Goal: Task Accomplishment & Management: Manage account settings

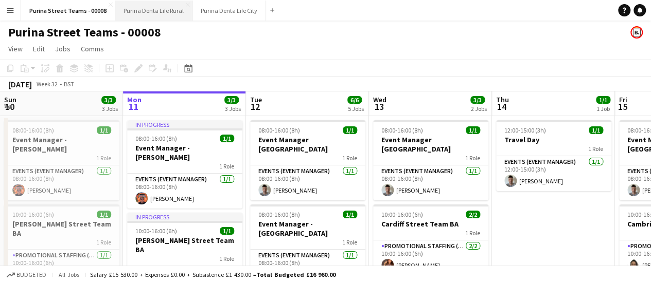
click at [153, 17] on button "Purina Denta Life Rural Close" at bounding box center [153, 11] width 77 height 20
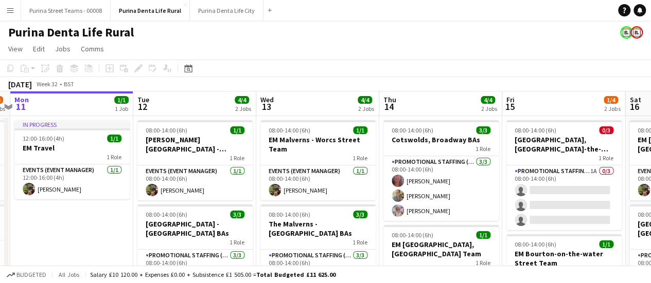
scroll to position [0, 359]
drag, startPoint x: 252, startPoint y: 254, endPoint x: 139, endPoint y: 227, distance: 116.3
click at [139, 227] on app-calendar-viewport "Fri 8 3/4 2 Jobs Sat 9 3/4 2 Jobs Sun 10 3/4 2 Jobs Mon 11 1/1 1 Job Tue 12 4/4…" at bounding box center [325, 214] width 651 height 245
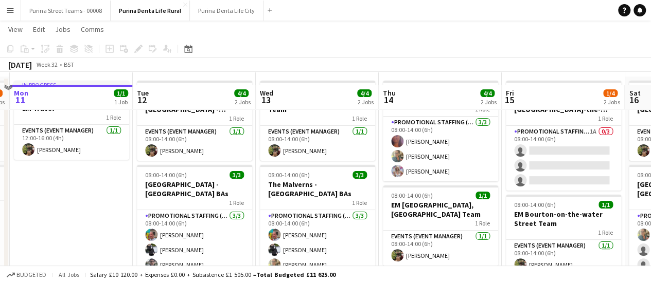
scroll to position [51, 0]
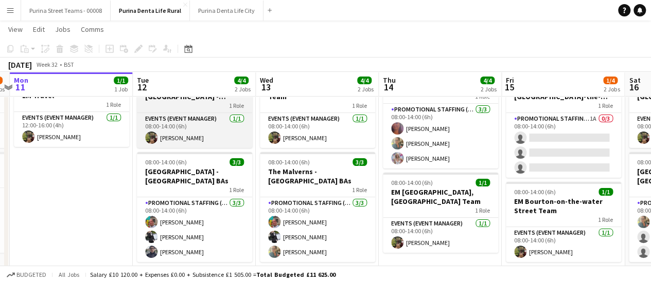
click at [183, 103] on div "1 Role" at bounding box center [194, 105] width 115 height 8
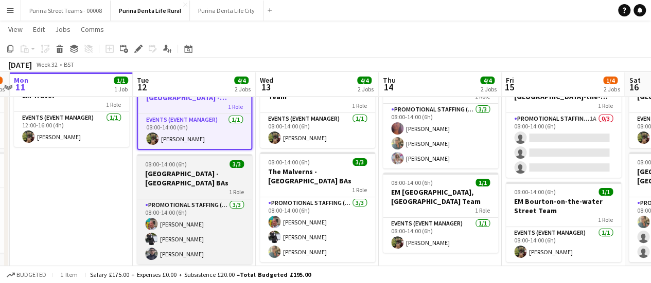
click at [182, 174] on h3 "[GEOGRAPHIC_DATA] - [GEOGRAPHIC_DATA] BAs" at bounding box center [194, 178] width 115 height 19
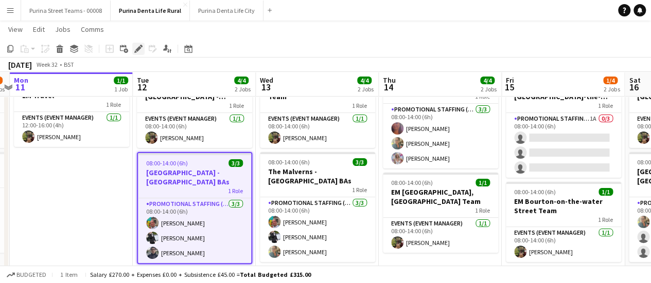
click at [140, 44] on div "Edit" at bounding box center [138, 49] width 12 height 12
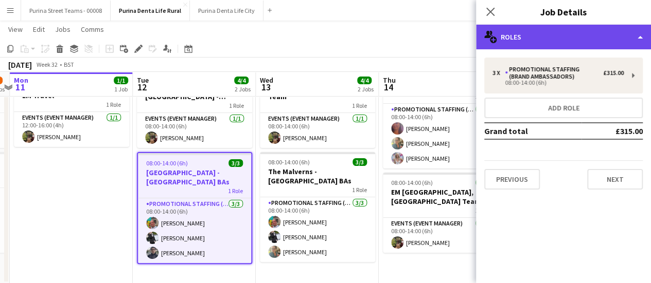
click at [561, 36] on div "multiple-users-add Roles" at bounding box center [563, 37] width 175 height 25
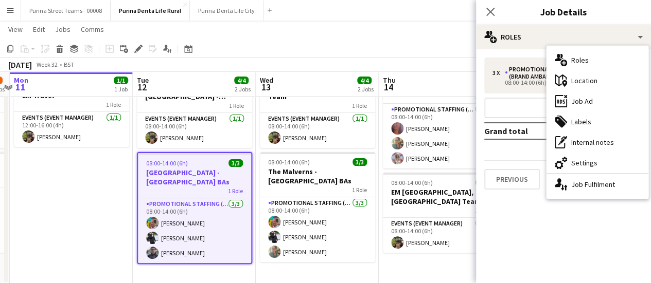
click at [598, 162] on div "cog-double-3 Settings" at bounding box center [597, 163] width 102 height 21
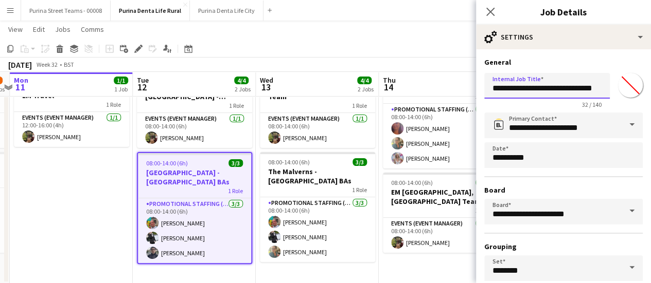
drag, startPoint x: 589, startPoint y: 88, endPoint x: 466, endPoint y: 92, distance: 123.6
click at [466, 92] on body "Menu Boards Boards Boards All jobs Status Workforce Workforce My Workforce Recr…" at bounding box center [325, 125] width 651 height 353
click at [530, 87] on input "**********" at bounding box center [547, 86] width 126 height 26
drag, startPoint x: 534, startPoint y: 88, endPoint x: 491, endPoint y: 89, distance: 43.2
click at [491, 89] on input "**********" at bounding box center [547, 86] width 126 height 26
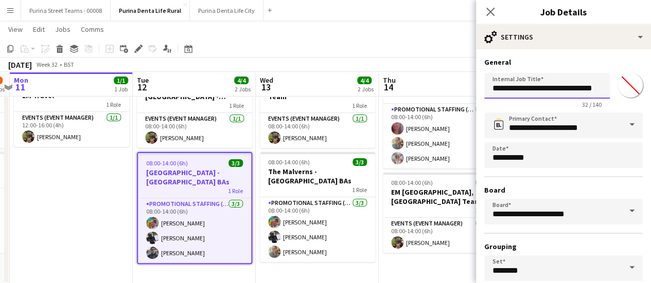
click at [556, 81] on input "**********" at bounding box center [547, 86] width 126 height 26
click at [562, 91] on input "**********" at bounding box center [547, 86] width 126 height 26
click at [563, 91] on input "**********" at bounding box center [547, 86] width 126 height 26
click at [591, 86] on input "**********" at bounding box center [547, 86] width 126 height 26
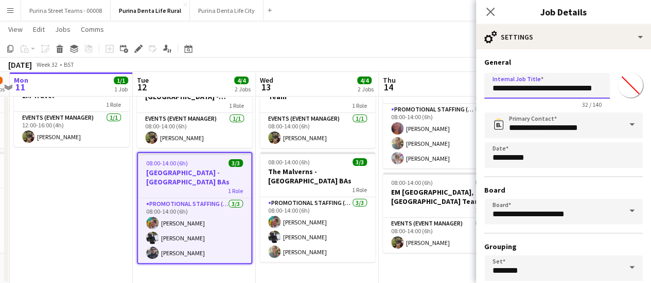
drag, startPoint x: 588, startPoint y: 88, endPoint x: 493, endPoint y: 88, distance: 94.7
click at [493, 88] on input "**********" at bounding box center [547, 86] width 126 height 26
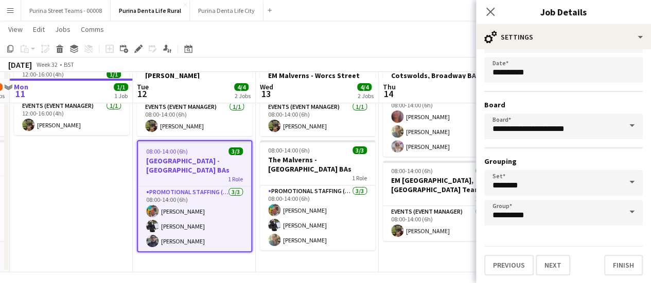
scroll to position [70, 0]
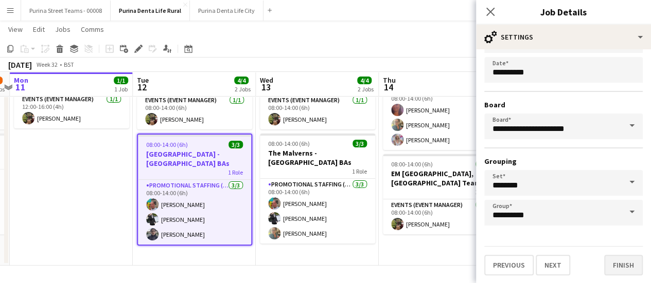
type input "**********"
click at [606, 265] on button "Finish" at bounding box center [623, 265] width 39 height 21
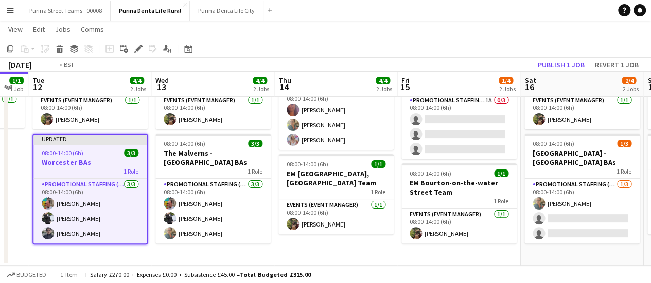
scroll to position [0, 324]
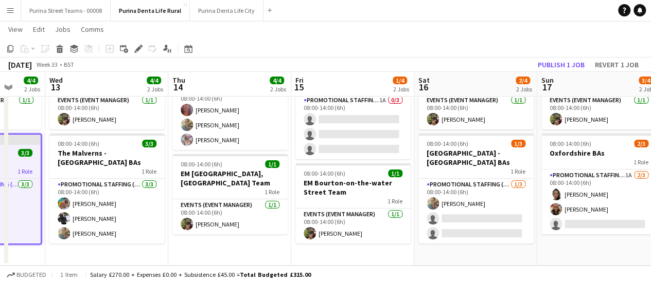
drag, startPoint x: 321, startPoint y: 198, endPoint x: 111, endPoint y: 204, distance: 210.5
click at [111, 204] on app-calendar-viewport "Sun 10 3/4 2 Jobs Mon 11 1/1 1 Job Tue 12 4/4 2 Jobs Wed 13 4/4 2 Jobs Thu 14 4…" at bounding box center [325, 118] width 651 height 296
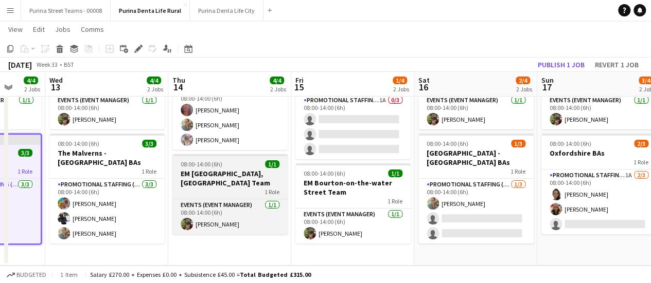
click at [238, 181] on h3 "EM [GEOGRAPHIC_DATA], [GEOGRAPHIC_DATA] Team" at bounding box center [229, 178] width 115 height 19
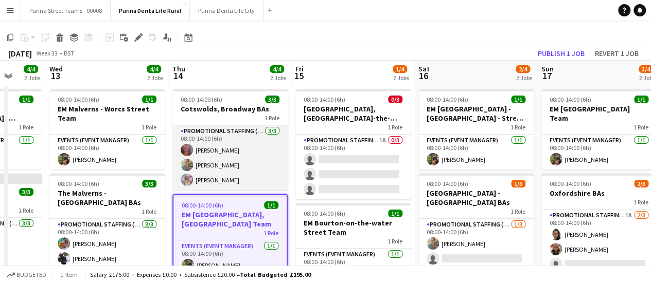
scroll to position [19, 0]
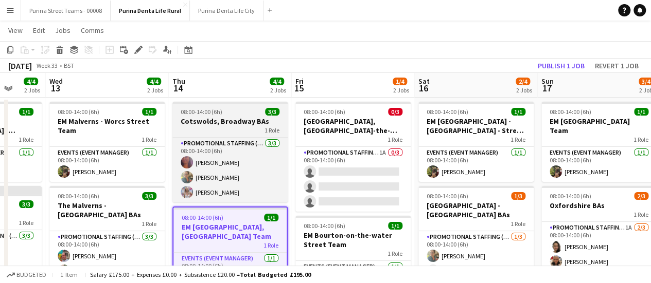
click at [229, 122] on h3 "Cotswolds, Broadway BAs" at bounding box center [229, 121] width 115 height 9
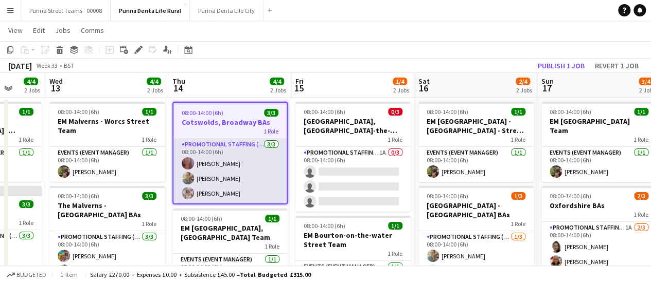
click at [226, 162] on app-card-role "Promotional Staffing (Brand Ambassadors) [DATE] 08:00-14:00 (6h) [PERSON_NAME] …" at bounding box center [229, 171] width 113 height 65
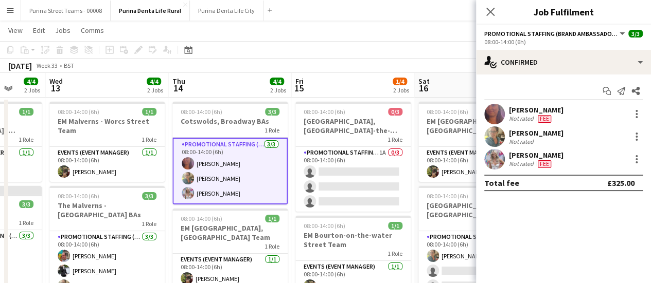
click at [533, 110] on div "[PERSON_NAME]" at bounding box center [536, 109] width 55 height 9
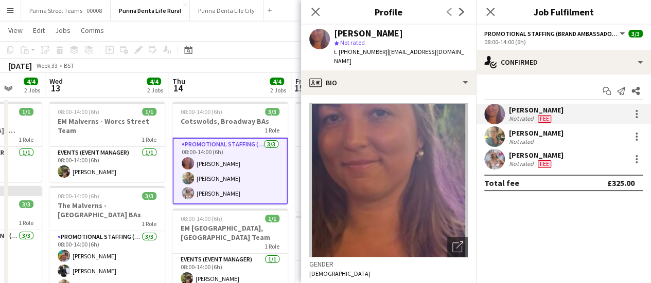
scroll to position [103, 0]
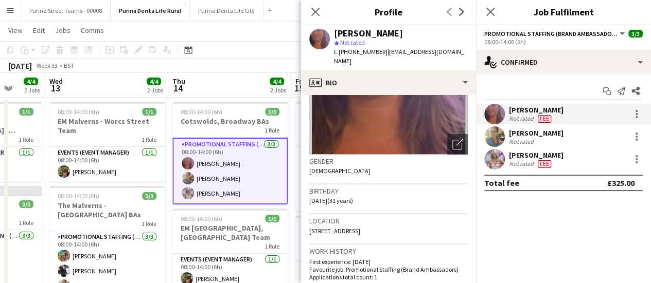
click at [545, 132] on div "[PERSON_NAME]" at bounding box center [536, 133] width 55 height 9
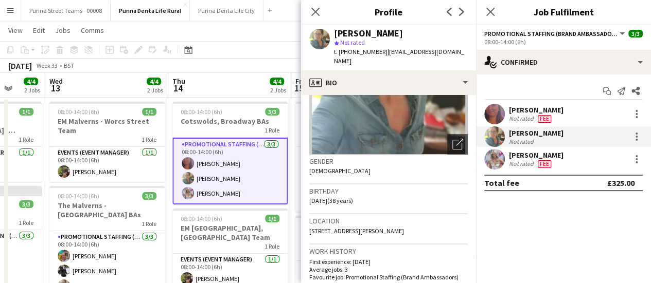
click at [533, 155] on div "[PERSON_NAME]" at bounding box center [536, 155] width 55 height 9
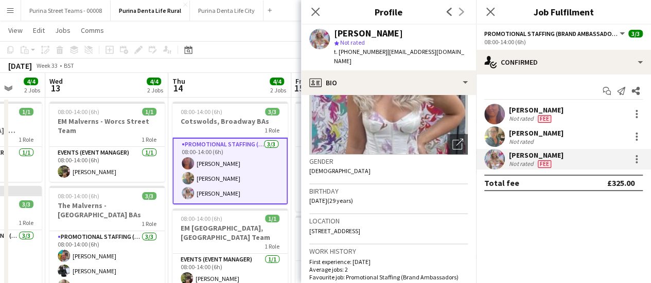
drag, startPoint x: 410, startPoint y: 222, endPoint x: 382, endPoint y: 223, distance: 27.3
click at [382, 223] on div "Location [STREET_ADDRESS]" at bounding box center [388, 230] width 158 height 30
copy span "WS10 9EQ"
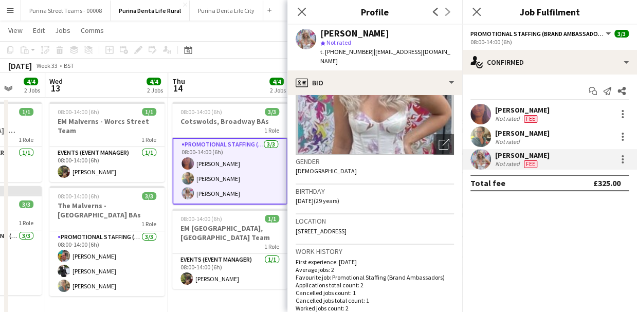
click at [221, 175] on app-card-role "Promotional Staffing (Brand Ambassadors) [DATE] 08:00-14:00 (6h) [PERSON_NAME] …" at bounding box center [229, 171] width 115 height 67
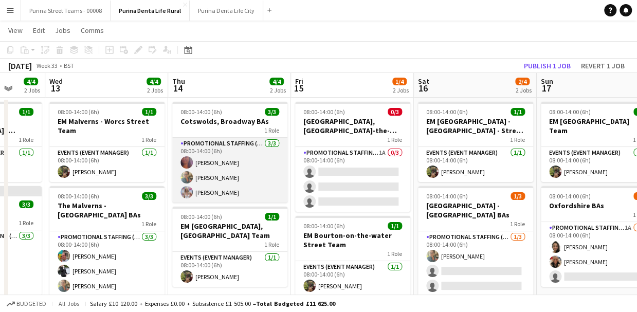
click at [224, 175] on app-card-role "Promotional Staffing (Brand Ambassadors) [DATE] 08:00-14:00 (6h) [PERSON_NAME] …" at bounding box center [229, 170] width 115 height 65
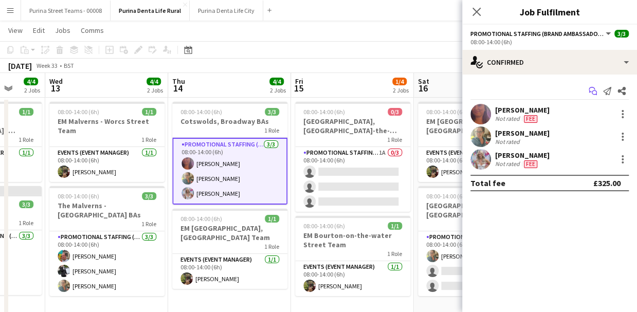
click at [593, 89] on icon "Start chat" at bounding box center [593, 91] width 8 height 8
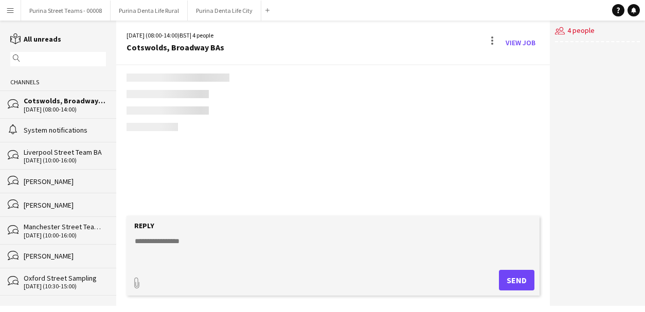
click at [592, 89] on div "users2 4 people" at bounding box center [597, 164] width 95 height 286
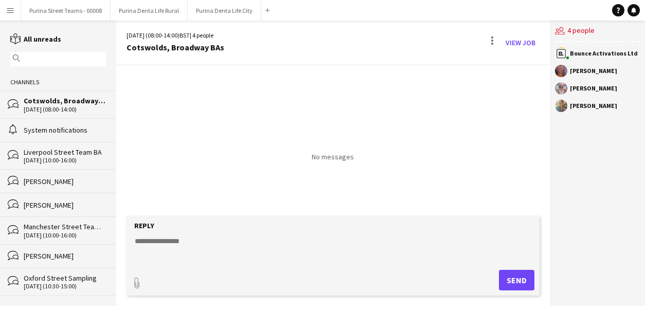
click at [236, 261] on textarea at bounding box center [335, 249] width 403 height 27
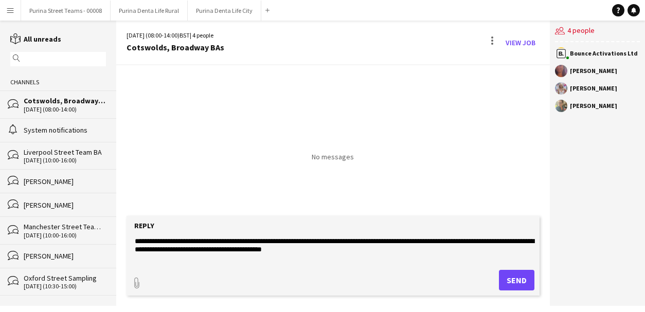
click at [162, 242] on textarea "**********" at bounding box center [335, 249] width 403 height 27
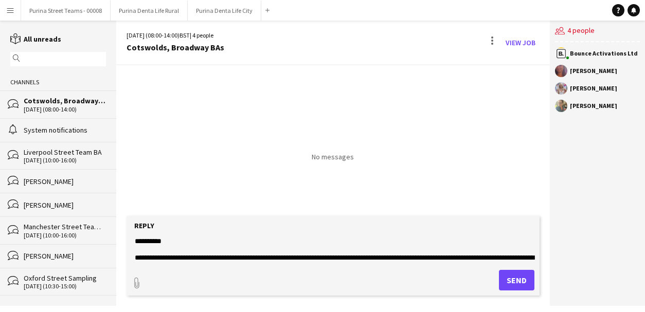
scroll to position [8, 0]
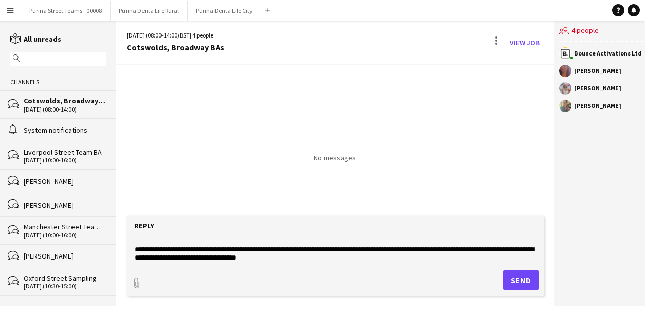
drag, startPoint x: 238, startPoint y: 264, endPoint x: 64, endPoint y: 244, distance: 175.0
click at [64, 244] on div "**********" at bounding box center [322, 164] width 645 height 286
drag, startPoint x: 221, startPoint y: 46, endPoint x: 128, endPoint y: 48, distance: 93.1
click at [128, 48] on div "[DATE] (08:00-14:00) BST | 4 people [GEOGRAPHIC_DATA], [GEOGRAPHIC_DATA] BAs Vi…" at bounding box center [335, 43] width 438 height 45
copy div "Cotswolds, Broadway BAs"
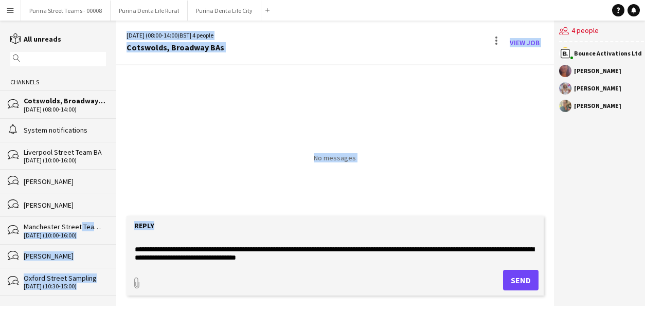
drag, startPoint x: 339, startPoint y: 264, endPoint x: 94, endPoint y: 182, distance: 258.1
click at [75, 216] on div "**********" at bounding box center [322, 164] width 645 height 286
click at [290, 145] on div "No messages" at bounding box center [335, 113] width 438 height 97
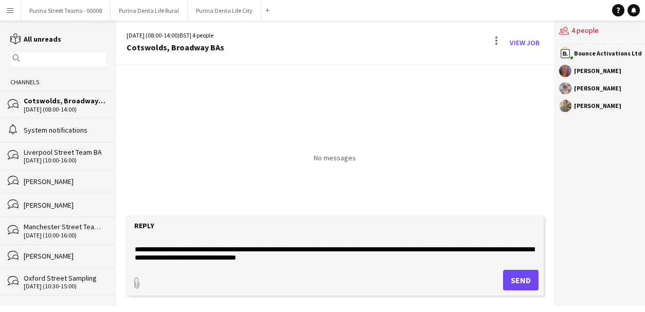
drag, startPoint x: 267, startPoint y: 263, endPoint x: 265, endPoint y: 257, distance: 6.4
click at [267, 263] on form "**********" at bounding box center [335, 256] width 417 height 80
click at [265, 257] on textarea "**********" at bounding box center [335, 249] width 403 height 27
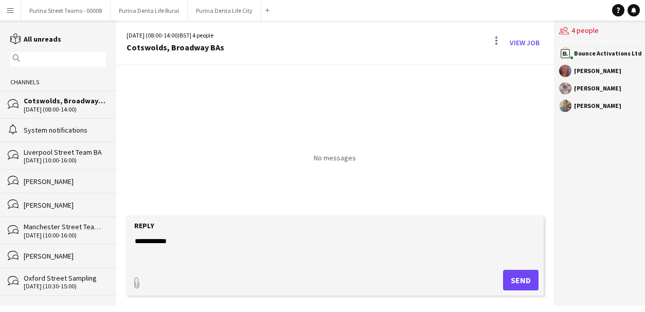
scroll to position [0, 0]
type textarea "*********"
click at [55, 11] on button "Purina Street Teams - 00008 Close" at bounding box center [66, 11] width 90 height 20
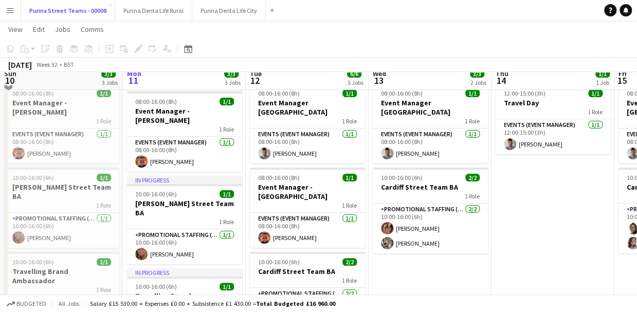
scroll to position [51, 0]
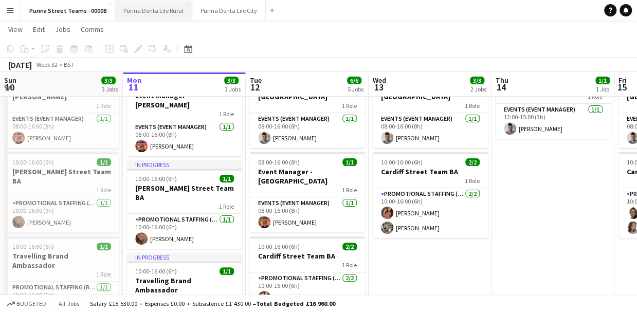
click at [148, 12] on button "Purina Denta Life Rural Close" at bounding box center [153, 11] width 77 height 20
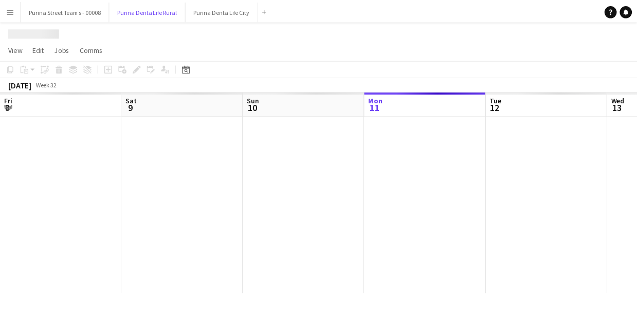
scroll to position [0, 246]
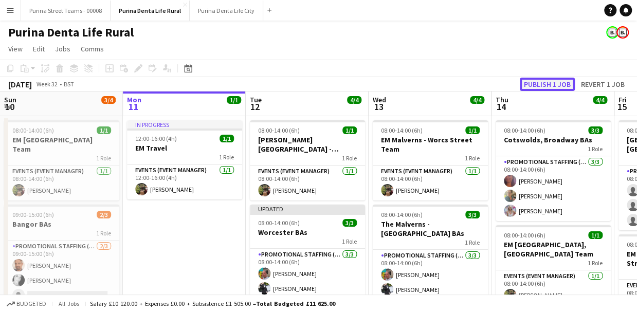
click at [544, 86] on button "Publish 1 job" at bounding box center [547, 84] width 55 height 13
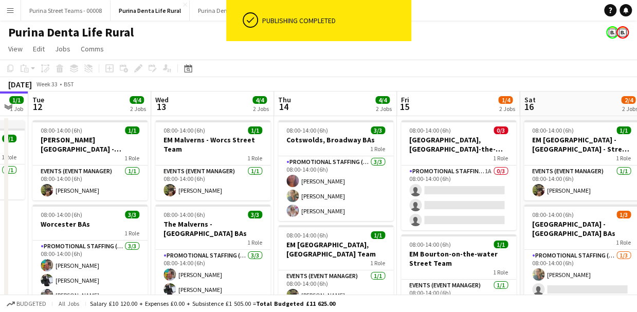
drag, startPoint x: 495, startPoint y: 185, endPoint x: 276, endPoint y: 197, distance: 219.5
click at [276, 197] on app-calendar-viewport "Fri 8 3/4 2 Jobs Sat 9 3/4 2 Jobs Sun 10 3/4 2 Jobs Mon 11 1/1 1 Job Tue 12 4/4…" at bounding box center [318, 214] width 637 height 245
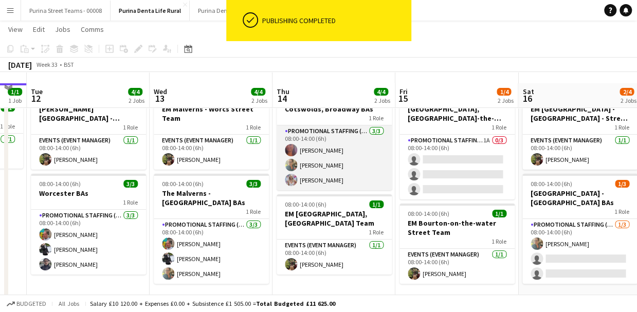
scroll to position [41, 0]
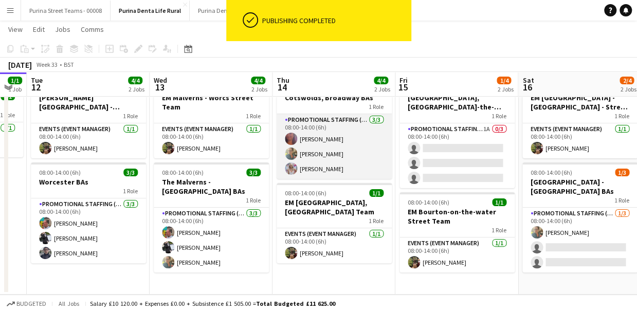
click at [317, 131] on app-card-role "Promotional Staffing (Brand Ambassadors) [DATE] 08:00-14:00 (6h) [PERSON_NAME] …" at bounding box center [334, 146] width 115 height 65
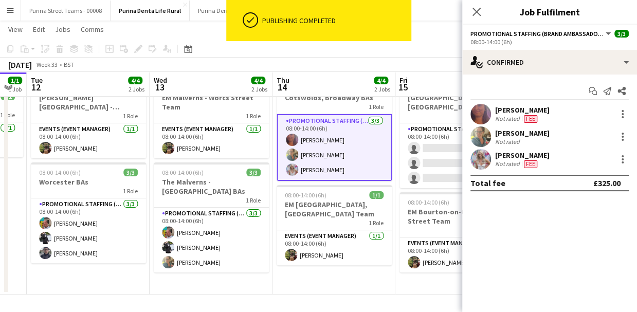
click at [572, 109] on div "[PERSON_NAME] Not rated Fee" at bounding box center [550, 114] width 175 height 21
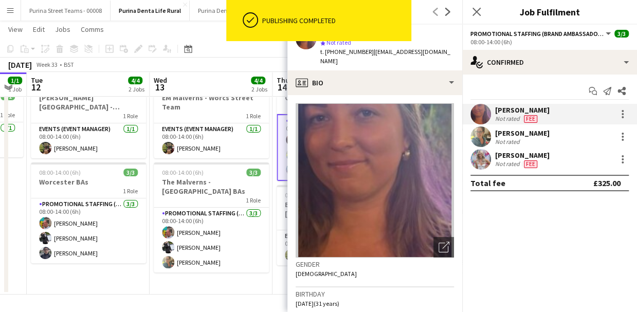
click at [388, 52] on span "| [EMAIL_ADDRESS][DOMAIN_NAME]" at bounding box center [386, 56] width 130 height 17
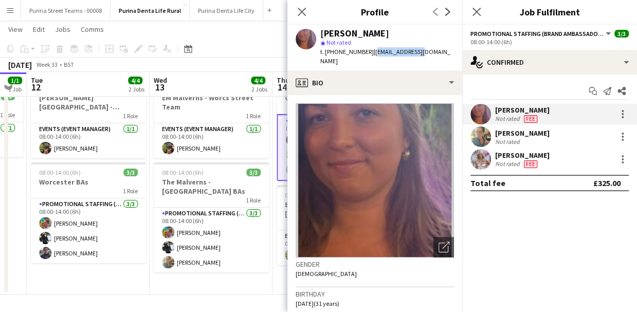
click at [388, 52] on span "| [EMAIL_ADDRESS][DOMAIN_NAME]" at bounding box center [386, 56] width 130 height 17
drag, startPoint x: 387, startPoint y: 59, endPoint x: 369, endPoint y: 54, distance: 18.7
click at [369, 54] on div "t. [PHONE_NUMBER] | [EMAIL_ADDRESS][DOMAIN_NAME]" at bounding box center [388, 56] width 134 height 19
copy span "[EMAIL_ADDRESS][DOMAIN_NAME]"
click at [523, 139] on div "Not rated" at bounding box center [522, 142] width 55 height 8
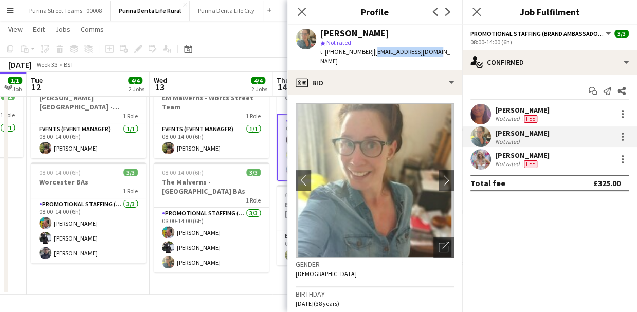
drag, startPoint x: 369, startPoint y: 53, endPoint x: 429, endPoint y: 55, distance: 60.2
click at [429, 55] on div "[PERSON_NAME] Not rated t. [PHONE_NUMBER] | [EMAIL_ADDRESS][DOMAIN_NAME]" at bounding box center [375, 48] width 175 height 46
copy span "[EMAIL_ADDRESS][DOMAIN_NAME]"
click at [513, 158] on div "[PERSON_NAME]" at bounding box center [522, 155] width 55 height 9
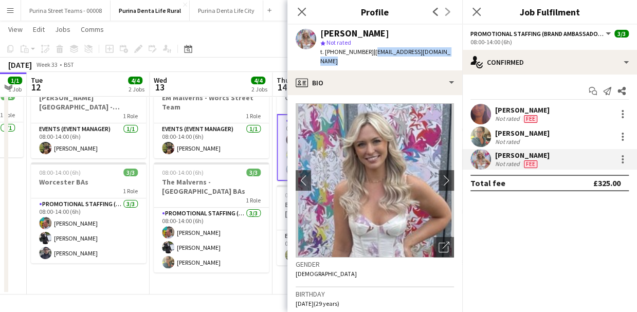
drag, startPoint x: 369, startPoint y: 52, endPoint x: 454, endPoint y: 53, distance: 84.4
click at [454, 53] on app-profile-header "[PERSON_NAME] star Not rated t. [PHONE_NUMBER] | [EMAIL_ADDRESS][DOMAIN_NAME]" at bounding box center [375, 48] width 175 height 46
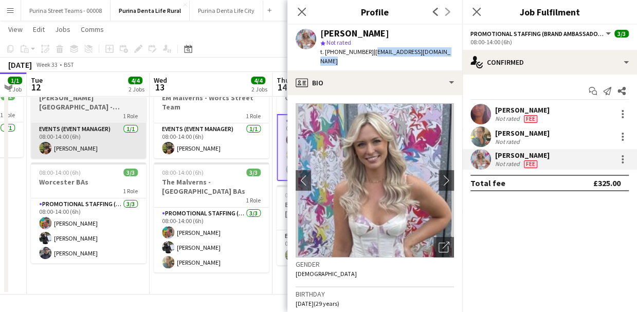
copy span "[EMAIL_ADDRESS][DOMAIN_NAME]"
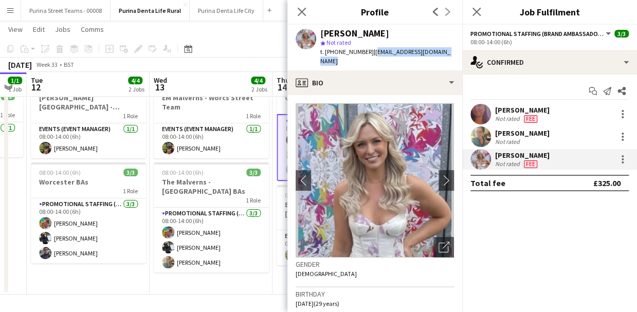
drag, startPoint x: 471, startPoint y: 13, endPoint x: 468, endPoint y: 20, distance: 7.2
click at [471, 13] on app-icon "Close pop-in" at bounding box center [477, 12] width 12 height 12
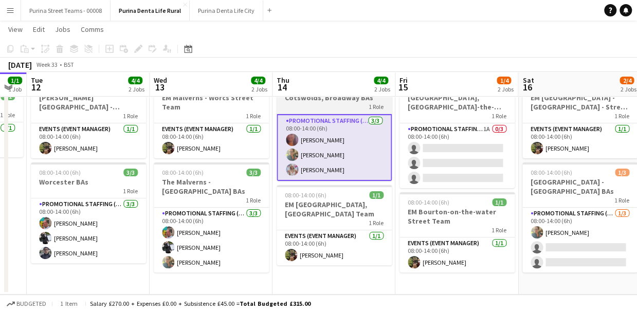
click at [314, 104] on div "1 Role" at bounding box center [334, 106] width 115 height 8
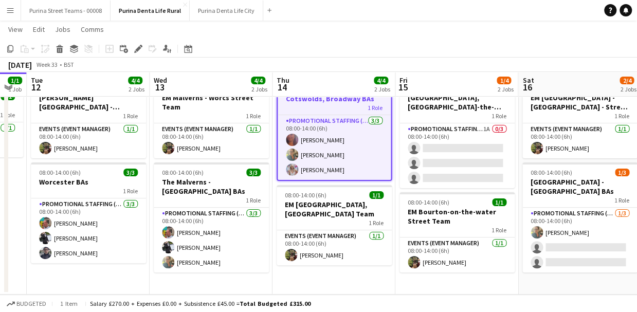
click at [314, 104] on div "1 Role" at bounding box center [334, 107] width 113 height 8
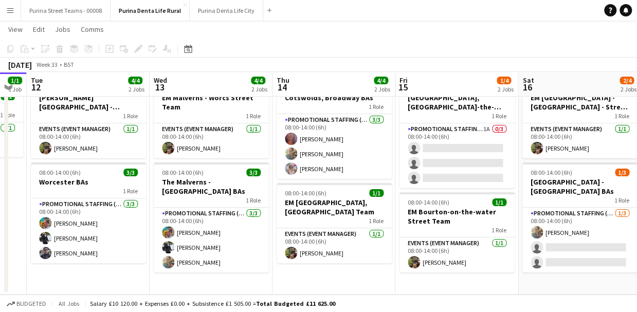
click at [291, 95] on app-board-header-date "Thu 14 4/4 2 Jobs" at bounding box center [334, 84] width 123 height 25
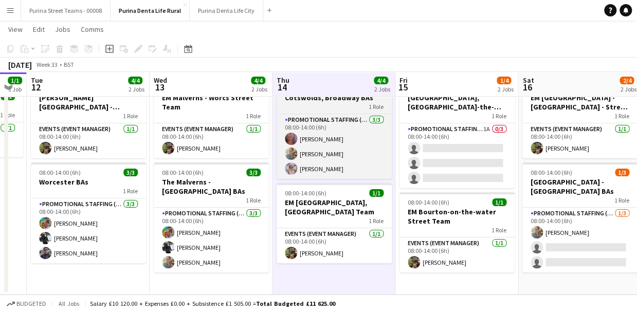
click at [292, 103] on div "1 Role" at bounding box center [334, 106] width 115 height 8
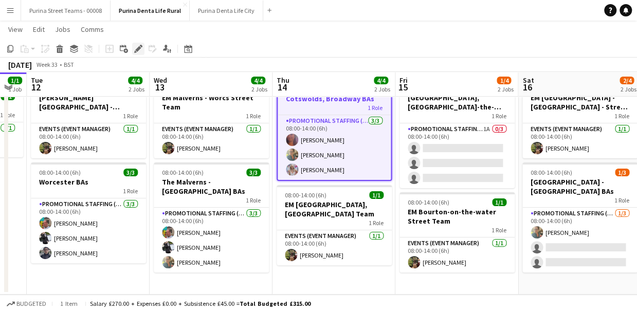
click at [134, 48] on icon "Edit" at bounding box center [138, 49] width 8 height 8
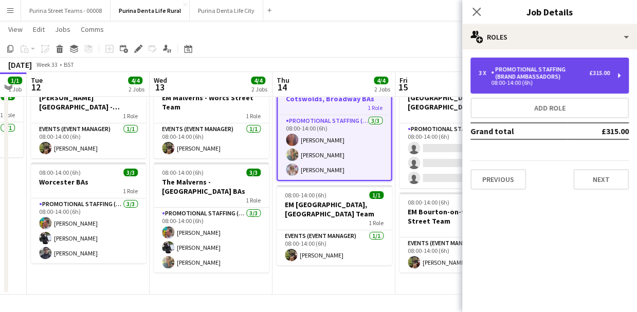
click at [552, 80] on div "08:00-14:00 (6h)" at bounding box center [544, 82] width 131 height 5
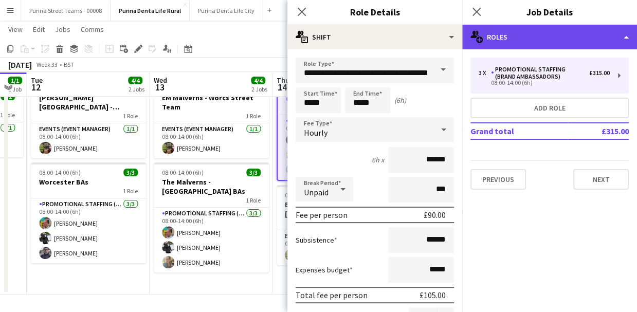
click at [539, 38] on div "multiple-users-add Roles" at bounding box center [550, 37] width 175 height 25
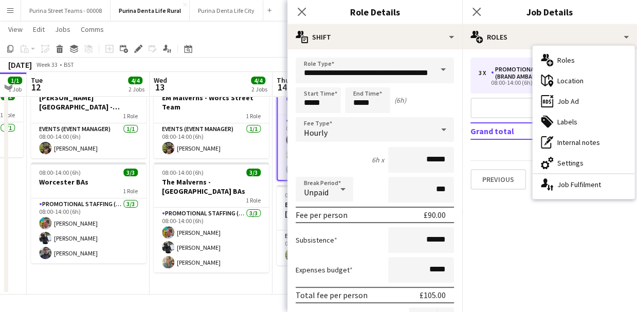
click at [560, 161] on div "cog-double-3 Settings" at bounding box center [584, 163] width 102 height 21
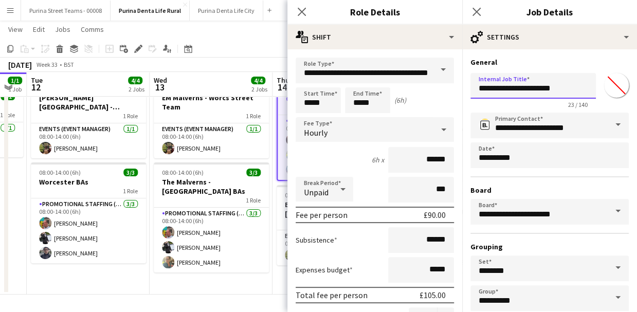
drag, startPoint x: 568, startPoint y: 87, endPoint x: 454, endPoint y: 88, distance: 114.2
click at [454, 88] on body "Menu Boards Boards Boards All jobs Status Workforce Workforce My Workforce Recr…" at bounding box center [318, 135] width 637 height 353
click at [493, 91] on input "**********" at bounding box center [534, 86] width 126 height 26
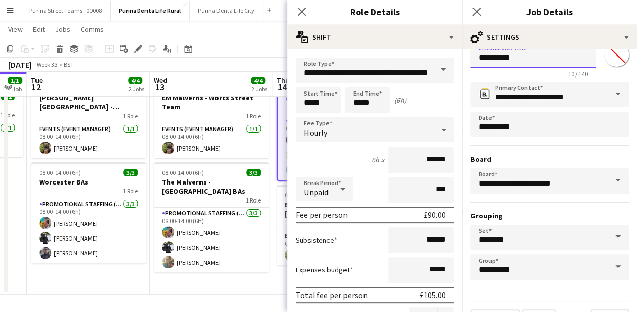
scroll to position [57, 0]
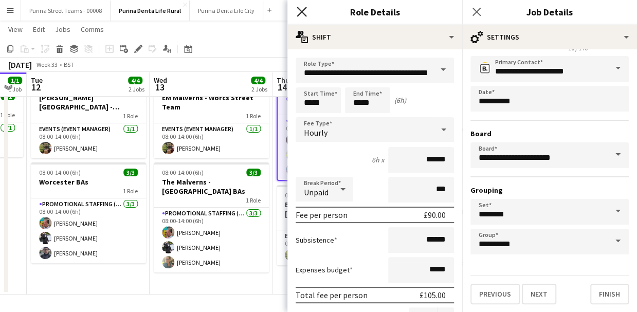
type input "**********"
click at [303, 13] on icon at bounding box center [302, 12] width 10 height 10
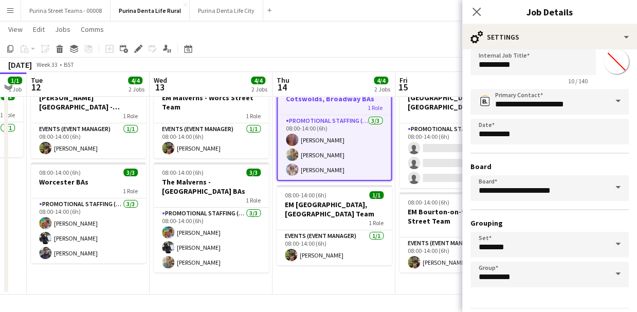
scroll to position [0, 0]
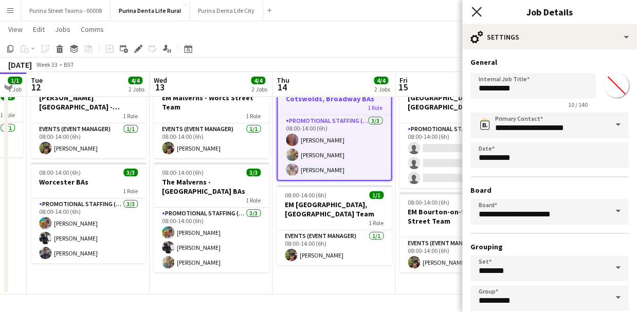
click at [476, 11] on icon at bounding box center [477, 12] width 10 height 10
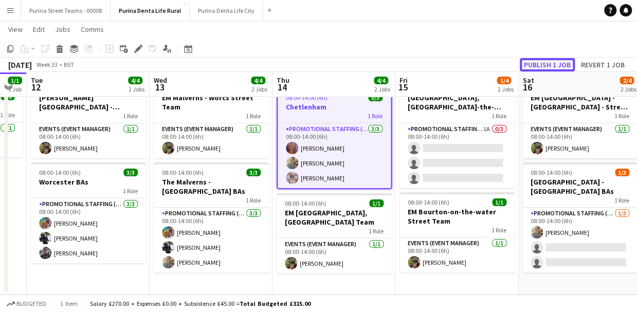
click at [542, 66] on button "Publish 1 job" at bounding box center [547, 64] width 55 height 13
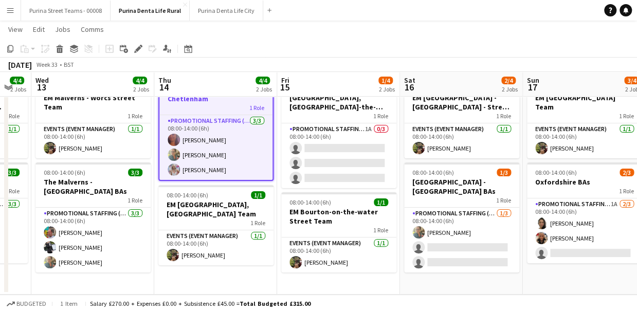
scroll to position [0, 339]
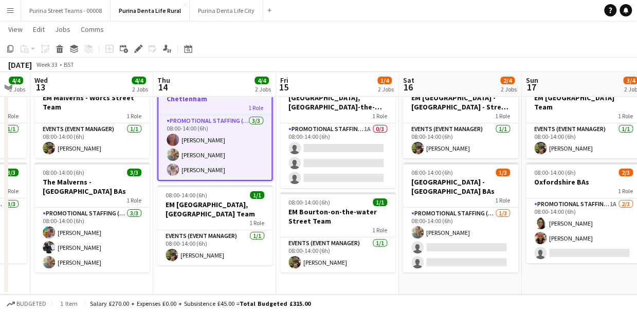
drag, startPoint x: 470, startPoint y: 177, endPoint x: 351, endPoint y: 173, distance: 119.4
click at [351, 173] on app-calendar-viewport "Sun 10 3/4 2 Jobs Mon 11 1/1 1 Job Tue 12 4/4 2 Jobs Wed 13 4/4 2 Jobs Thu 14 4…" at bounding box center [318, 147] width 637 height 296
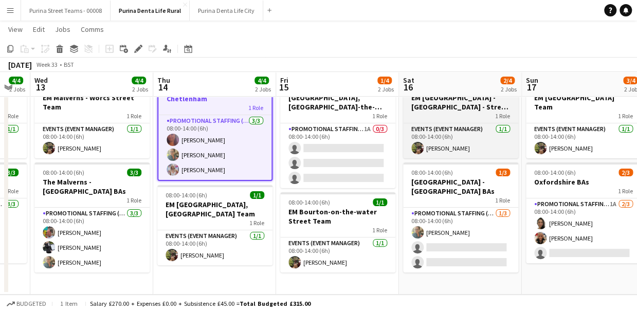
click at [442, 109] on h3 "EM [GEOGRAPHIC_DATA] - [GEOGRAPHIC_DATA] - Street Team" at bounding box center [460, 102] width 115 height 19
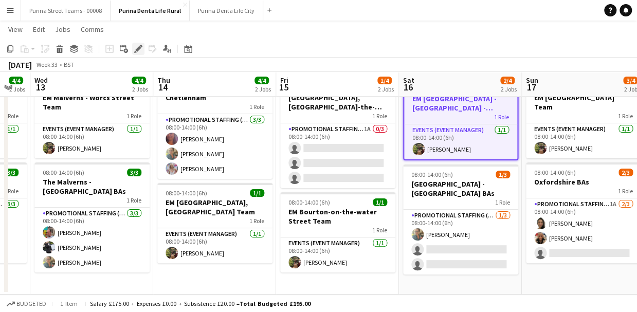
drag, startPoint x: 138, startPoint y: 48, endPoint x: 182, endPoint y: 61, distance: 45.4
click at [139, 48] on icon at bounding box center [138, 49] width 6 height 6
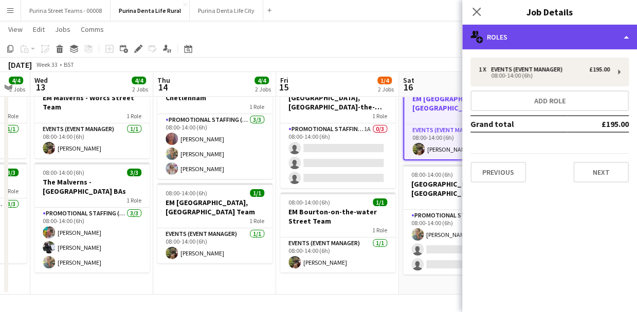
click at [547, 33] on div "multiple-users-add Roles" at bounding box center [550, 37] width 175 height 25
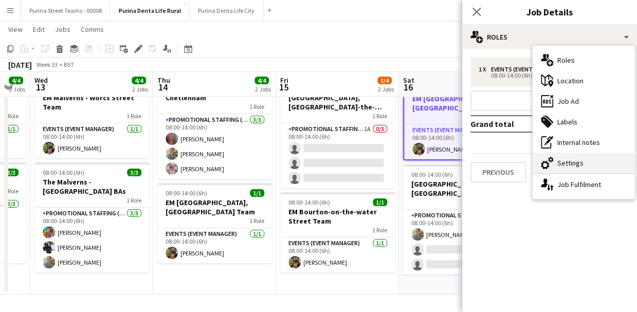
click at [585, 162] on div "cog-double-3 Settings" at bounding box center [584, 163] width 102 height 21
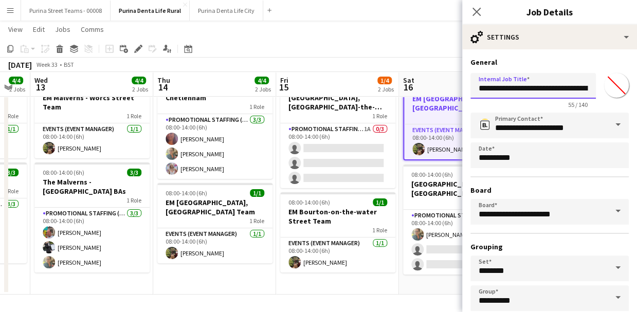
click at [562, 89] on input "**********" at bounding box center [534, 86] width 126 height 26
drag, startPoint x: 557, startPoint y: 88, endPoint x: 453, endPoint y: 91, distance: 104.0
click at [453, 91] on body "Menu Boards Boards Boards All jobs Status Workforce Workforce My Workforce Recr…" at bounding box center [318, 135] width 637 height 353
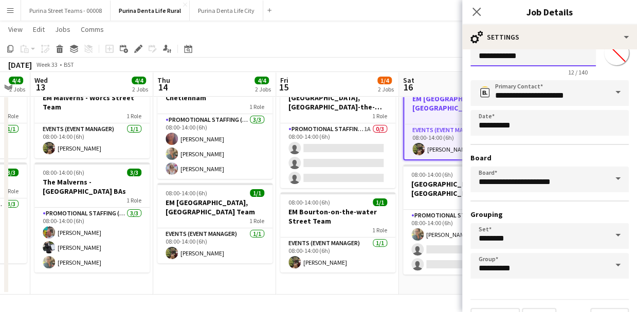
scroll to position [57, 0]
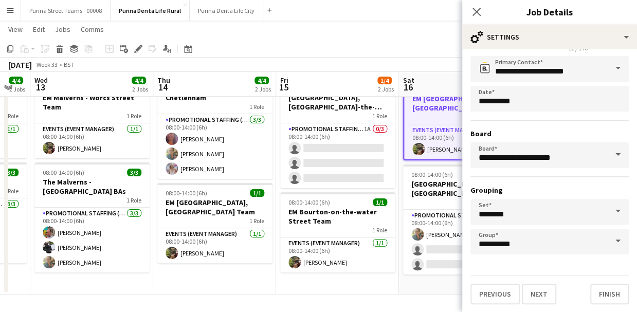
type input "**********"
click at [479, 20] on div "Close pop-in" at bounding box center [477, 12] width 29 height 24
click at [475, 13] on icon "Close pop-in" at bounding box center [477, 12] width 10 height 10
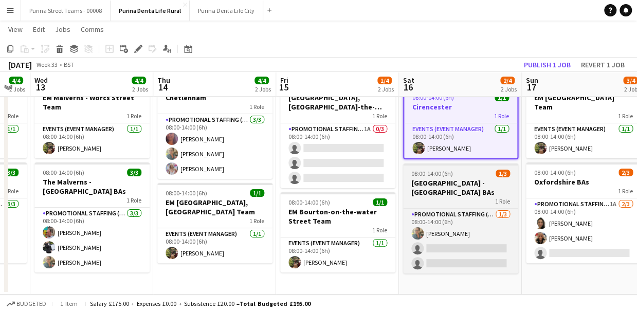
click at [456, 193] on h3 "[GEOGRAPHIC_DATA] - [GEOGRAPHIC_DATA] BAs" at bounding box center [460, 188] width 115 height 19
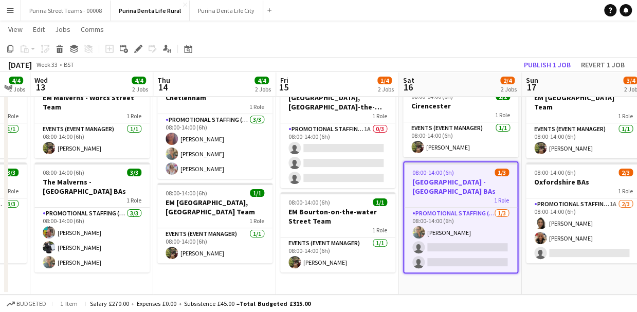
scroll to position [0, 338]
click at [452, 190] on h3 "[GEOGRAPHIC_DATA] - [GEOGRAPHIC_DATA] BAs" at bounding box center [461, 187] width 113 height 19
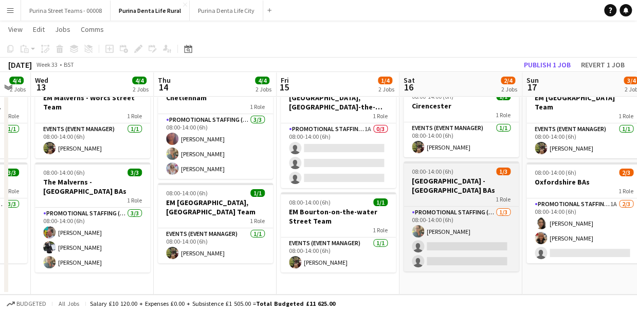
click at [451, 190] on h3 "[GEOGRAPHIC_DATA] - [GEOGRAPHIC_DATA] BAs" at bounding box center [461, 185] width 115 height 19
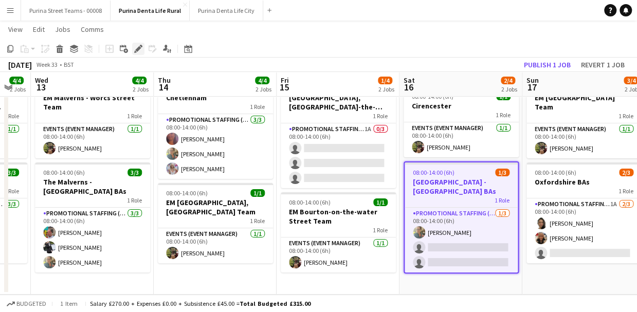
click at [140, 50] on icon "Edit" at bounding box center [138, 49] width 8 height 8
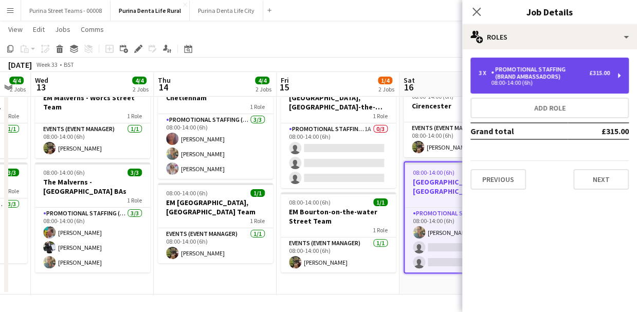
click at [572, 76] on div "Promotional Staffing (Brand Ambassadors)" at bounding box center [540, 73] width 98 height 14
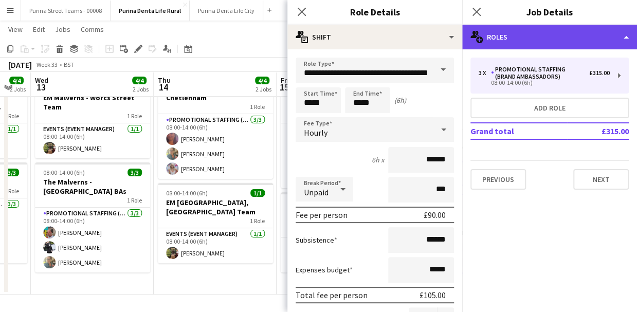
click at [523, 42] on div "multiple-users-add Roles" at bounding box center [550, 37] width 175 height 25
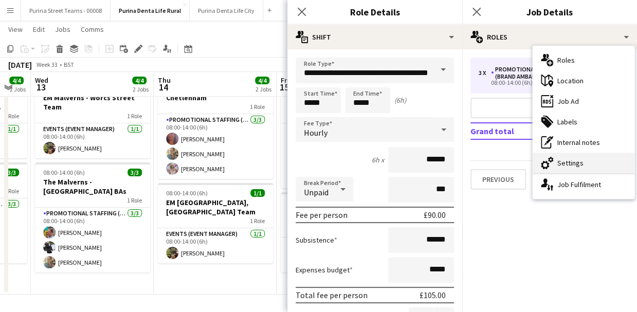
click at [577, 161] on div "cog-double-3 Settings" at bounding box center [584, 163] width 102 height 21
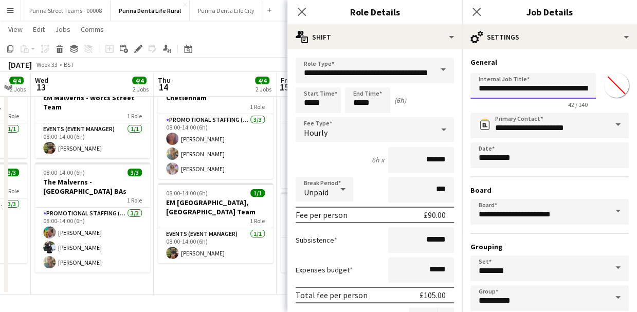
click at [545, 90] on input "**********" at bounding box center [534, 86] width 126 height 26
paste input "text"
type input "**********"
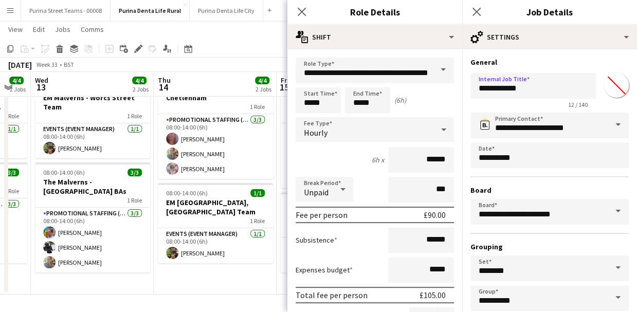
click at [308, 19] on div "Close pop-in" at bounding box center [302, 12] width 29 height 24
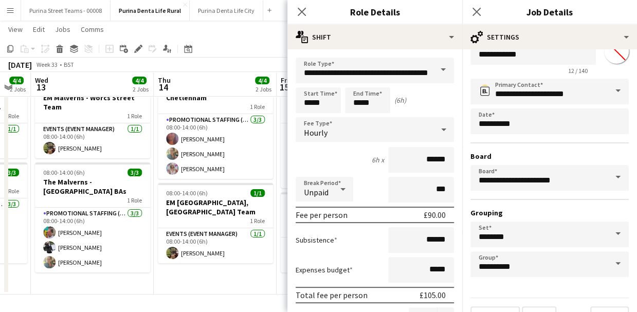
scroll to position [57, 0]
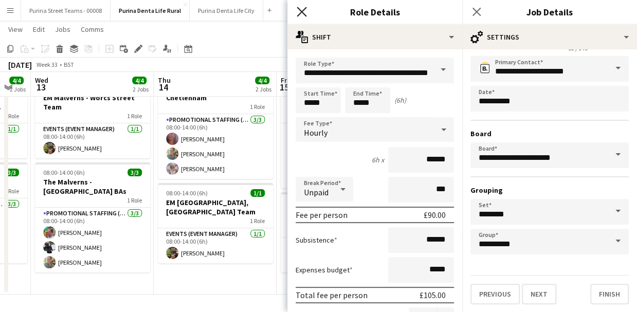
click at [302, 17] on app-icon "Close pop-in" at bounding box center [302, 12] width 15 height 15
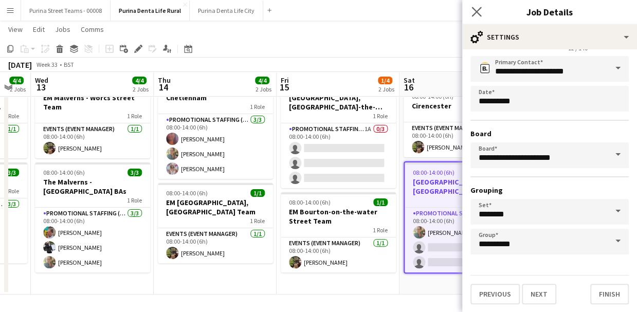
click at [471, 12] on app-icon "Close pop-in" at bounding box center [477, 12] width 15 height 15
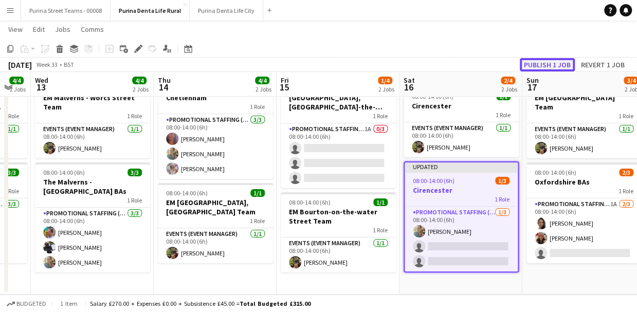
click at [536, 63] on button "Publish 1 job" at bounding box center [547, 64] width 55 height 13
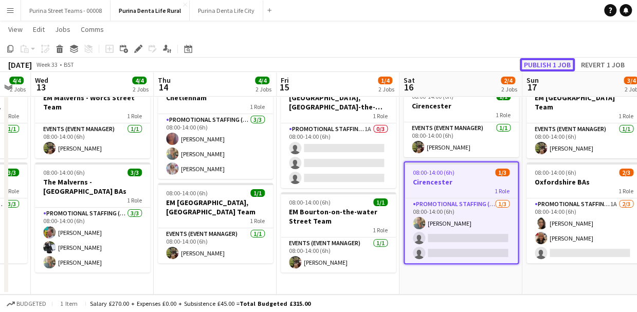
click at [562, 62] on button "Publish 1 job" at bounding box center [547, 64] width 55 height 13
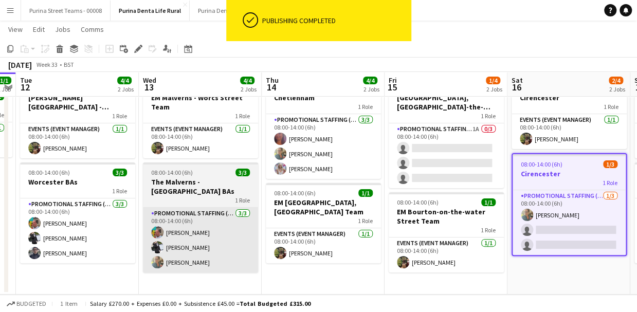
drag, startPoint x: 411, startPoint y: 130, endPoint x: 249, endPoint y: 211, distance: 180.9
click at [565, 132] on app-calendar-viewport "Sun 10 3/4 2 Jobs Mon 11 1/1 1 Job Tue 12 4/4 2 Jobs Wed 13 4/4 2 Jobs Thu 14 4…" at bounding box center [318, 147] width 637 height 296
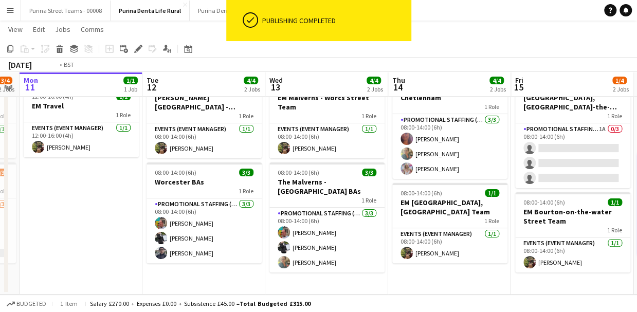
drag, startPoint x: 249, startPoint y: 211, endPoint x: 203, endPoint y: 199, distance: 47.9
click at [445, 209] on app-calendar-viewport "Sat 9 3/4 2 Jobs Sun 10 3/4 2 Jobs Mon 11 1/1 1 Job Tue 12 4/4 2 Jobs Wed 13 4/…" at bounding box center [318, 147] width 637 height 296
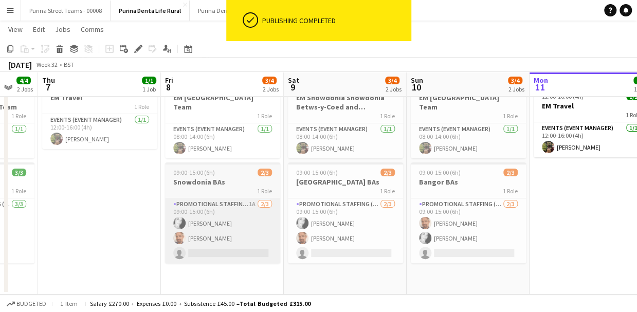
drag, startPoint x: 339, startPoint y: 210, endPoint x: 135, endPoint y: 203, distance: 203.9
click at [348, 210] on app-calendar-viewport "Tue 5 Wed 6 4/4 2 Jobs Thu 7 1/1 1 Job Fri 8 3/4 2 Jobs Sat 9 3/4 2 Jobs Sun 10…" at bounding box center [318, 147] width 637 height 296
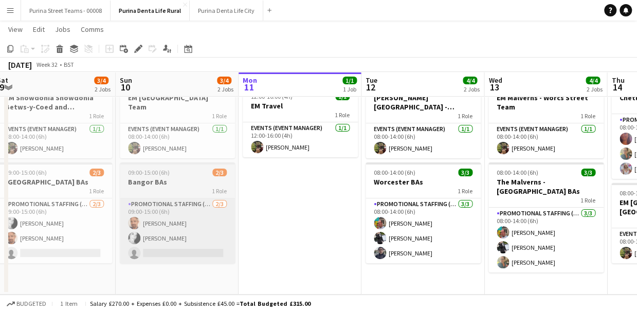
drag, startPoint x: 34, startPoint y: 194, endPoint x: 420, endPoint y: 193, distance: 385.9
click at [44, 192] on app-calendar-viewport "Tue 5 4/4 2 Jobs Wed 6 4/4 2 Jobs Thu 7 1/1 1 Job Fri 8 3/4 2 Jobs Sat 9 3/4 2 …" at bounding box center [318, 147] width 637 height 296
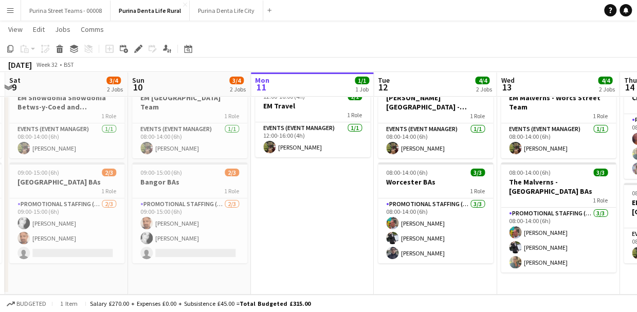
drag, startPoint x: 420, startPoint y: 193, endPoint x: 245, endPoint y: 199, distance: 175.0
click at [245, 199] on app-calendar-viewport "Tue 5 4/4 2 Jobs Wed 6 4/4 2 Jobs Thu 7 1/1 1 Job Fri 8 3/4 2 Jobs Sat 9 3/4 2 …" at bounding box center [318, 147] width 637 height 296
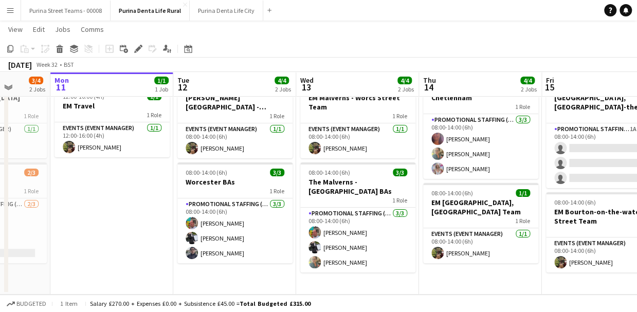
drag, startPoint x: 522, startPoint y: 195, endPoint x: 321, endPoint y: 198, distance: 200.7
click at [321, 198] on app-calendar-viewport "Fri 8 3/4 2 Jobs Sat 9 3/4 2 Jobs Sun 10 3/4 2 Jobs Mon 11 1/1 1 Job Tue 12 4/4…" at bounding box center [318, 147] width 637 height 296
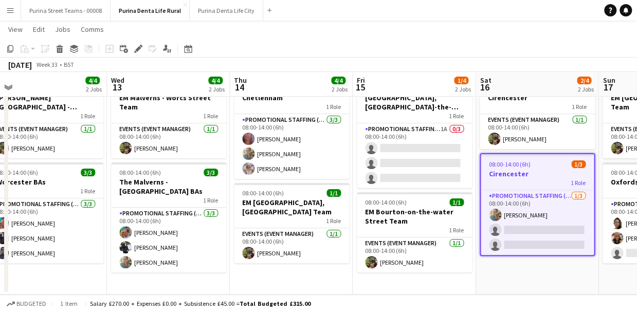
scroll to position [0, 264]
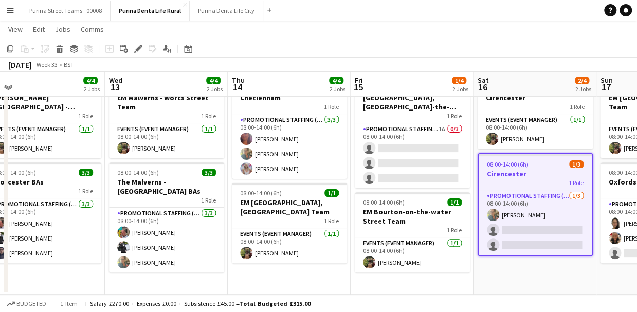
drag, startPoint x: 493, startPoint y: 206, endPoint x: 410, endPoint y: 208, distance: 83.4
click at [410, 208] on app-calendar-viewport "Sun 10 3/4 2 Jobs Mon 11 1/1 1 Job Tue 12 4/4 2 Jobs Wed 13 4/4 2 Jobs Thu 14 4…" at bounding box center [318, 147] width 637 height 296
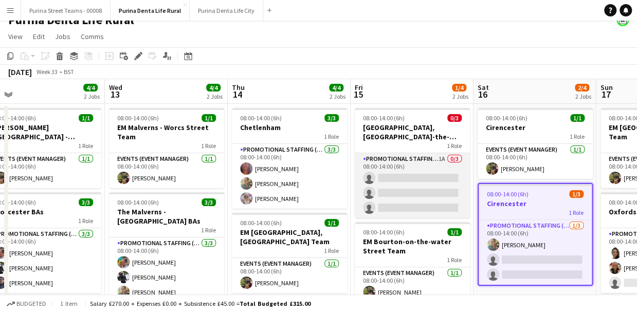
scroll to position [0, 0]
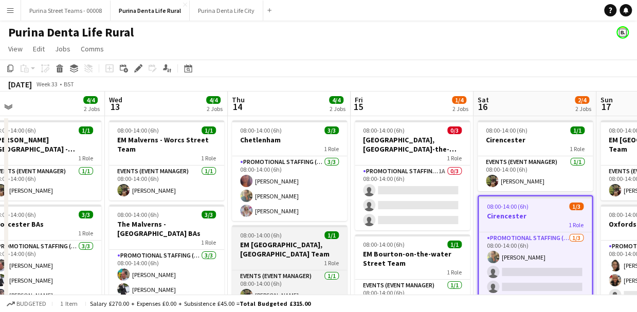
click at [282, 242] on h3 "EM [GEOGRAPHIC_DATA], [GEOGRAPHIC_DATA] Team" at bounding box center [289, 249] width 115 height 19
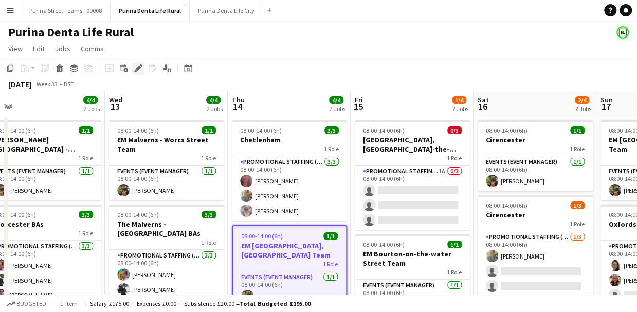
click at [141, 68] on icon "Edit" at bounding box center [138, 68] width 8 height 8
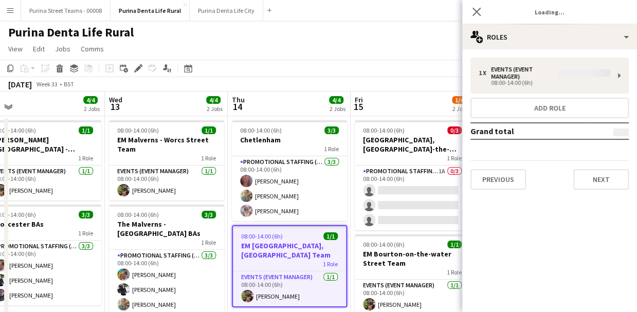
type input "*******"
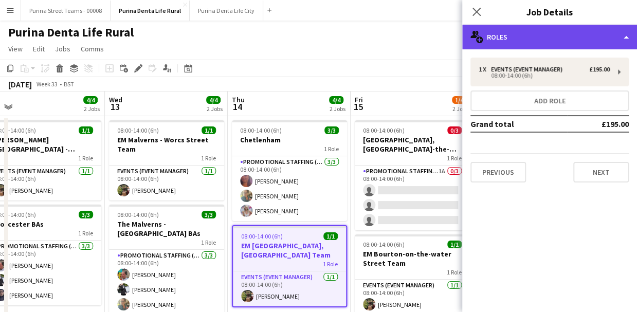
click at [558, 38] on div "multiple-users-add Roles" at bounding box center [550, 37] width 175 height 25
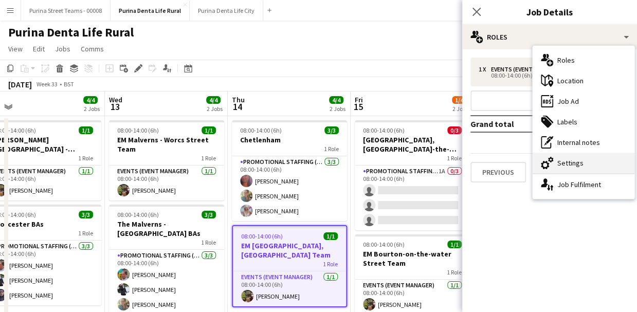
click at [574, 161] on div "cog-double-3 Settings" at bounding box center [584, 163] width 102 height 21
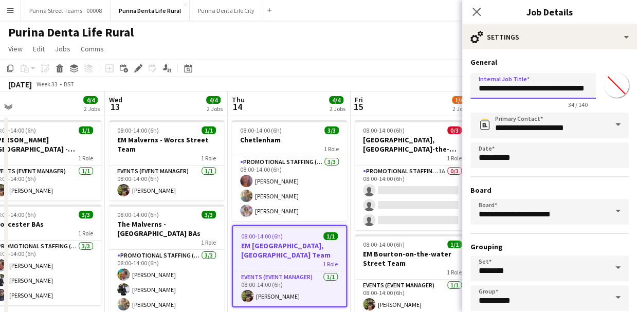
drag, startPoint x: 565, startPoint y: 89, endPoint x: 468, endPoint y: 88, distance: 96.7
click at [468, 88] on form "**********" at bounding box center [550, 210] width 175 height 304
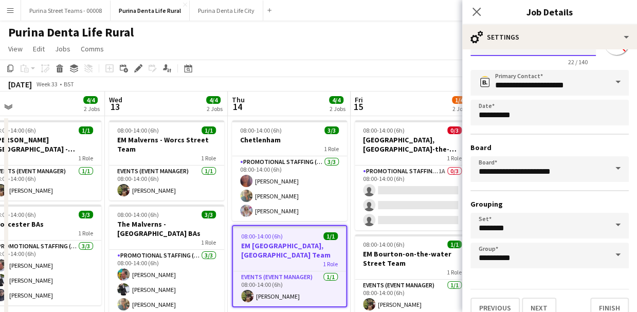
scroll to position [57, 0]
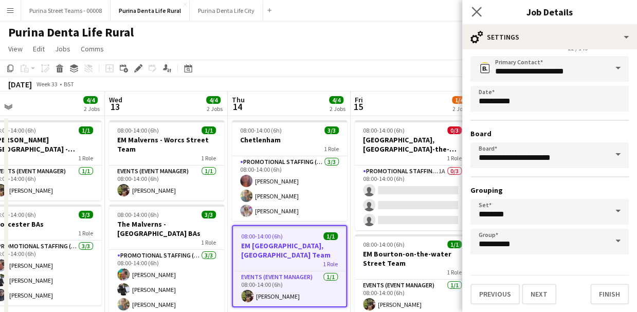
type input "**********"
click at [482, 13] on app-icon "Close pop-in" at bounding box center [477, 12] width 15 height 15
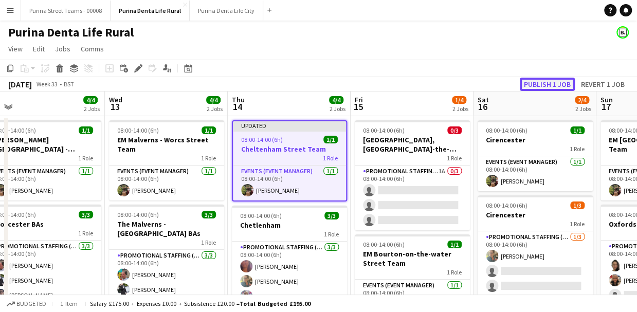
click at [557, 82] on button "Publish 1 job" at bounding box center [547, 84] width 55 height 13
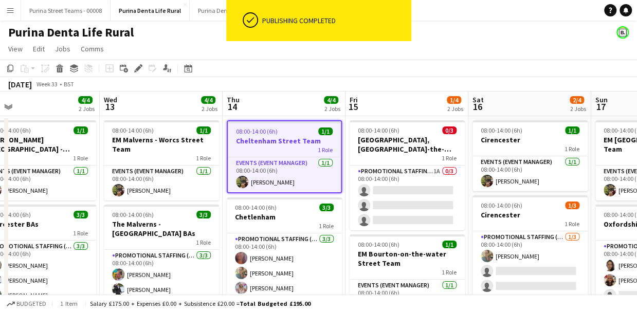
scroll to position [0, 276]
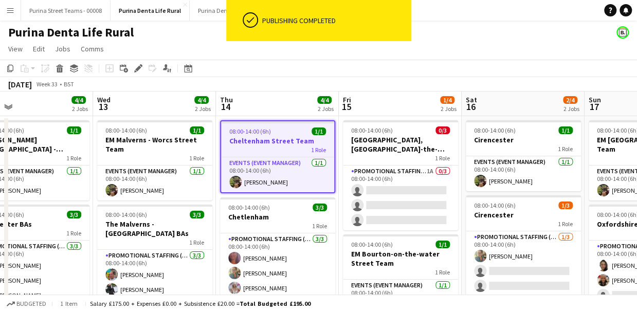
drag, startPoint x: 403, startPoint y: 214, endPoint x: 390, endPoint y: 210, distance: 13.4
click at [390, 210] on app-calendar-viewport "Sun 10 3/4 2 Jobs Mon 11 1/1 1 Job Tue 12 4/4 2 Jobs Wed 13 4/4 2 Jobs Thu 14 4…" at bounding box center [318, 214] width 637 height 245
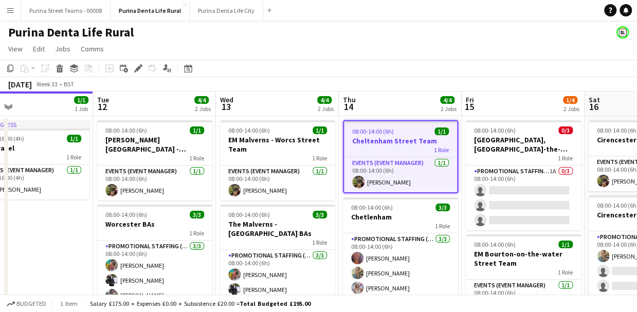
drag, startPoint x: 334, startPoint y: 217, endPoint x: 457, endPoint y: 212, distance: 123.0
click at [457, 212] on app-calendar-viewport "Sat 9 3/4 2 Jobs Sun 10 3/4 2 Jobs Mon 11 1/1 1 Job Tue 12 4/4 2 Jobs Wed 13 4/…" at bounding box center [318, 214] width 637 height 245
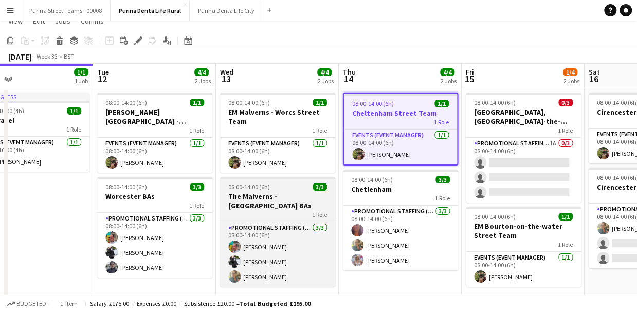
scroll to position [41, 0]
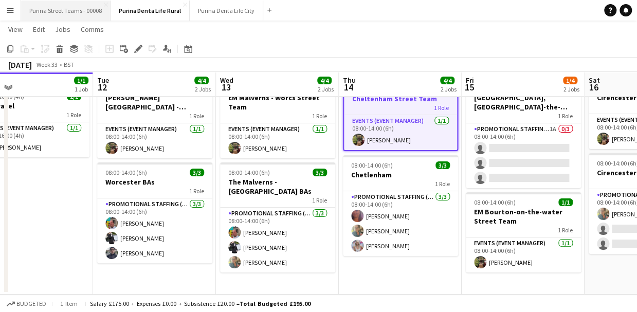
click at [78, 15] on button "Purina Street Teams - 00008 Close" at bounding box center [66, 11] width 90 height 20
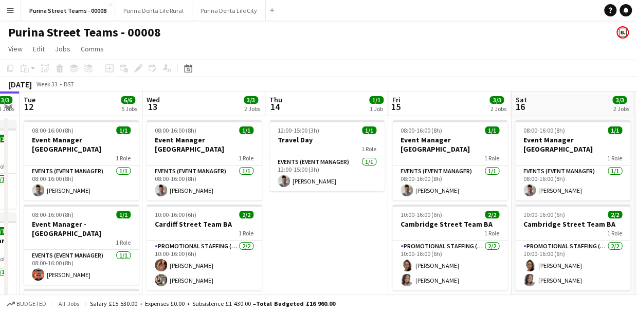
scroll to position [0, 473]
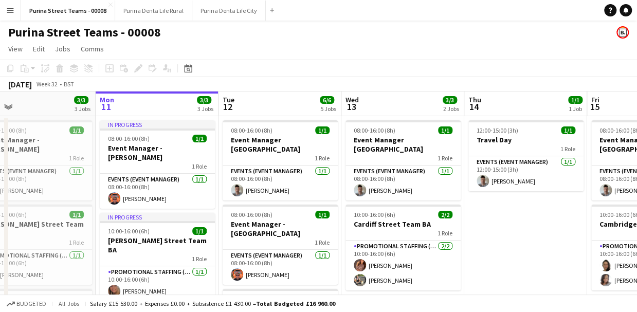
drag, startPoint x: 317, startPoint y: 187, endPoint x: 336, endPoint y: 185, distance: 19.7
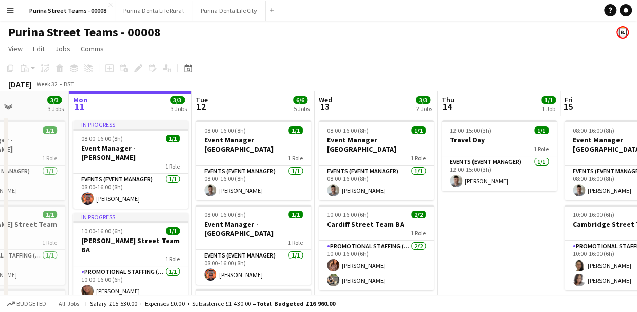
scroll to position [0, 307]
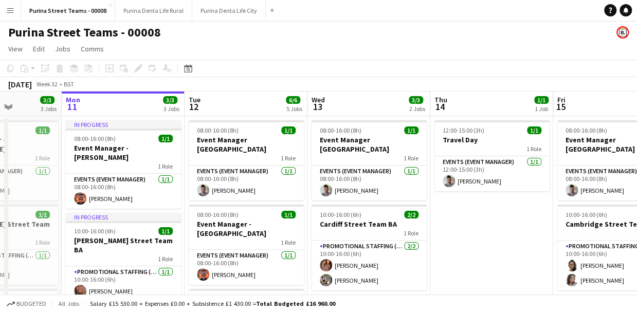
drag, startPoint x: 363, startPoint y: 214, endPoint x: 329, endPoint y: 184, distance: 44.9
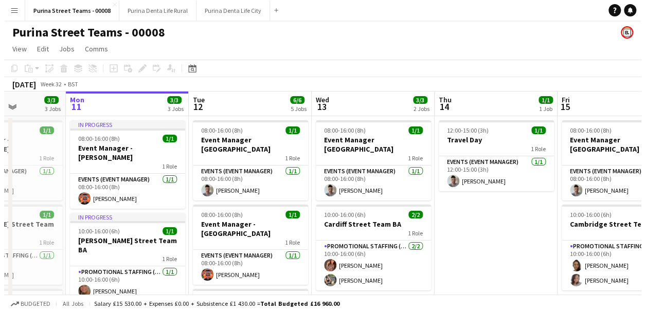
scroll to position [0, 308]
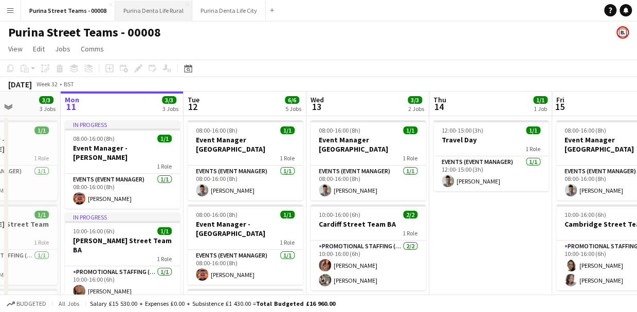
click at [139, 8] on button "Purina Denta Life Rural Close" at bounding box center [153, 11] width 77 height 20
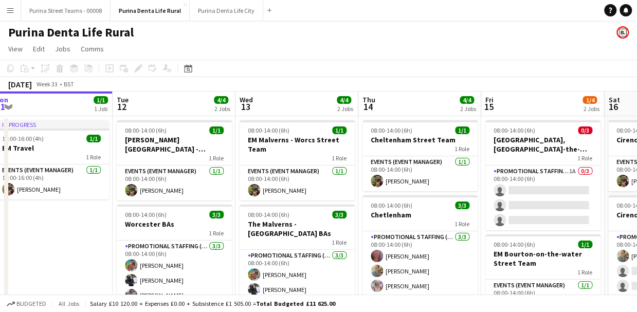
scroll to position [0, 382]
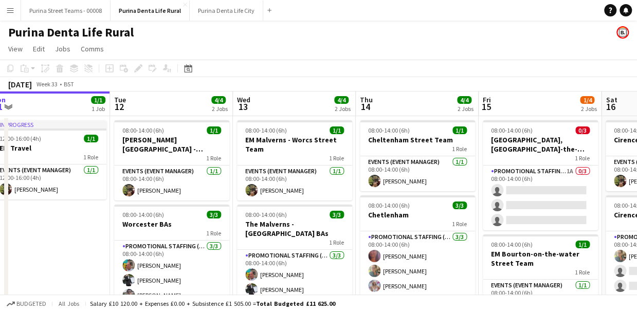
drag, startPoint x: 471, startPoint y: 180, endPoint x: 335, endPoint y: 182, distance: 135.8
click at [335, 182] on app-calendar-viewport "Fri 8 3/4 2 Jobs Sat 9 3/4 2 Jobs Sun 10 3/4 2 Jobs Mon 11 1/1 1 Job Tue 12 4/4…" at bounding box center [318, 214] width 637 height 245
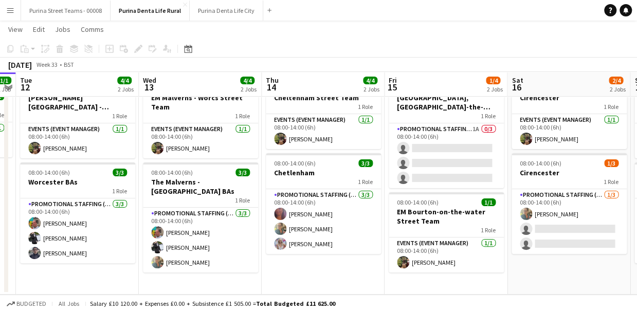
scroll to position [0, 308]
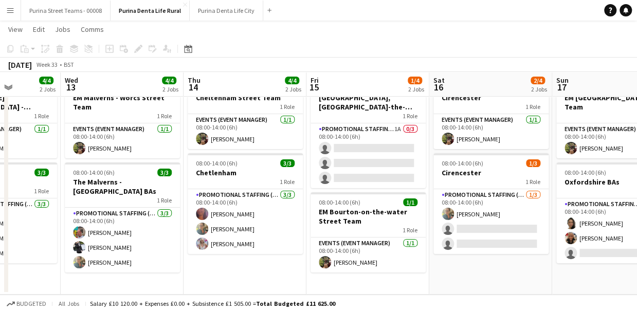
drag, startPoint x: 462, startPoint y: 174, endPoint x: 289, endPoint y: 182, distance: 172.5
click at [289, 182] on app-calendar-viewport "Sun 10 3/4 2 Jobs Mon 11 1/1 1 Job Tue 12 4/4 2 Jobs Wed 13 4/4 2 Jobs Thu 14 4…" at bounding box center [318, 147] width 637 height 296
click at [12, 10] on app-icon "Menu" at bounding box center [10, 10] width 8 height 8
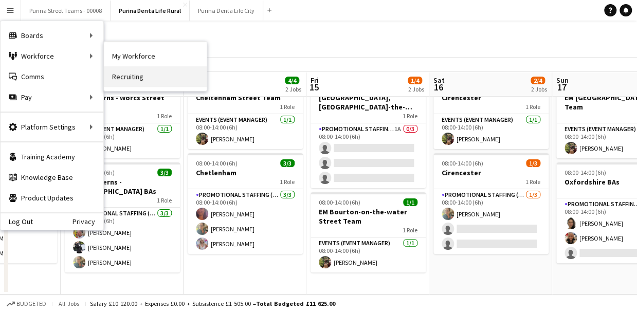
click at [136, 79] on link "Recruiting" at bounding box center [155, 76] width 103 height 21
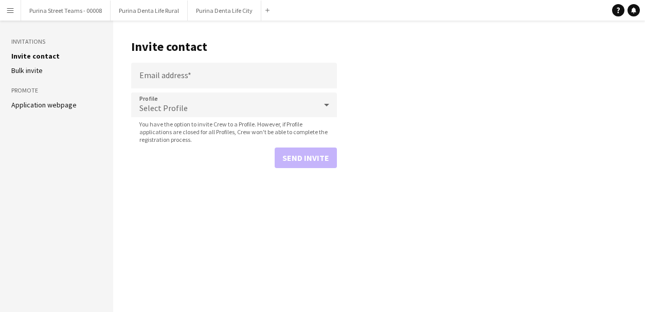
click at [34, 63] on ul "Invite contact [PERSON_NAME] invite" at bounding box center [56, 63] width 91 height 24
click at [40, 70] on link "Bulk invite" at bounding box center [26, 70] width 31 height 9
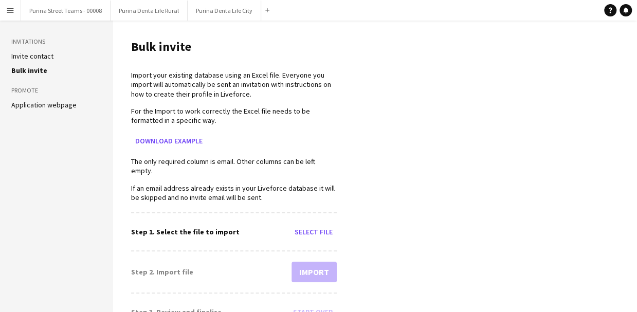
click at [43, 104] on link "Application webpage" at bounding box center [43, 104] width 65 height 9
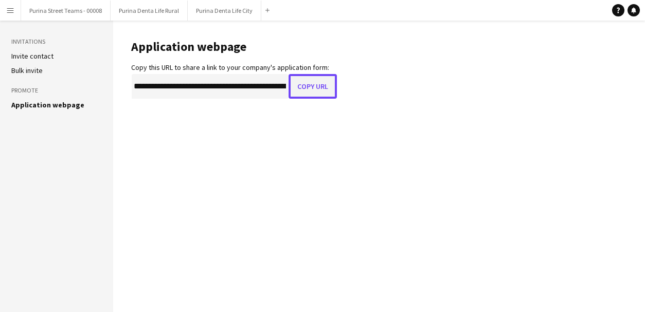
click at [311, 91] on button "Copy URL" at bounding box center [313, 86] width 48 height 25
click at [176, 170] on main "**********" at bounding box center [379, 167] width 532 height 292
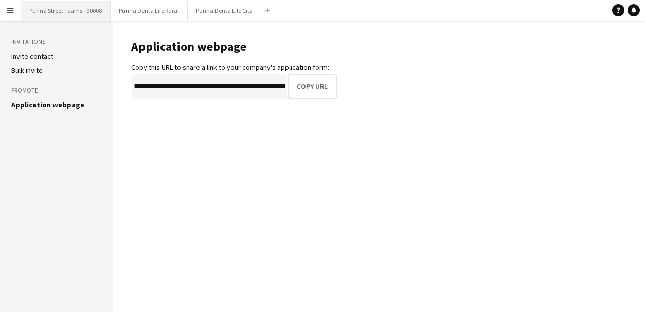
click at [63, 10] on button "Purina Street Teams - 00008 Close" at bounding box center [66, 11] width 90 height 20
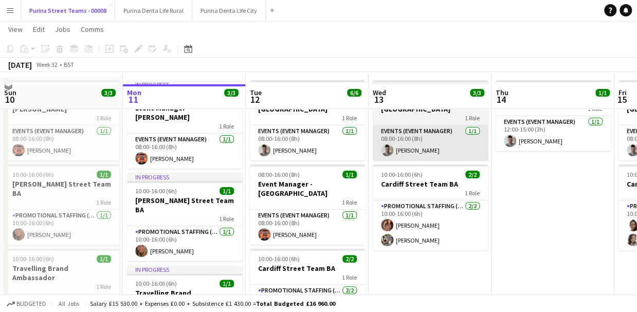
scroll to position [51, 0]
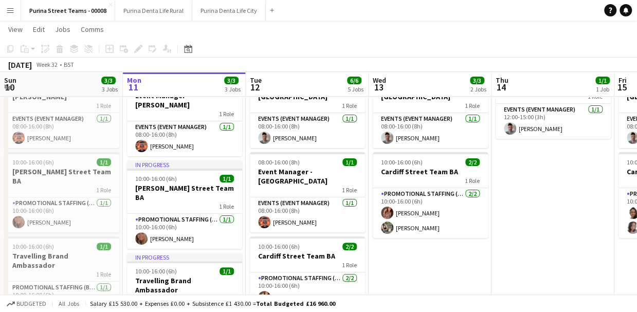
click at [529, 54] on app-toolbar "Copy Paste Paste Ctrl+V Paste with crew Ctrl+Shift+V Paste linked Job [GEOGRAPH…" at bounding box center [318, 48] width 637 height 17
click at [11, 7] on app-icon "Menu" at bounding box center [10, 10] width 8 height 8
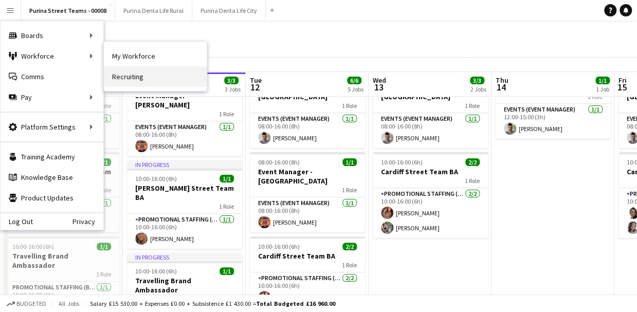
click at [131, 71] on link "Recruiting" at bounding box center [155, 76] width 103 height 21
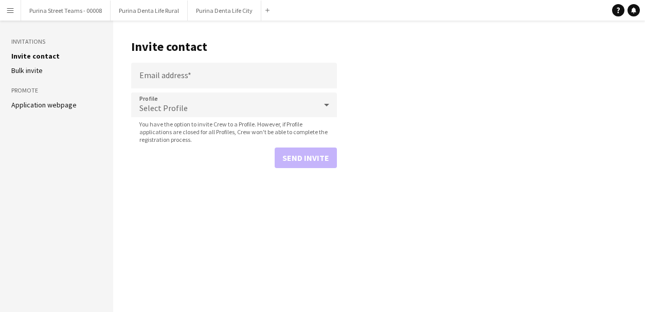
click at [37, 105] on link "Application webpage" at bounding box center [43, 104] width 65 height 9
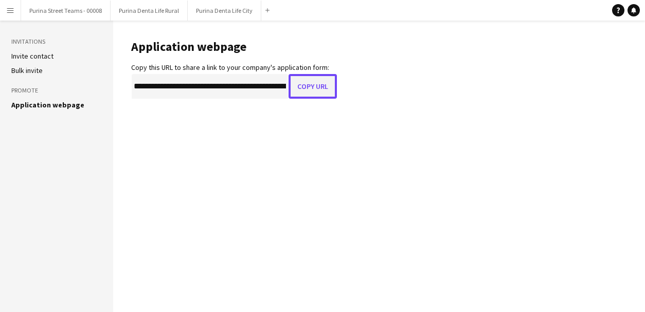
click at [336, 84] on button "Copy URL" at bounding box center [313, 86] width 48 height 25
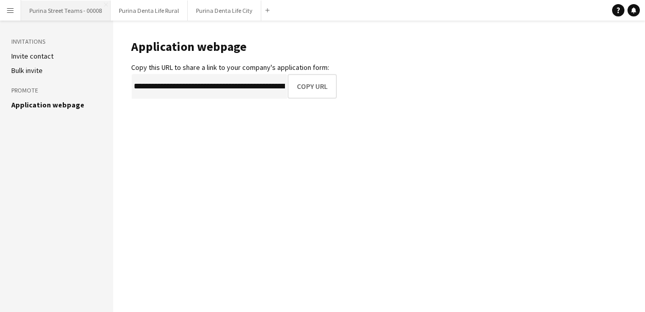
click at [75, 16] on button "Purina Street Teams - 00008 Close" at bounding box center [66, 11] width 90 height 20
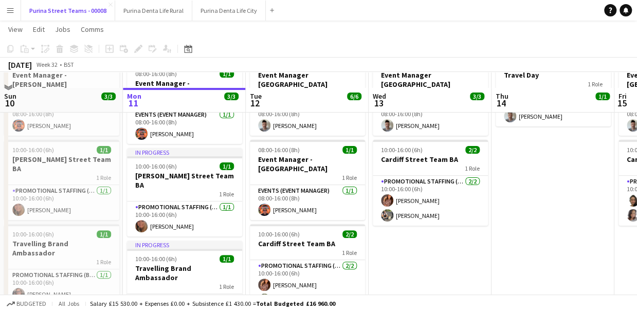
scroll to position [103, 0]
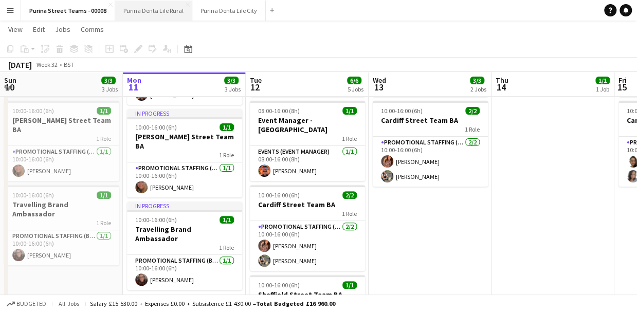
click at [143, 9] on button "Purina Denta Life Rural Close" at bounding box center [153, 11] width 77 height 20
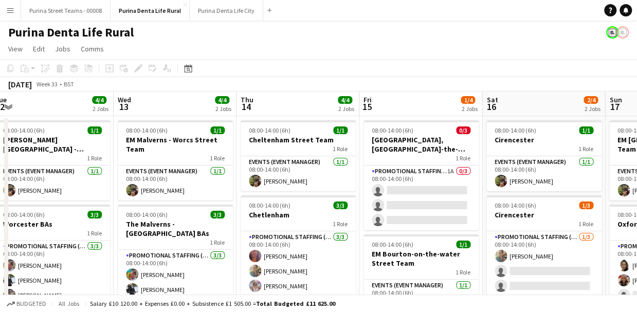
scroll to position [0, 504]
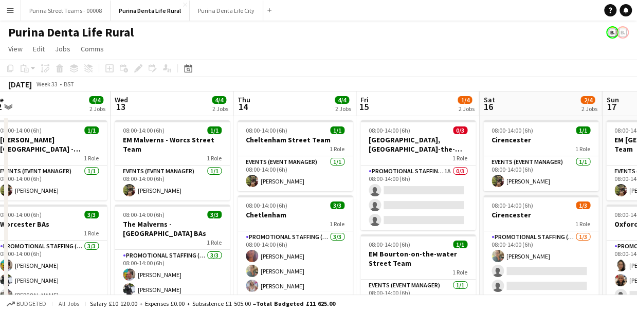
click at [260, 164] on app-calendar-viewport "Fri 8 3/4 2 Jobs Sat 9 3/4 2 Jobs Sun 10 3/4 2 Jobs Mon 11 1/1 1 Job Tue 12 4/4…" at bounding box center [318, 214] width 637 height 245
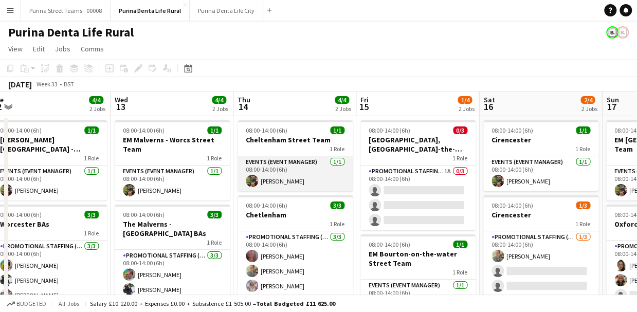
scroll to position [41, 0]
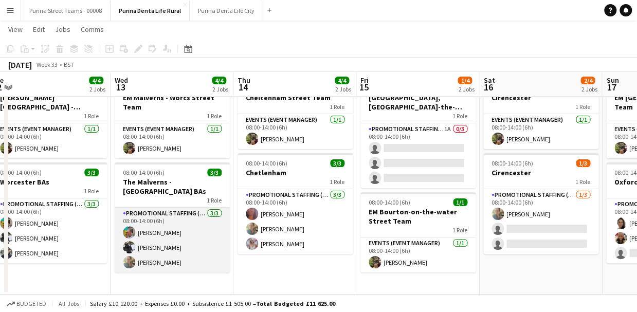
click at [155, 243] on app-card-role "Promotional Staffing (Brand Ambassadors) [DATE] 08:00-14:00 (6h) [PERSON_NAME] …" at bounding box center [172, 240] width 115 height 65
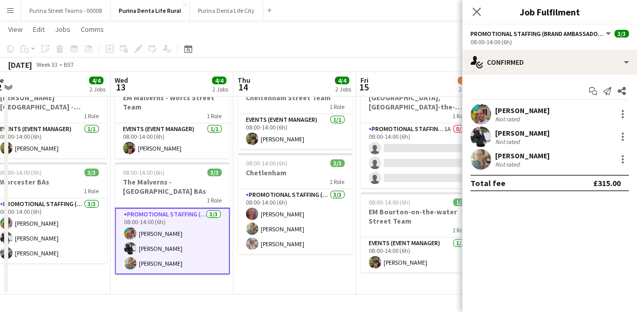
click at [511, 133] on div "[PERSON_NAME]" at bounding box center [522, 133] width 55 height 9
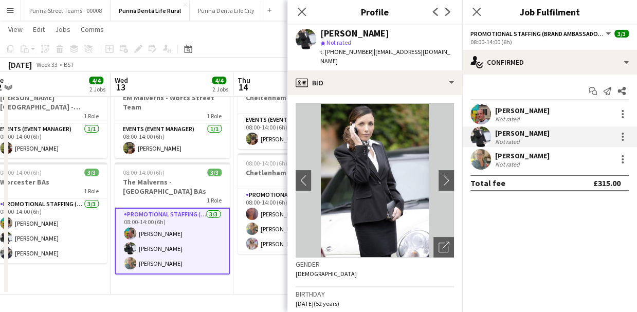
drag, startPoint x: 369, startPoint y: 54, endPoint x: 457, endPoint y: 61, distance: 87.8
click at [457, 61] on div "[PERSON_NAME] star Not rated t. [PHONE_NUMBER] | [EMAIL_ADDRESS][DOMAIN_NAME]" at bounding box center [375, 48] width 175 height 46
copy span "[EMAIL_ADDRESS][DOMAIN_NAME]"
click at [304, 11] on icon at bounding box center [302, 12] width 10 height 10
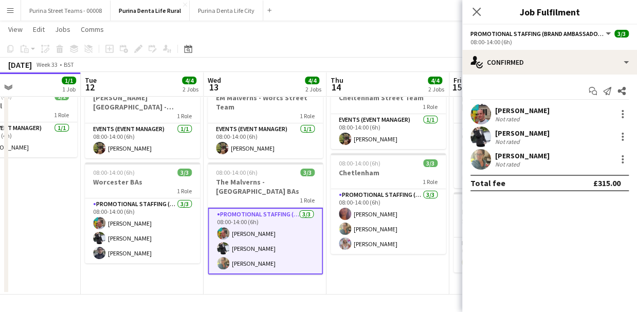
scroll to position [0, 387]
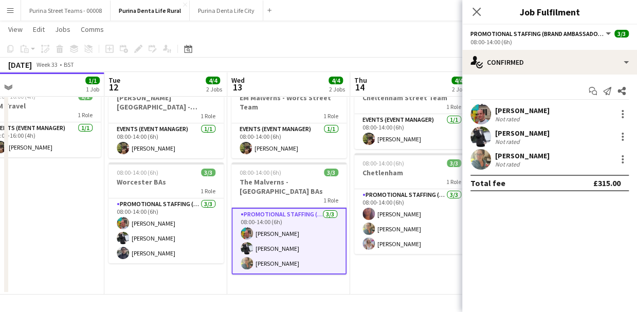
drag, startPoint x: 160, startPoint y: 206, endPoint x: 262, endPoint y: 199, distance: 103.2
click at [262, 199] on app-calendar-viewport "Fri 8 3/4 2 Jobs Sat 9 3/4 2 Jobs Sun 10 3/4 2 Jobs Mon 11 1/1 1 Job Tue 12 4/4…" at bounding box center [318, 147] width 637 height 296
click at [474, 9] on icon at bounding box center [477, 12] width 10 height 10
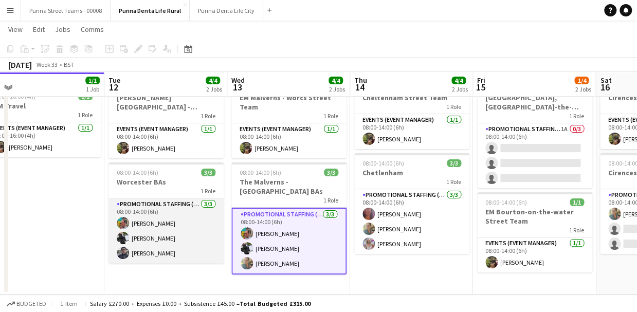
click at [167, 252] on app-card-role "Promotional Staffing (Brand Ambassadors) [DATE] 08:00-14:00 (6h) [PERSON_NAME] …" at bounding box center [166, 231] width 115 height 65
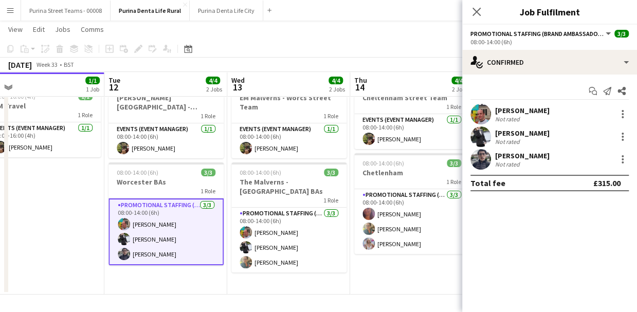
click at [509, 155] on div "[PERSON_NAME]" at bounding box center [522, 155] width 55 height 9
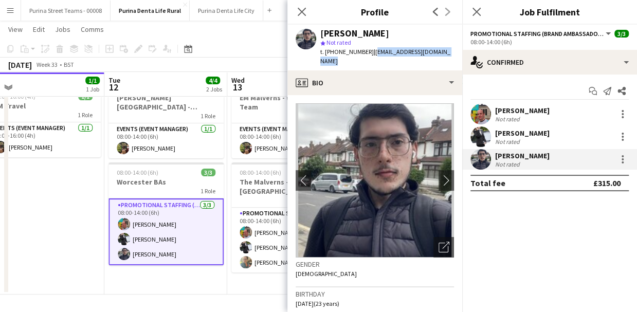
drag, startPoint x: 369, startPoint y: 51, endPoint x: 455, endPoint y: 50, distance: 85.9
click at [455, 50] on div "[PERSON_NAME] star Not rated t. [PHONE_NUMBER] | [EMAIL_ADDRESS][DOMAIN_NAME]" at bounding box center [375, 48] width 175 height 46
copy span "[EMAIL_ADDRESS][DOMAIN_NAME]"
click at [338, 36] on div "[PERSON_NAME]" at bounding box center [355, 33] width 69 height 9
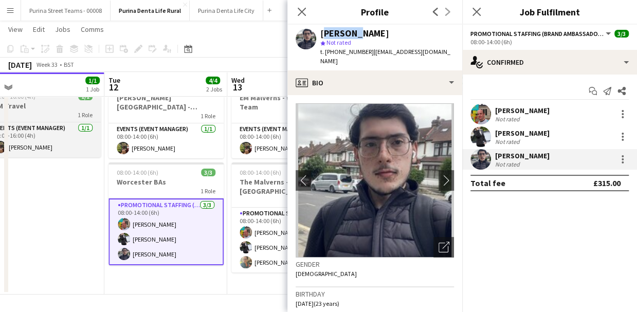
copy div "[PERSON_NAME]"
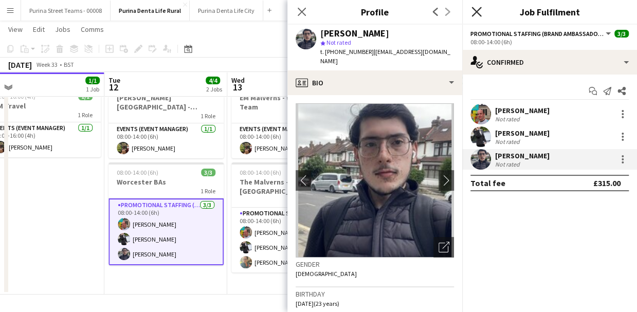
click at [481, 4] on div "Close pop-in" at bounding box center [477, 12] width 29 height 24
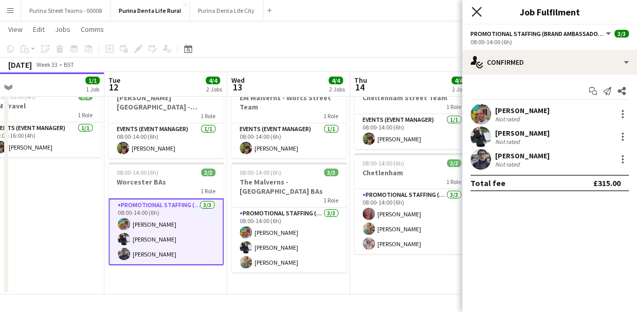
click at [476, 12] on icon at bounding box center [477, 12] width 10 height 10
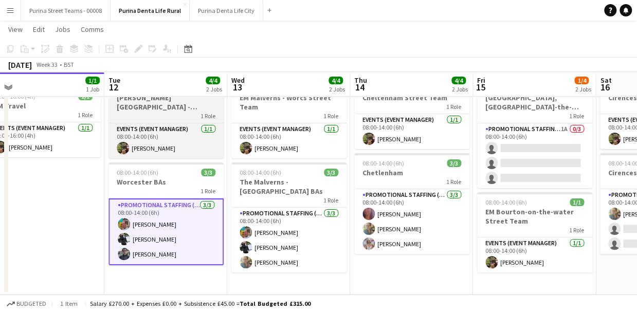
click at [137, 108] on h3 "[PERSON_NAME][GEOGRAPHIC_DATA] - [GEOGRAPHIC_DATA] Team" at bounding box center [166, 102] width 115 height 19
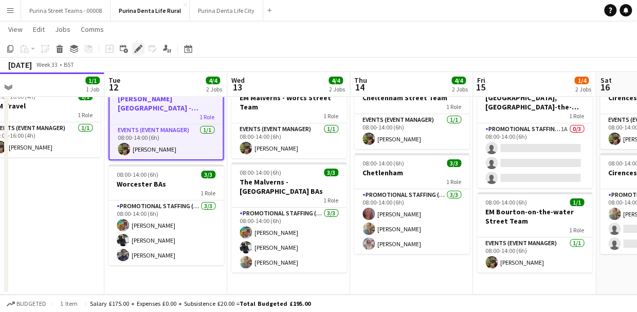
click at [135, 49] on icon "Edit" at bounding box center [138, 49] width 8 height 8
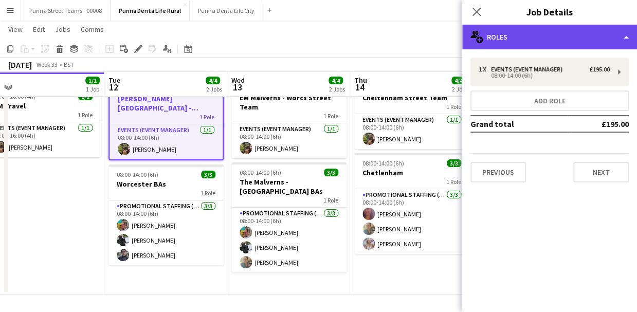
click at [563, 37] on div "multiple-users-add Roles" at bounding box center [550, 37] width 175 height 25
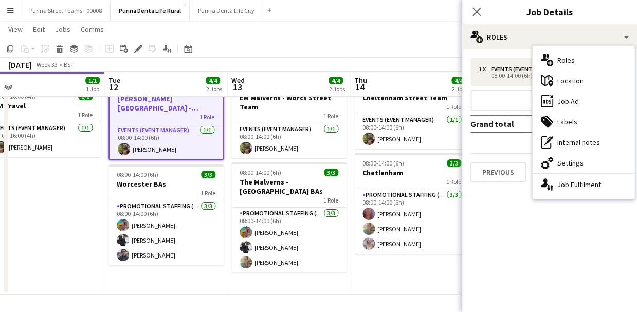
drag, startPoint x: 565, startPoint y: 163, endPoint x: 550, endPoint y: 105, distance: 60.2
click at [564, 163] on div "cog-double-3 Settings" at bounding box center [584, 163] width 102 height 21
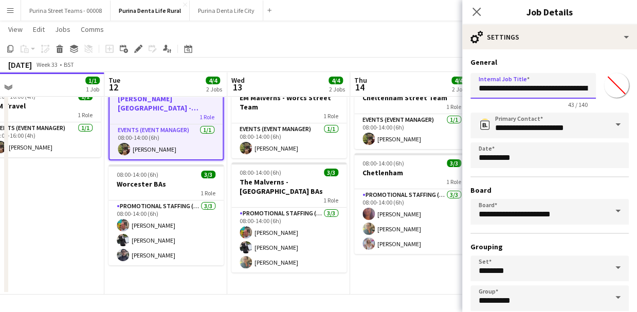
drag, startPoint x: 531, startPoint y: 87, endPoint x: 464, endPoint y: 86, distance: 67.4
click at [464, 86] on form "**********" at bounding box center [550, 210] width 175 height 304
type input "**********"
drag, startPoint x: 476, startPoint y: 13, endPoint x: 464, endPoint y: 21, distance: 14.8
click at [476, 12] on icon at bounding box center [477, 12] width 8 height 8
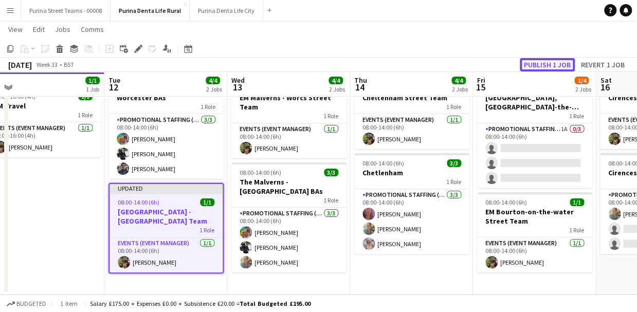
click at [570, 63] on button "Publish 1 job" at bounding box center [547, 64] width 55 height 13
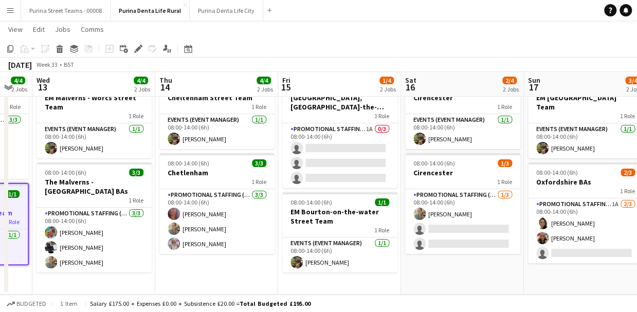
scroll to position [0, 361]
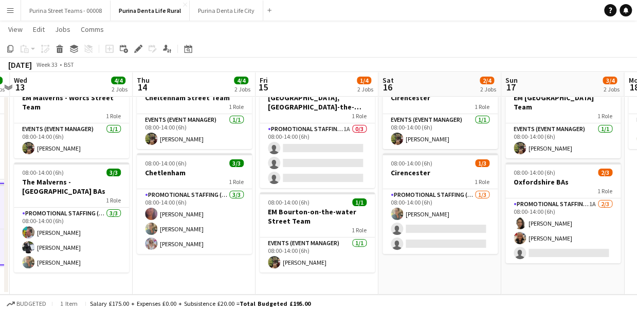
drag, startPoint x: 422, startPoint y: 205, endPoint x: 242, endPoint y: 192, distance: 181.1
click at [241, 192] on app-calendar-viewport "Sun 10 3/4 2 Jobs Mon 11 1/1 1 Job Tue 12 4/4 2 Jobs Wed 13 4/4 2 Jobs Thu 14 4…" at bounding box center [318, 147] width 637 height 296
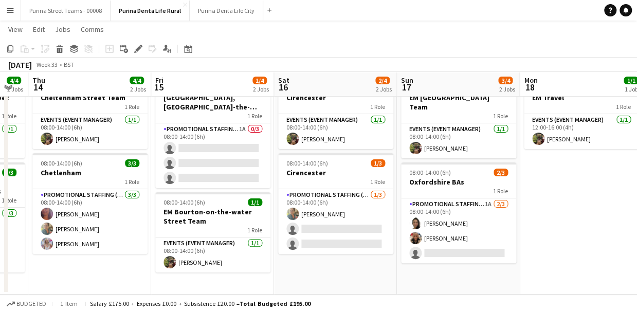
scroll to position [0, 270]
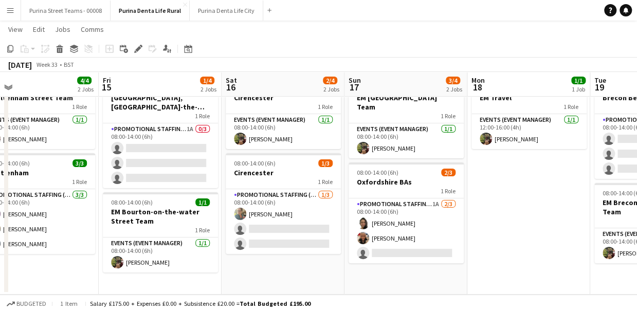
drag, startPoint x: 193, startPoint y: 203, endPoint x: 38, endPoint y: 199, distance: 155.5
click at [38, 199] on app-calendar-viewport "Tue 12 4/4 2 Jobs Wed 13 4/4 2 Jobs Thu 14 4/4 2 Jobs Fri 15 1/4 2 Jobs Sat 16 …" at bounding box center [318, 147] width 637 height 296
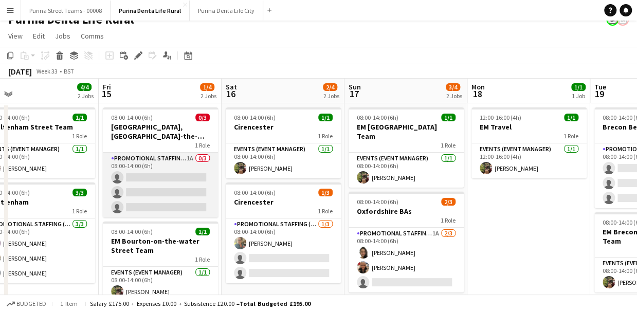
scroll to position [0, 0]
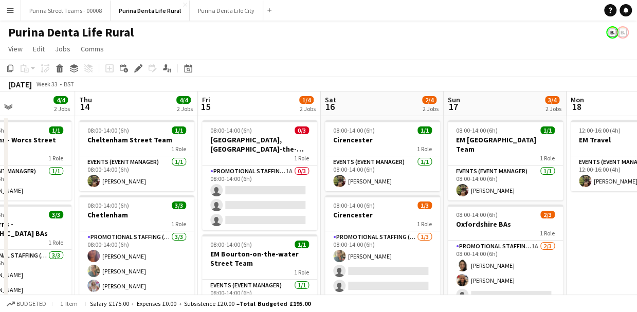
drag, startPoint x: 112, startPoint y: 199, endPoint x: 211, endPoint y: 190, distance: 99.7
click at [211, 190] on app-calendar-viewport "Mon 11 1/1 1 Job Tue 12 4/4 2 Jobs Wed 13 4/4 2 Jobs Thu 14 4/4 2 Jobs Fri 15 1…" at bounding box center [318, 214] width 637 height 245
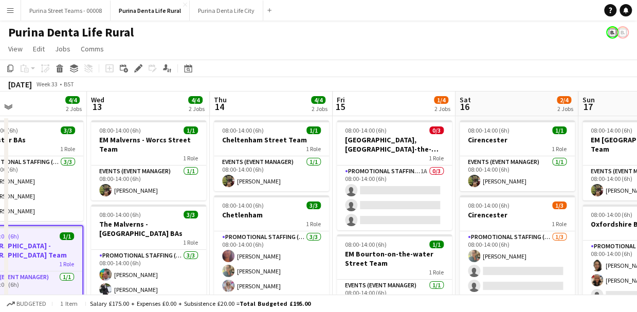
drag, startPoint x: 114, startPoint y: 184, endPoint x: 249, endPoint y: 180, distance: 134.9
click at [249, 180] on app-calendar-viewport "Sun 10 3/4 2 Jobs Mon 11 1/1 1 Job Tue 12 4/4 2 Jobs Wed 13 4/4 2 Jobs Thu 14 4…" at bounding box center [318, 214] width 637 height 245
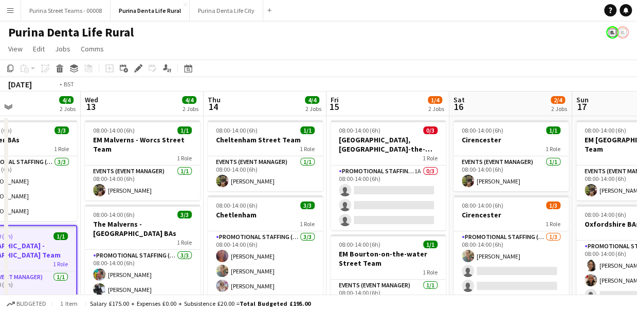
scroll to position [0, 225]
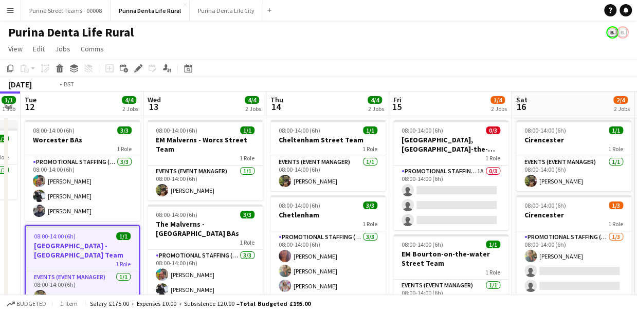
drag, startPoint x: 87, startPoint y: 193, endPoint x: 267, endPoint y: 187, distance: 179.7
click at [267, 187] on app-calendar-viewport "Sun 10 3/4 2 Jobs Mon 11 1/1 1 Job Tue 12 4/4 2 Jobs Wed 13 4/4 2 Jobs Thu 14 4…" at bounding box center [318, 214] width 637 height 245
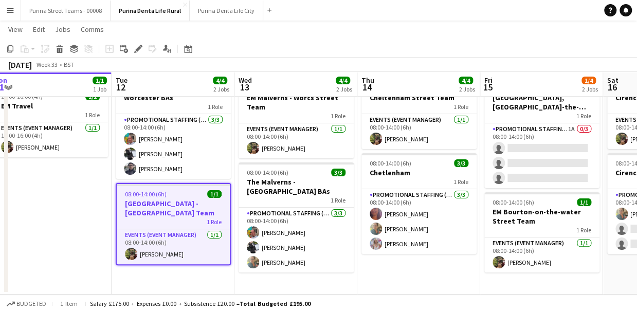
scroll to position [0, 314]
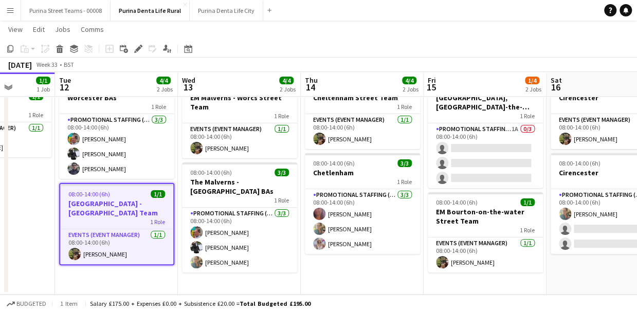
drag, startPoint x: 196, startPoint y: 216, endPoint x: 107, endPoint y: 213, distance: 88.5
click at [107, 213] on app-calendar-viewport "Sat 9 3/4 2 Jobs Sun 10 3/4 2 Jobs Mon 11 1/1 1 Job Tue 12 4/4 2 Jobs Wed 13 4/…" at bounding box center [318, 147] width 637 height 296
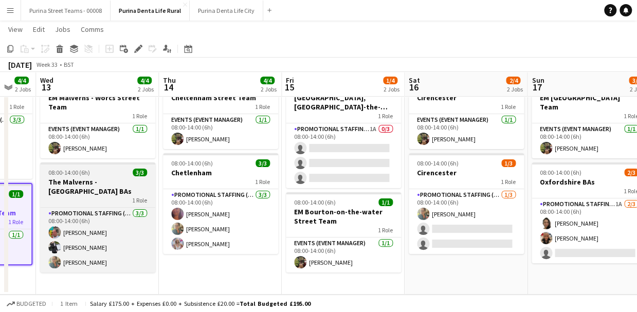
drag, startPoint x: 247, startPoint y: 185, endPoint x: 119, endPoint y: 178, distance: 128.8
click at [106, 181] on app-calendar-viewport "Sat 9 3/4 2 Jobs Sun 10 3/4 2 Jobs Mon 11 1/1 1 Job Tue 12 4/4 2 Jobs Wed 13 4/…" at bounding box center [318, 147] width 637 height 296
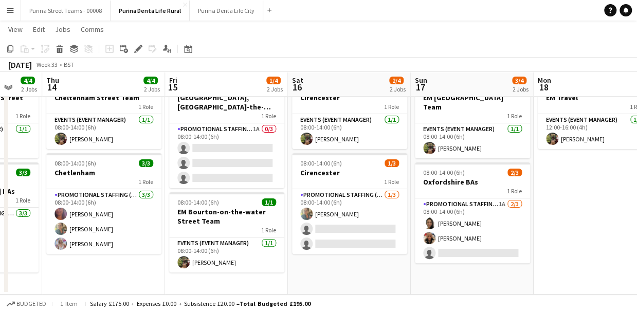
scroll to position [0, 365]
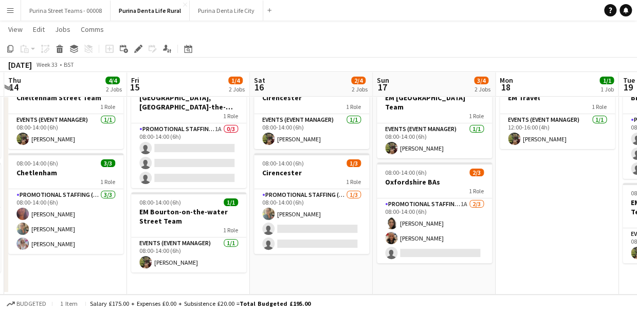
drag, startPoint x: 177, startPoint y: 175, endPoint x: 91, endPoint y: 171, distance: 86.0
click at [91, 171] on app-calendar-viewport "Mon 11 1/1 1 Job Tue 12 4/4 2 Jobs Wed 13 4/4 2 Jobs Thu 14 4/4 2 Jobs Fri 15 1…" at bounding box center [318, 147] width 637 height 296
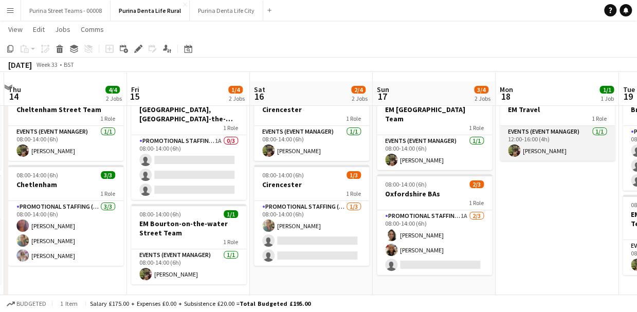
scroll to position [41, 0]
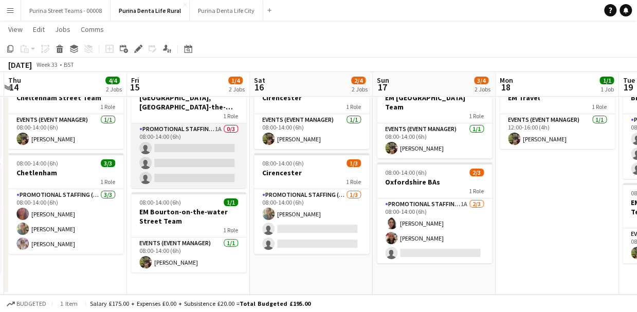
click at [174, 148] on app-card-role "Promotional Staffing (Brand Ambassadors) 1A 0/3 08:00-14:00 (6h) single-neutral…" at bounding box center [188, 155] width 115 height 65
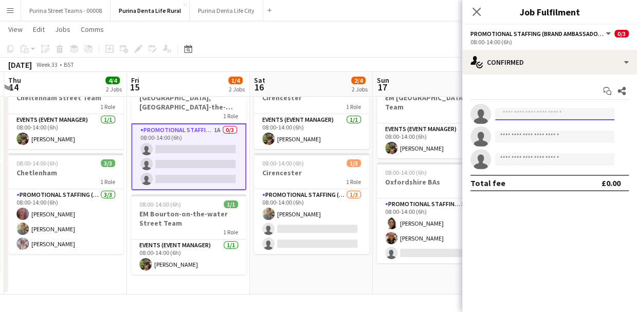
click at [546, 114] on input at bounding box center [554, 114] width 119 height 12
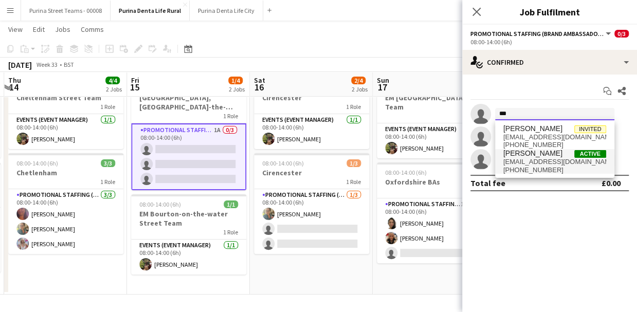
type input "***"
click at [547, 163] on span "[EMAIL_ADDRESS][DOMAIN_NAME]" at bounding box center [555, 162] width 103 height 8
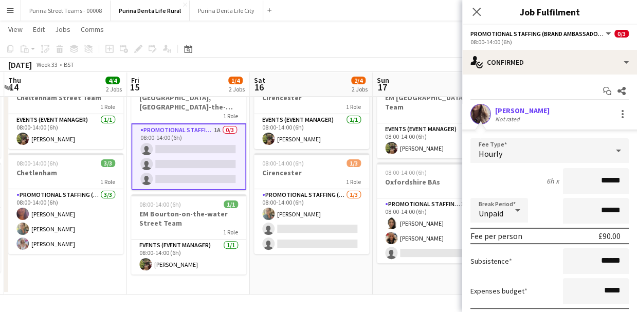
scroll to position [120, 0]
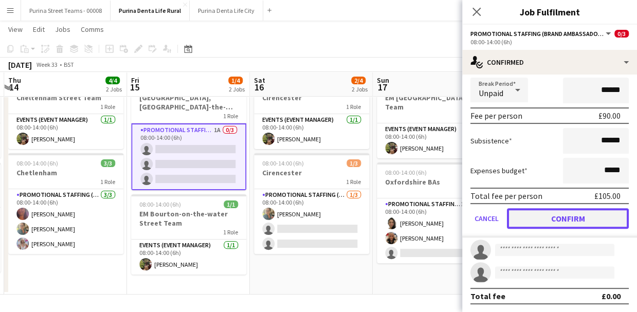
click at [568, 216] on button "Confirm" at bounding box center [568, 218] width 122 height 21
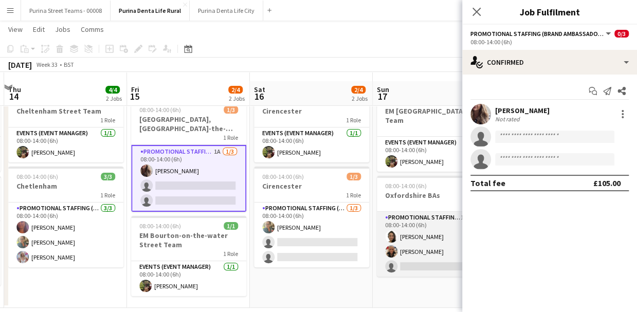
scroll to position [41, 0]
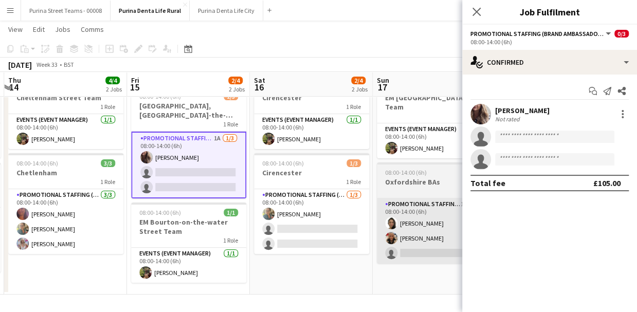
click at [430, 246] on app-card-role "Promotional Staffing (Brand Ambassadors) 1A [DATE] 08:00-14:00 (6h) [PERSON_NAM…" at bounding box center [434, 231] width 115 height 65
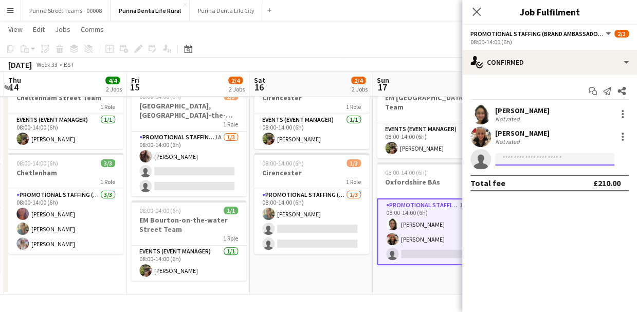
click at [517, 159] on input at bounding box center [554, 159] width 119 height 12
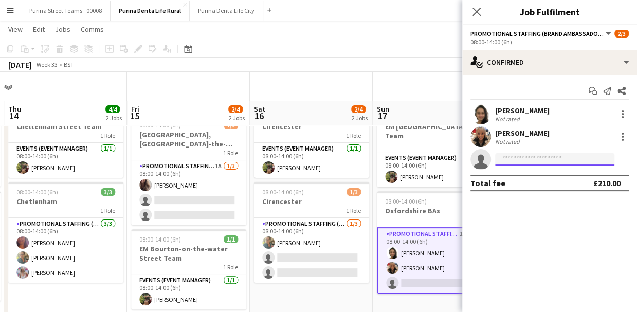
scroll to position [0, 0]
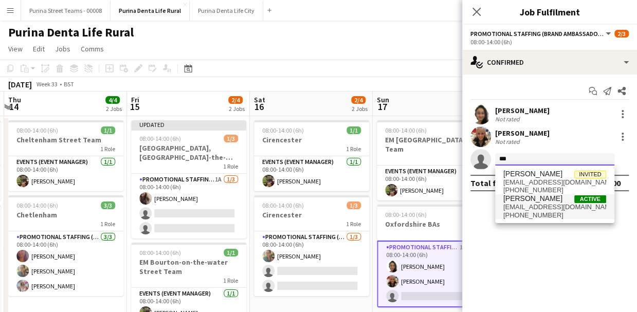
type input "***"
click at [537, 212] on span "[PHONE_NUMBER]" at bounding box center [555, 215] width 103 height 8
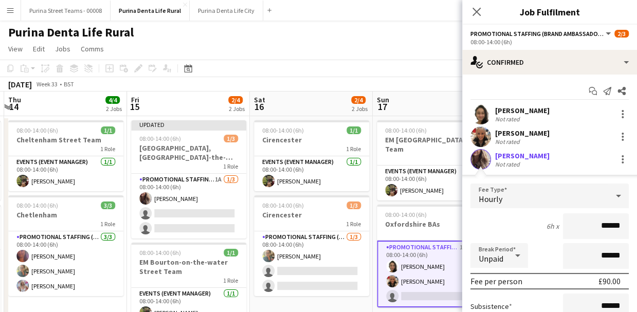
scroll to position [120, 0]
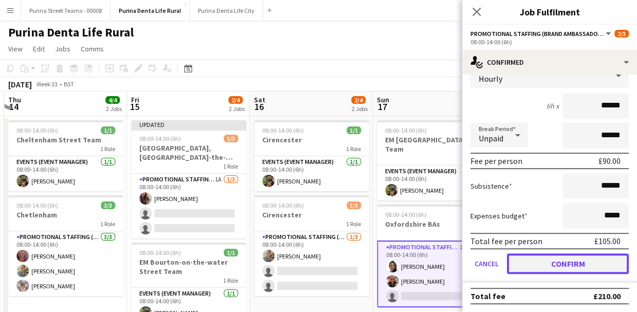
click at [598, 254] on button "Confirm" at bounding box center [568, 264] width 122 height 21
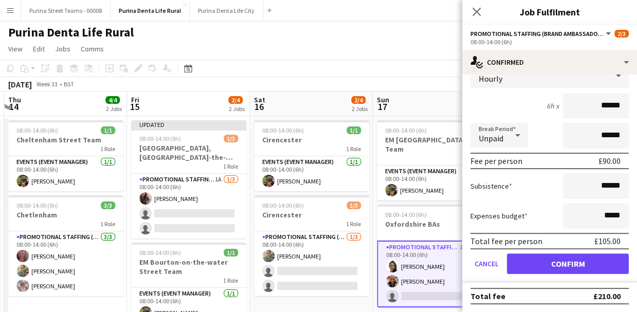
scroll to position [0, 0]
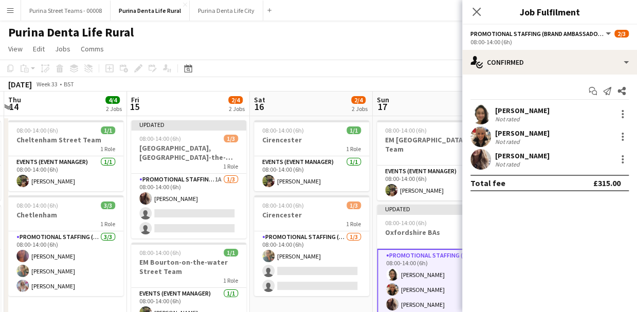
click at [517, 156] on div "[PERSON_NAME]" at bounding box center [522, 155] width 55 height 9
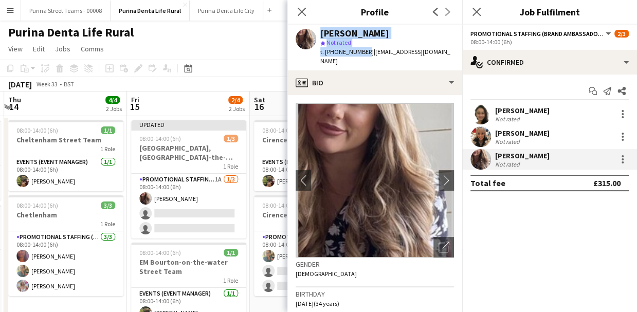
drag, startPoint x: 363, startPoint y: 53, endPoint x: 313, endPoint y: 29, distance: 55.2
click at [313, 29] on div "[PERSON_NAME] star Not rated t. [PHONE_NUMBER] | [EMAIL_ADDRESS][DOMAIN_NAME]" at bounding box center [375, 48] width 175 height 46
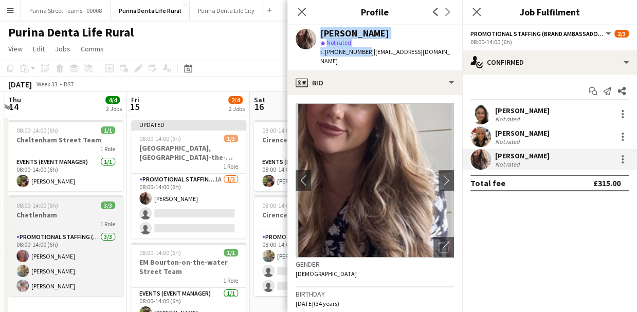
copy div "[PERSON_NAME] star Not rated t. [PHONE_NUMBER]"
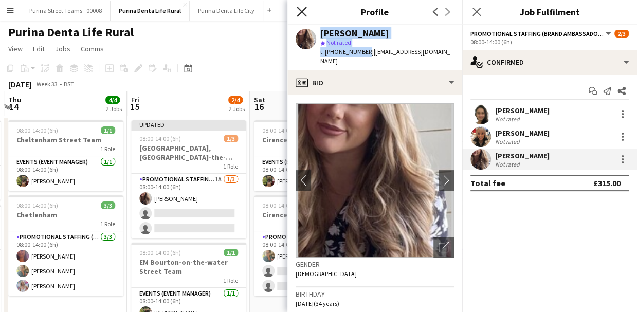
click at [303, 10] on icon at bounding box center [302, 12] width 10 height 10
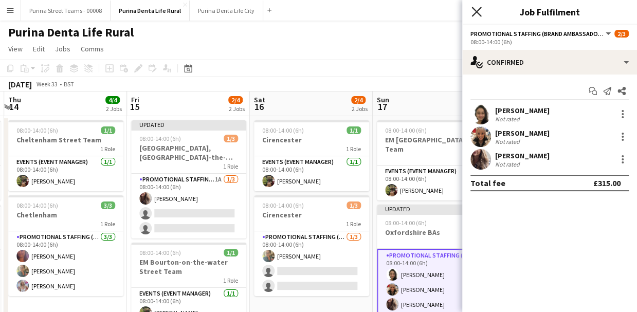
click at [478, 9] on icon "Close pop-in" at bounding box center [477, 12] width 10 height 10
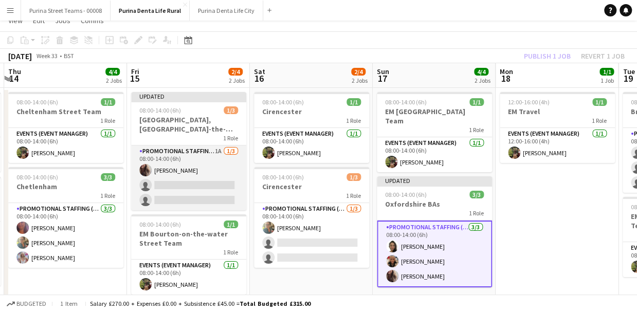
scroll to position [41, 0]
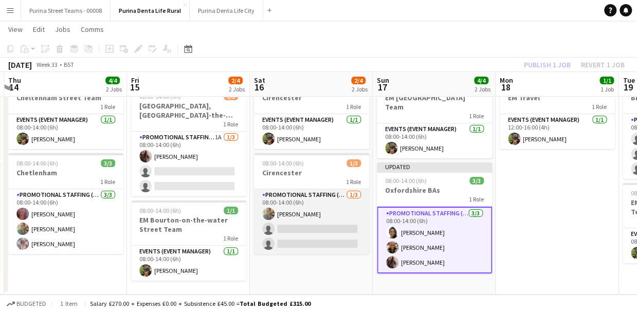
click at [308, 232] on app-card-role "Promotional Staffing (Brand Ambassadors) [DATE] 08:00-14:00 (6h) [PERSON_NAME] …" at bounding box center [311, 221] width 115 height 65
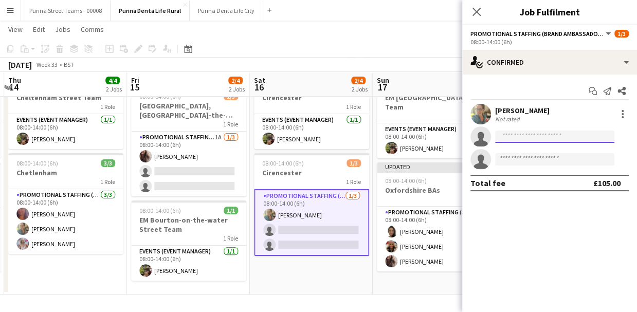
click at [521, 136] on input at bounding box center [554, 137] width 119 height 12
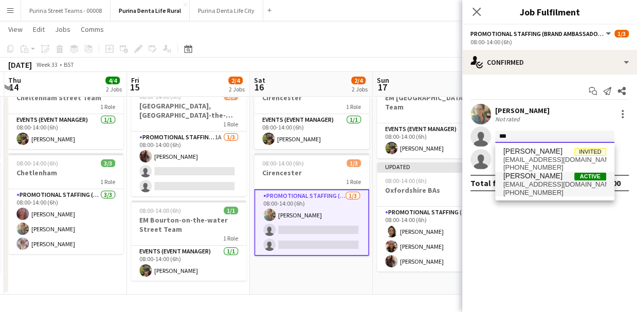
type input "***"
click at [528, 181] on span "[EMAIL_ADDRESS][DOMAIN_NAME]" at bounding box center [555, 185] width 103 height 8
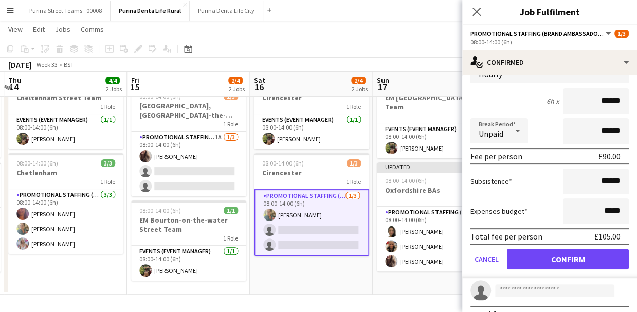
scroll to position [120, 0]
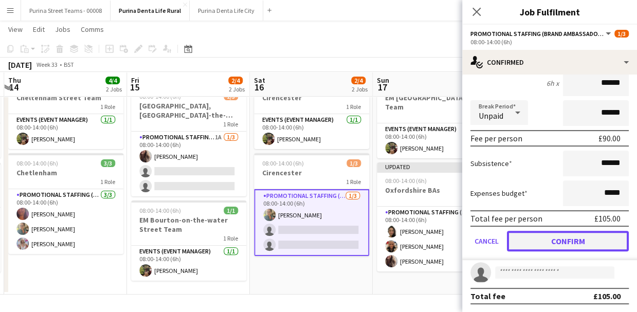
click at [592, 242] on button "Confirm" at bounding box center [568, 241] width 122 height 21
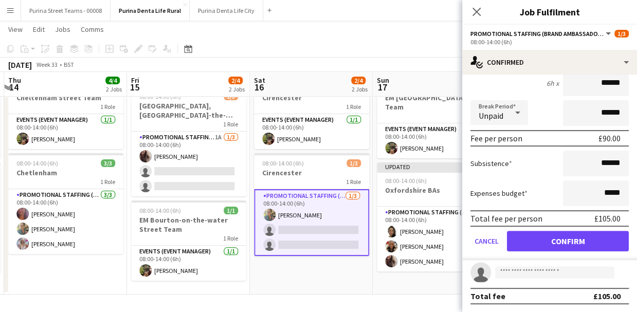
scroll to position [0, 0]
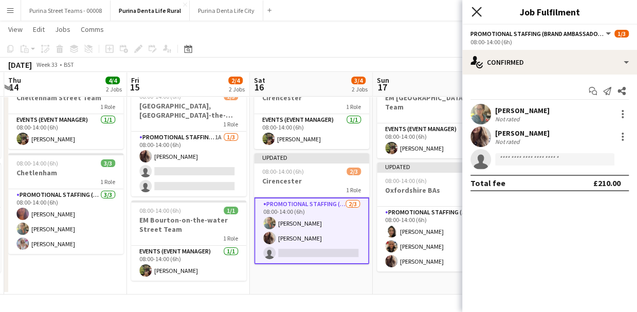
click at [474, 10] on icon at bounding box center [477, 12] width 10 height 10
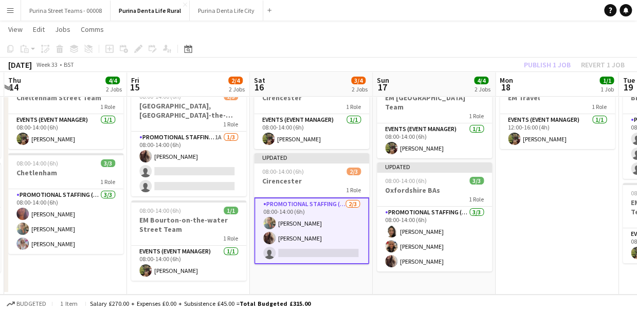
click at [539, 36] on app-page-menu "View Day view expanded Day view collapsed Month view Date picker Jump to [DATE]…" at bounding box center [318, 31] width 637 height 20
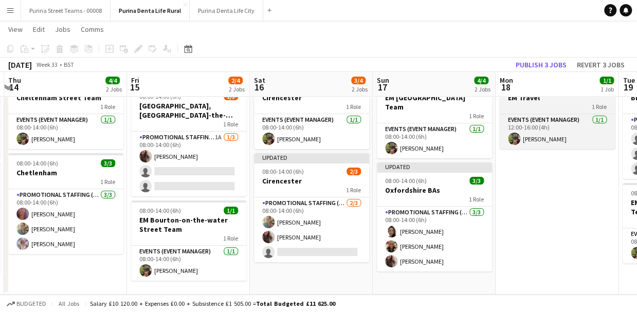
drag, startPoint x: 593, startPoint y: 236, endPoint x: 573, endPoint y: 106, distance: 131.1
click at [593, 236] on app-date-cell "12:00-16:00 (4h) 1/1 EM Travel 1 Role Events (Event Manager) [DATE] 12:00-16:00…" at bounding box center [557, 184] width 123 height 221
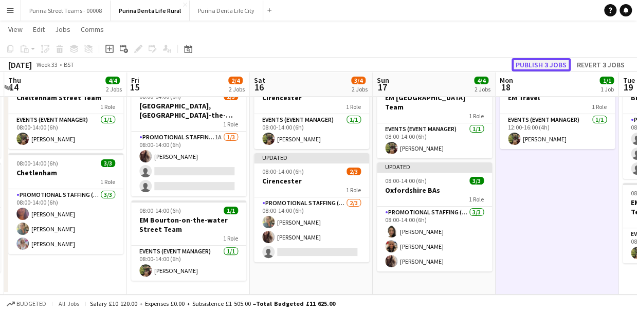
click at [556, 67] on button "Publish 3 jobs" at bounding box center [541, 64] width 59 height 13
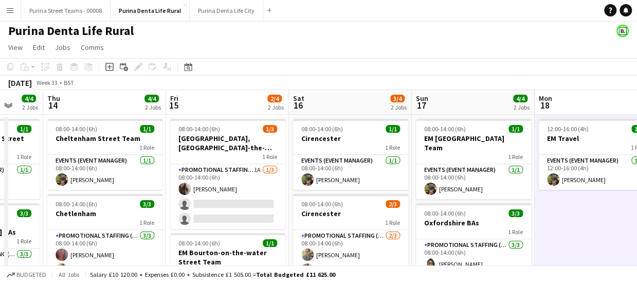
scroll to position [0, 327]
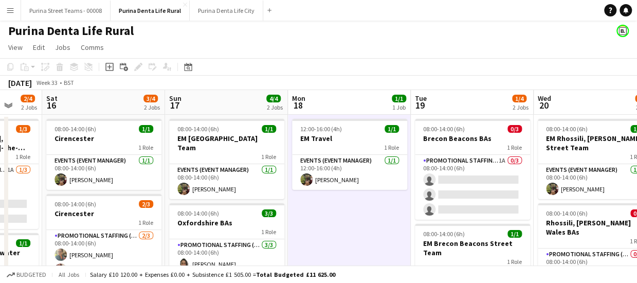
drag, startPoint x: 531, startPoint y: 220, endPoint x: 324, endPoint y: 218, distance: 207.9
click at [324, 218] on app-calendar-viewport "Wed 13 4/4 2 Jobs Thu 14 4/4 2 Jobs Fri 15 2/4 2 Jobs Sat 16 3/4 2 Jobs Sun 17 …" at bounding box center [318, 212] width 637 height 245
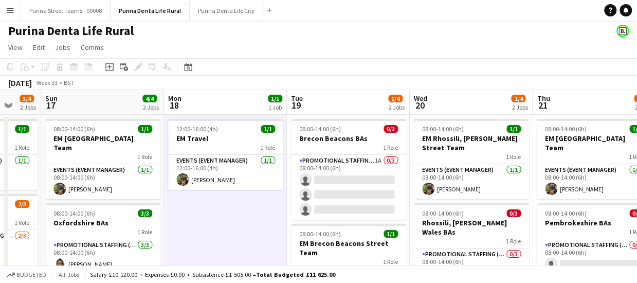
drag, startPoint x: 339, startPoint y: 242, endPoint x: 215, endPoint y: 245, distance: 124.0
click at [215, 245] on app-calendar-viewport "Wed 13 4/4 2 Jobs Thu 14 4/4 2 Jobs Fri 15 2/4 2 Jobs Sat 16 3/4 2 Jobs Sun 17 …" at bounding box center [318, 212] width 637 height 245
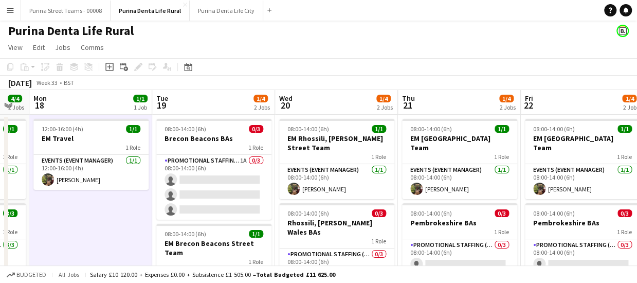
scroll to position [0, 363]
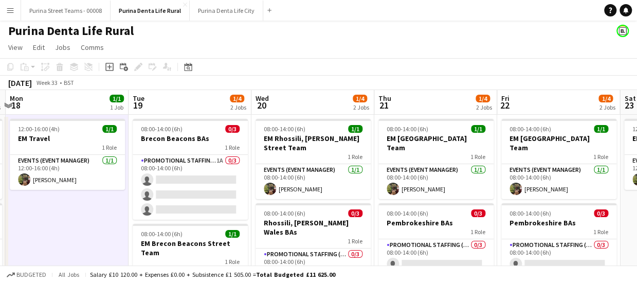
drag, startPoint x: 456, startPoint y: 216, endPoint x: 297, endPoint y: 225, distance: 158.8
click at [297, 225] on app-calendar-viewport "Fri 15 2/4 2 Jobs Sat 16 3/4 2 Jobs Sun 17 4/4 2 Jobs Mon 18 1/1 1 Job Tue 19 1…" at bounding box center [318, 212] width 637 height 245
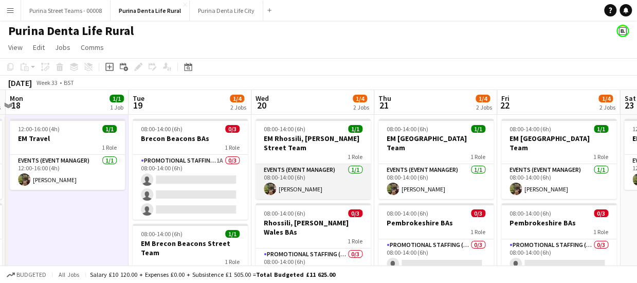
scroll to position [70, 0]
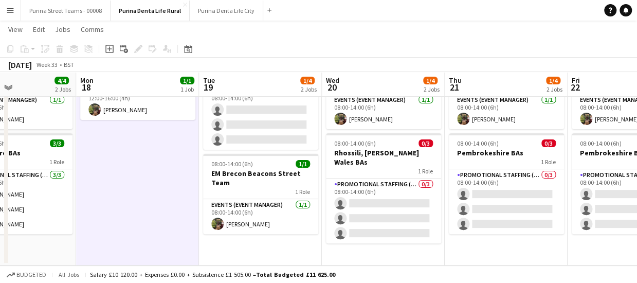
drag, startPoint x: 293, startPoint y: 216, endPoint x: 477, endPoint y: 188, distance: 186.2
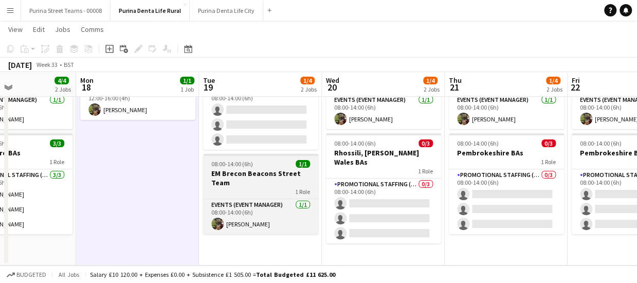
click at [525, 185] on app-calendar-viewport "Fri 15 2/4 2 Jobs Sat 16 3/4 2 Jobs Sun 17 4/4 2 Jobs Mon 18 1/1 1 Job Tue 19 1…" at bounding box center [318, 118] width 637 height 296
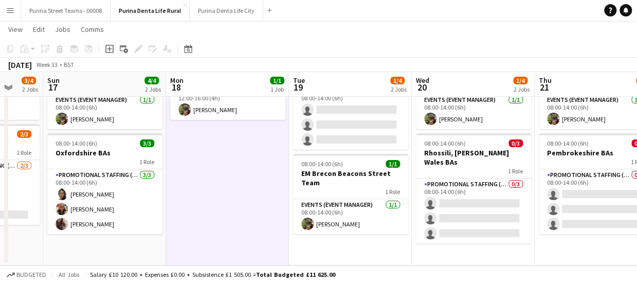
scroll to position [0, 329]
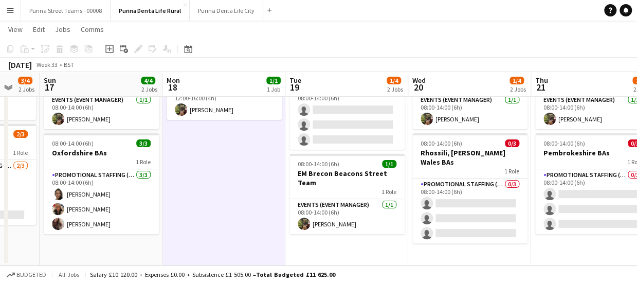
drag, startPoint x: 341, startPoint y: 200, endPoint x: 226, endPoint y: 202, distance: 114.2
click at [226, 202] on app-calendar-viewport "Thu 14 4/4 2 Jobs Fri 15 2/4 2 Jobs Sat 16 3/4 2 Jobs Sun 17 4/4 2 Jobs Mon 18 …" at bounding box center [318, 118] width 637 height 296
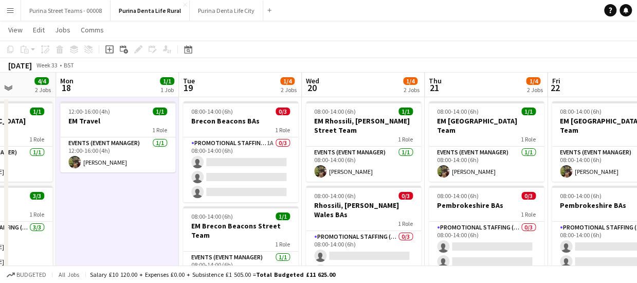
scroll to position [0, 452]
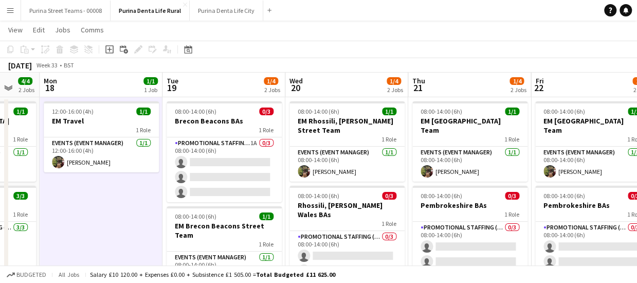
drag, startPoint x: 263, startPoint y: 224, endPoint x: 140, endPoint y: 221, distance: 123.0
click at [140, 221] on app-calendar-viewport "Thu 14 4/4 2 Jobs Fri 15 2/4 2 Jobs Sat 16 3/4 2 Jobs Sun 17 4/4 2 Jobs Mon 18 …" at bounding box center [318, 195] width 637 height 245
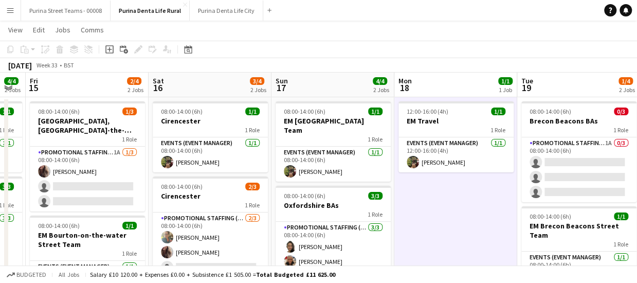
drag, startPoint x: 220, startPoint y: 224, endPoint x: 487, endPoint y: 200, distance: 267.6
click at [487, 200] on app-calendar-viewport "Wed 13 4/4 2 Jobs Thu 14 4/4 2 Jobs Fri 15 2/4 2 Jobs Sat 16 3/4 2 Jobs Sun 17 …" at bounding box center [318, 195] width 637 height 245
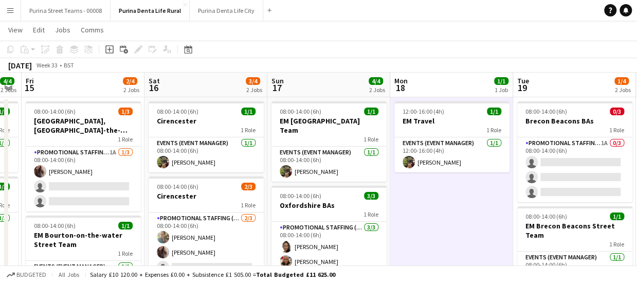
drag, startPoint x: 218, startPoint y: 209, endPoint x: 304, endPoint y: 208, distance: 85.9
click at [304, 208] on app-calendar-viewport "Wed 13 4/4 2 Jobs Thu 14 4/4 2 Jobs Fri 15 2/4 2 Jobs Sat 16 3/4 2 Jobs Sun 17 …" at bounding box center [318, 195] width 637 height 245
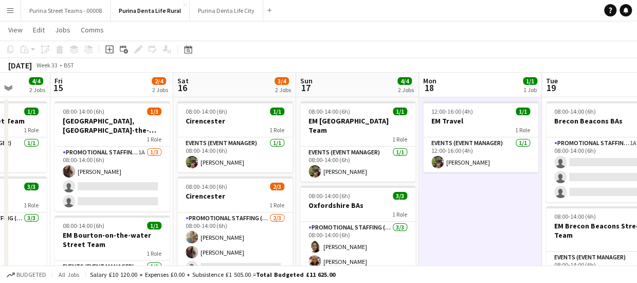
scroll to position [0, 310]
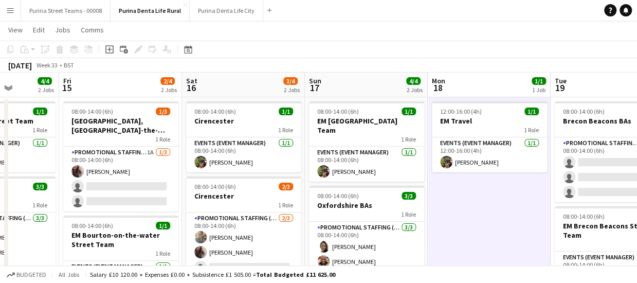
drag, startPoint x: 115, startPoint y: 150, endPoint x: 134, endPoint y: 149, distance: 19.6
click at [134, 149] on app-calendar-viewport "Tue 12 4/4 2 Jobs Wed 13 4/4 2 Jobs Thu 14 4/4 2 Jobs Fri 15 2/4 2 Jobs Sat 16 …" at bounding box center [318, 195] width 637 height 245
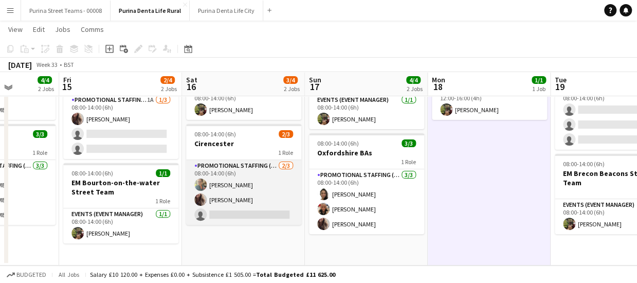
scroll to position [19, 0]
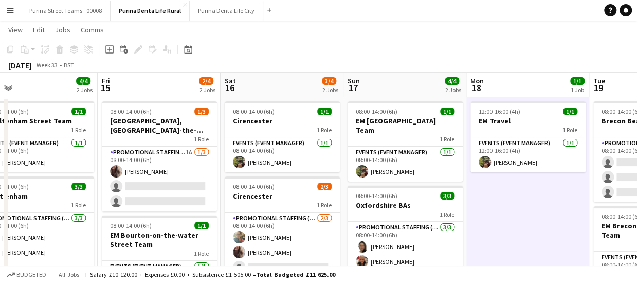
drag, startPoint x: 234, startPoint y: 210, endPoint x: 272, endPoint y: 210, distance: 38.6
click at [272, 210] on app-calendar-viewport "Tue 12 4/4 2 Jobs Wed 13 4/4 2 Jobs Thu 14 4/4 2 Jobs Fri 15 2/4 2 Jobs Sat 16 …" at bounding box center [318, 195] width 637 height 245
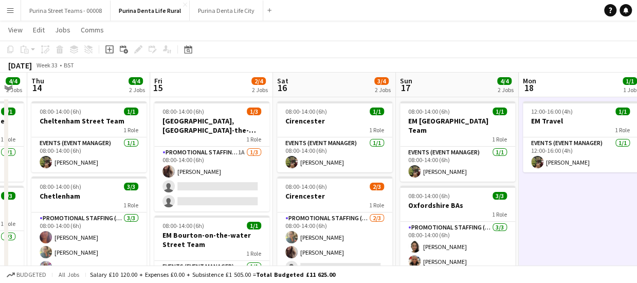
scroll to position [0, 207]
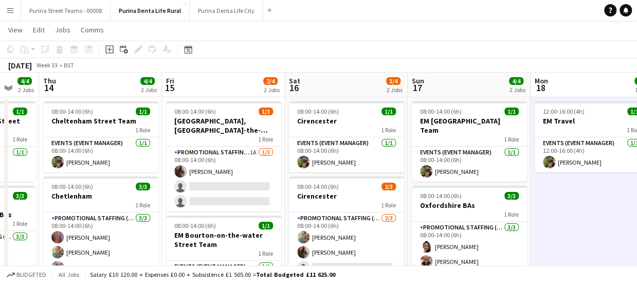
drag, startPoint x: 238, startPoint y: 212, endPoint x: 302, endPoint y: 212, distance: 64.3
click at [302, 212] on app-calendar-viewport "Tue 12 4/4 2 Jobs Wed 13 4/4 2 Jobs Thu 14 4/4 2 Jobs Fri 15 2/4 2 Jobs Sat 16 …" at bounding box center [318, 195] width 637 height 245
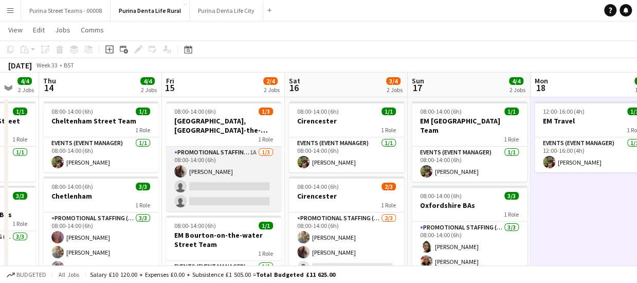
click at [239, 154] on app-card-role "Promotional Staffing (Brand Ambassadors) 1A [DATE] 08:00-14:00 (6h) [PERSON_NAM…" at bounding box center [223, 179] width 115 height 65
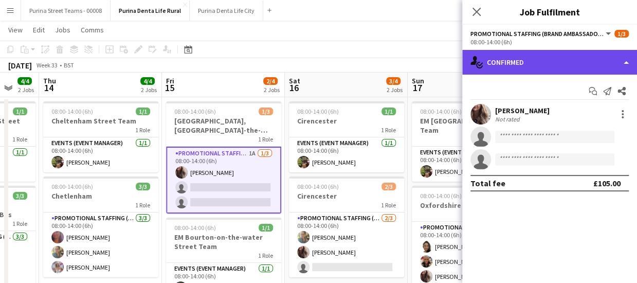
click at [624, 62] on div "single-neutral-actions-check-2 Confirmed" at bounding box center [550, 62] width 175 height 25
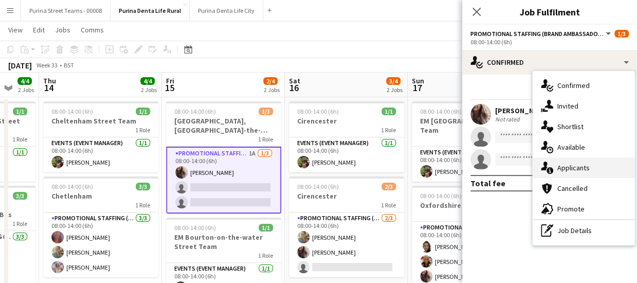
click at [591, 164] on div "single-neutral-actions-information Applicants" at bounding box center [584, 167] width 102 height 21
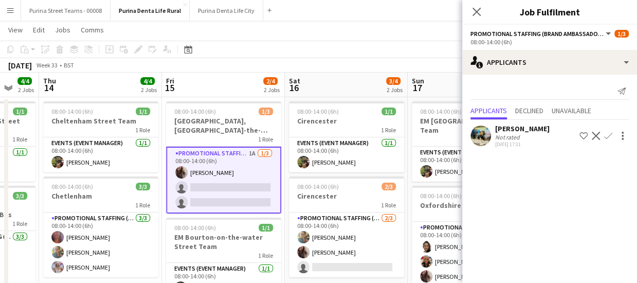
click at [477, 15] on icon "Close pop-in" at bounding box center [477, 12] width 8 height 8
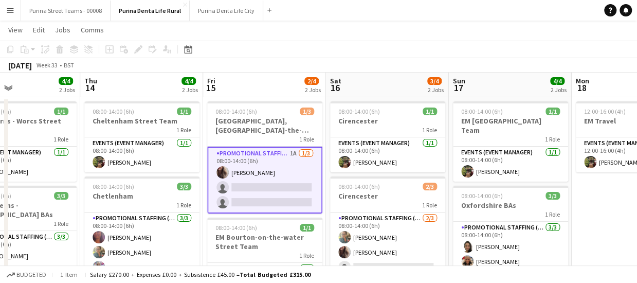
scroll to position [0, 268]
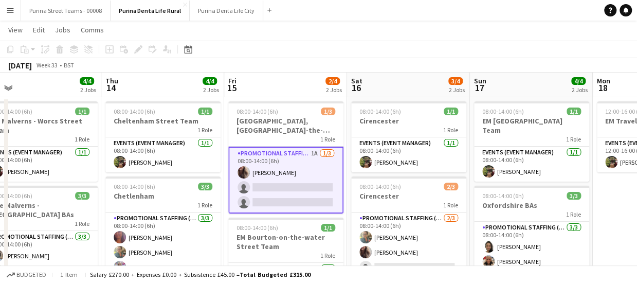
drag, startPoint x: 248, startPoint y: 180, endPoint x: 293, endPoint y: 179, distance: 44.8
click at [293, 179] on app-calendar-viewport "Mon 11 1/1 1 Job Tue 12 4/4 2 Jobs Wed 13 4/4 2 Jobs Thu 14 4/4 2 Jobs Fri 15 2…" at bounding box center [318, 195] width 637 height 245
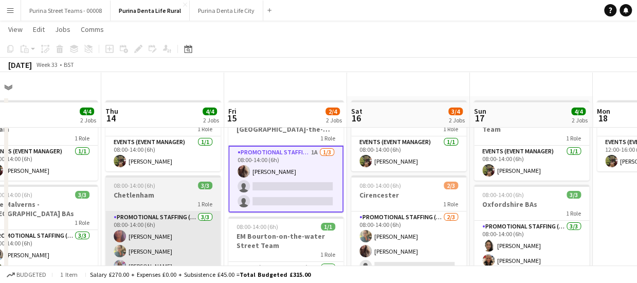
scroll to position [70, 0]
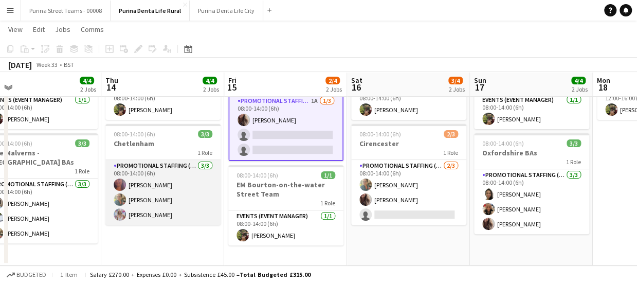
click at [166, 200] on app-card-role "Promotional Staffing (Brand Ambassadors) [DATE] 08:00-14:00 (6h) [PERSON_NAME] …" at bounding box center [162, 192] width 115 height 65
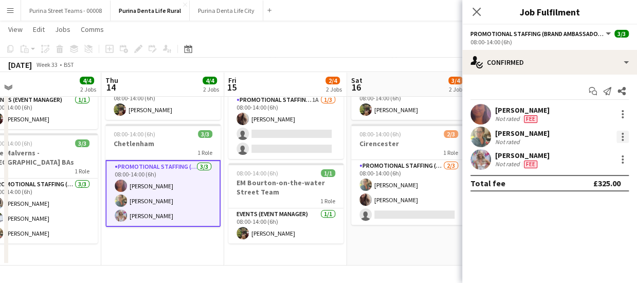
click at [625, 130] on div "[PERSON_NAME] Not rated" at bounding box center [550, 137] width 175 height 21
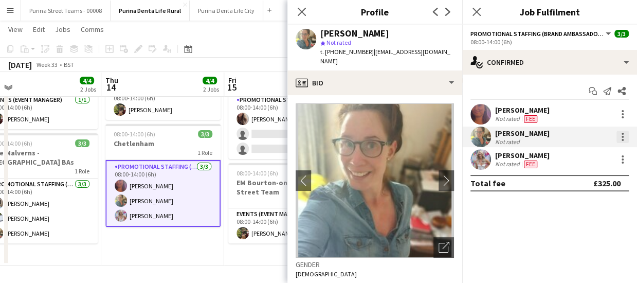
click at [621, 139] on div at bounding box center [623, 137] width 12 height 12
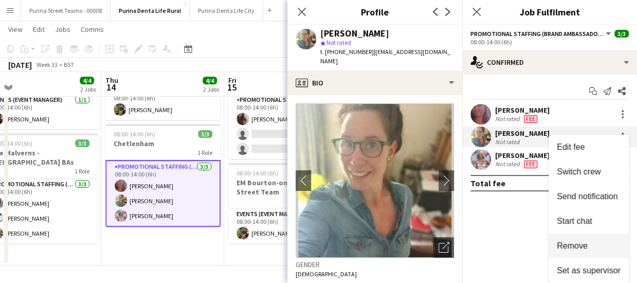
click at [565, 251] on button "Remove" at bounding box center [589, 246] width 80 height 25
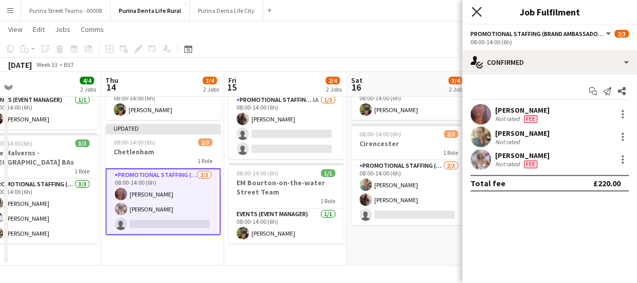
click at [475, 11] on icon "Close pop-in" at bounding box center [477, 12] width 10 height 10
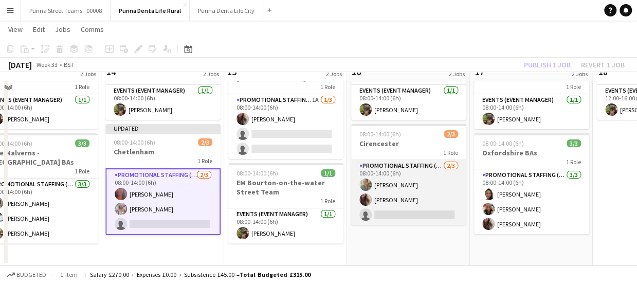
scroll to position [19, 0]
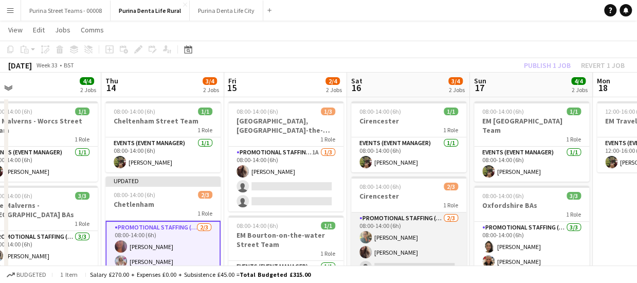
click at [398, 233] on app-card-role "Promotional Staffing (Brand Ambassadors) [DATE] 08:00-14:00 (6h) [PERSON_NAME] …" at bounding box center [408, 244] width 115 height 65
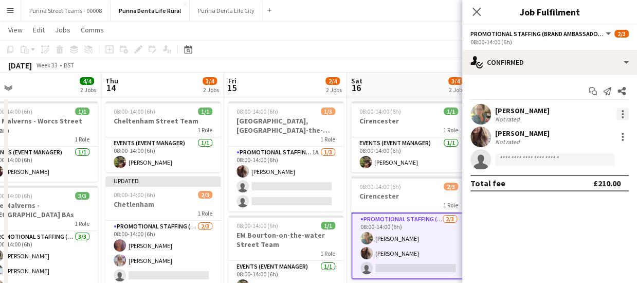
click at [619, 111] on div at bounding box center [623, 114] width 12 height 12
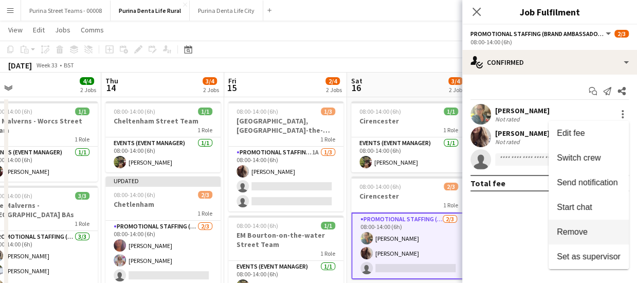
click at [609, 235] on span "Remove" at bounding box center [589, 231] width 64 height 9
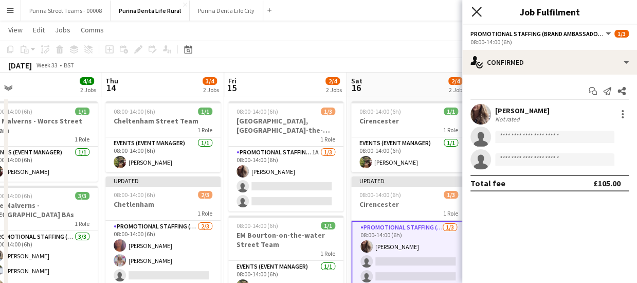
click at [481, 14] on icon "Close pop-in" at bounding box center [477, 12] width 10 height 10
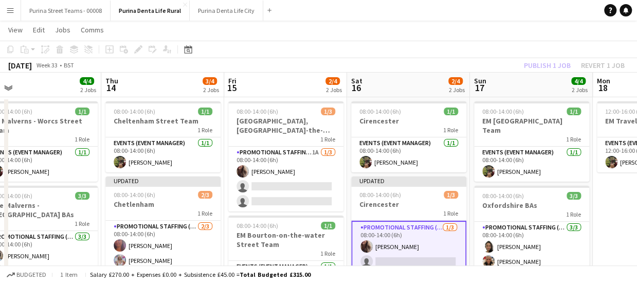
click at [423, 39] on app-page-menu "View Day view expanded Day view collapsed Month view Date picker Jump to [DATE]…" at bounding box center [318, 31] width 637 height 20
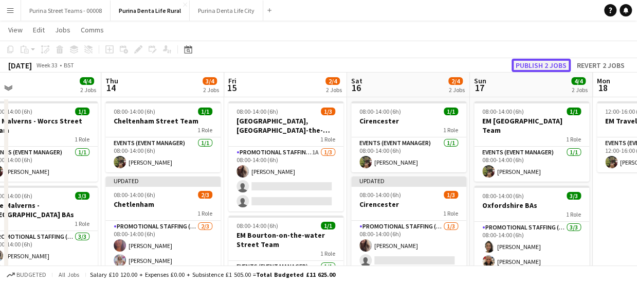
click at [564, 63] on button "Publish 2 jobs" at bounding box center [541, 65] width 59 height 13
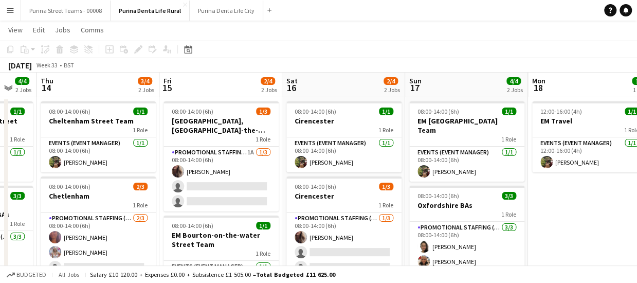
drag, startPoint x: 322, startPoint y: 182, endPoint x: 251, endPoint y: 131, distance: 87.5
click at [251, 131] on app-calendar-viewport "Mon 11 1/1 1 Job Tue 12 4/4 2 Jobs Wed 13 4/4 2 Jobs Thu 14 3/4 2 Jobs Fri 15 2…" at bounding box center [318, 195] width 637 height 245
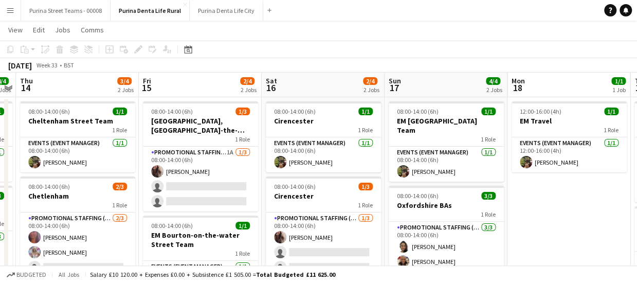
scroll to position [0, 355]
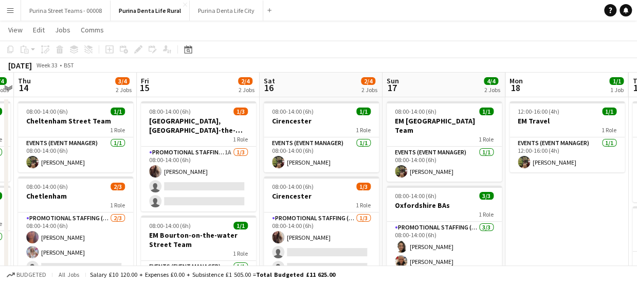
drag, startPoint x: 599, startPoint y: 228, endPoint x: 586, endPoint y: 174, distance: 55.0
click at [587, 174] on app-calendar-viewport "Mon 11 1/1 1 Job Tue 12 4/4 2 Jobs Wed 13 4/4 2 Jobs Thu 14 3/4 2 Jobs Fri 15 2…" at bounding box center [318, 195] width 637 height 245
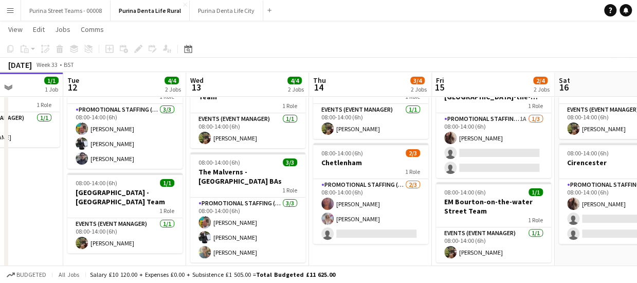
scroll to position [0, 262]
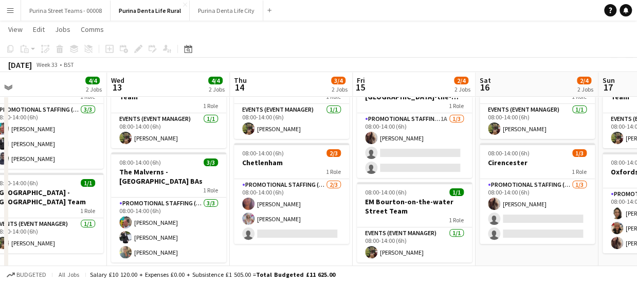
drag, startPoint x: 94, startPoint y: 221, endPoint x: 310, endPoint y: 222, distance: 216.1
click at [310, 222] on app-calendar-viewport "Sun 10 3/4 2 Jobs Mon 11 1/1 1 Job Tue 12 4/4 2 Jobs Wed 13 4/4 2 Jobs Thu 14 3…" at bounding box center [318, 137] width 637 height 296
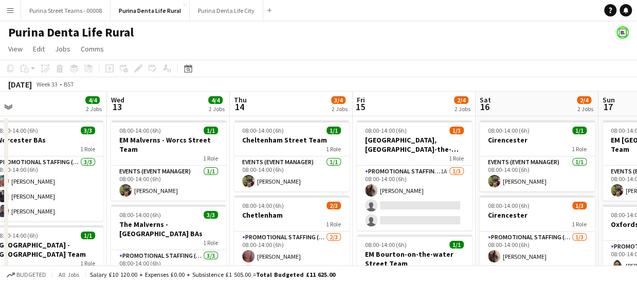
scroll to position [0, 295]
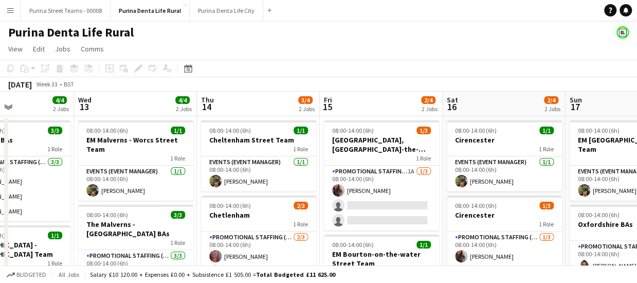
drag, startPoint x: 323, startPoint y: 228, endPoint x: 363, endPoint y: 227, distance: 40.7
click at [364, 228] on app-calendar-viewport "Sun 10 3/4 2 Jobs Mon 11 1/1 1 Job Tue 12 4/4 2 Jobs Wed 13 4/4 2 Jobs Thu 14 3…" at bounding box center [318, 214] width 637 height 245
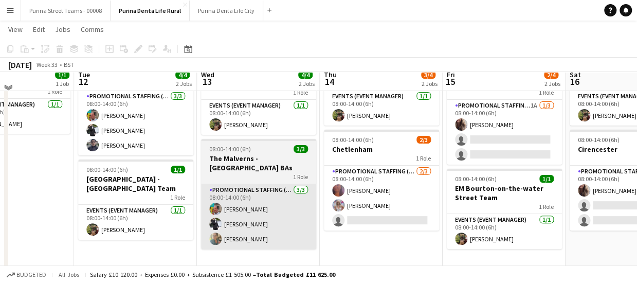
scroll to position [70, 0]
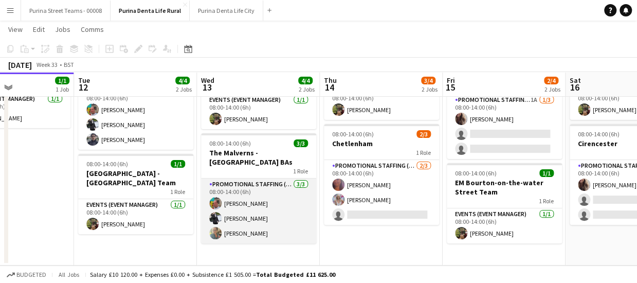
click at [231, 234] on app-card-role "Promotional Staffing (Brand Ambassadors) [DATE] 08:00-14:00 (6h) [PERSON_NAME] …" at bounding box center [258, 211] width 115 height 65
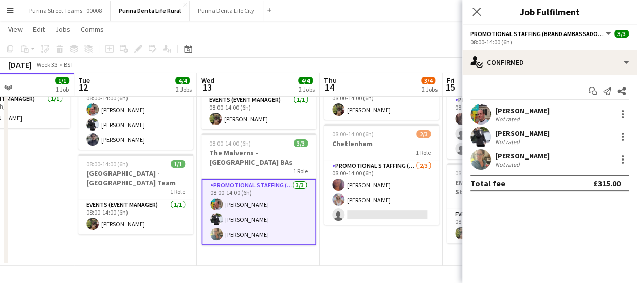
click at [530, 155] on div "[PERSON_NAME]" at bounding box center [522, 155] width 55 height 9
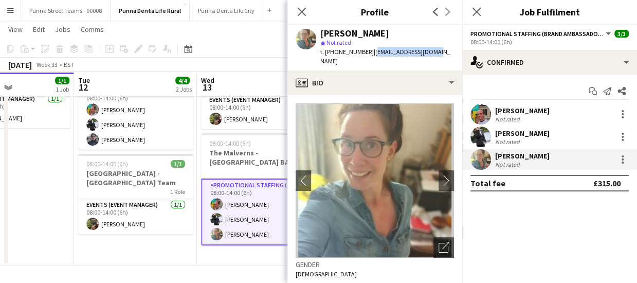
drag, startPoint x: 370, startPoint y: 51, endPoint x: 439, endPoint y: 51, distance: 69.5
click at [439, 51] on app-profile-header "[PERSON_NAME] Not rated t. [PHONE_NUMBER] | [EMAIL_ADDRESS][DOMAIN_NAME]" at bounding box center [375, 48] width 175 height 46
copy span "[EMAIL_ADDRESS][DOMAIN_NAME]"
drag, startPoint x: 297, startPoint y: 11, endPoint x: 373, endPoint y: 23, distance: 76.5
click at [298, 11] on icon "Close pop-in" at bounding box center [302, 12] width 8 height 8
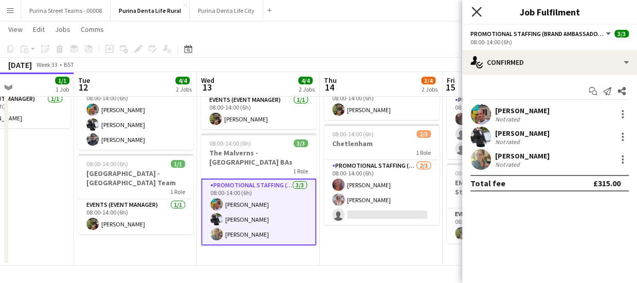
click at [479, 11] on icon "Close pop-in" at bounding box center [477, 12] width 10 height 10
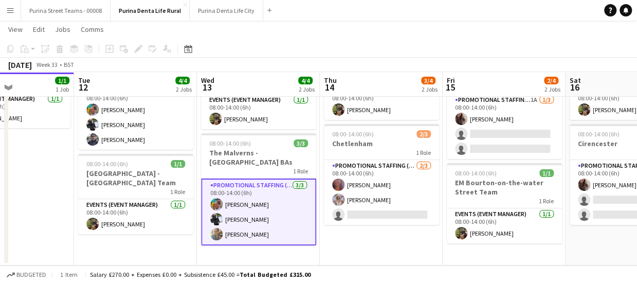
click at [361, 45] on app-toolbar "Copy Paste Paste Ctrl+V Paste with crew Ctrl+Shift+V Paste linked Job [GEOGRAPH…" at bounding box center [318, 48] width 637 height 17
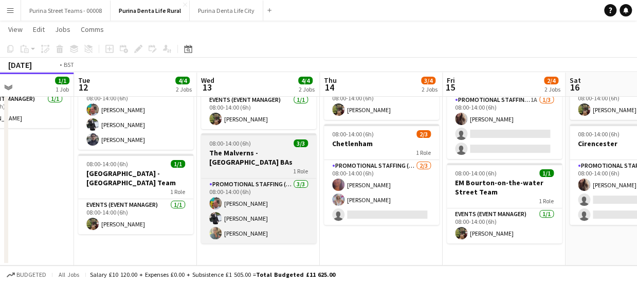
scroll to position [0, 332]
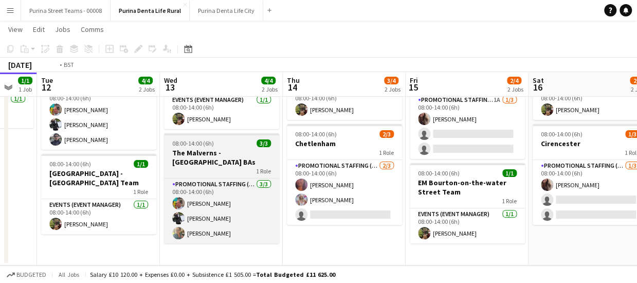
drag, startPoint x: 88, startPoint y: 155, endPoint x: 297, endPoint y: 157, distance: 208.9
click at [297, 157] on app-calendar-viewport "Sat 9 3/4 2 Jobs Sun 10 3/4 2 Jobs Mon 11 1/1 1 Job Tue 12 4/4 2 Jobs Wed 13 4/…" at bounding box center [318, 118] width 637 height 296
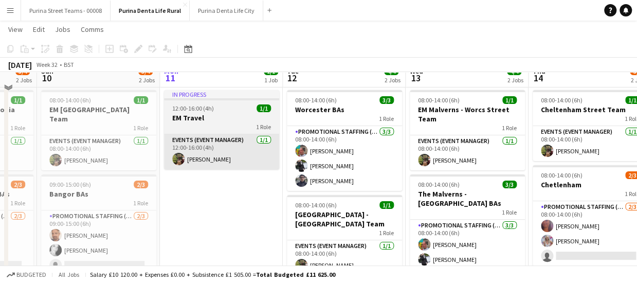
scroll to position [0, 0]
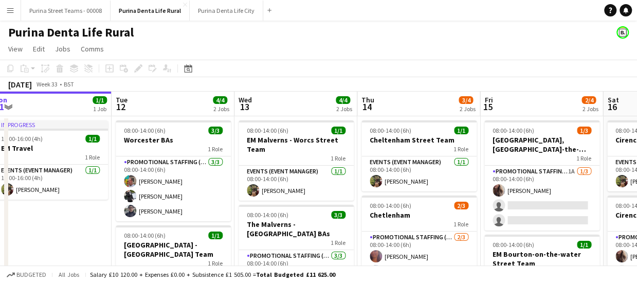
drag, startPoint x: 239, startPoint y: 235, endPoint x: 68, endPoint y: 210, distance: 173.2
click at [68, 210] on app-calendar-viewport "Thu 7 1/1 1 Job Fri 8 3/4 2 Jobs Sat 9 3/4 2 Jobs Sun 10 3/4 2 Jobs Mon 11 1/1 …" at bounding box center [318, 214] width 637 height 245
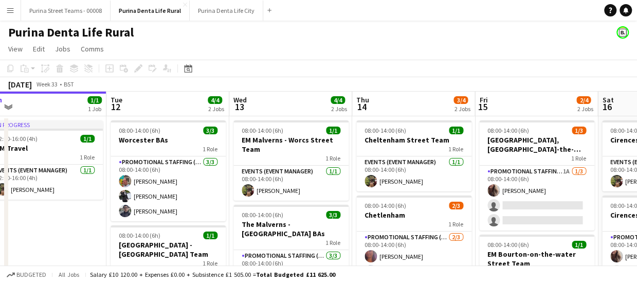
drag, startPoint x: 349, startPoint y: 212, endPoint x: 344, endPoint y: 204, distance: 9.7
click at [344, 204] on app-calendar-viewport "Thu 7 1/1 1 Job Fri 8 3/4 2 Jobs Sat 9 3/4 2 Jobs Sun 10 3/4 2 Jobs Mon 11 1/1 …" at bounding box center [318, 214] width 637 height 245
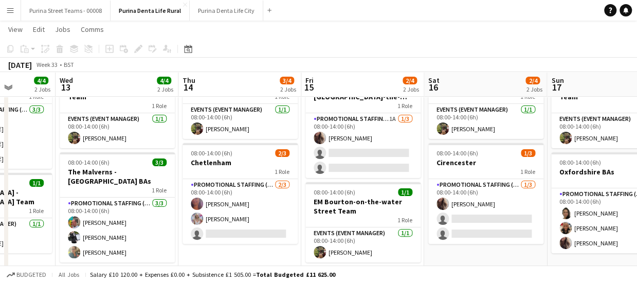
scroll to position [0, 446]
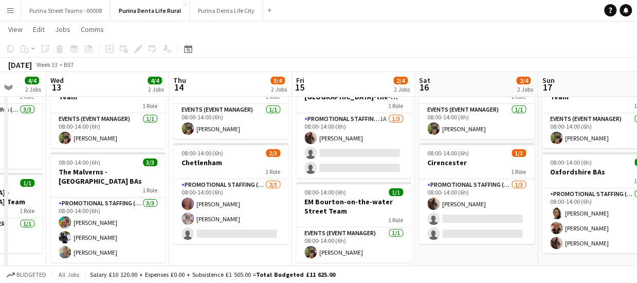
drag, startPoint x: 409, startPoint y: 196, endPoint x: 226, endPoint y: 202, distance: 182.8
click at [226, 202] on app-calendar-viewport "Sat 9 3/4 2 Jobs Sun 10 3/4 2 Jobs Mon 11 1/1 1 Job Tue 12 4/4 2 Jobs Wed 13 4/…" at bounding box center [318, 137] width 637 height 296
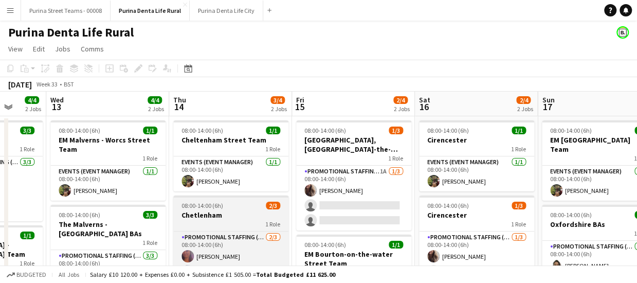
scroll to position [51, 0]
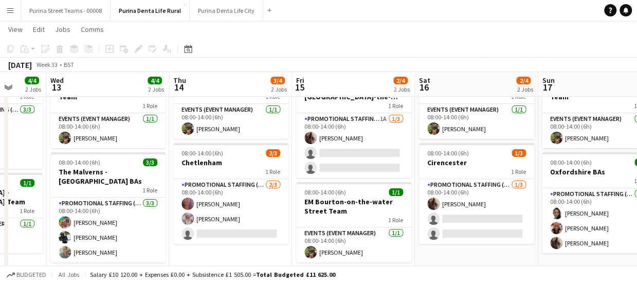
click at [267, 257] on app-date-cell "08:00-14:00 (6h) 1/1 Cheltenham Street Team 1 Role Events (Event Manager) [DATE…" at bounding box center [230, 174] width 123 height 221
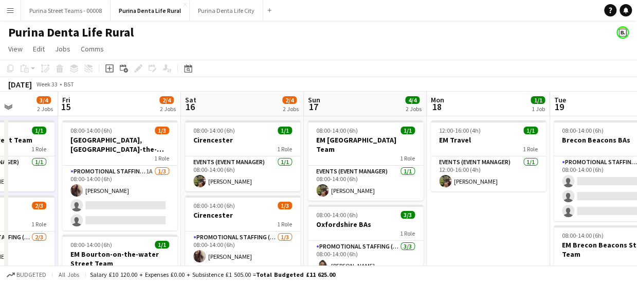
scroll to position [0, 444]
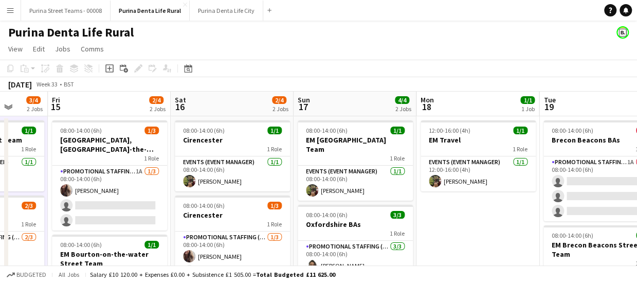
drag, startPoint x: 366, startPoint y: 201, endPoint x: 121, endPoint y: 191, distance: 244.6
click at [121, 191] on app-calendar-viewport "Mon 11 1/1 1 Job Tue 12 4/4 2 Jobs Wed 13 4/4 2 Jobs Thu 14 3/4 2 Jobs Fri 15 2…" at bounding box center [318, 214] width 637 height 245
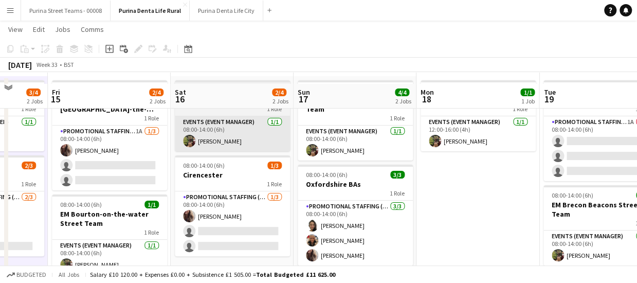
scroll to position [51, 0]
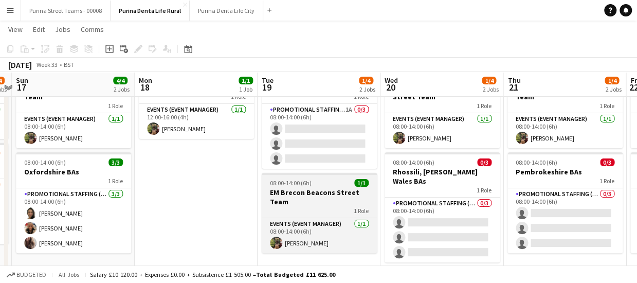
drag, startPoint x: 461, startPoint y: 184, endPoint x: 264, endPoint y: 184, distance: 197.1
click at [180, 186] on app-calendar-viewport "Wed 13 4/4 2 Jobs Thu 14 3/4 2 Jobs Fri 15 2/4 2 Jobs Sat 16 2/4 2 Jobs Sun 17 …" at bounding box center [318, 137] width 637 height 296
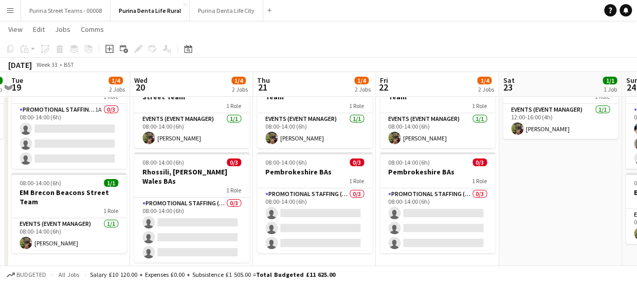
scroll to position [0, 487]
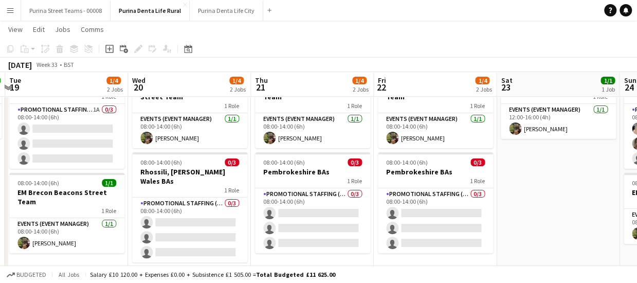
drag, startPoint x: 422, startPoint y: 204, endPoint x: 272, endPoint y: 204, distance: 149.7
click at [272, 204] on app-calendar-viewport "Fri 15 2/4 2 Jobs Sat 16 2/4 2 Jobs Sun 17 4/4 2 Jobs Mon 18 1/1 1 Job Tue 19 1…" at bounding box center [318, 137] width 637 height 296
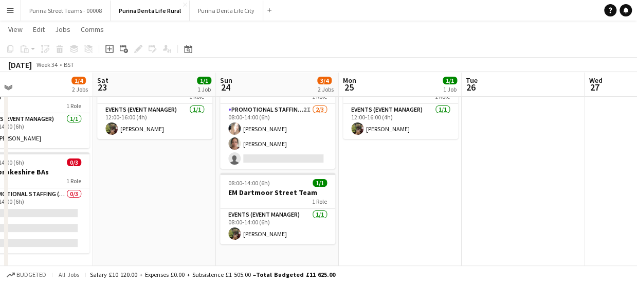
scroll to position [0, 399]
drag, startPoint x: 524, startPoint y: 207, endPoint x: 119, endPoint y: 210, distance: 404.4
click at [119, 210] on app-calendar-viewport "Tue 19 1/4 2 Jobs Wed 20 1/4 2 Jobs Thu 21 1/4 2 Jobs Fri 22 1/4 2 Jobs Sat 23 …" at bounding box center [318, 137] width 637 height 296
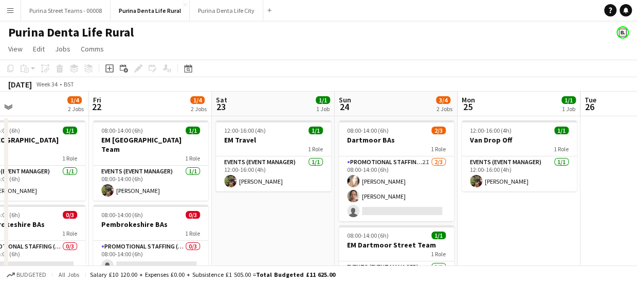
scroll to position [0, 254]
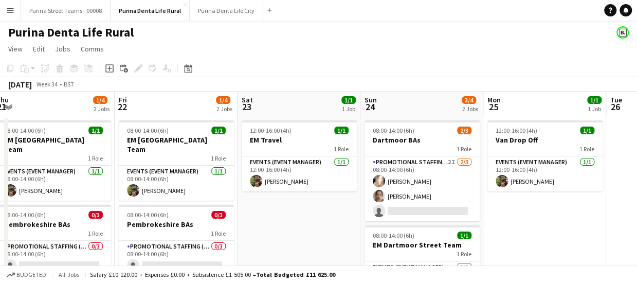
drag, startPoint x: 157, startPoint y: 228, endPoint x: 303, endPoint y: 223, distance: 145.2
click at [303, 223] on app-calendar-viewport "Tue 19 1/4 2 Jobs Wed 20 1/4 2 Jobs Thu 21 1/4 2 Jobs Fri 22 1/4 2 Jobs Sat 23 …" at bounding box center [318, 214] width 637 height 245
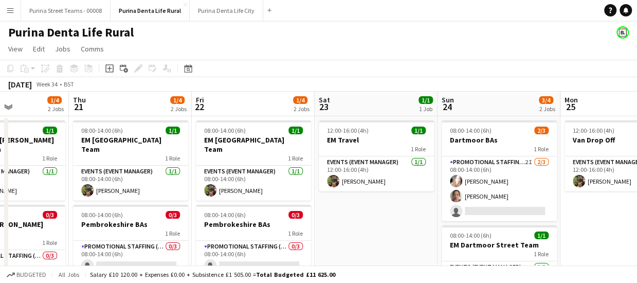
scroll to position [0, 299]
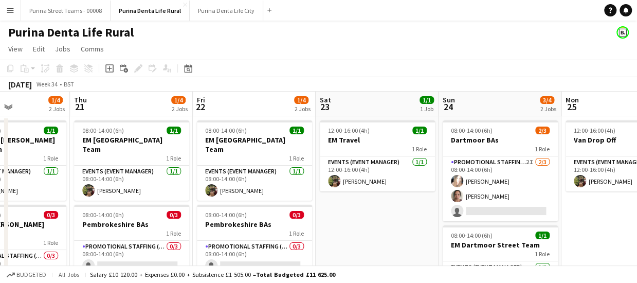
drag, startPoint x: 133, startPoint y: 221, endPoint x: 211, endPoint y: 216, distance: 78.4
click at [211, 216] on app-calendar-viewport "Mon 18 1/1 1 Job Tue 19 1/4 2 Jobs Wed 20 1/4 2 Jobs Thu 21 1/4 2 Jobs Fri 22 1…" at bounding box center [318, 214] width 637 height 245
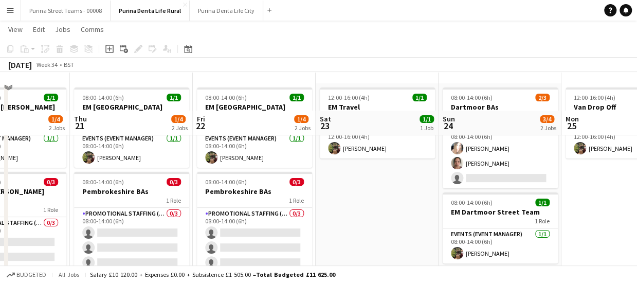
scroll to position [19, 0]
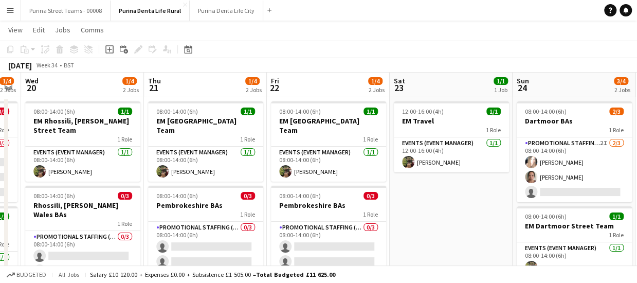
drag, startPoint x: 360, startPoint y: 235, endPoint x: 427, endPoint y: 218, distance: 69.5
click at [437, 218] on app-calendar-viewport "Mon 18 1/1 1 Job Tue 19 1/4 2 Jobs Wed 20 1/4 2 Jobs Thu 21 1/4 2 Jobs Fri 22 1…" at bounding box center [318, 195] width 637 height 245
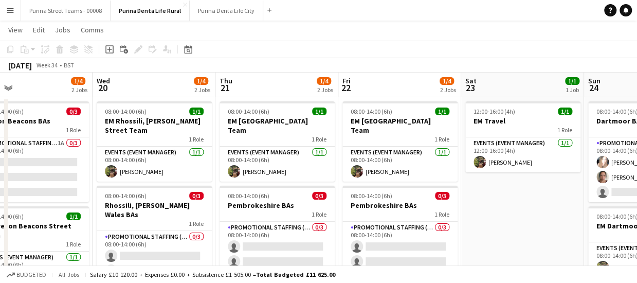
drag, startPoint x: 312, startPoint y: 219, endPoint x: 379, endPoint y: 218, distance: 66.9
click at [379, 218] on app-calendar-viewport "Sun 17 4/4 2 Jobs Mon 18 1/1 1 Job Tue 19 1/4 2 Jobs Wed 20 1/4 2 Jobs Thu 21 1…" at bounding box center [318, 195] width 637 height 245
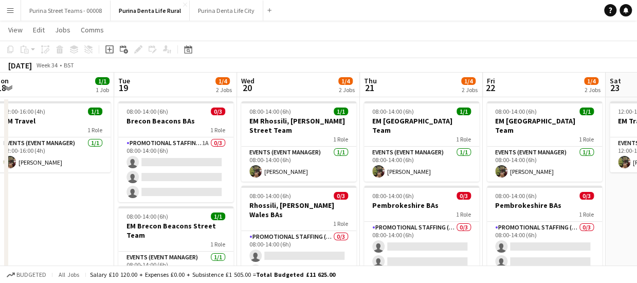
drag, startPoint x: 235, startPoint y: 196, endPoint x: 245, endPoint y: 196, distance: 10.3
click at [245, 196] on app-calendar-viewport "Sat 16 2/4 2 Jobs Sun 17 4/4 2 Jobs Mon 18 1/1 1 Job Tue 19 1/4 2 Jobs Wed 20 1…" at bounding box center [318, 195] width 637 height 245
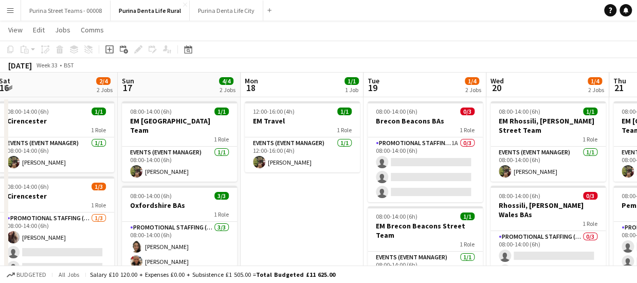
drag, startPoint x: 294, startPoint y: 198, endPoint x: 335, endPoint y: 198, distance: 41.7
click at [335, 198] on app-calendar-viewport "Thu 14 3/4 2 Jobs Fri 15 2/4 2 Jobs Sat 16 2/4 2 Jobs Sun 17 4/4 2 Jobs Mon 18 …" at bounding box center [318, 195] width 637 height 245
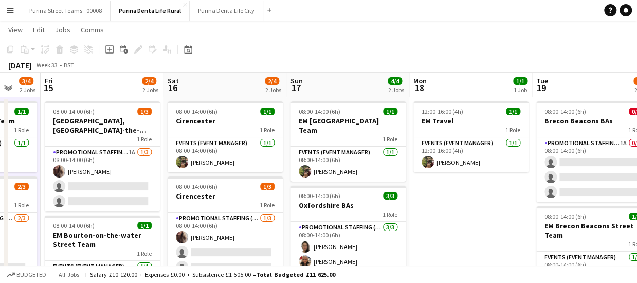
drag, startPoint x: 152, startPoint y: 221, endPoint x: 279, endPoint y: 222, distance: 127.1
click at [279, 222] on app-calendar-viewport "Tue 12 4/4 2 Jobs Wed 13 4/4 2 Jobs Thu 14 3/4 2 Jobs Fri 15 2/4 2 Jobs Sat 16 …" at bounding box center [318, 195] width 637 height 245
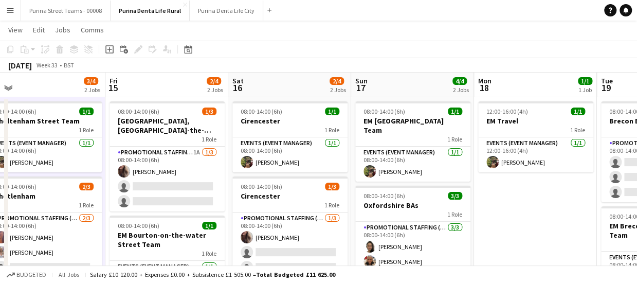
scroll to position [0, 260]
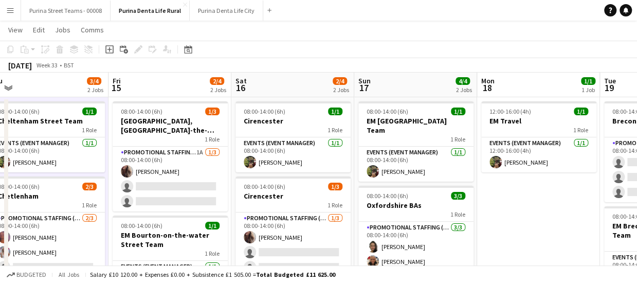
drag, startPoint x: 164, startPoint y: 203, endPoint x: 232, endPoint y: 202, distance: 67.9
click at [232, 202] on app-calendar-viewport "Tue 12 4/4 2 Jobs Wed 13 4/4 2 Jobs Thu 14 3/4 2 Jobs Fri 15 2/4 2 Jobs Sat 16 …" at bounding box center [318, 195] width 637 height 245
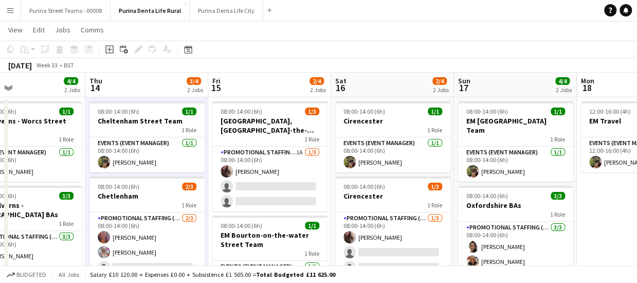
scroll to position [0, 256]
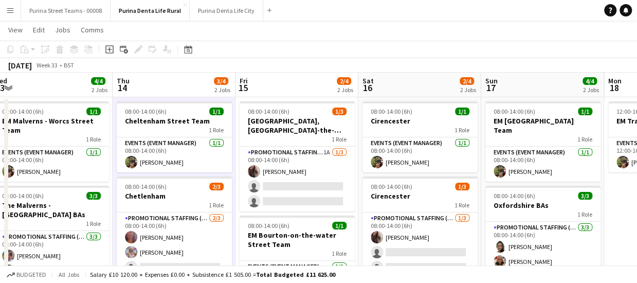
drag, startPoint x: 289, startPoint y: 205, endPoint x: 317, endPoint y: 205, distance: 27.8
click at [317, 205] on app-calendar-viewport "Mon 11 1/1 1 Job Tue 12 4/4 2 Jobs Wed 13 4/4 2 Jobs Thu 14 3/4 2 Jobs Fri 15 2…" at bounding box center [318, 195] width 637 height 245
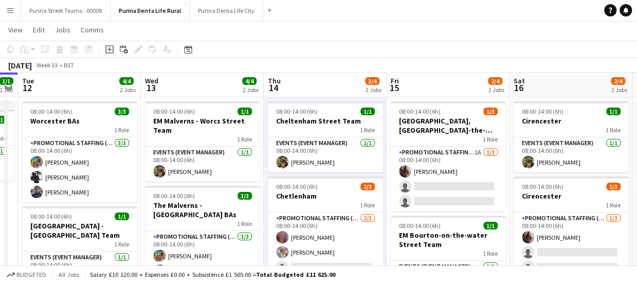
scroll to position [0, 315]
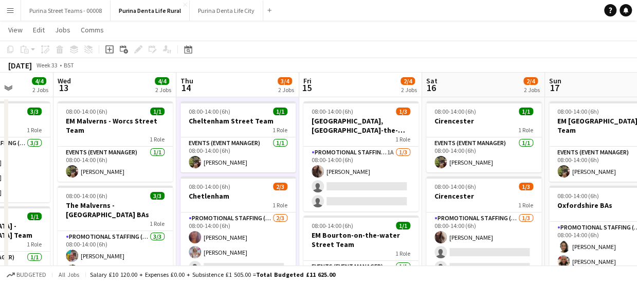
drag, startPoint x: 181, startPoint y: 194, endPoint x: 239, endPoint y: 194, distance: 57.6
click at [239, 194] on app-calendar-viewport "Sun 10 3/4 2 Jobs Mon 11 1/1 1 Job Tue 12 4/4 2 Jobs Wed 13 4/4 2 Jobs Thu 14 3…" at bounding box center [318, 195] width 637 height 245
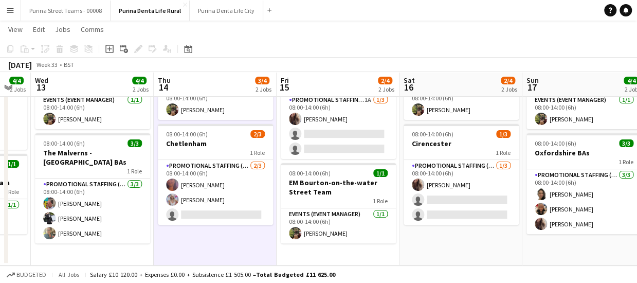
scroll to position [0, 399]
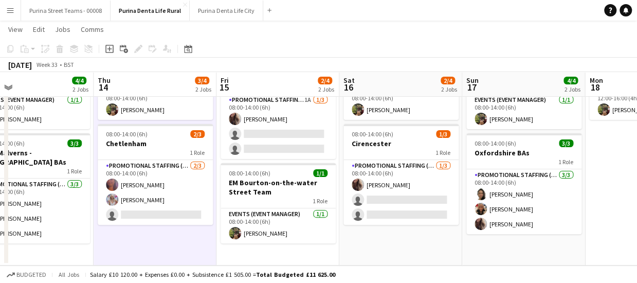
drag, startPoint x: 454, startPoint y: 237, endPoint x: 369, endPoint y: 235, distance: 84.4
click at [370, 236] on app-calendar-viewport "Sun 10 3/4 2 Jobs Mon 11 1/1 1 Job Tue 12 4/4 2 Jobs Wed 13 4/4 2 Jobs Thu 14 3…" at bounding box center [318, 118] width 637 height 296
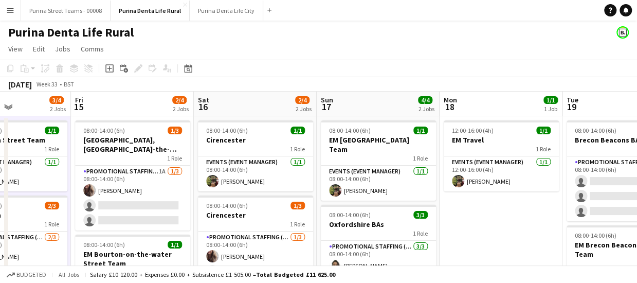
scroll to position [0, 397]
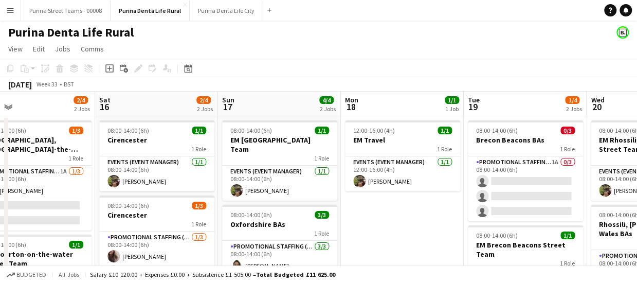
drag, startPoint x: 430, startPoint y: 217, endPoint x: 186, endPoint y: 214, distance: 243.9
click at [186, 214] on app-calendar-viewport "Tue 12 4/4 2 Jobs Wed 13 4/4 2 Jobs Thu 14 3/4 2 Jobs Fri 15 2/4 2 Jobs Sat 16 …" at bounding box center [318, 214] width 637 height 245
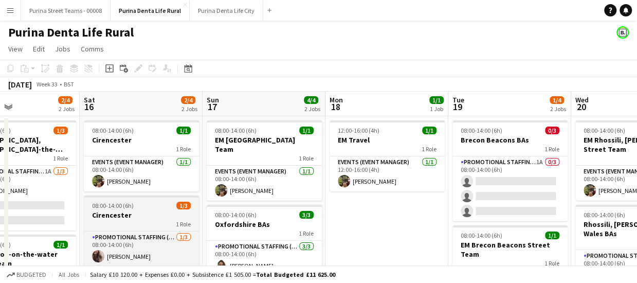
drag, startPoint x: 355, startPoint y: 226, endPoint x: 198, endPoint y: 203, distance: 158.1
click at [389, 204] on app-calendar-viewport "Wed 13 4/4 2 Jobs Thu 14 3/4 2 Jobs Fri 15 2/4 2 Jobs Sat 16 2/4 2 Jobs Sun 17 …" at bounding box center [318, 214] width 637 height 245
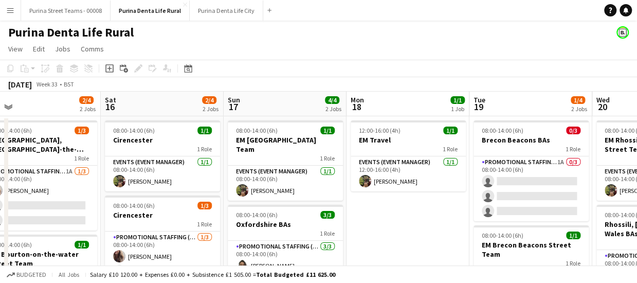
drag, startPoint x: 137, startPoint y: 204, endPoint x: 258, endPoint y: 201, distance: 121.5
click at [260, 201] on app-calendar-viewport "Wed 13 4/4 2 Jobs Thu 14 3/4 2 Jobs Fri 15 2/4 2 Jobs Sat 16 2/4 2 Jobs Sun 17 …" at bounding box center [318, 214] width 637 height 245
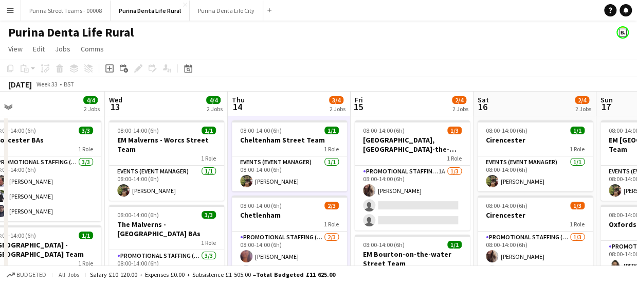
scroll to position [0, 249]
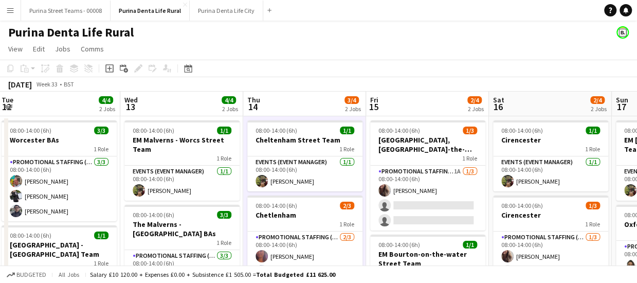
drag, startPoint x: 93, startPoint y: 201, endPoint x: 339, endPoint y: 201, distance: 245.9
click at [339, 201] on app-calendar-viewport "Sun 10 3/4 2 Jobs Mon 11 1/1 1 Job Tue 12 4/4 2 Jobs Wed 13 4/4 2 Jobs Thu 14 3…" at bounding box center [318, 214] width 637 height 245
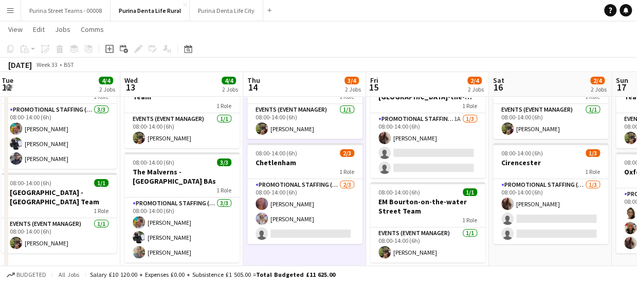
scroll to position [0, 306]
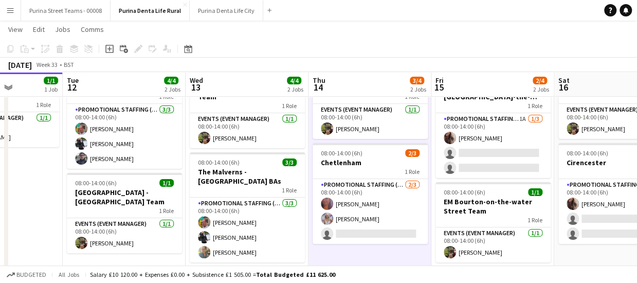
drag, startPoint x: 189, startPoint y: 229, endPoint x: 254, endPoint y: 228, distance: 64.8
click at [254, 228] on app-calendar-viewport "Sat 9 3/4 2 Jobs Sun 10 3/4 2 Jobs Mon 11 1/1 1 Job Tue 12 4/4 2 Jobs Wed 13 4/…" at bounding box center [318, 137] width 637 height 296
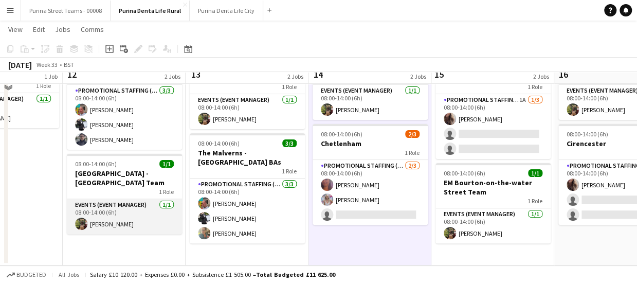
scroll to position [19, 0]
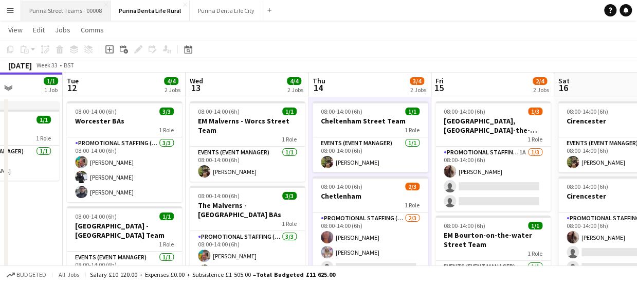
click at [72, 12] on button "Purina Street Teams - 00008 Close" at bounding box center [66, 11] width 90 height 20
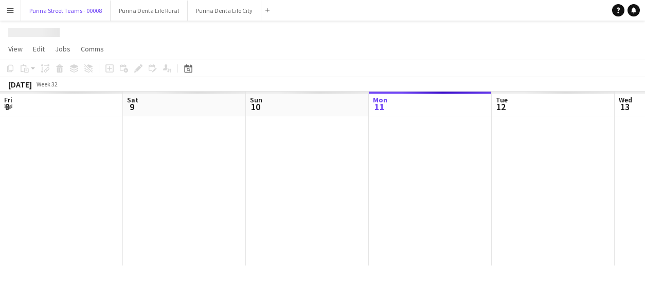
scroll to position [0, 246]
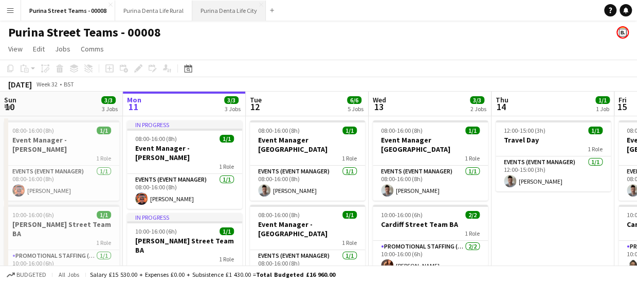
click at [236, 11] on button "Purina Denta Life City Close" at bounding box center [229, 11] width 74 height 20
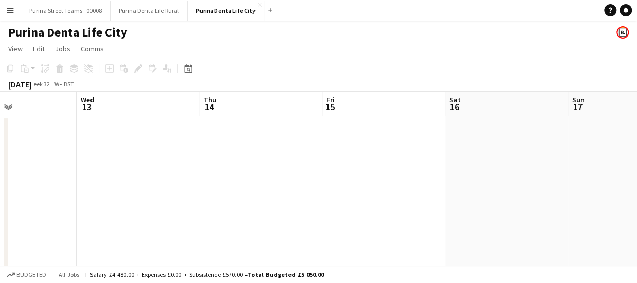
scroll to position [0, 300]
drag, startPoint x: 394, startPoint y: 168, endPoint x: 98, endPoint y: 158, distance: 296.5
click at [98, 158] on app-calendar-viewport "Sun 10 1/1 1 Job Mon 11 Tue 12 Wed 13 Thu 14 Fri 15 Sat 16 Sun 17 Mon 18 Tue 19…" at bounding box center [318, 214] width 637 height 245
click at [105, 143] on app-date-cell at bounding box center [129, 226] width 123 height 221
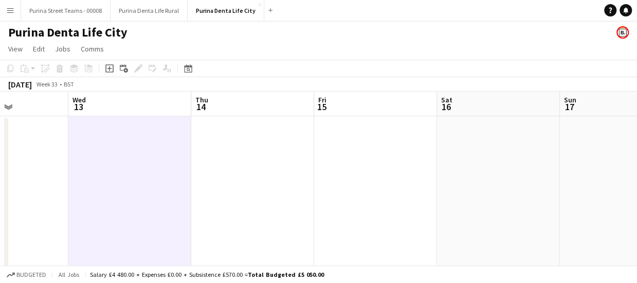
click at [164, 148] on app-date-cell at bounding box center [129, 226] width 123 height 221
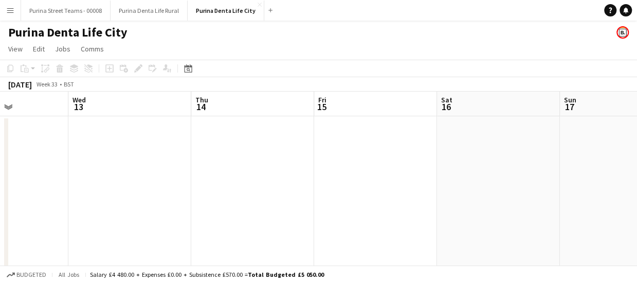
click at [164, 147] on app-date-cell at bounding box center [129, 226] width 123 height 221
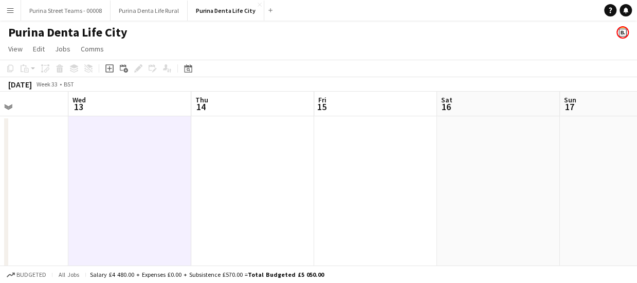
click at [99, 159] on app-date-cell at bounding box center [129, 226] width 123 height 221
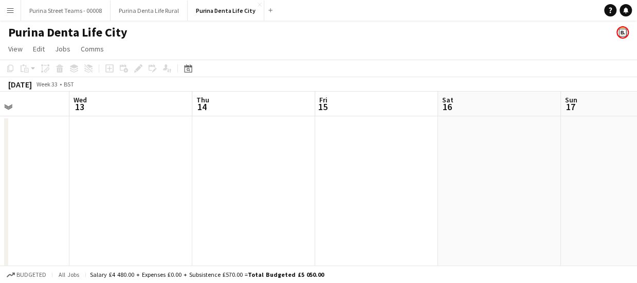
click at [114, 155] on app-date-cell at bounding box center [130, 226] width 123 height 221
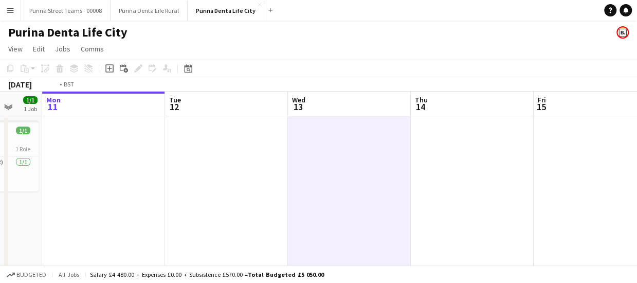
drag, startPoint x: 294, startPoint y: 179, endPoint x: 214, endPoint y: 179, distance: 79.8
click at [340, 181] on app-calendar-viewport "Sat 9 2/4 2 Jobs Sun 10 1/1 1 Job Mon 11 Tue 12 Wed 13 Thu 14 Fri 15 Sat 16 Sun…" at bounding box center [318, 214] width 637 height 245
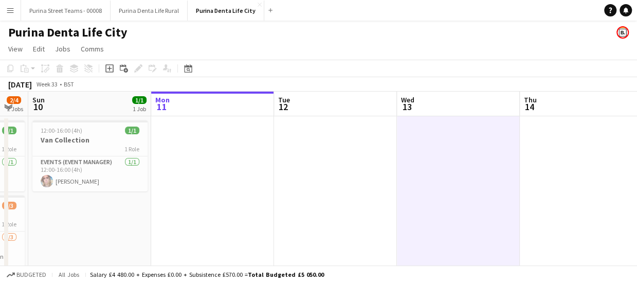
drag, startPoint x: 223, startPoint y: 181, endPoint x: 304, endPoint y: 188, distance: 80.6
click at [353, 182] on app-calendar-viewport "Fri 8 3/4 2 Jobs Sat 9 2/4 2 Jobs Sun 10 1/1 1 Job Mon 11 Tue 12 Wed 13 Thu 14 …" at bounding box center [318, 214] width 637 height 245
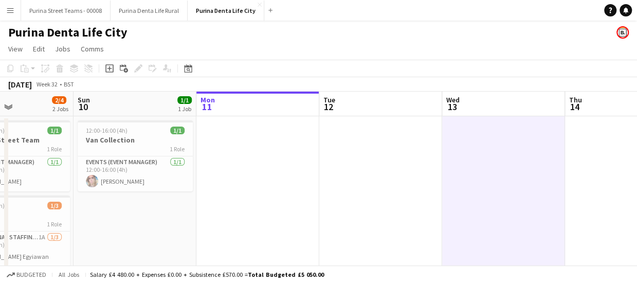
scroll to position [0, 326]
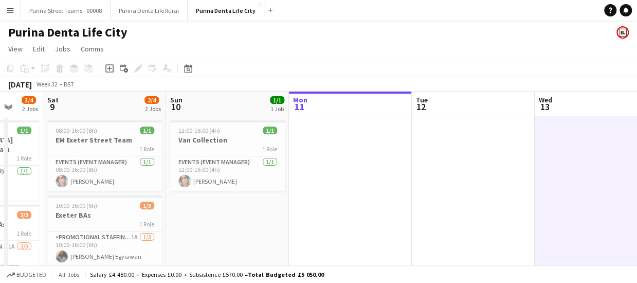
click at [285, 194] on app-calendar-viewport "Wed 6 Thu 7 2/2 2 Jobs Fri 8 3/4 2 Jobs Sat 9 2/4 2 Jobs Sun 10 1/1 1 Job Mon 1…" at bounding box center [318, 214] width 637 height 245
click at [77, 141] on h3 "EM Exeter Street Team" at bounding box center [104, 139] width 115 height 9
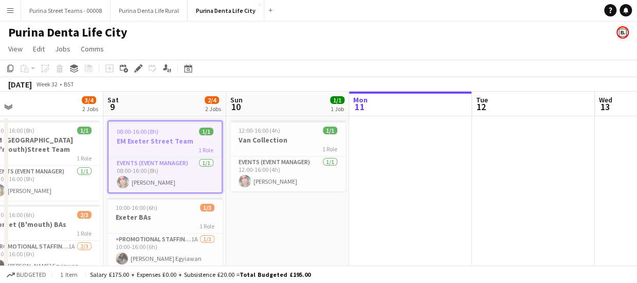
drag, startPoint x: 344, startPoint y: 202, endPoint x: 158, endPoint y: 209, distance: 185.9
click at [158, 209] on app-calendar-viewport "Wed 6 4/4 2 Jobs Thu 7 2/2 2 Jobs Fri 8 3/4 2 Jobs Sat 9 2/4 2 Jobs Sun 10 1/1 …" at bounding box center [318, 214] width 637 height 245
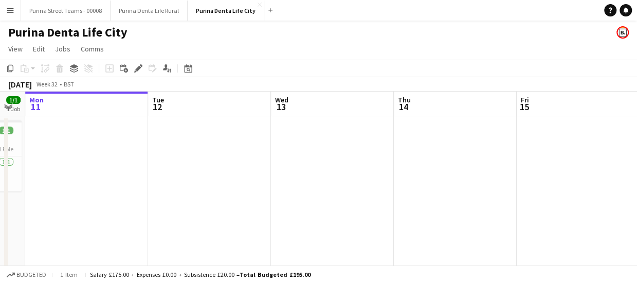
scroll to position [0, 347]
drag, startPoint x: 400, startPoint y: 195, endPoint x: 343, endPoint y: 199, distance: 57.8
click at [343, 199] on app-calendar-viewport "Fri 8 3/4 2 Jobs Sat 9 2/4 2 Jobs Sun 10 1/1 1 Job Mon 11 Tue 12 Wed 13 Thu 14 …" at bounding box center [318, 214] width 637 height 245
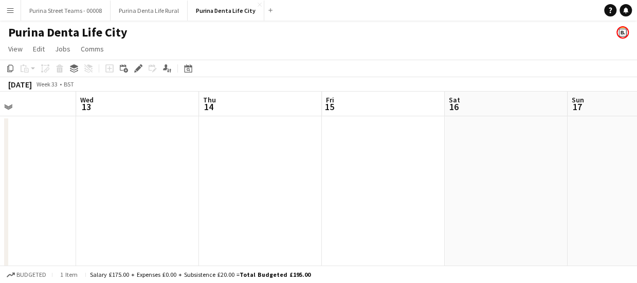
scroll to position [0, 279]
drag, startPoint x: 372, startPoint y: 159, endPoint x: 193, endPoint y: 166, distance: 178.7
click at [193, 166] on app-calendar-viewport "Sun 10 1/1 1 Job Mon 11 Tue 12 Wed 13 Thu 14 Fri 15 Sat 16 Sun 17 Mon 18 Tue 19…" at bounding box center [318, 214] width 637 height 245
click at [93, 131] on app-date-cell at bounding box center [151, 226] width 123 height 221
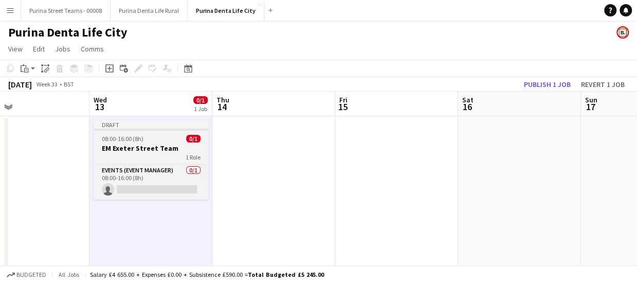
click at [127, 143] on app-job-card "Draft 08:00-16:00 (8h) 0/1 EM [GEOGRAPHIC_DATA] Team 1 Role Events (Event Manag…" at bounding box center [151, 159] width 115 height 79
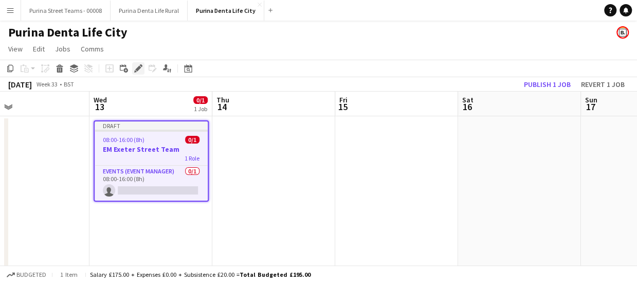
click at [137, 68] on icon at bounding box center [138, 69] width 6 height 6
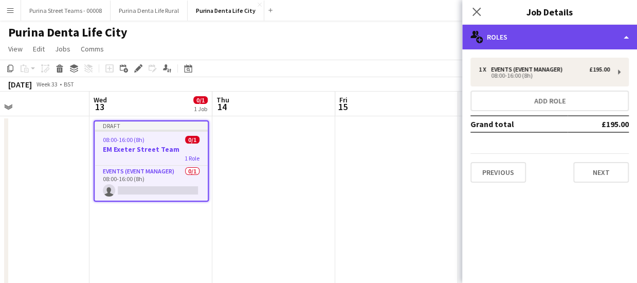
click at [520, 39] on div "multiple-users-add Roles" at bounding box center [550, 37] width 175 height 25
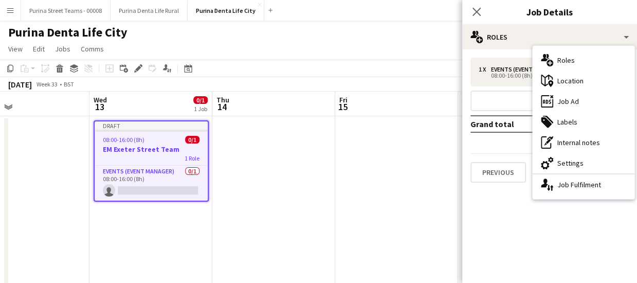
click at [589, 165] on div "cog-double-3 Settings" at bounding box center [584, 163] width 102 height 21
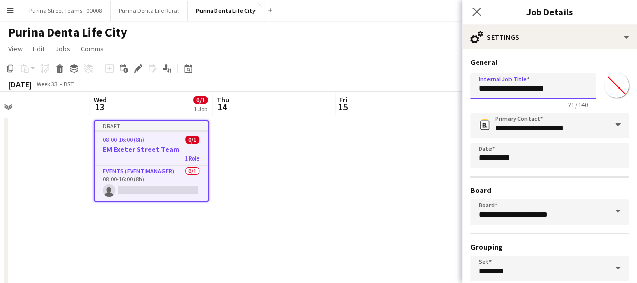
drag, startPoint x: 511, startPoint y: 89, endPoint x: 468, endPoint y: 91, distance: 43.2
click at [468, 91] on form "**********" at bounding box center [550, 210] width 175 height 304
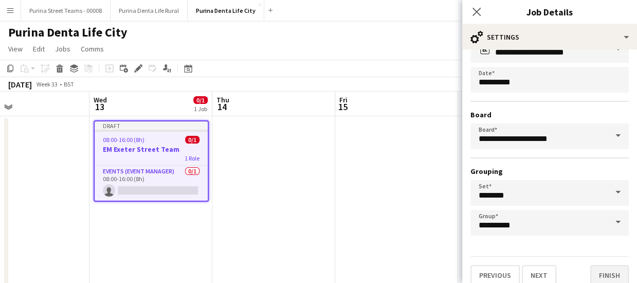
scroll to position [86, 0]
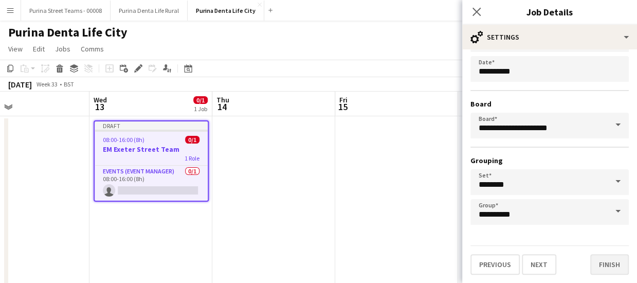
type input "**********"
click at [609, 260] on button "Finish" at bounding box center [610, 264] width 39 height 21
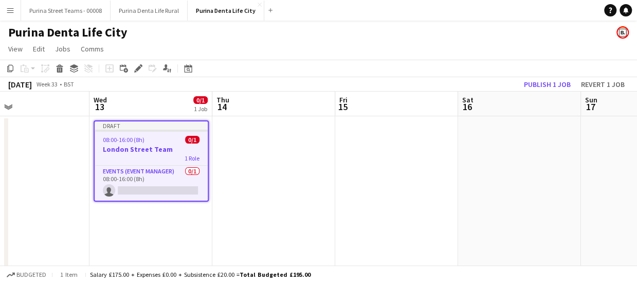
click at [182, 161] on div "1 Role" at bounding box center [151, 158] width 113 height 8
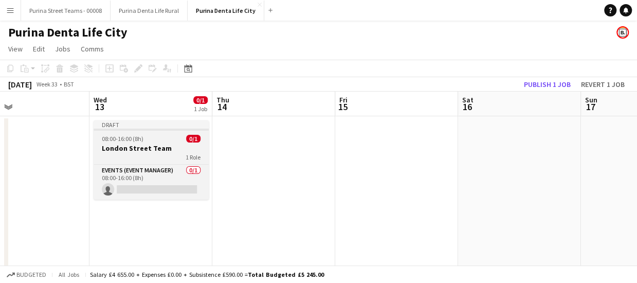
click at [167, 150] on h3 "London Street Team" at bounding box center [151, 148] width 115 height 9
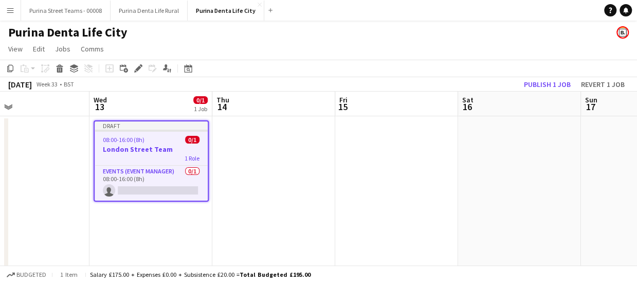
click at [246, 148] on app-date-cell at bounding box center [273, 226] width 123 height 221
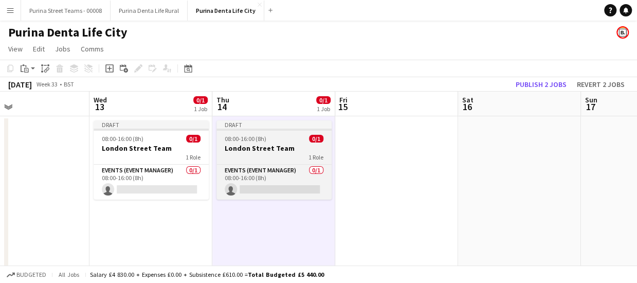
click at [255, 144] on h3 "London Street Team" at bounding box center [274, 148] width 115 height 9
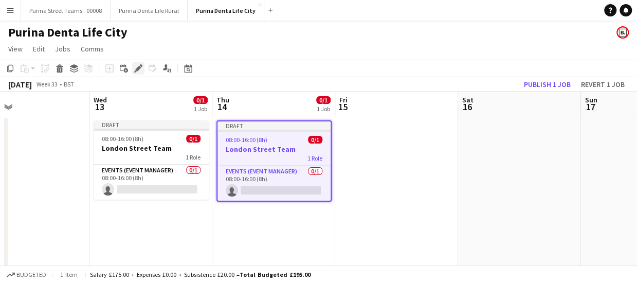
click at [140, 65] on icon at bounding box center [141, 65] width 3 height 3
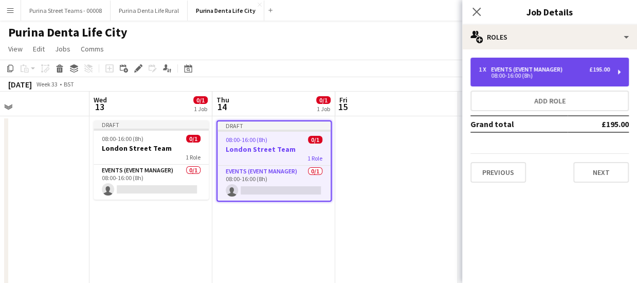
click at [511, 65] on div "1 x Events (Event Manager) £195.00 08:00-16:00 (8h)" at bounding box center [550, 72] width 158 height 29
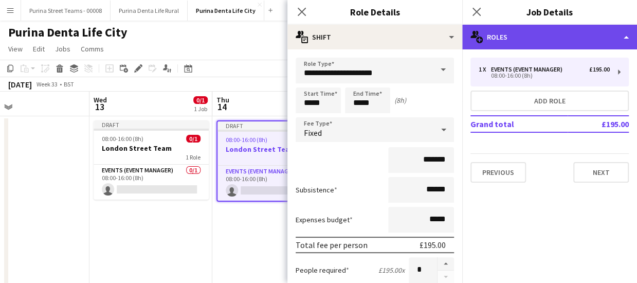
click at [624, 39] on div "multiple-users-add Roles" at bounding box center [550, 37] width 175 height 25
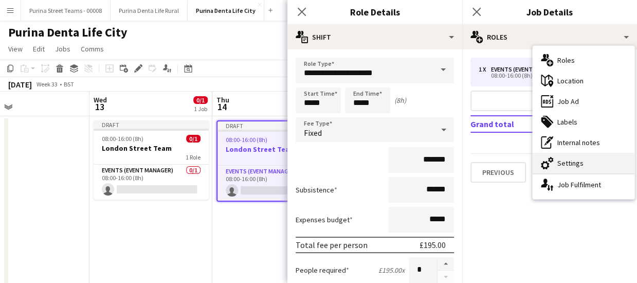
click at [587, 163] on div "cog-double-3 Settings" at bounding box center [584, 163] width 102 height 21
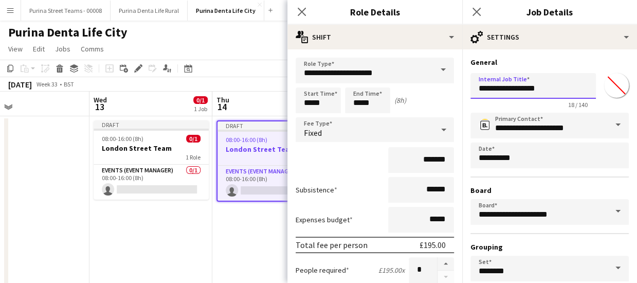
click at [484, 91] on input "**********" at bounding box center [534, 86] width 126 height 26
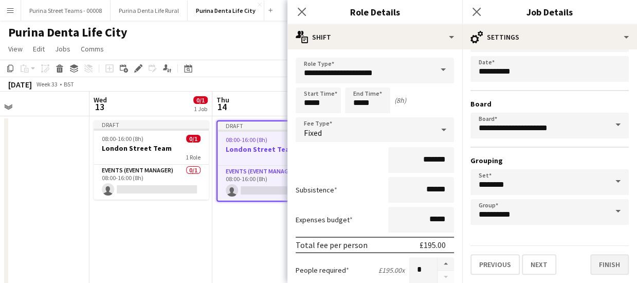
type input "**********"
click at [594, 273] on button "Finish" at bounding box center [610, 264] width 39 height 21
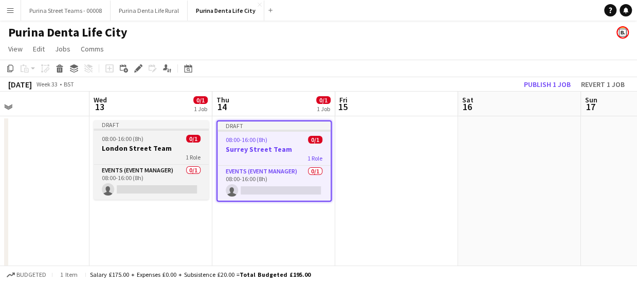
click at [150, 140] on div "08:00-16:00 (8h) 0/1" at bounding box center [151, 139] width 115 height 8
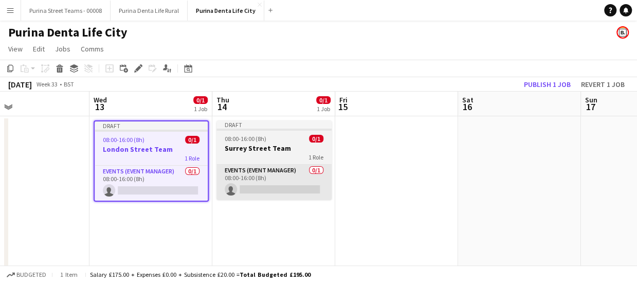
drag, startPoint x: 474, startPoint y: 217, endPoint x: 278, endPoint y: 178, distance: 200.3
click at [473, 217] on app-date-cell at bounding box center [519, 226] width 123 height 221
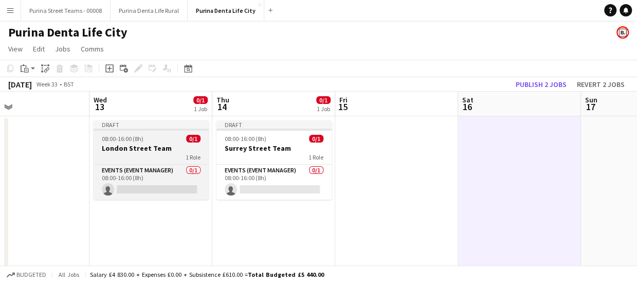
scroll to position [0, 280]
click at [132, 154] on div "1 Role" at bounding box center [150, 157] width 115 height 8
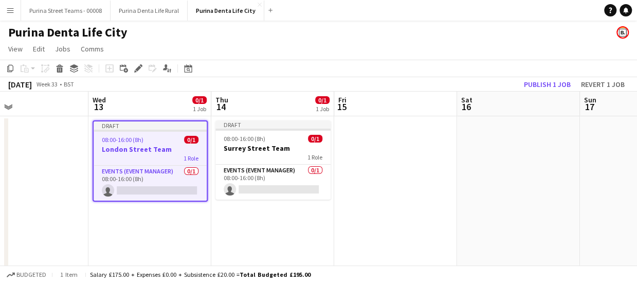
click at [144, 147] on h3 "London Street Team" at bounding box center [150, 149] width 113 height 9
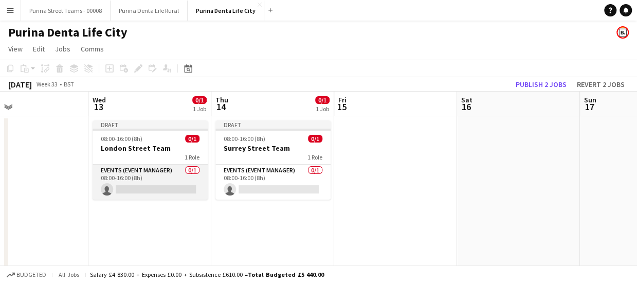
click at [144, 171] on app-card-role "Events (Event Manager) 0/1 08:00-16:00 (8h) single-neutral-actions" at bounding box center [150, 182] width 115 height 35
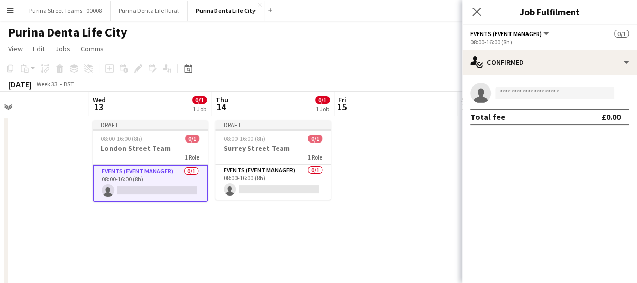
click at [131, 158] on div "1 Role" at bounding box center [150, 157] width 115 height 8
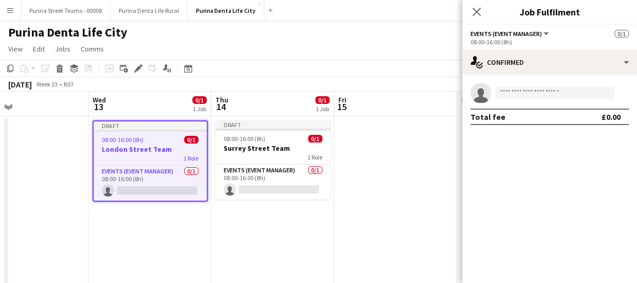
click at [138, 136] on span "08:00-16:00 (8h)" at bounding box center [123, 140] width 42 height 8
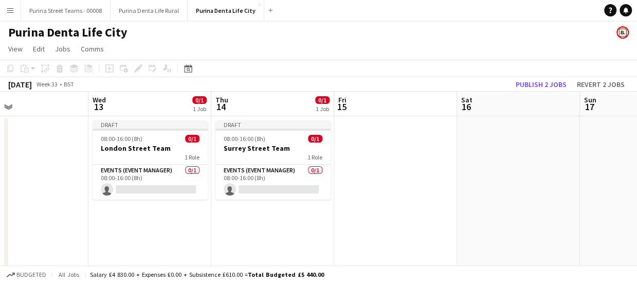
click at [140, 69] on div "Add job Add linked Job Edit Edit linked Job Applicants" at bounding box center [134, 68] width 79 height 12
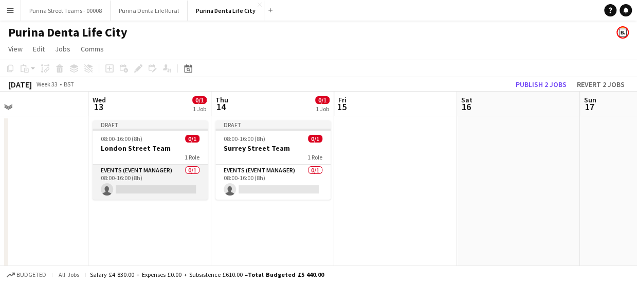
click at [170, 165] on app-card-role "Events (Event Manager) 0/1 08:00-16:00 (8h) single-neutral-actions" at bounding box center [150, 182] width 115 height 35
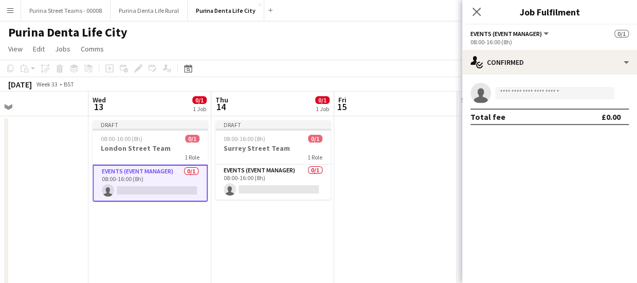
click at [160, 245] on app-date-cell "Draft 08:00-16:00 (8h) 0/1 [GEOGRAPHIC_DATA] Team 1 Role Events (Event Manager)…" at bounding box center [149, 226] width 123 height 221
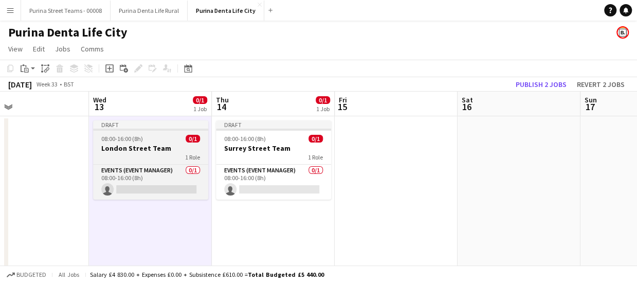
click at [142, 150] on h3 "London Street Team" at bounding box center [150, 148] width 115 height 9
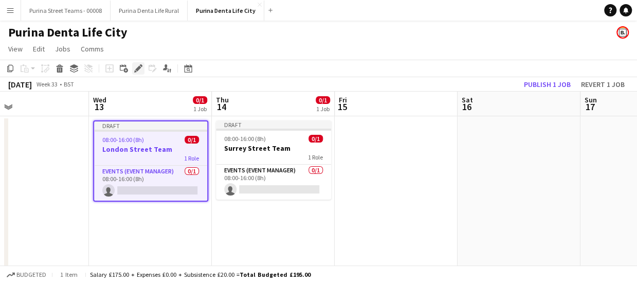
click at [135, 66] on icon "Edit" at bounding box center [138, 68] width 8 height 8
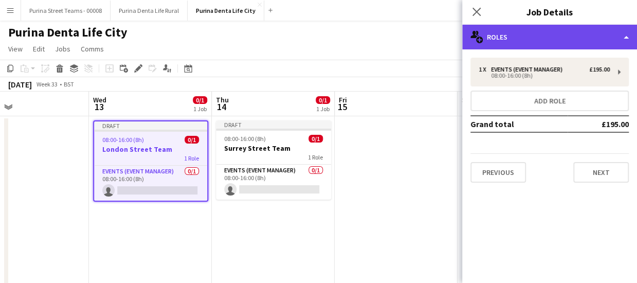
click at [622, 38] on div "multiple-users-add Roles" at bounding box center [550, 37] width 175 height 25
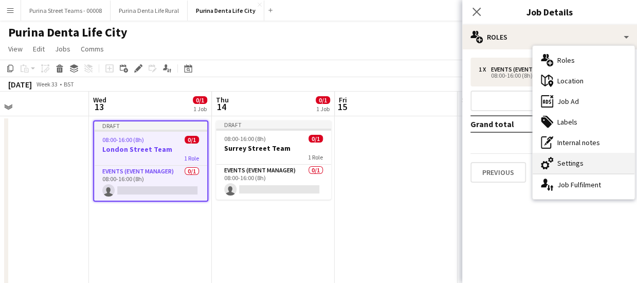
click at [566, 161] on div "cog-double-3 Settings" at bounding box center [584, 163] width 102 height 21
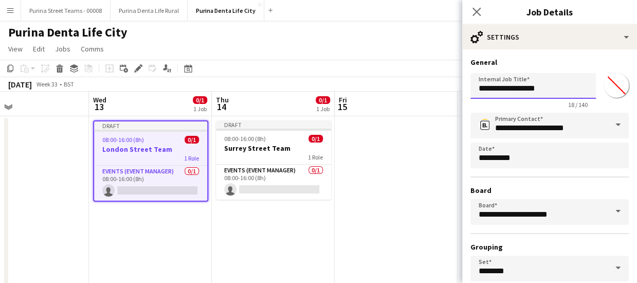
click at [557, 85] on input "**********" at bounding box center [534, 86] width 126 height 26
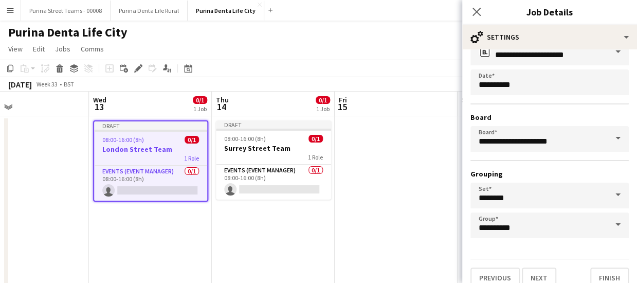
scroll to position [86, 0]
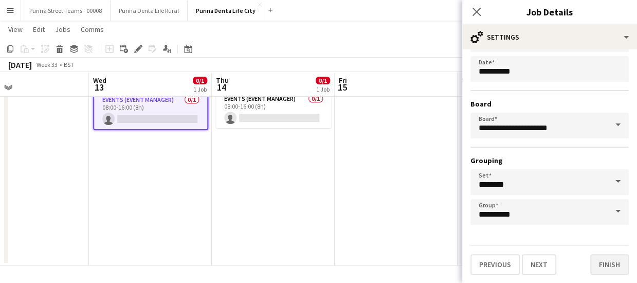
type input "**********"
click at [608, 262] on button "Finish" at bounding box center [610, 264] width 39 height 21
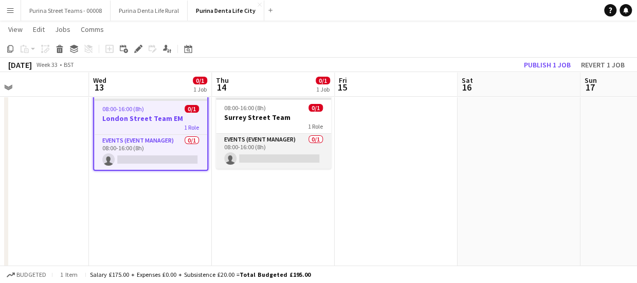
scroll to position [0, 0]
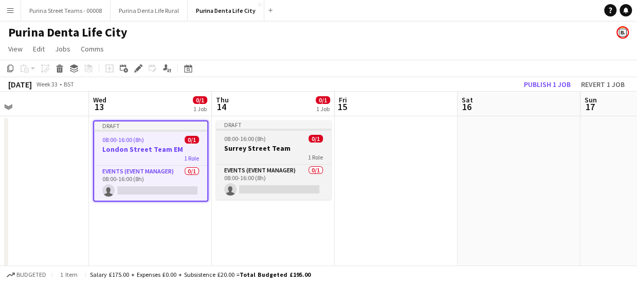
click at [252, 155] on div "1 Role" at bounding box center [273, 157] width 115 height 8
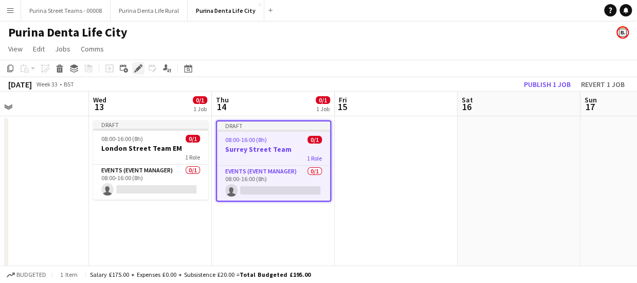
click at [134, 67] on icon "Edit" at bounding box center [138, 68] width 8 height 8
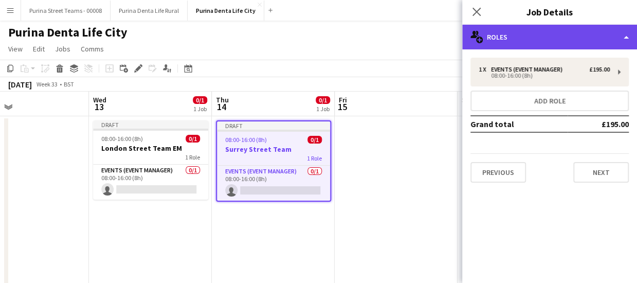
click at [614, 41] on div "multiple-users-add Roles" at bounding box center [550, 37] width 175 height 25
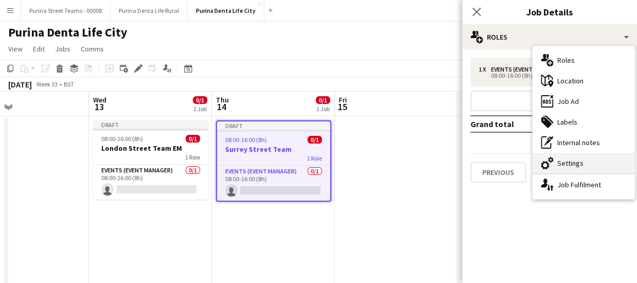
click at [595, 164] on div "cog-double-3 Settings" at bounding box center [584, 163] width 102 height 21
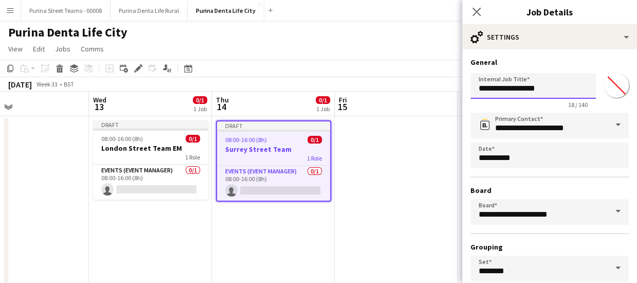
click at [561, 87] on input "**********" at bounding box center [534, 86] width 126 height 26
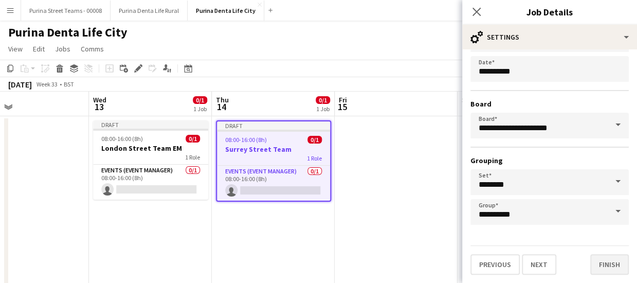
type input "**********"
click at [602, 257] on button "Finish" at bounding box center [610, 264] width 39 height 21
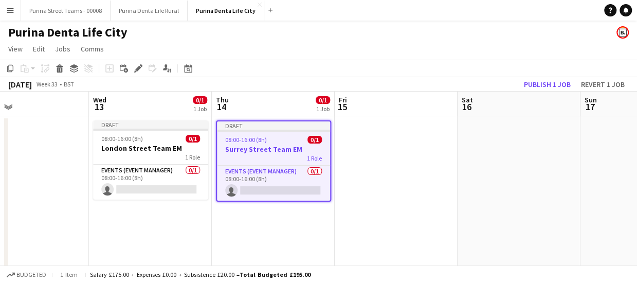
click at [349, 198] on app-date-cell at bounding box center [396, 226] width 123 height 221
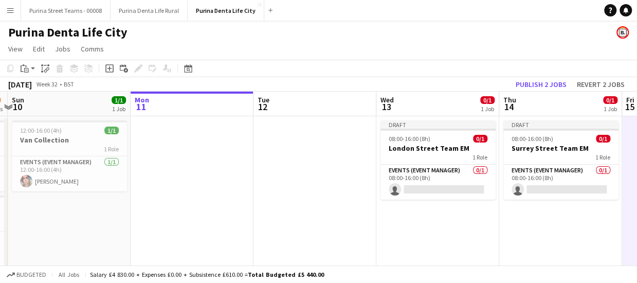
drag, startPoint x: 395, startPoint y: 232, endPoint x: 468, endPoint y: 228, distance: 73.2
click at [468, 228] on app-calendar-viewport "Fri 8 3/4 2 Jobs Sat 9 2/4 2 Jobs Sun 10 1/1 1 Job Mon 11 Tue 12 Wed 13 0/1 1 J…" at bounding box center [318, 214] width 637 height 245
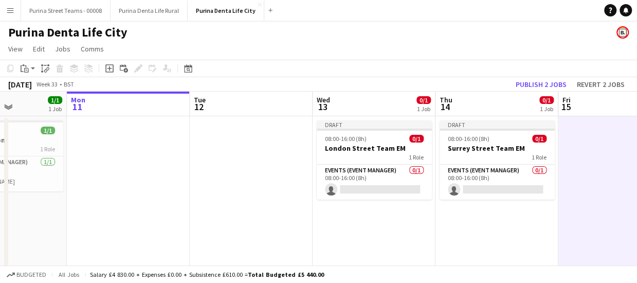
drag, startPoint x: 170, startPoint y: 228, endPoint x: 323, endPoint y: 222, distance: 153.5
click at [345, 224] on app-calendar-viewport "Fri 8 3/4 2 Jobs Sat 9 2/4 2 Jobs Sun 10 1/1 1 Job Mon 11 Tue 12 Wed 13 0/1 1 J…" at bounding box center [318, 214] width 637 height 245
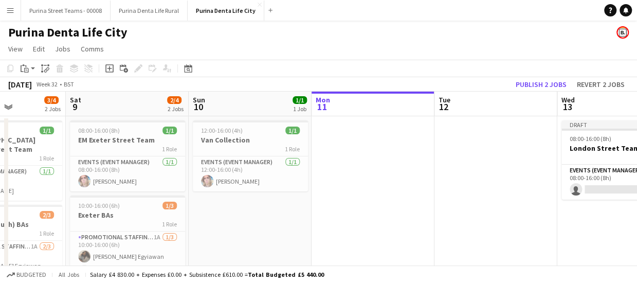
scroll to position [0, 282]
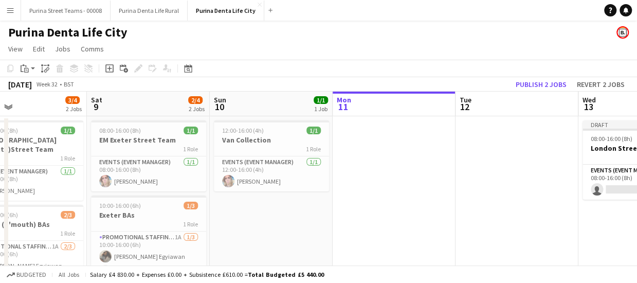
drag, startPoint x: 114, startPoint y: 213, endPoint x: 129, endPoint y: 213, distance: 14.9
click at [129, 213] on app-calendar-viewport "Wed 6 4/4 2 Jobs Thu 7 2/2 2 Jobs Fri 8 3/4 2 Jobs Sat 9 2/4 2 Jobs Sun 10 1/1 …" at bounding box center [318, 214] width 637 height 245
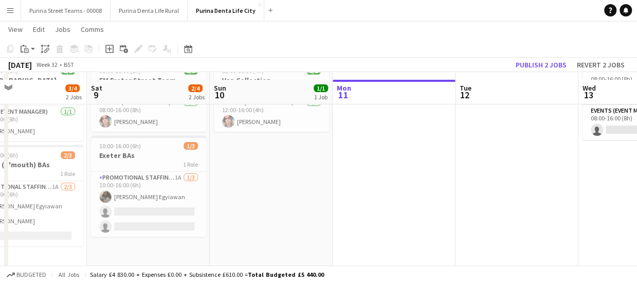
scroll to position [70, 0]
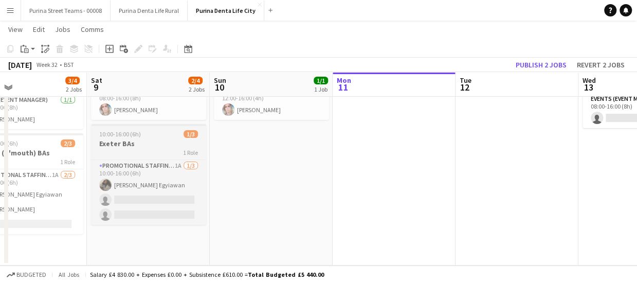
click at [134, 150] on div "1 Role" at bounding box center [148, 152] width 115 height 8
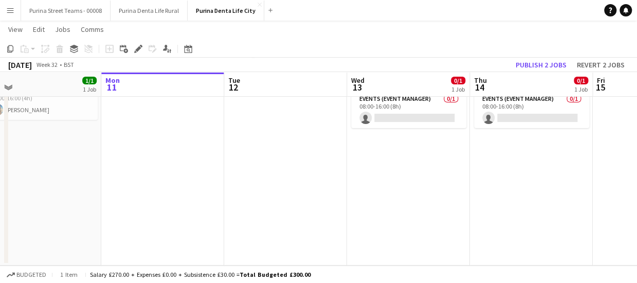
drag, startPoint x: 429, startPoint y: 172, endPoint x: 208, endPoint y: 174, distance: 220.7
click at [208, 174] on app-calendar-viewport "Fri 8 3/4 2 Jobs Sat 9 2/4 2 Jobs Sun 10 1/1 1 Job Mon 11 Tue 12 Wed 13 0/1 1 J…" at bounding box center [318, 118] width 637 height 296
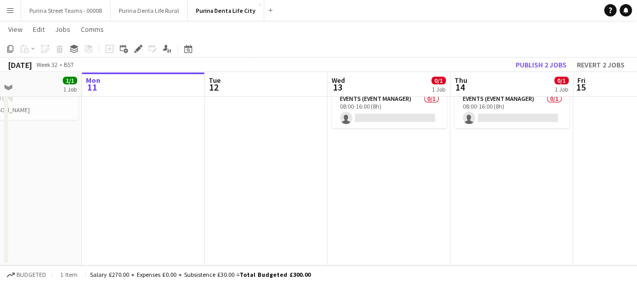
click at [358, 159] on app-date-cell "Draft 08:00-16:00 (8h) 0/1 [GEOGRAPHIC_DATA] Team EM 1 Role Events (Event Manag…" at bounding box center [389, 155] width 123 height 221
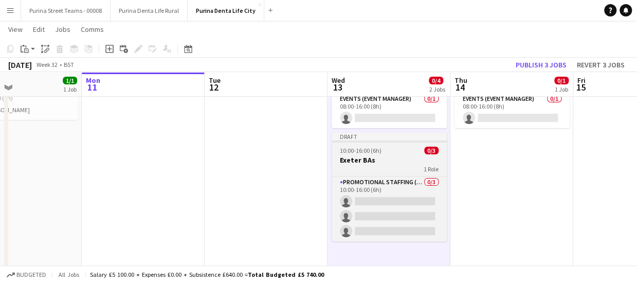
click at [393, 155] on h3 "Exeter BAs" at bounding box center [389, 159] width 115 height 9
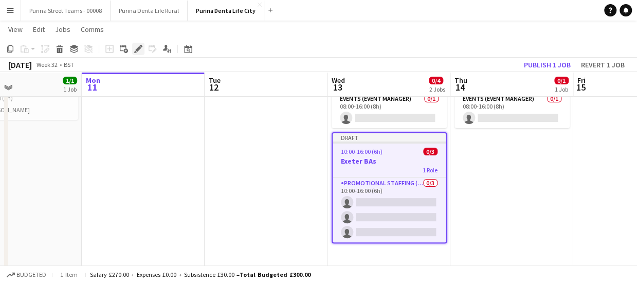
click at [135, 48] on icon "Edit" at bounding box center [138, 49] width 8 height 8
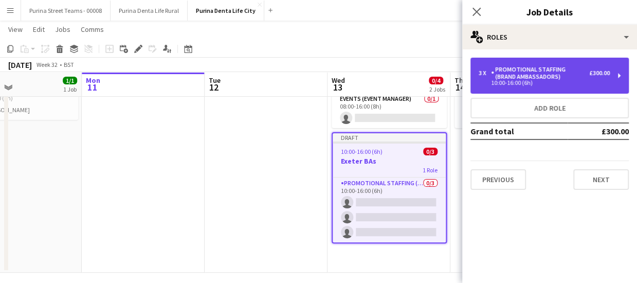
click at [578, 76] on div "Promotional Staffing (Brand Ambassadors)" at bounding box center [540, 73] width 98 height 14
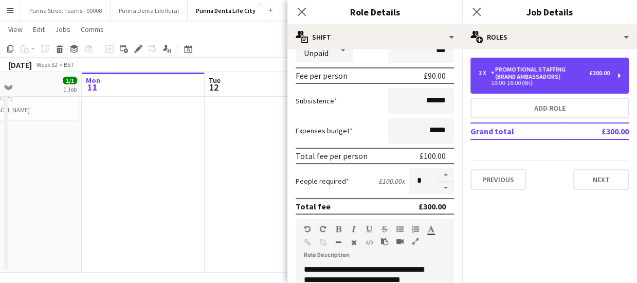
scroll to position [154, 0]
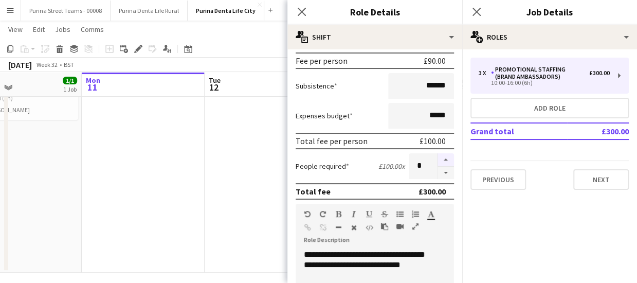
click at [438, 160] on button "button" at bounding box center [446, 159] width 16 height 13
type input "*"
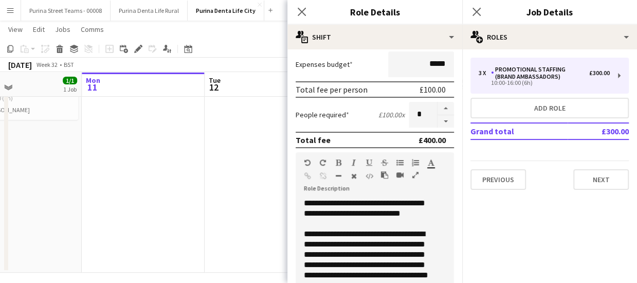
scroll to position [257, 0]
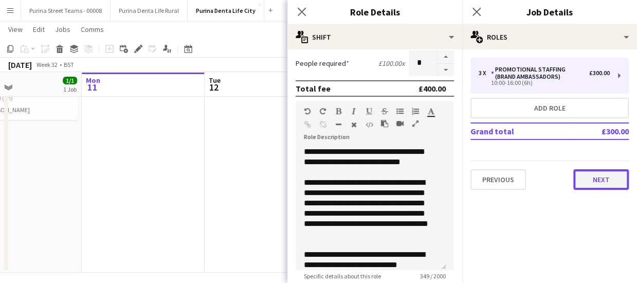
click at [618, 182] on button "Next" at bounding box center [602, 179] width 56 height 21
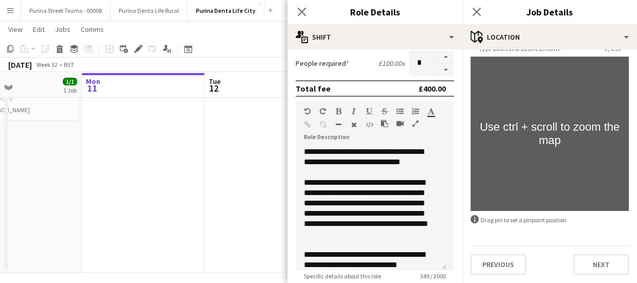
scroll to position [78, 0]
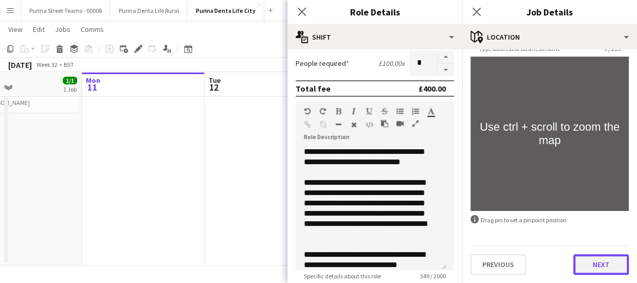
click at [590, 264] on button "Next" at bounding box center [602, 264] width 56 height 21
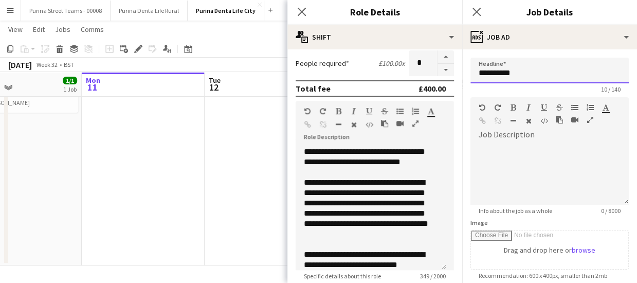
click at [490, 76] on input "**********" at bounding box center [550, 71] width 158 height 26
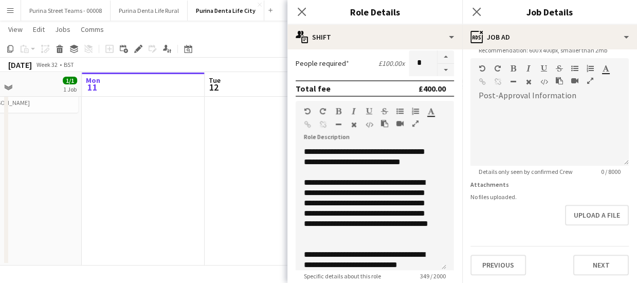
type input "**********"
click at [611, 274] on button "Next" at bounding box center [602, 265] width 56 height 21
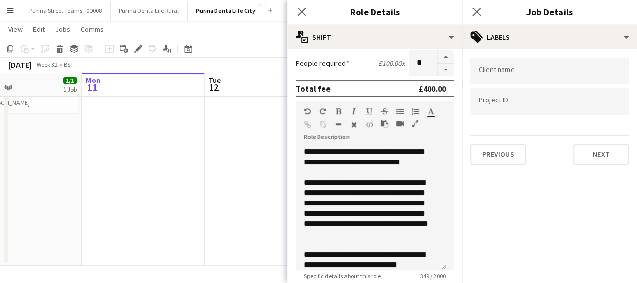
click at [311, 11] on div "Close pop-in" at bounding box center [302, 12] width 29 height 24
click at [479, 10] on icon at bounding box center [477, 12] width 10 height 10
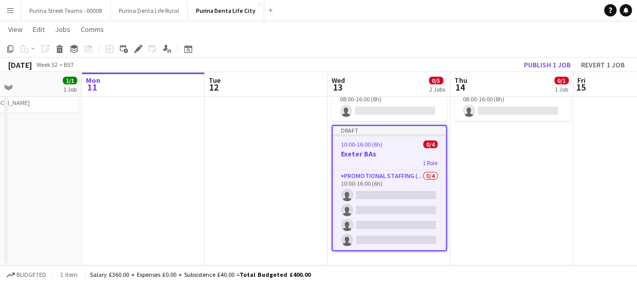
click at [477, 180] on app-date-cell "Draft 08:00-16:00 (8h) 0/1 [GEOGRAPHIC_DATA] Team EM 1 Role Events (Event Manag…" at bounding box center [512, 152] width 123 height 228
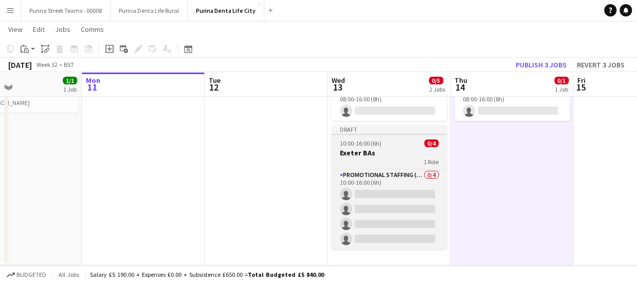
click at [384, 141] on div "10:00-16:00 (6h) 0/4" at bounding box center [389, 143] width 115 height 8
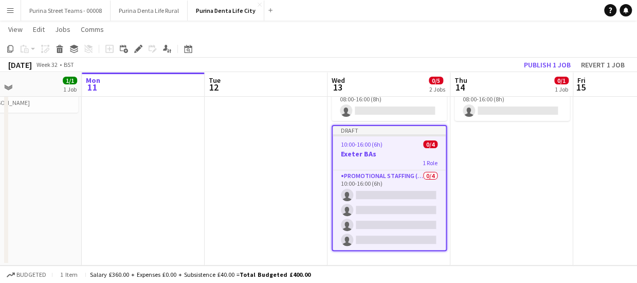
click at [384, 146] on div "10:00-16:00 (6h) 0/4" at bounding box center [389, 144] width 113 height 8
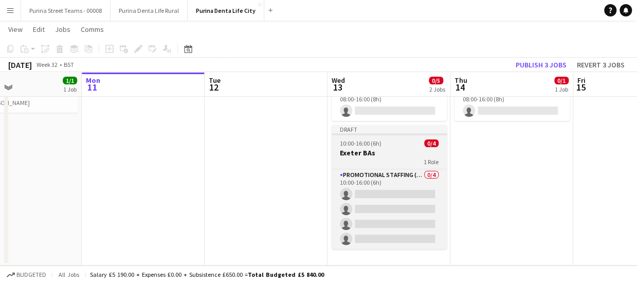
click at [384, 146] on div "10:00-16:00 (6h) 0/4" at bounding box center [389, 143] width 115 height 8
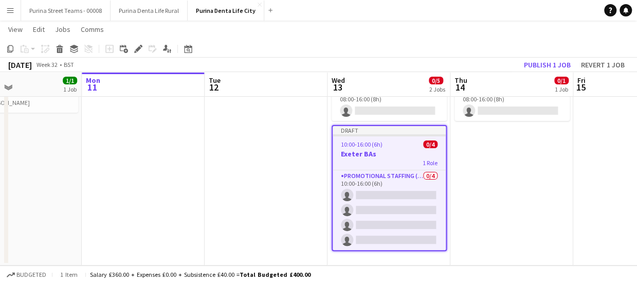
click at [491, 149] on app-date-cell "Draft 08:00-16:00 (8h) 0/1 [GEOGRAPHIC_DATA] Team EM 1 Role Events (Event Manag…" at bounding box center [512, 152] width 123 height 228
click at [499, 153] on app-date-cell "Draft 08:00-16:00 (8h) 0/1 [GEOGRAPHIC_DATA] Team EM 1 Role Events (Event Manag…" at bounding box center [512, 152] width 123 height 228
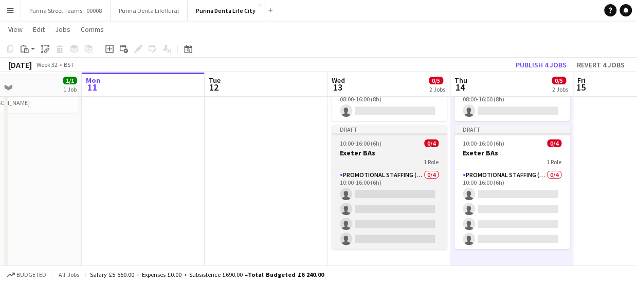
click at [353, 153] on h3 "Exeter BAs" at bounding box center [389, 152] width 115 height 9
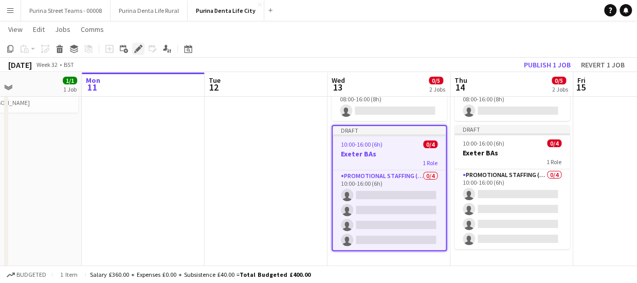
click at [138, 48] on icon at bounding box center [138, 49] width 6 height 6
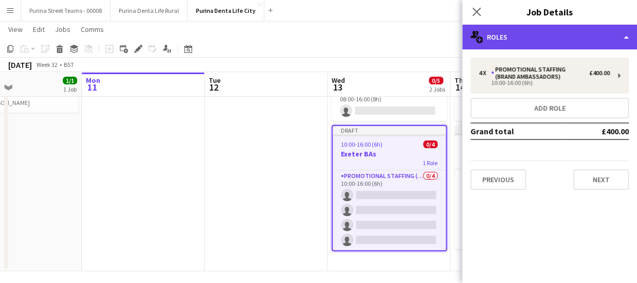
click at [619, 37] on div "multiple-users-add Roles" at bounding box center [550, 37] width 175 height 25
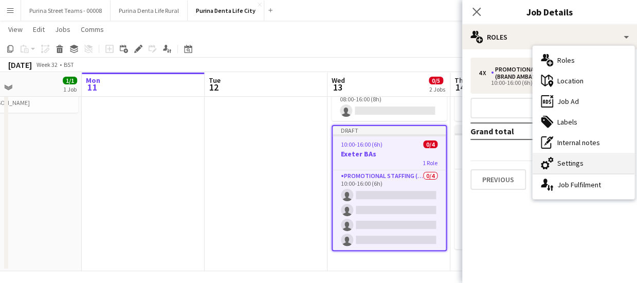
click at [562, 166] on div "cog-double-3 Settings" at bounding box center [584, 163] width 102 height 21
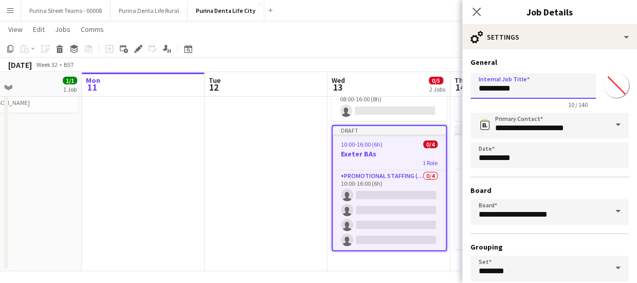
click at [480, 86] on input "**********" at bounding box center [534, 86] width 126 height 26
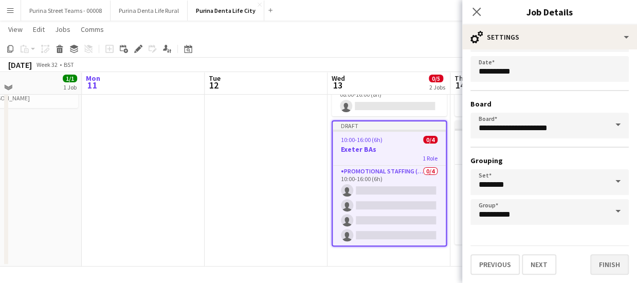
scroll to position [83, 0]
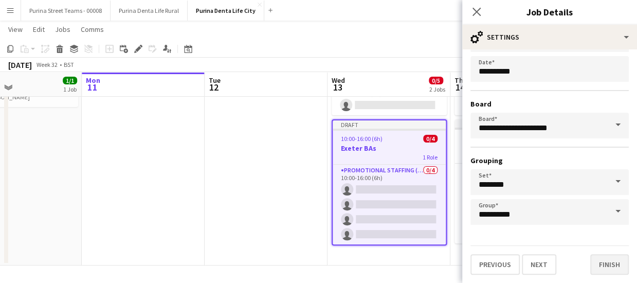
type input "**********"
click at [607, 264] on button "Finish" at bounding box center [610, 264] width 39 height 21
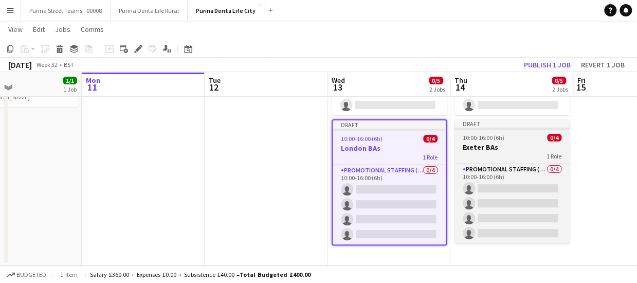
click at [488, 145] on h3 "Exeter BAs" at bounding box center [512, 147] width 115 height 9
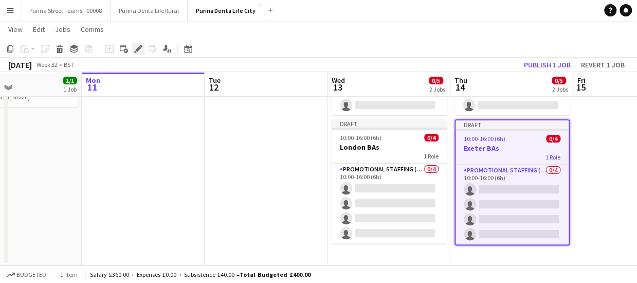
click at [140, 48] on icon at bounding box center [138, 49] width 6 height 6
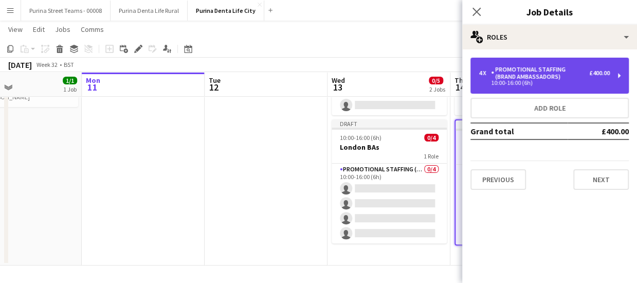
click at [536, 66] on div "Promotional Staffing (Brand Ambassadors)" at bounding box center [540, 73] width 98 height 14
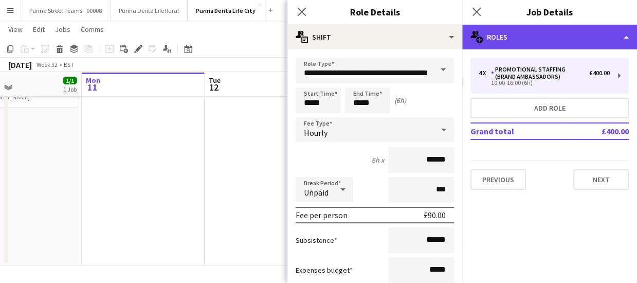
click at [577, 39] on div "multiple-users-add Roles" at bounding box center [550, 37] width 175 height 25
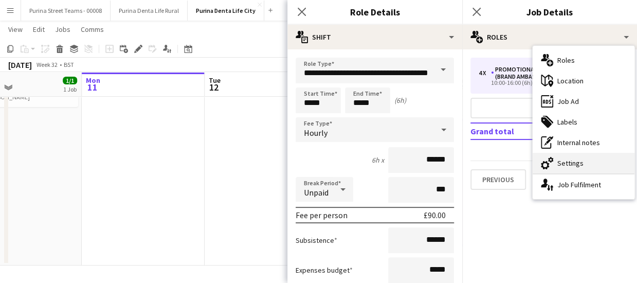
click at [581, 164] on div "cog-double-3 Settings" at bounding box center [584, 163] width 102 height 21
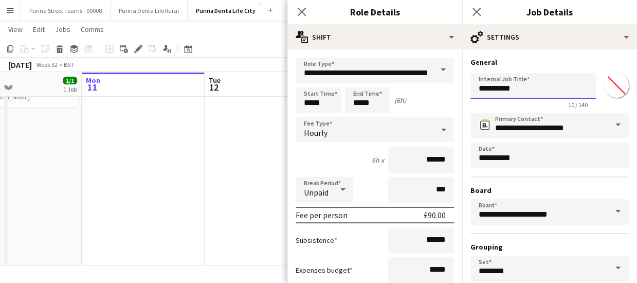
click at [487, 90] on input "**********" at bounding box center [534, 86] width 126 height 26
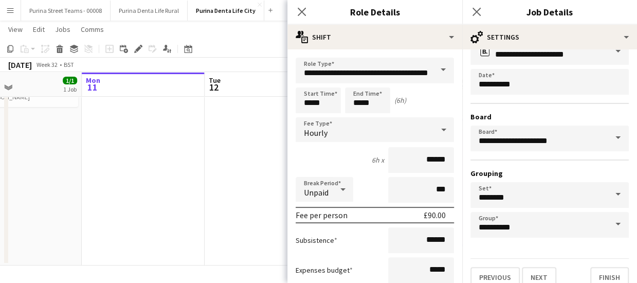
scroll to position [86, 0]
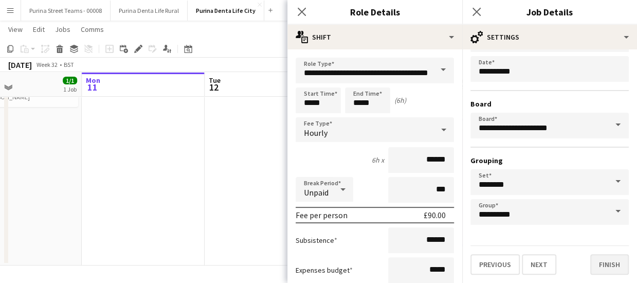
type input "**********"
click at [605, 263] on button "Finish" at bounding box center [610, 264] width 39 height 21
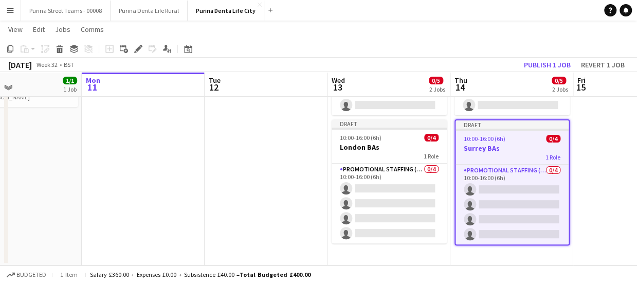
click at [597, 196] on app-date-cell at bounding box center [635, 149] width 123 height 234
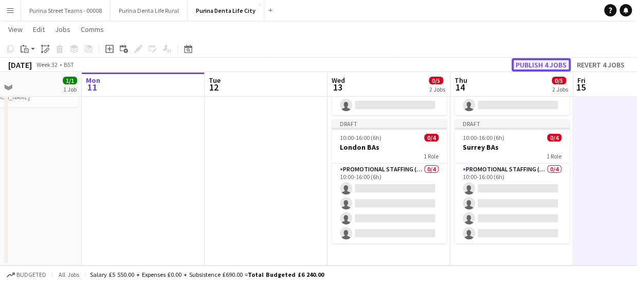
click at [527, 62] on button "Publish 4 jobs" at bounding box center [541, 64] width 59 height 13
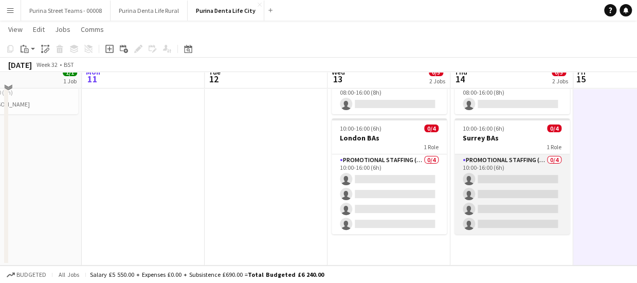
scroll to position [25, 0]
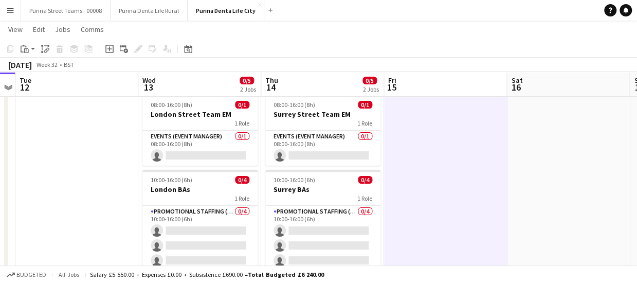
drag, startPoint x: 590, startPoint y: 183, endPoint x: 400, endPoint y: 188, distance: 189.4
click at [400, 188] on app-calendar-viewport "Fri 8 3/4 2 Jobs Sat 9 2/4 2 Jobs Sun 10 1/1 1 Job Mon 11 Tue 12 Wed 13 0/5 2 J…" at bounding box center [318, 166] width 637 height 302
click at [425, 140] on app-date-cell at bounding box center [445, 204] width 123 height 226
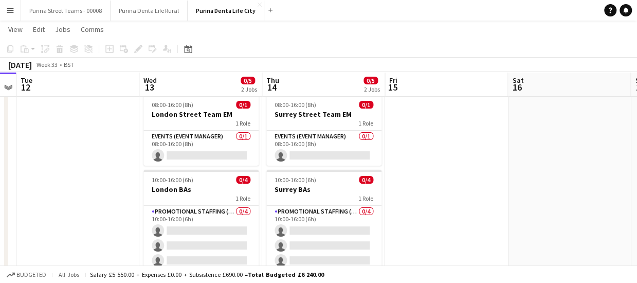
click at [430, 141] on app-date-cell at bounding box center [446, 204] width 123 height 226
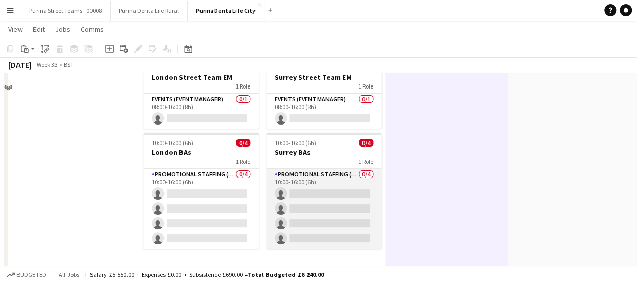
scroll to position [76, 0]
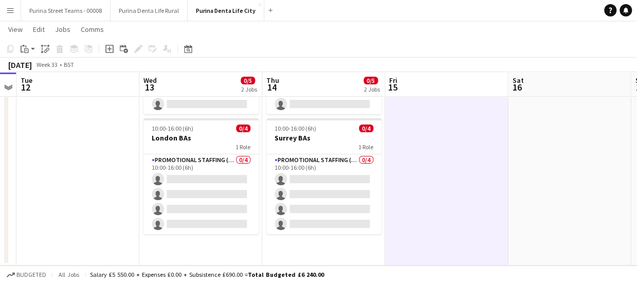
click at [343, 252] on app-date-cell "08:00-16:00 (8h) 0/1 [GEOGRAPHIC_DATA] Team EM 1 Role Events (Event Manager) 0/…" at bounding box center [323, 152] width 123 height 226
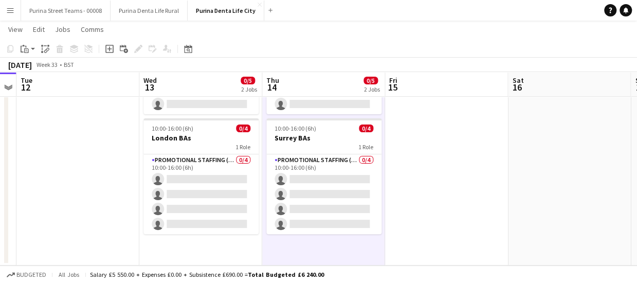
click at [313, 245] on app-date-cell "08:00-16:00 (8h) 0/1 [GEOGRAPHIC_DATA] Team EM 1 Role Events (Event Manager) 0/…" at bounding box center [323, 152] width 123 height 226
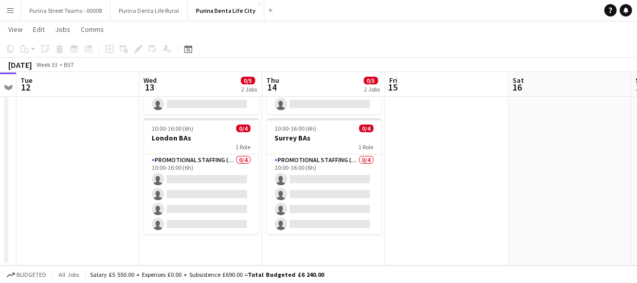
click at [313, 245] on app-date-cell "08:00-16:00 (8h) 0/1 [GEOGRAPHIC_DATA] Team EM 1 Role Events (Event Manager) 0/…" at bounding box center [323, 152] width 123 height 226
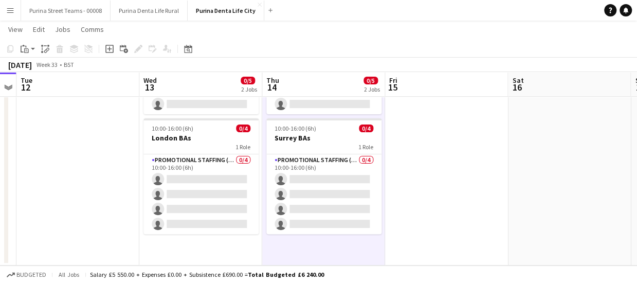
click at [137, 47] on div "Add job Add linked Job Edit Edit linked Job Applicants" at bounding box center [134, 49] width 79 height 12
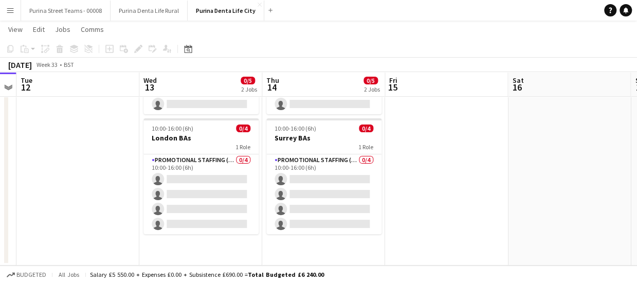
click at [298, 76] on app-board-header-date "Thu 14 0/5 2 Jobs" at bounding box center [323, 84] width 123 height 25
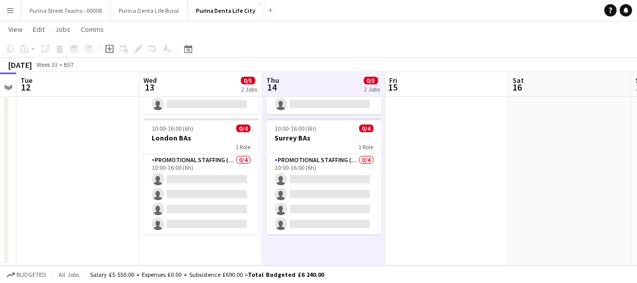
click at [429, 210] on app-date-cell at bounding box center [446, 152] width 123 height 226
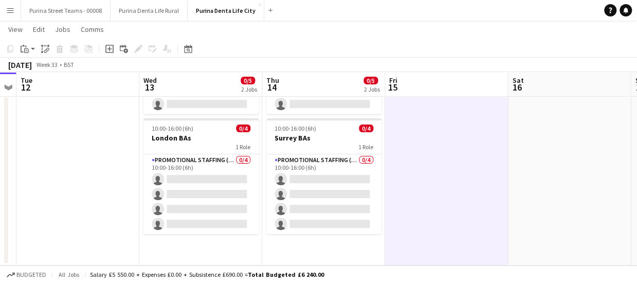
click at [331, 263] on app-date-cell "08:00-16:00 (8h) 0/1 [GEOGRAPHIC_DATA] Team EM 1 Role Events (Event Manager) 0/…" at bounding box center [323, 152] width 123 height 226
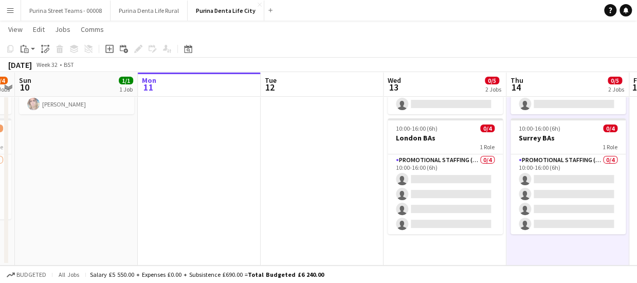
drag, startPoint x: 107, startPoint y: 205, endPoint x: 351, endPoint y: 196, distance: 244.1
click at [351, 196] on app-calendar-viewport "Fri 8 3/4 2 Jobs Sat 9 2/4 2 Jobs Sun 10 1/1 1 Job Mon 11 Tue 12 Wed 13 0/5 2 J…" at bounding box center [318, 115] width 637 height 302
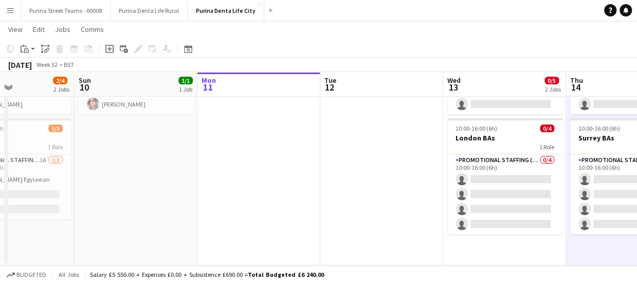
click at [259, 184] on app-calendar-viewport "Thu 7 2/2 2 Jobs Fri 8 3/4 2 Jobs Sat 9 2/4 2 Jobs Sun 10 1/1 1 Job Mon 11 Tue …" at bounding box center [318, 115] width 637 height 302
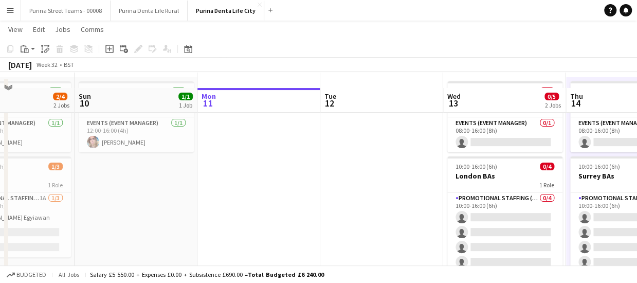
scroll to position [25, 0]
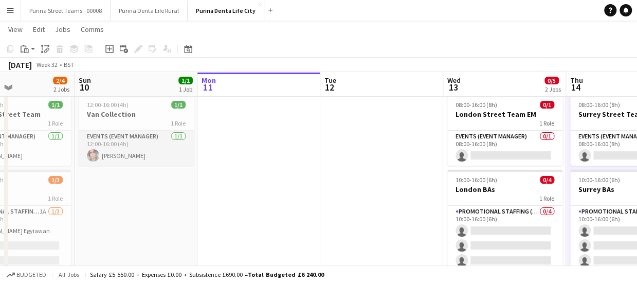
click at [102, 131] on app-card-role "Events (Event Manager) [DATE] 12:00-16:00 (4h) [PERSON_NAME]" at bounding box center [136, 148] width 115 height 35
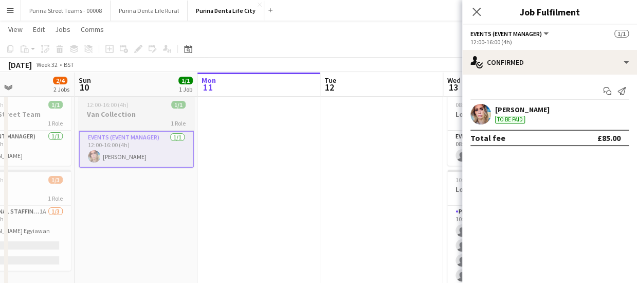
click at [106, 116] on h3 "Van Collection" at bounding box center [136, 114] width 115 height 9
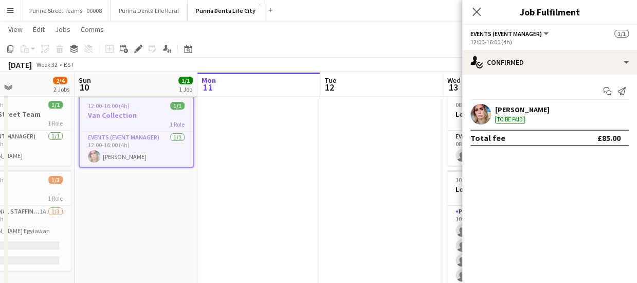
click at [273, 171] on app-date-cell at bounding box center [259, 204] width 123 height 226
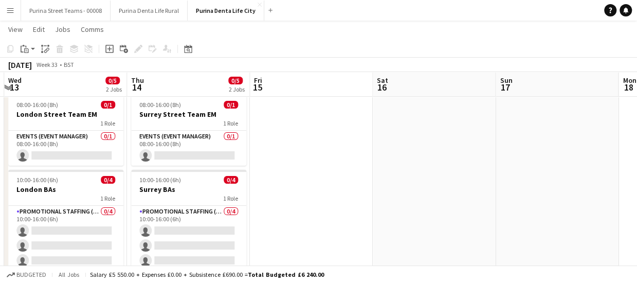
scroll to position [0, 281]
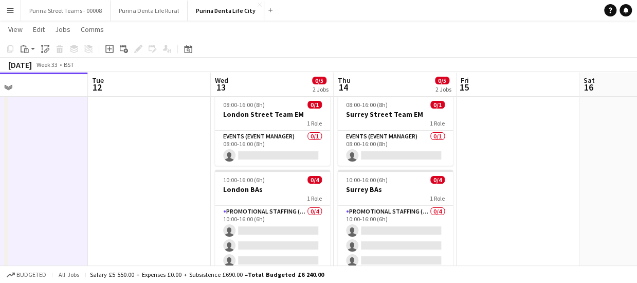
drag, startPoint x: 344, startPoint y: 178, endPoint x: 111, endPoint y: 164, distance: 233.0
click at [111, 165] on app-calendar-viewport "Sat 9 2/4 2 Jobs Sun 10 1/1 1 Job Mon 11 Tue 12 Wed 13 0/5 2 Jobs Thu 14 0/5 2 …" at bounding box center [318, 166] width 637 height 302
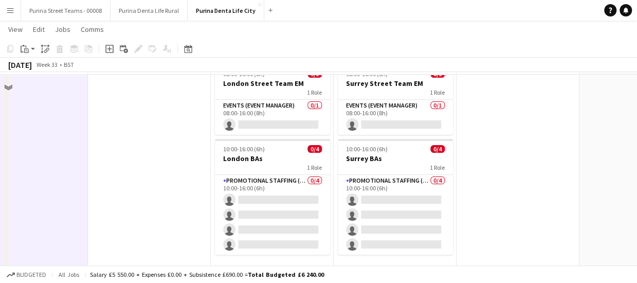
scroll to position [76, 0]
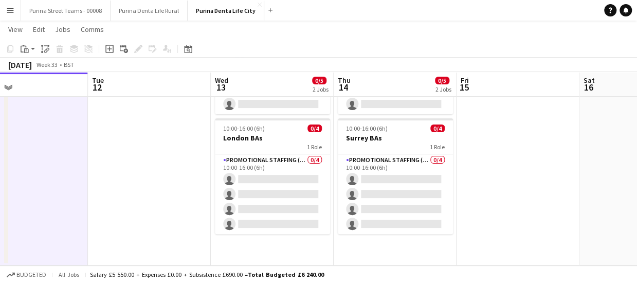
click at [370, 252] on app-date-cell "08:00-16:00 (8h) 0/1 [GEOGRAPHIC_DATA] Team EM 1 Role Events (Event Manager) 0/…" at bounding box center [395, 152] width 123 height 226
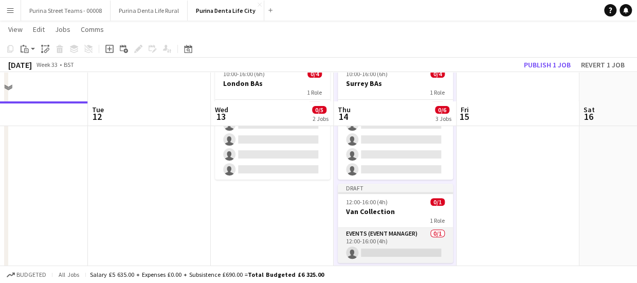
scroll to position [160, 0]
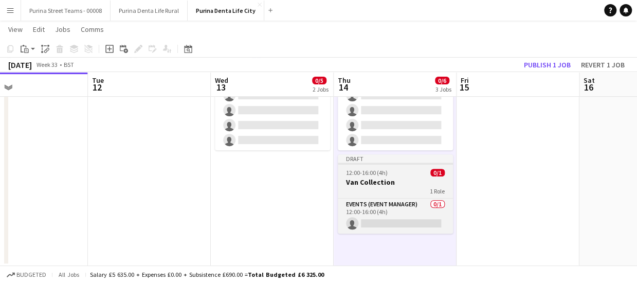
click at [368, 182] on h3 "Van Collection" at bounding box center [395, 182] width 115 height 9
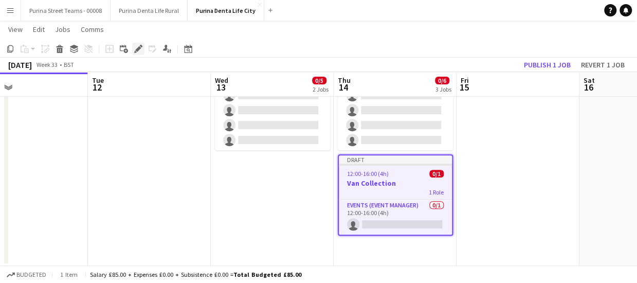
click at [137, 52] on icon "Edit" at bounding box center [138, 49] width 8 height 8
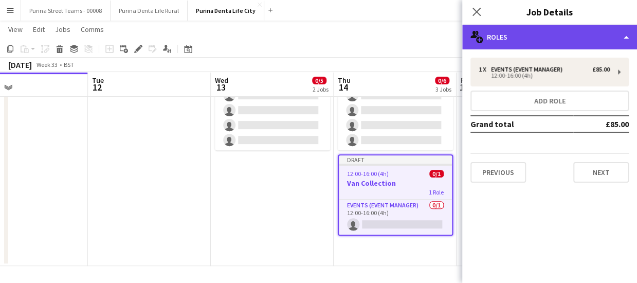
click at [611, 31] on div "multiple-users-add Roles" at bounding box center [550, 37] width 175 height 25
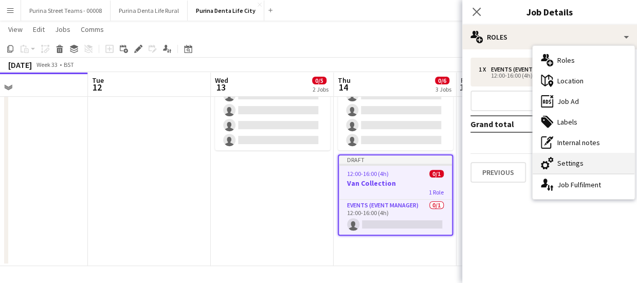
click at [574, 163] on div "cog-double-3 Settings" at bounding box center [584, 163] width 102 height 21
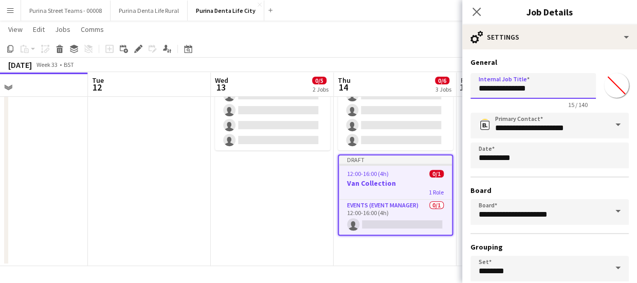
click at [512, 90] on input "**********" at bounding box center [534, 86] width 126 height 26
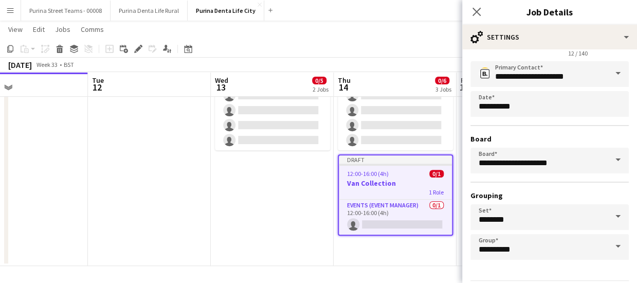
scroll to position [86, 0]
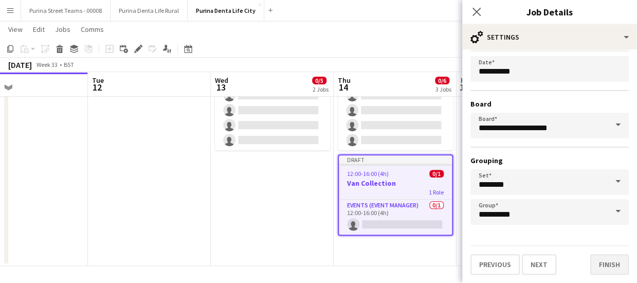
type input "**********"
click at [595, 269] on button "Finish" at bounding box center [610, 264] width 39 height 21
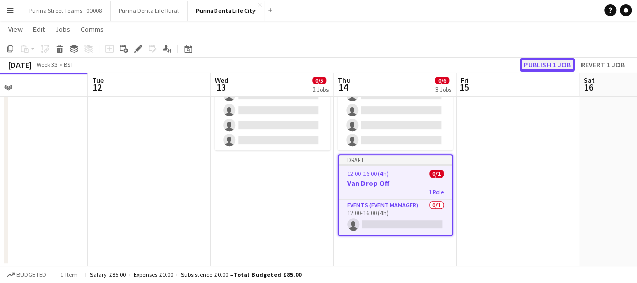
click at [564, 63] on button "Publish 1 job" at bounding box center [547, 64] width 55 height 13
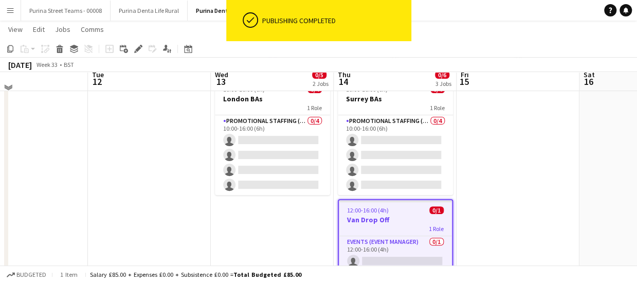
scroll to position [100, 0]
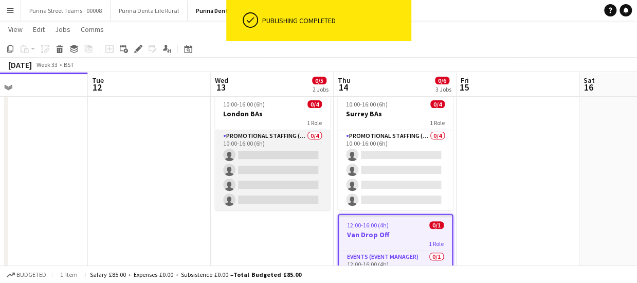
click at [281, 174] on app-card-role "Promotional Staffing (Brand Ambassadors) 0/4 10:00-16:00 (6h) single-neutral-ac…" at bounding box center [272, 170] width 115 height 80
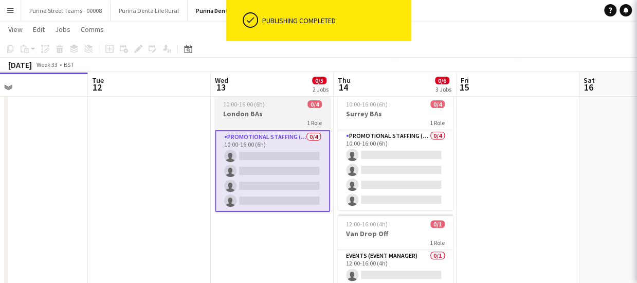
click at [282, 109] on h3 "London BAs" at bounding box center [272, 113] width 115 height 9
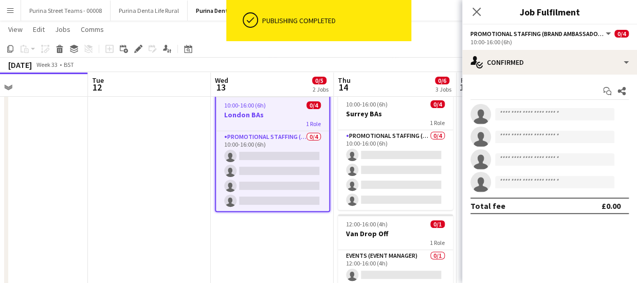
click at [140, 175] on app-date-cell at bounding box center [149, 166] width 123 height 303
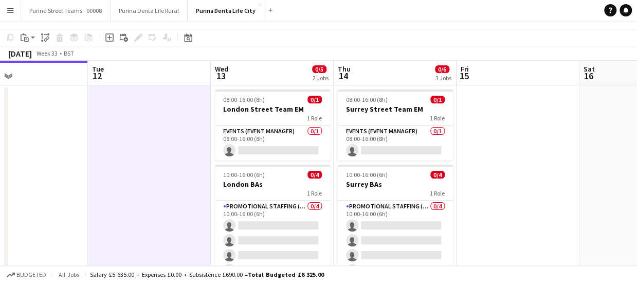
scroll to position [0, 0]
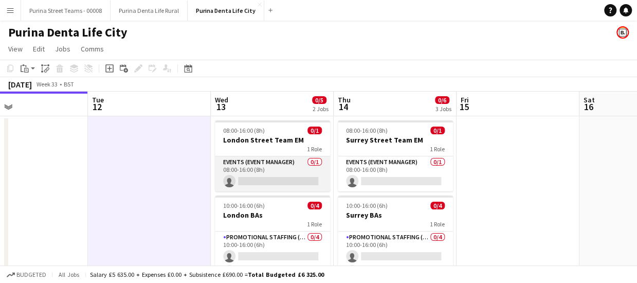
click at [256, 179] on app-card-role "Events (Event Manager) 0/1 08:00-16:00 (8h) single-neutral-actions" at bounding box center [272, 173] width 115 height 35
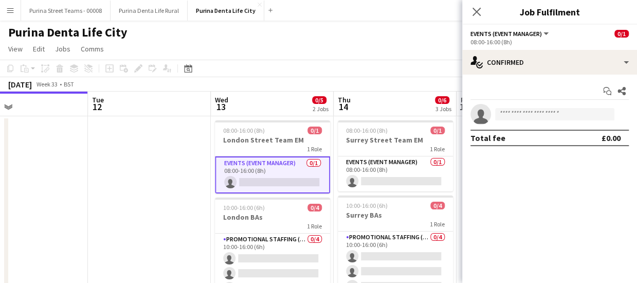
click at [509, 108] on app-invite-slot "single-neutral-actions" at bounding box center [550, 114] width 175 height 21
click at [511, 111] on input at bounding box center [554, 114] width 119 height 12
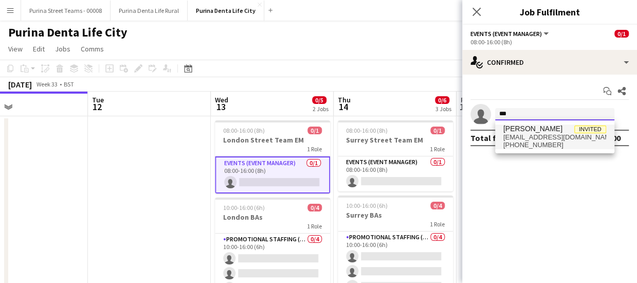
type input "***"
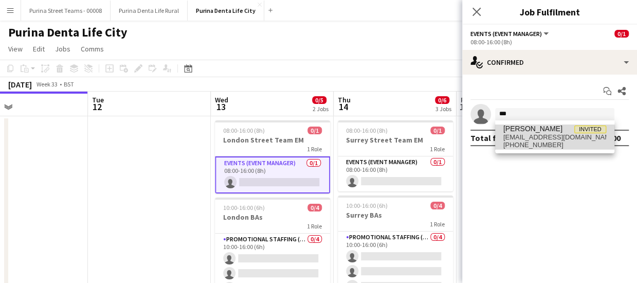
click at [535, 135] on span "[EMAIL_ADDRESS][DOMAIN_NAME]" at bounding box center [555, 137] width 103 height 8
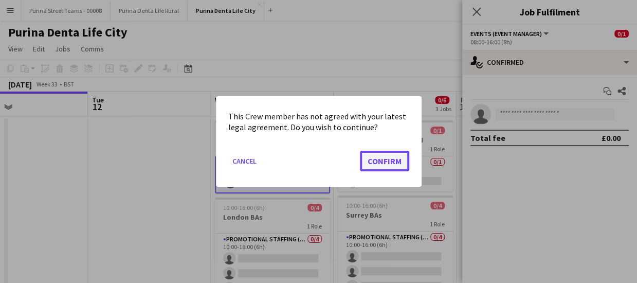
click at [379, 164] on button "Confirm" at bounding box center [384, 161] width 49 height 21
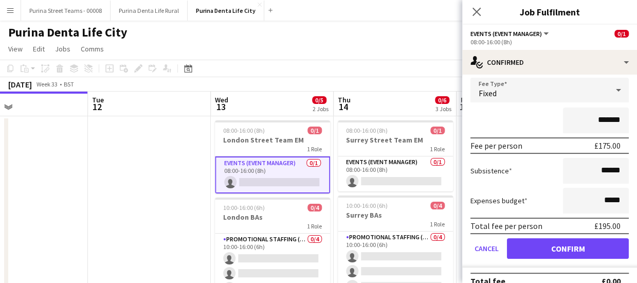
scroll to position [75, 0]
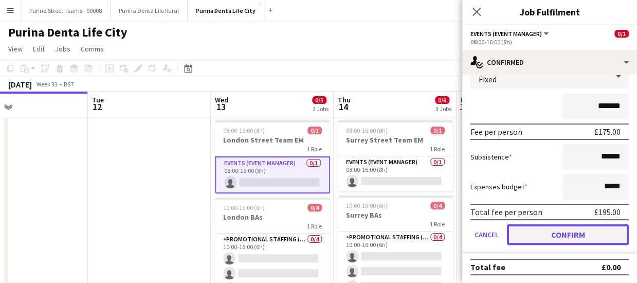
click at [587, 233] on button "Confirm" at bounding box center [568, 234] width 122 height 21
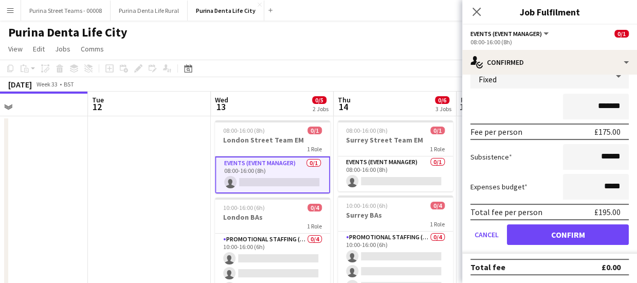
scroll to position [0, 0]
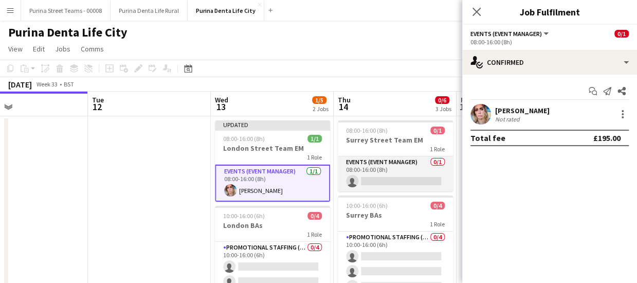
click at [411, 178] on app-card-role "Events (Event Manager) 0/1 08:00-16:00 (8h) single-neutral-actions" at bounding box center [395, 173] width 115 height 35
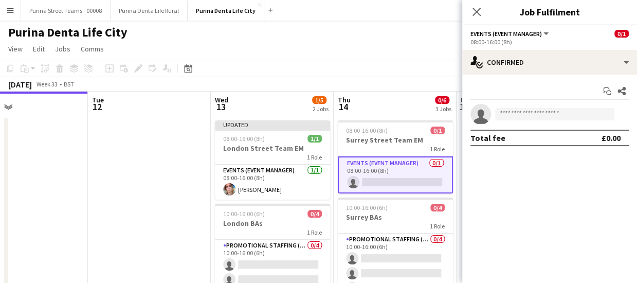
click at [543, 106] on app-invite-slot "single-neutral-actions" at bounding box center [550, 114] width 175 height 21
click at [543, 111] on input at bounding box center [554, 114] width 119 height 12
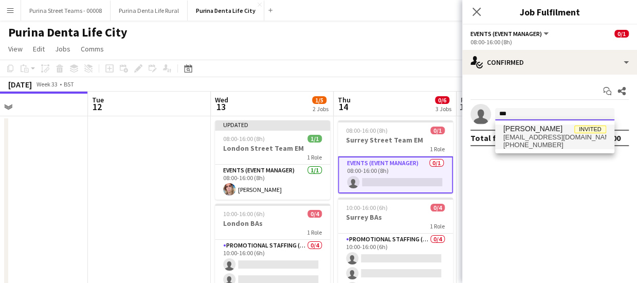
type input "***"
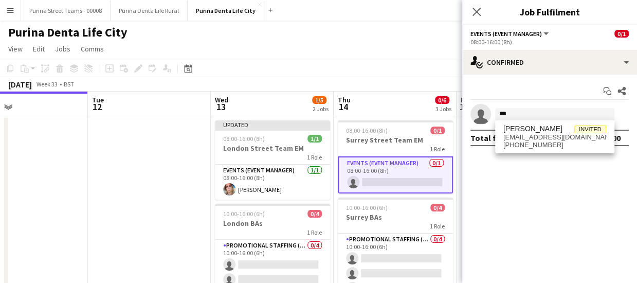
click at [560, 140] on span "[EMAIL_ADDRESS][DOMAIN_NAME]" at bounding box center [555, 137] width 103 height 8
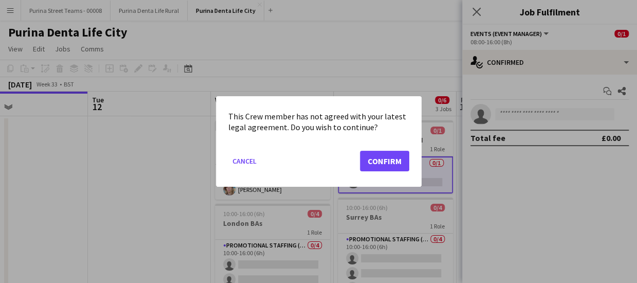
drag, startPoint x: 299, startPoint y: 145, endPoint x: 342, endPoint y: 150, distance: 43.6
click at [303, 145] on mat-dialog-actions "Cancel Confirm" at bounding box center [318, 165] width 181 height 44
click at [393, 157] on button "Confirm" at bounding box center [384, 161] width 49 height 21
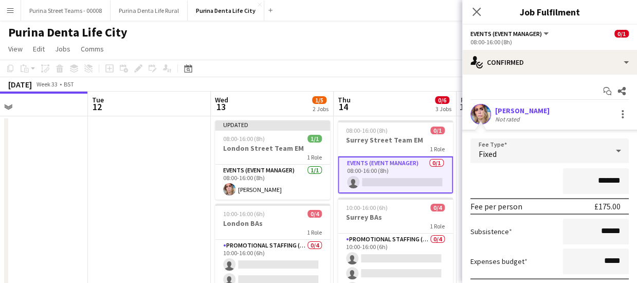
scroll to position [75, 0]
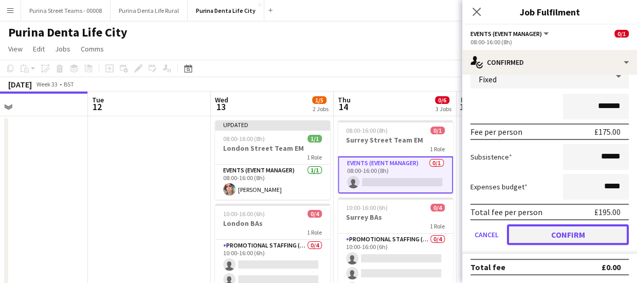
click at [591, 229] on button "Confirm" at bounding box center [568, 234] width 122 height 21
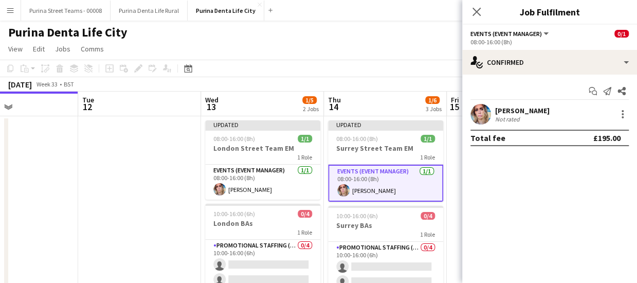
scroll to position [0, 292]
drag, startPoint x: 392, startPoint y: 199, endPoint x: 381, endPoint y: 132, distance: 68.3
click at [381, 132] on app-calendar-viewport "Sat 9 2/4 2 Jobs Sun 10 1/1 1 Job Mon 11 Tue 12 Wed 13 1/5 2 Jobs Thu 14 1/6 3 …" at bounding box center [318, 255] width 637 height 327
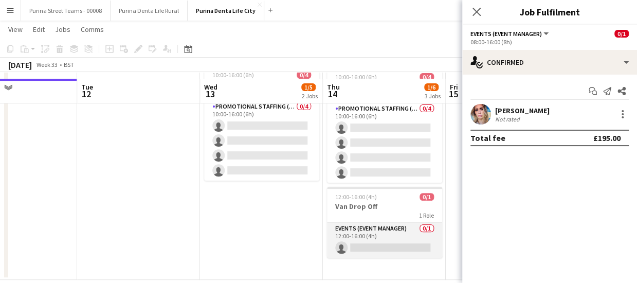
scroll to position [152, 0]
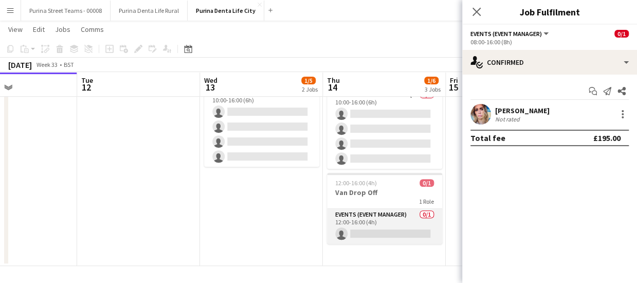
click at [378, 233] on app-card-role "Events (Event Manager) 0/1 12:00-16:00 (4h) single-neutral-actions" at bounding box center [384, 226] width 115 height 35
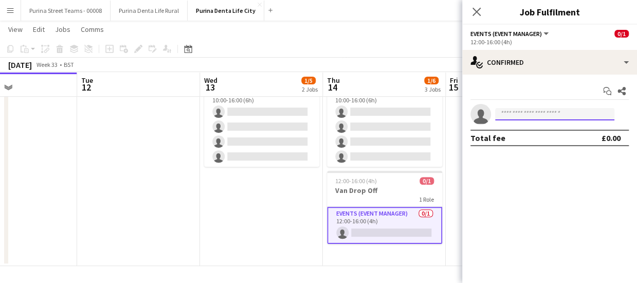
click at [518, 113] on input at bounding box center [554, 114] width 119 height 12
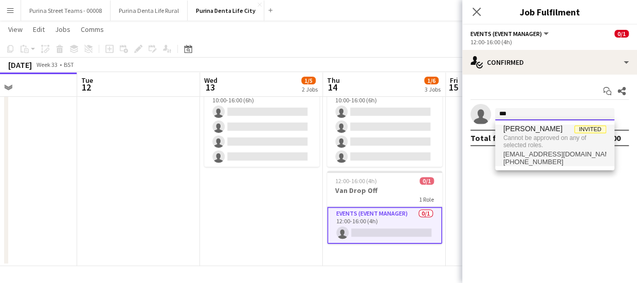
type input "***"
click at [533, 135] on span "Cannot be approved on any of selected roles." at bounding box center [555, 141] width 103 height 17
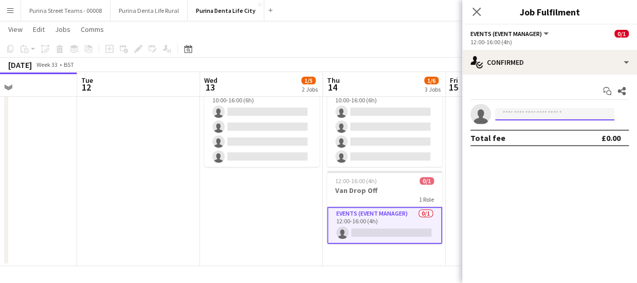
click at [535, 115] on input at bounding box center [554, 114] width 119 height 12
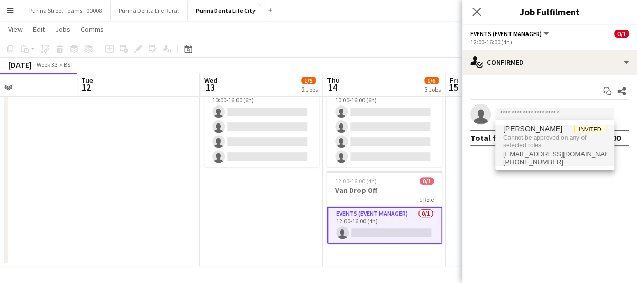
click at [258, 219] on app-date-cell "Updated 08:00-16:00 (8h) 1/1 [GEOGRAPHIC_DATA] Team EM 1 Role Events (Event Man…" at bounding box center [261, 114] width 123 height 303
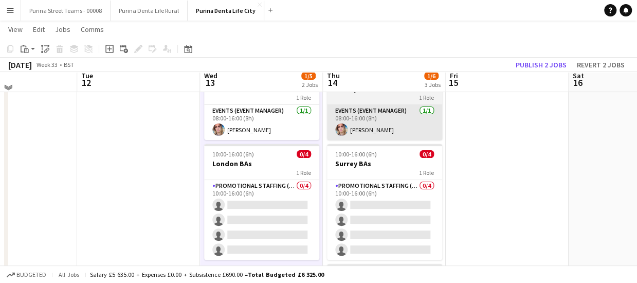
scroll to position [49, 0]
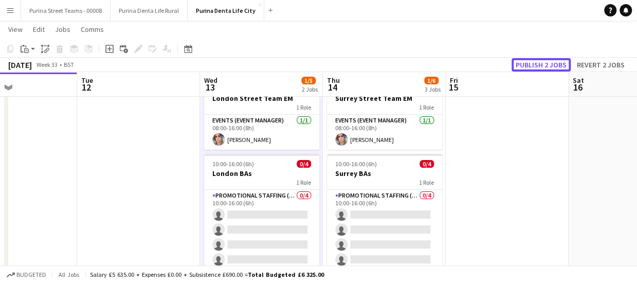
click at [561, 65] on button "Publish 2 jobs" at bounding box center [541, 64] width 59 height 13
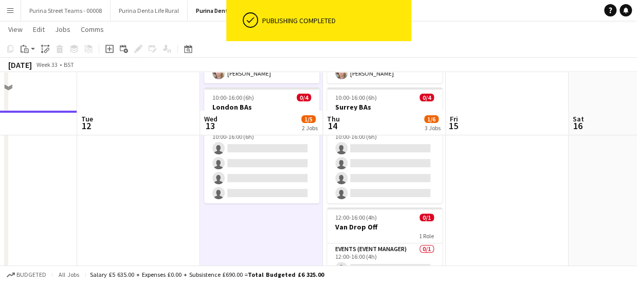
scroll to position [152, 0]
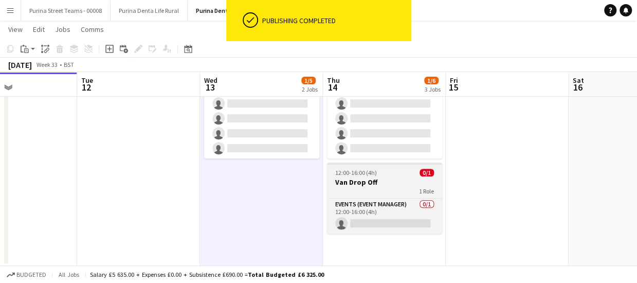
click at [375, 195] on app-job-card "12:00-16:00 (4h) 0/1 Van Drop Off 1 Role Events (Event Manager) 0/1 12:00-16:00…" at bounding box center [384, 198] width 115 height 71
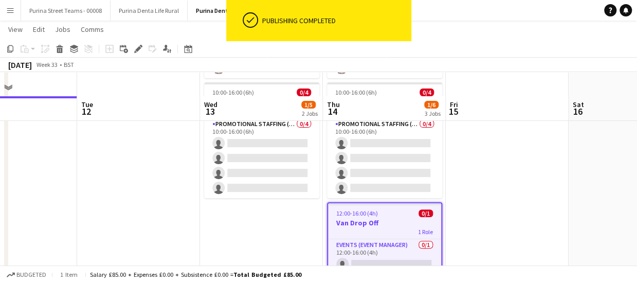
scroll to position [100, 0]
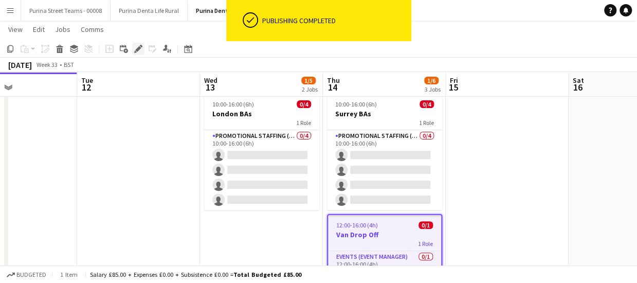
click at [137, 48] on icon "Edit" at bounding box center [138, 49] width 8 height 8
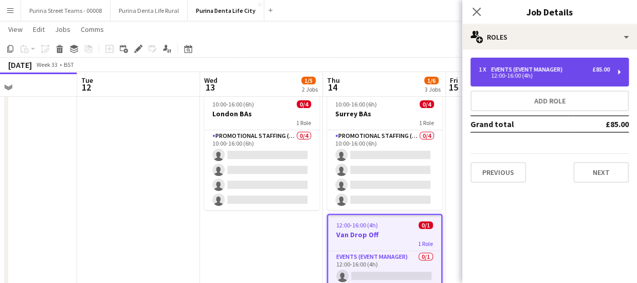
click at [622, 74] on div "1 x Events (Event Manager) £85.00 12:00-16:00 (4h)" at bounding box center [550, 72] width 158 height 29
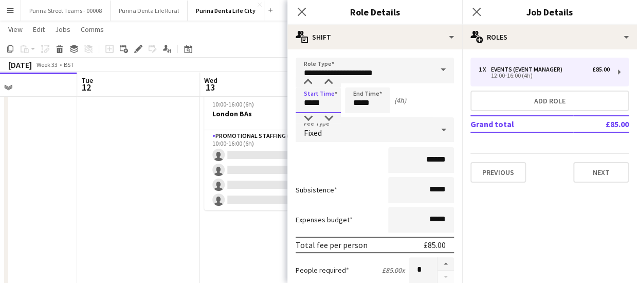
click at [323, 99] on input "*****" at bounding box center [318, 100] width 45 height 26
click at [309, 84] on div at bounding box center [308, 82] width 21 height 10
type input "*****"
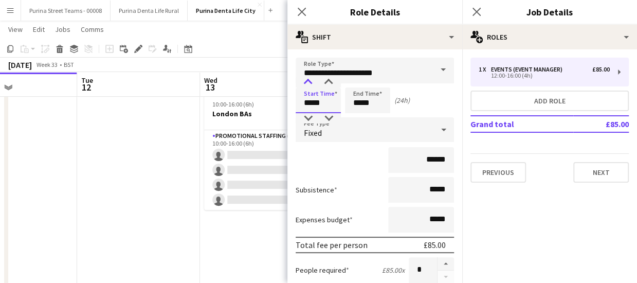
click at [309, 84] on div at bounding box center [308, 82] width 21 height 10
click at [370, 109] on input "*****" at bounding box center [367, 100] width 45 height 26
click at [360, 86] on div at bounding box center [357, 82] width 21 height 10
type input "*****"
click at [360, 86] on div at bounding box center [357, 82] width 21 height 10
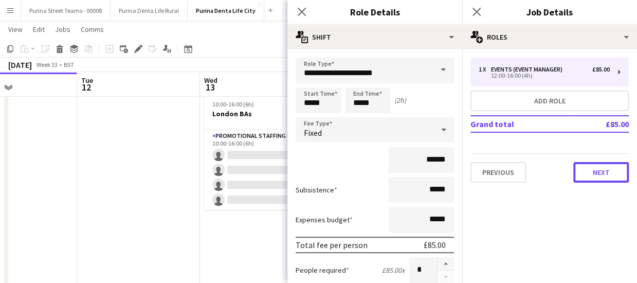
click at [586, 169] on button "Next" at bounding box center [602, 172] width 56 height 21
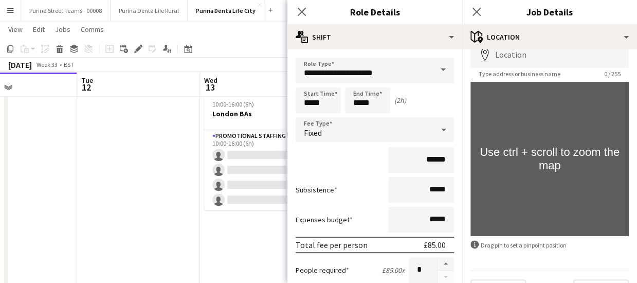
scroll to position [80, 0]
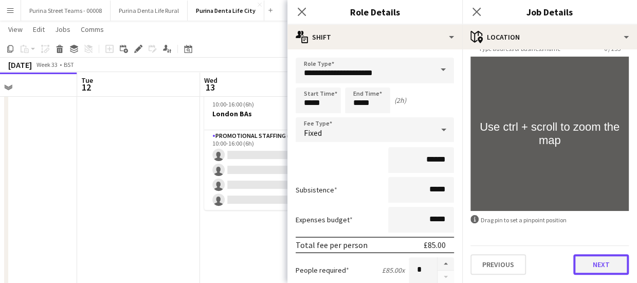
click at [586, 267] on button "Next" at bounding box center [602, 264] width 56 height 21
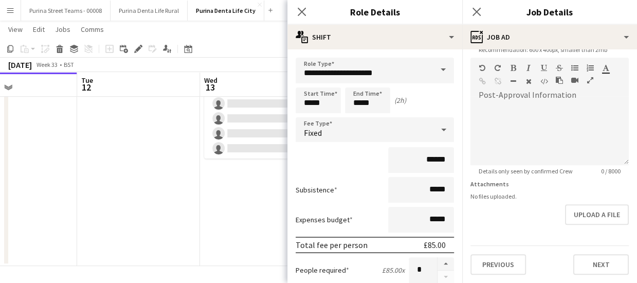
scroll to position [309, 0]
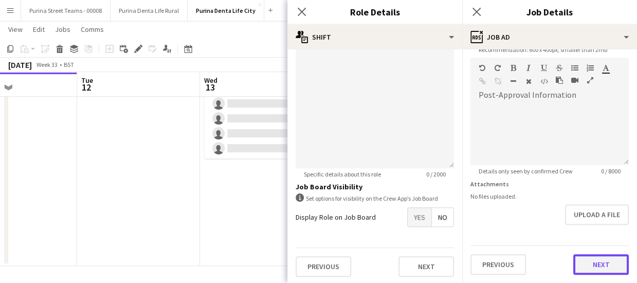
click at [582, 226] on form "**********" at bounding box center [550, 53] width 175 height 443
click at [580, 255] on button "Next" at bounding box center [602, 265] width 56 height 21
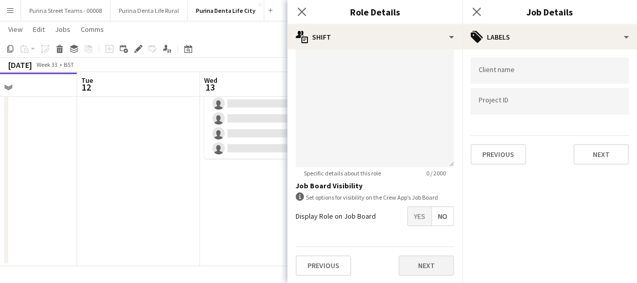
scroll to position [310, 0]
click at [415, 260] on button "Next" at bounding box center [427, 265] width 56 height 21
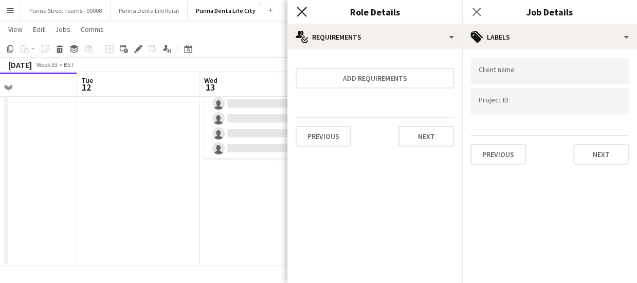
click at [300, 12] on icon "Close pop-in" at bounding box center [302, 12] width 10 height 10
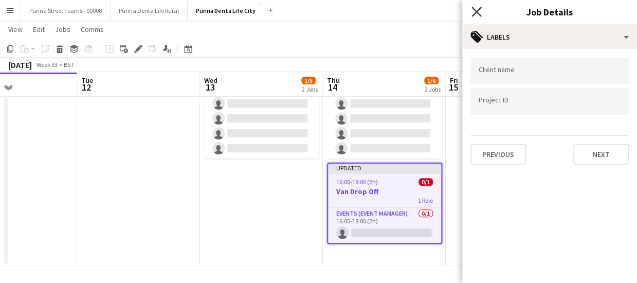
click at [475, 11] on icon "Close pop-in" at bounding box center [477, 12] width 10 height 10
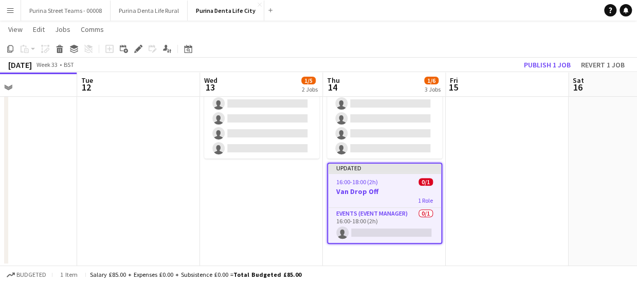
click at [495, 166] on app-date-cell at bounding box center [507, 114] width 123 height 303
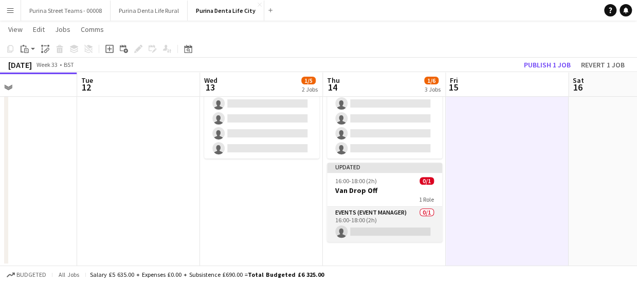
click at [407, 223] on app-card-role "Events (Event Manager) 0/1 16:00-18:00 (2h) single-neutral-actions" at bounding box center [384, 224] width 115 height 35
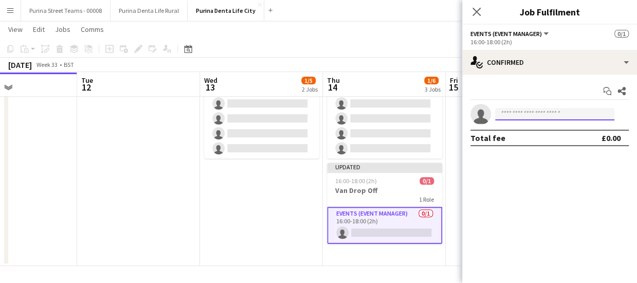
click at [545, 118] on input at bounding box center [554, 114] width 119 height 12
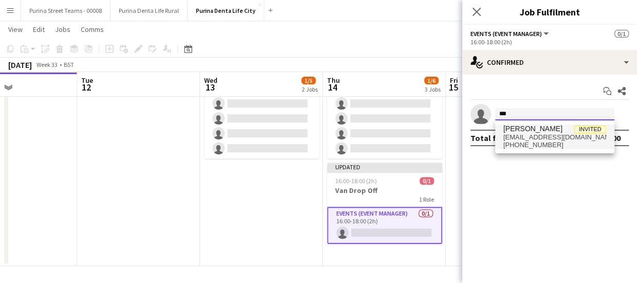
type input "***"
click at [523, 137] on span "[EMAIL_ADDRESS][DOMAIN_NAME]" at bounding box center [555, 137] width 103 height 8
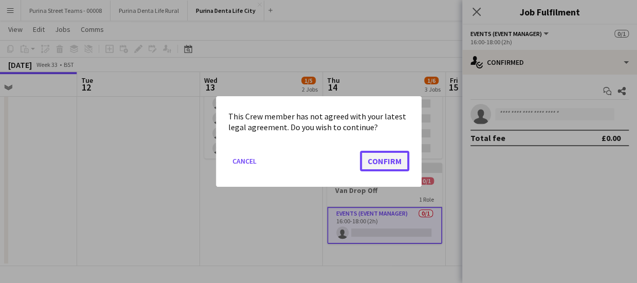
click at [375, 155] on button "Confirm" at bounding box center [384, 161] width 49 height 21
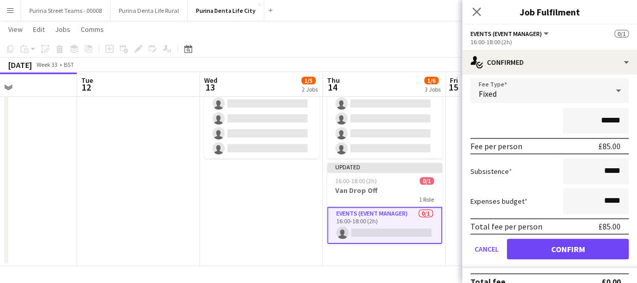
scroll to position [75, 0]
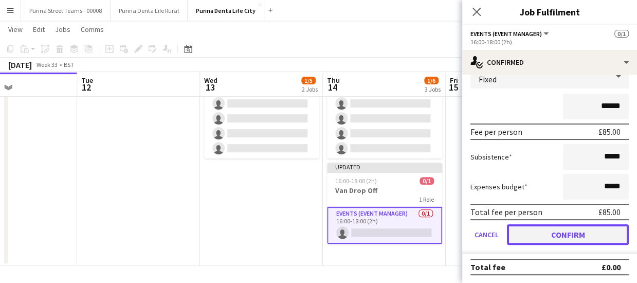
click at [593, 239] on button "Confirm" at bounding box center [568, 234] width 122 height 21
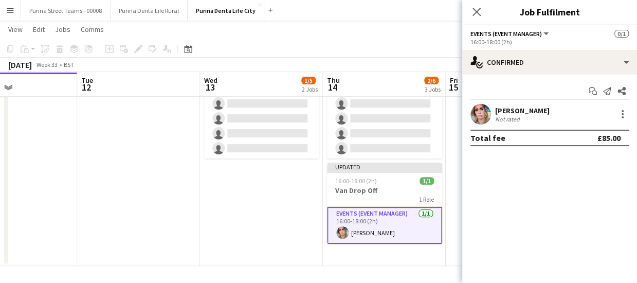
scroll to position [0, 0]
click at [479, 12] on icon "Close pop-in" at bounding box center [477, 12] width 10 height 10
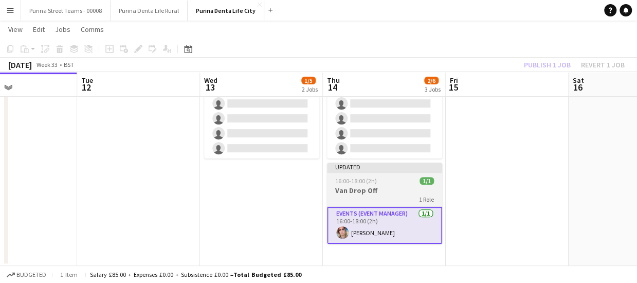
click at [427, 186] on h3 "Van Drop Off" at bounding box center [384, 190] width 115 height 9
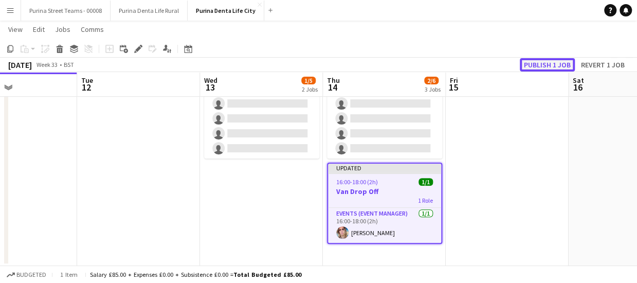
click at [536, 63] on button "Publish 1 job" at bounding box center [547, 64] width 55 height 13
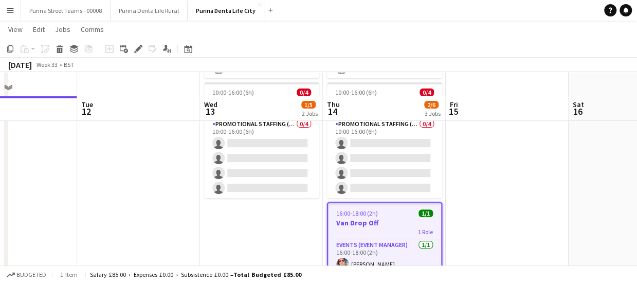
scroll to position [100, 0]
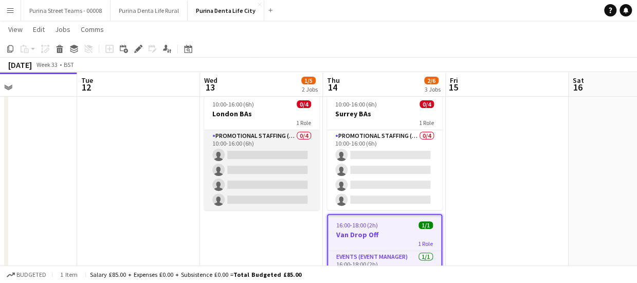
click at [237, 152] on app-card-role "Promotional Staffing (Brand Ambassadors) 0/4 10:00-16:00 (6h) single-neutral-ac…" at bounding box center [261, 170] width 115 height 80
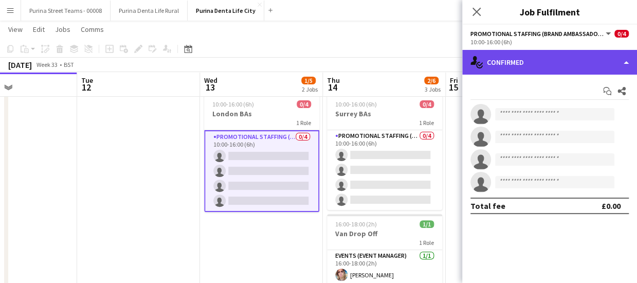
click at [628, 59] on div "single-neutral-actions-check-2 Confirmed" at bounding box center [550, 62] width 175 height 25
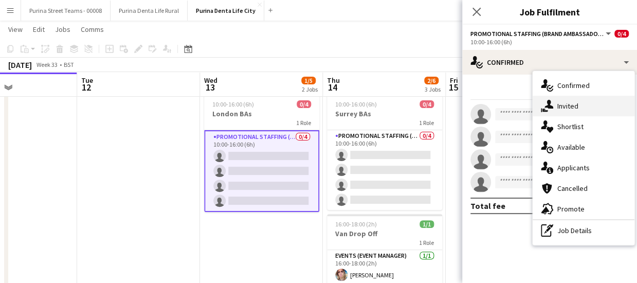
click at [574, 100] on div "single-neutral-actions-share-1 Invited" at bounding box center [584, 106] width 102 height 21
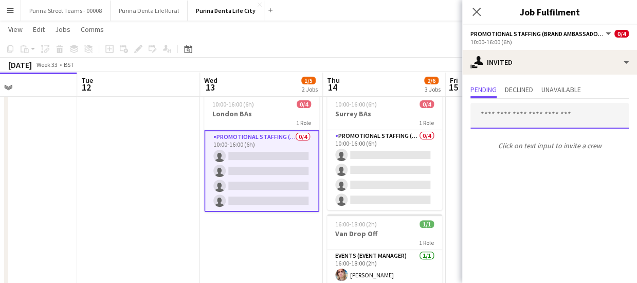
click at [510, 113] on input "text" at bounding box center [550, 116] width 158 height 26
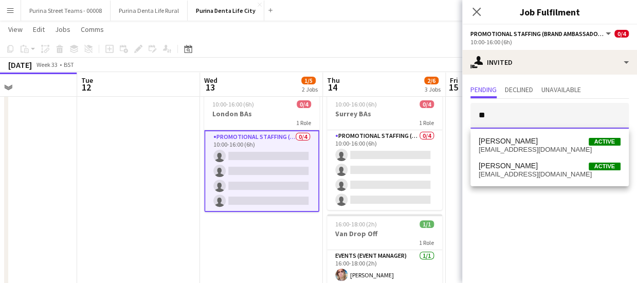
type input "*"
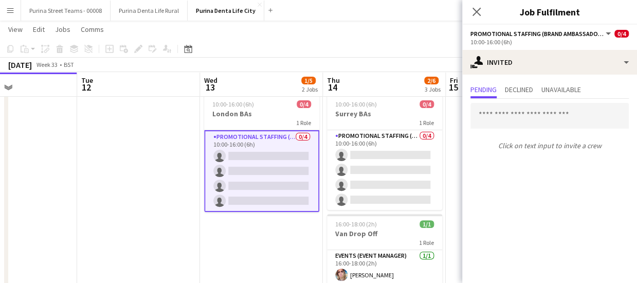
click at [267, 154] on app-card-role "Promotional Staffing (Brand Ambassadors) 0/4 10:00-16:00 (6h) single-neutral-ac…" at bounding box center [261, 171] width 115 height 82
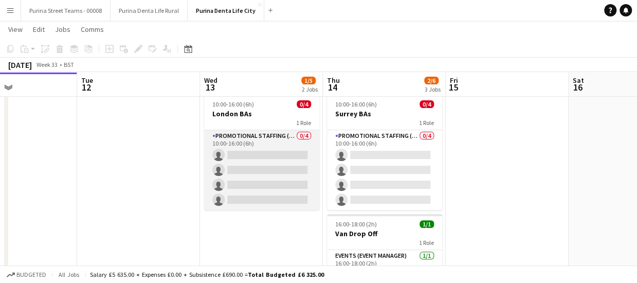
click at [299, 149] on app-card-role "Promotional Staffing (Brand Ambassadors) 0/4 10:00-16:00 (6h) single-neutral-ac…" at bounding box center [261, 170] width 115 height 80
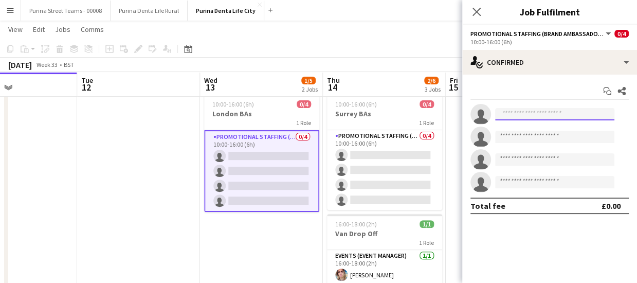
click at [513, 111] on input at bounding box center [554, 114] width 119 height 12
click at [519, 115] on input "******" at bounding box center [554, 114] width 119 height 12
type input "******"
click at [13, 9] on app-icon "Menu" at bounding box center [10, 10] width 8 height 8
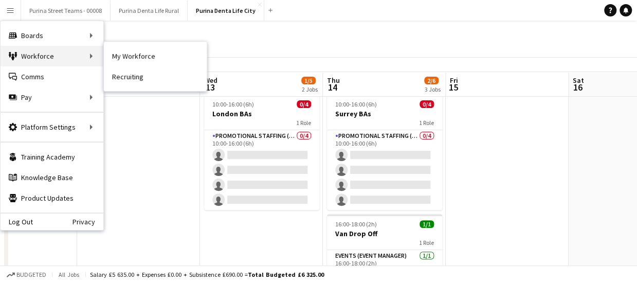
click at [37, 57] on div "Workforce Workforce" at bounding box center [52, 56] width 103 height 21
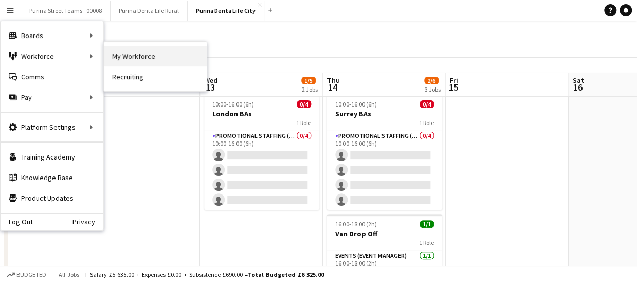
click at [138, 55] on link "My Workforce" at bounding box center [155, 56] width 103 height 21
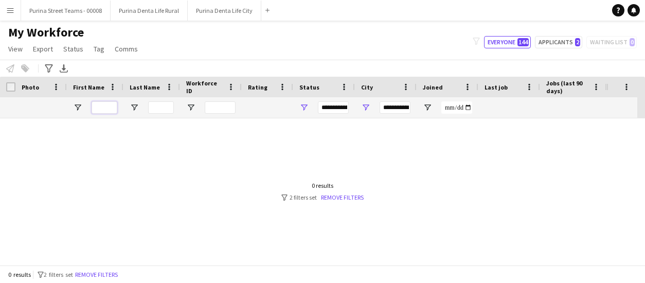
click at [104, 108] on input "First Name Filter Input" at bounding box center [105, 107] width 26 height 12
type input "*"
type input "******"
click at [95, 104] on input "******" at bounding box center [105, 107] width 26 height 12
click at [96, 105] on input "******" at bounding box center [105, 107] width 26 height 12
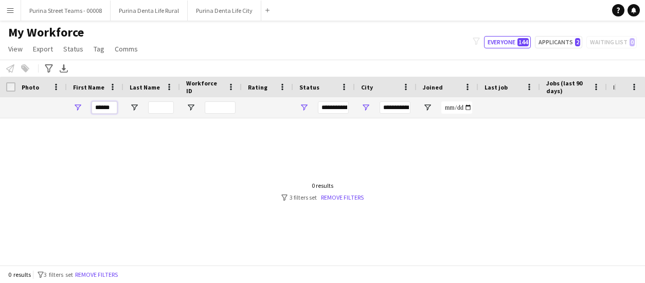
click at [96, 105] on input "******" at bounding box center [105, 107] width 26 height 12
click at [167, 45] on div "My Workforce View Views Default view New view Update view Delete view Edit name…" at bounding box center [322, 42] width 645 height 35
click at [62, 13] on button "Purina Street Teams - 00008 Close" at bounding box center [66, 11] width 90 height 20
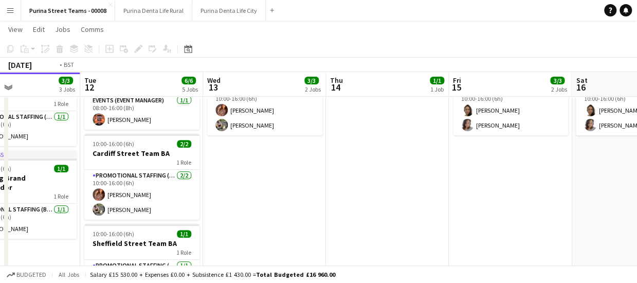
scroll to position [0, 459]
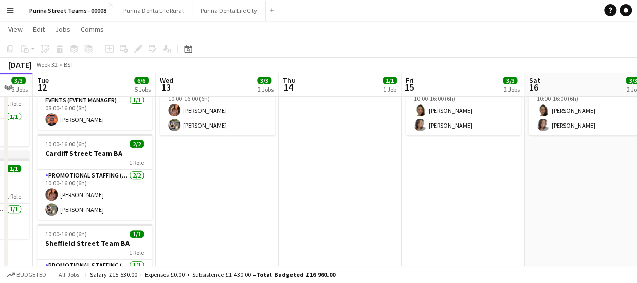
drag, startPoint x: 441, startPoint y: 185, endPoint x: 228, endPoint y: 184, distance: 213.0
click at [228, 184] on app-calendar-viewport "Fri 8 3/3 3 Jobs Sat 9 3/3 3 Jobs Sun 10 3/3 3 Jobs Mon 11 3/3 3 Jobs Tue 12 6/…" at bounding box center [318, 154] width 637 height 537
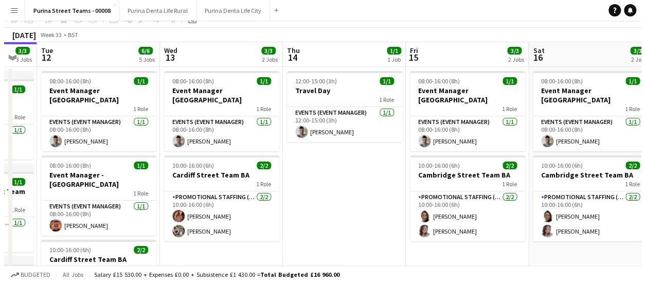
scroll to position [0, 0]
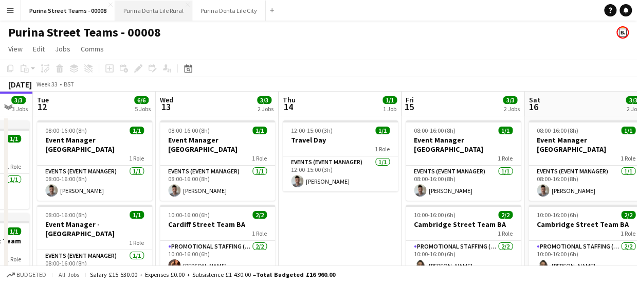
click at [123, 13] on button "Purina Denta Life Rural Close" at bounding box center [153, 11] width 77 height 20
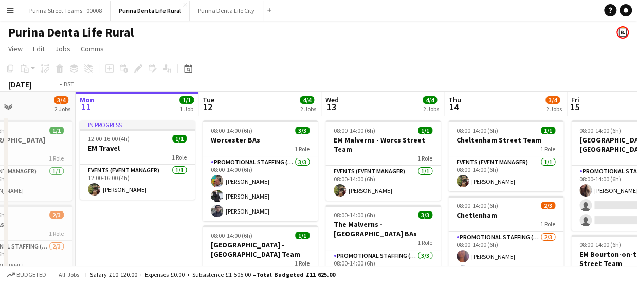
scroll to position [0, 383]
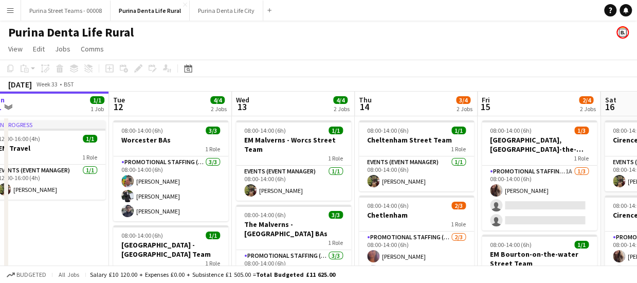
drag, startPoint x: 456, startPoint y: 180, endPoint x: 319, endPoint y: 172, distance: 137.1
click at [319, 172] on app-calendar-viewport "Fri 8 3/4 2 Jobs Sat 9 3/4 2 Jobs Sun 10 3/4 2 Jobs Mon 11 1/1 1 Job Tue 12 4/4…" at bounding box center [318, 214] width 637 height 245
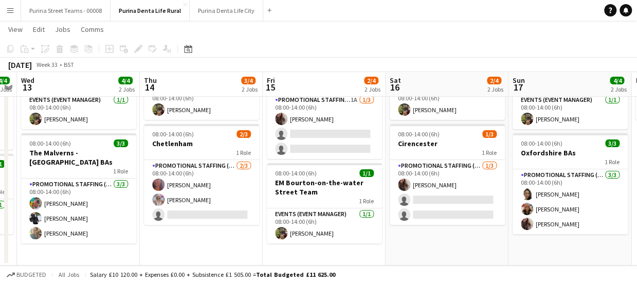
scroll to position [0, 394]
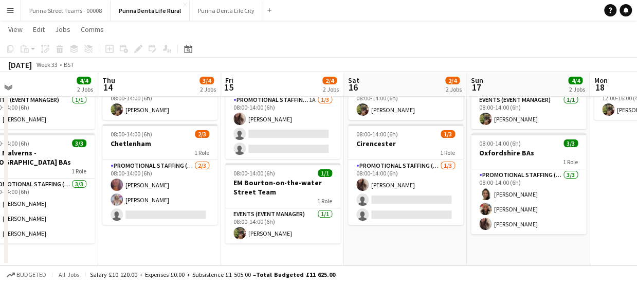
drag, startPoint x: 319, startPoint y: 202, endPoint x: 292, endPoint y: 199, distance: 26.9
click at [292, 199] on app-calendar-viewport "Sun 10 3/4 2 Jobs Mon 11 1/1 1 Job Tue 12 4/4 2 Jobs Wed 13 4/4 2 Jobs Thu 14 3…" at bounding box center [318, 118] width 637 height 296
click at [204, 14] on button "Purina Denta Life City Close" at bounding box center [227, 11] width 74 height 20
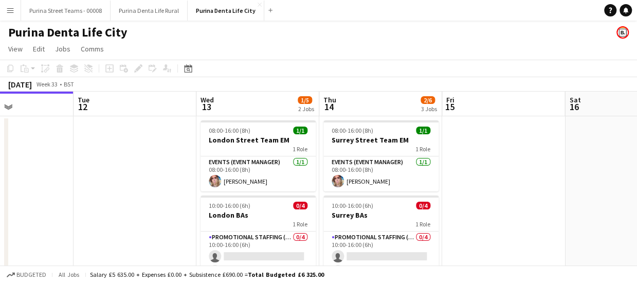
scroll to position [0, 442]
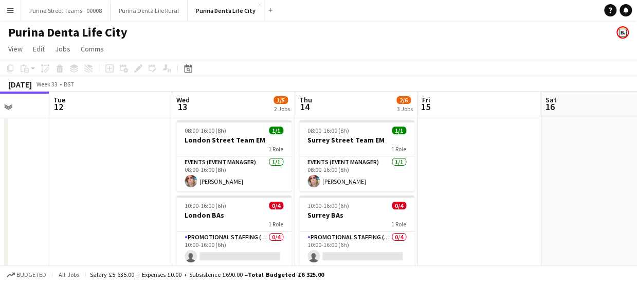
drag, startPoint x: 430, startPoint y: 179, endPoint x: 238, endPoint y: 179, distance: 191.4
click at [233, 173] on app-calendar-viewport "Fri 8 3/4 2 Jobs Sat 9 2/4 2 Jobs Sun 10 1/1 1 Job Mon 11 Tue 12 Wed 13 1/5 2 J…" at bounding box center [318, 255] width 637 height 327
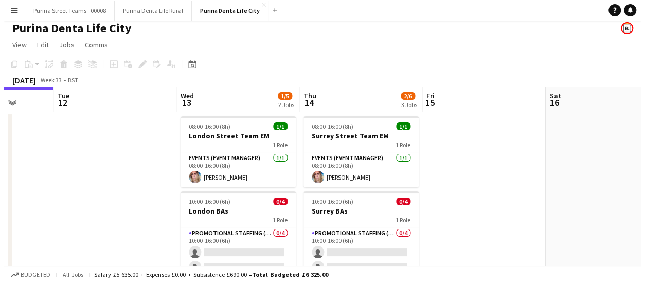
scroll to position [0, 0]
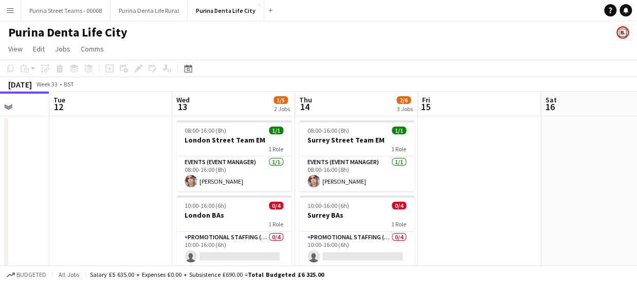
click at [16, 10] on button "Menu" at bounding box center [10, 10] width 21 height 21
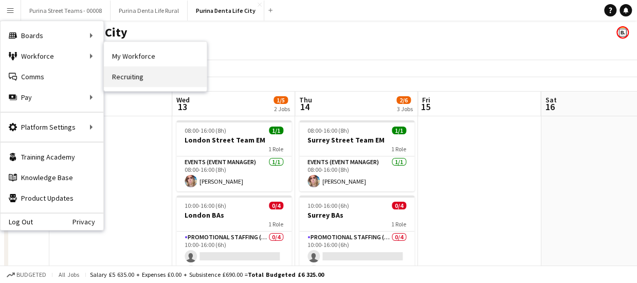
click at [123, 73] on link "Recruiting" at bounding box center [155, 76] width 103 height 21
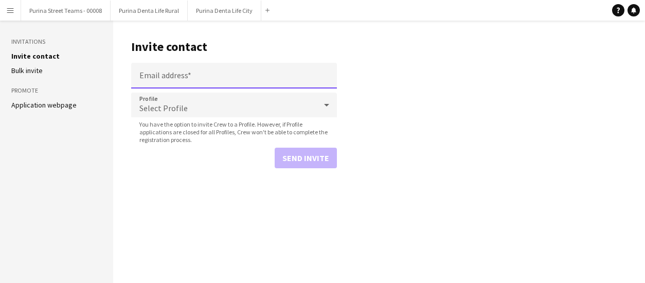
click at [147, 69] on input "Email address" at bounding box center [234, 76] width 206 height 26
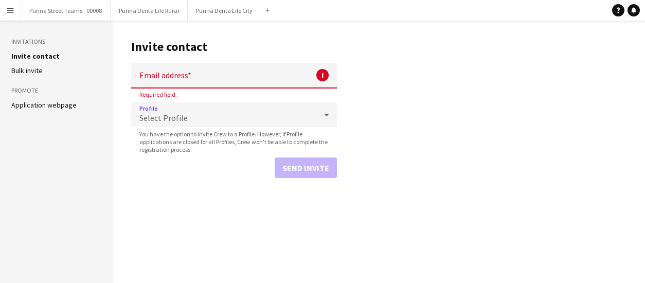
click at [161, 102] on div "Select Profile" at bounding box center [223, 114] width 185 height 25
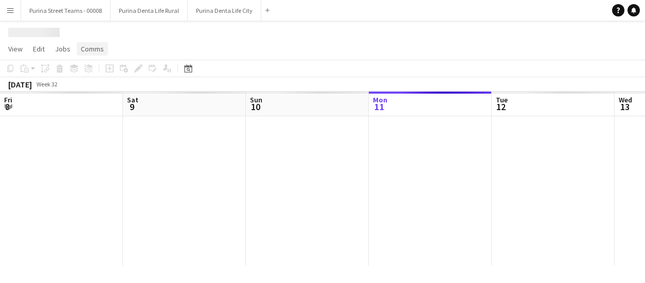
scroll to position [0, 246]
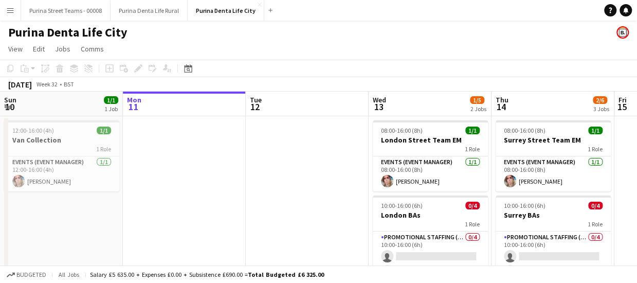
click at [13, 12] on app-icon "Menu" at bounding box center [10, 10] width 8 height 8
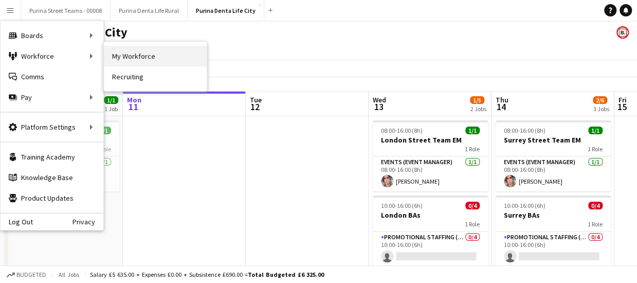
click at [131, 60] on link "My Workforce" at bounding box center [155, 56] width 103 height 21
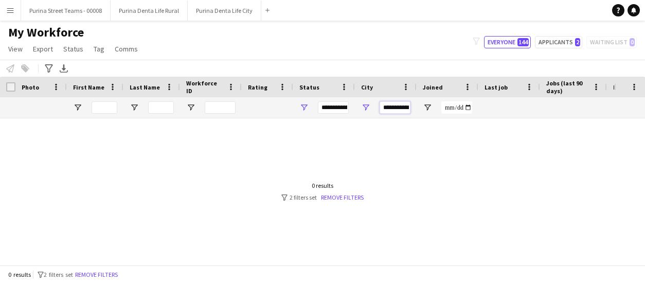
click at [383, 104] on input "**********" at bounding box center [395, 107] width 31 height 12
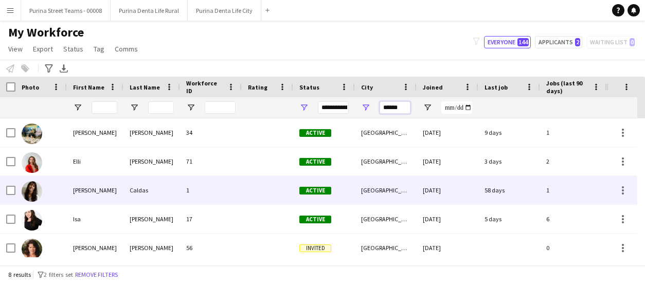
type input "******"
click at [78, 188] on div "[PERSON_NAME]" at bounding box center [95, 190] width 57 height 28
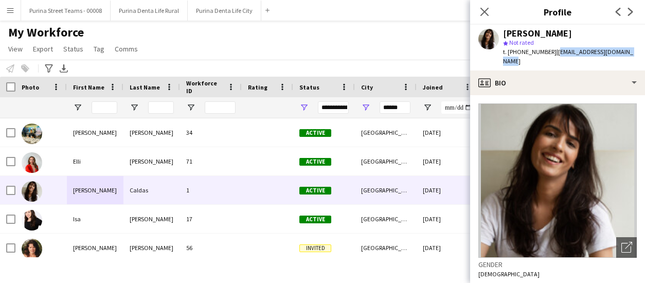
drag, startPoint x: 552, startPoint y: 50, endPoint x: 636, endPoint y: 51, distance: 84.4
click at [636, 51] on div "[PERSON_NAME] star Not rated t. [PHONE_NUMBER] | [EMAIL_ADDRESS][DOMAIN_NAME]" at bounding box center [557, 48] width 175 height 46
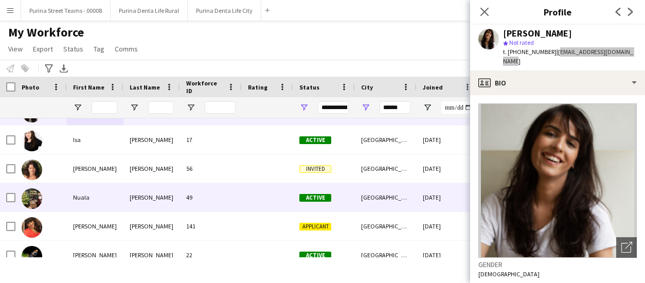
scroll to position [92, 0]
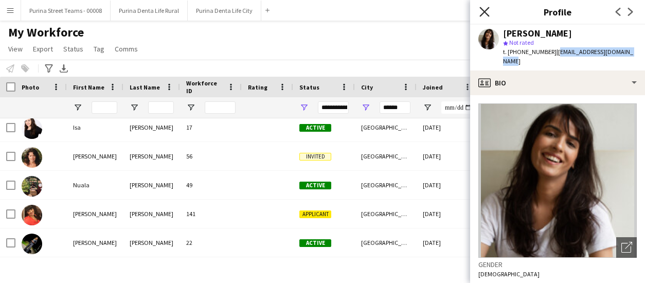
click at [487, 11] on icon "Close pop-in" at bounding box center [485, 12] width 10 height 10
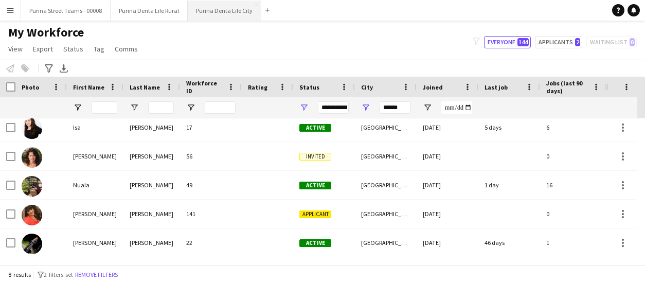
click at [193, 13] on button "Purina Denta Life City Close" at bounding box center [225, 11] width 74 height 20
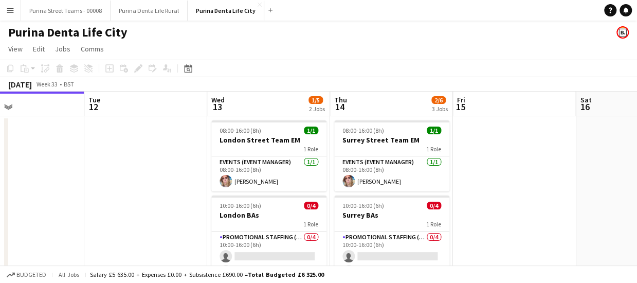
drag, startPoint x: 457, startPoint y: 185, endPoint x: 342, endPoint y: 178, distance: 115.5
click at [342, 178] on app-calendar-viewport "Fri 8 3/4 2 Jobs Sat 9 2/4 2 Jobs Sun 10 1/1 1 Job Mon 11 Tue 12 Wed 13 1/5 2 J…" at bounding box center [318, 255] width 637 height 327
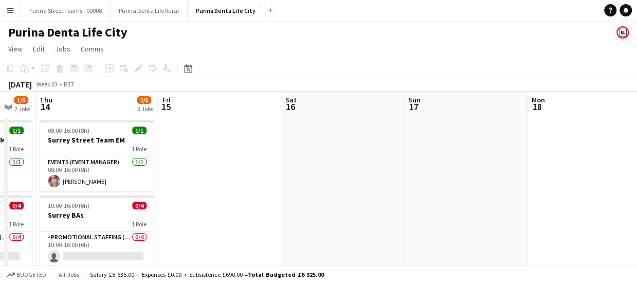
drag, startPoint x: 262, startPoint y: 165, endPoint x: 217, endPoint y: 155, distance: 46.3
click at [197, 159] on app-calendar-viewport "Sun 10 1/1 1 Job Mon 11 Tue 12 Wed 13 1/5 2 Jobs Thu 14 2/6 3 Jobs Fri 15 Sat 1…" at bounding box center [318, 255] width 637 height 327
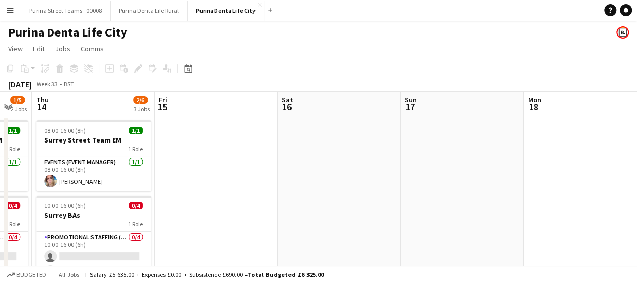
drag, startPoint x: 451, startPoint y: 167, endPoint x: 158, endPoint y: 145, distance: 293.6
click at [158, 145] on app-calendar-viewport "Sun 10 1/1 1 Job Mon 11 Tue 12 Wed 13 1/5 2 Jobs Thu 14 2/6 3 Jobs Fri 15 Sat 1…" at bounding box center [318, 255] width 637 height 327
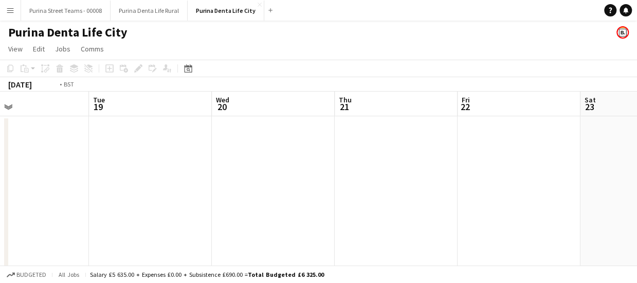
drag, startPoint x: 263, startPoint y: 146, endPoint x: 505, endPoint y: 151, distance: 241.9
click at [508, 150] on app-calendar-viewport "Sat 16 Sun 17 Mon 18 Tue 19 Wed 20 Thu 21 Fri 22 Sat 23 Sun 24 Mon 25 Tue 26" at bounding box center [318, 255] width 637 height 327
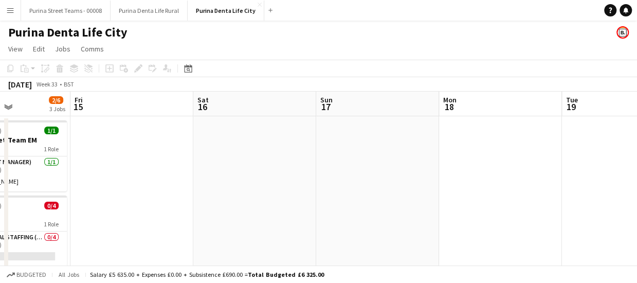
drag, startPoint x: 188, startPoint y: 155, endPoint x: 329, endPoint y: 160, distance: 141.1
click at [360, 160] on app-calendar-viewport "Tue 12 Wed 13 1/5 2 Jobs Thu 14 2/6 3 Jobs Fri 15 Sat 16 Sun 17 Mon 18 Tue 19 W…" at bounding box center [318, 255] width 637 height 327
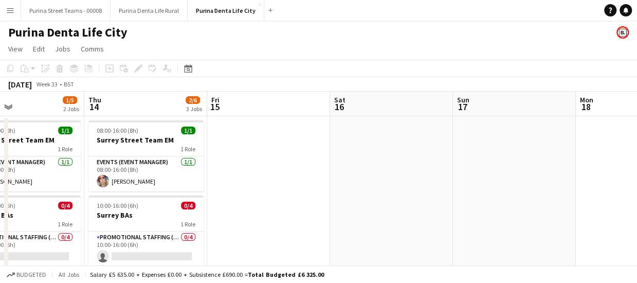
drag, startPoint x: 227, startPoint y: 162, endPoint x: 273, endPoint y: 167, distance: 46.1
click at [348, 164] on app-calendar-viewport "Mon 11 Tue 12 Wed 13 1/5 2 Jobs Thu 14 2/6 3 Jobs Fri 15 Sat 16 Sun 17 Mon 18 T…" at bounding box center [318, 255] width 637 height 327
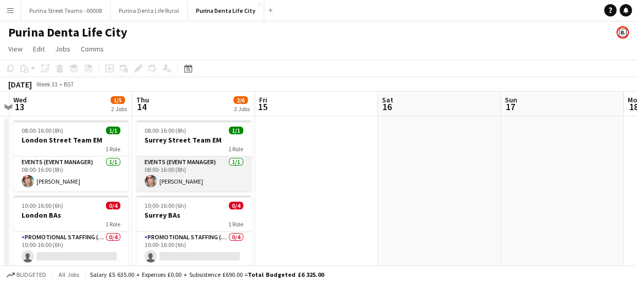
drag, startPoint x: 205, startPoint y: 168, endPoint x: 220, endPoint y: 168, distance: 15.4
click at [236, 168] on app-calendar-viewport "Mon 11 Tue 12 Wed 13 1/5 2 Jobs Thu 14 2/6 3 Jobs Fri 15 Sat 16 Sun 17 Mon 18 T…" at bounding box center [318, 255] width 637 height 327
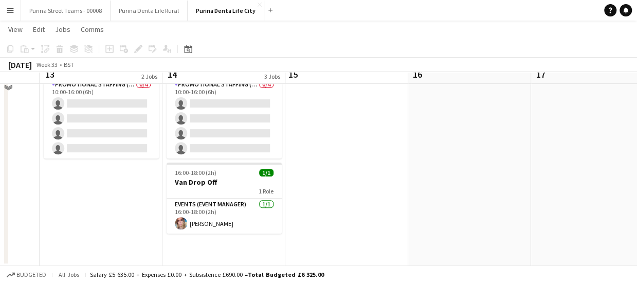
scroll to position [100, 0]
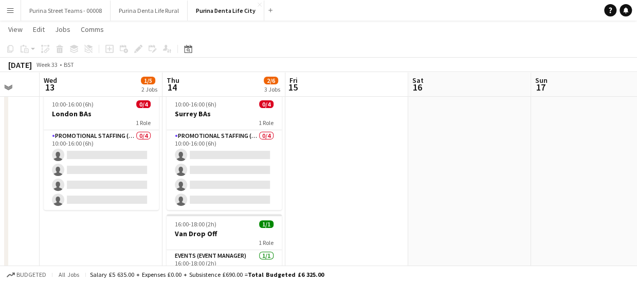
drag, startPoint x: 130, startPoint y: 153, endPoint x: 444, endPoint y: 125, distance: 315.2
click at [130, 153] on app-card-role "Promotional Staffing (Brand Ambassadors) 0/4 10:00-16:00 (6h) single-neutral-ac…" at bounding box center [101, 170] width 115 height 80
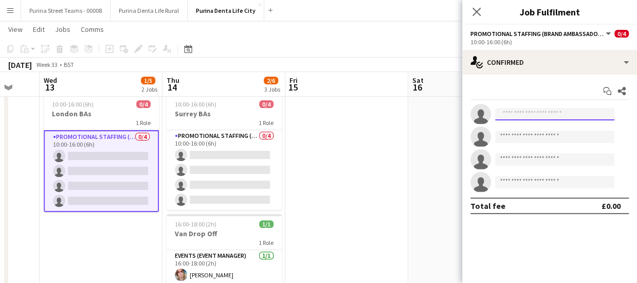
click at [512, 116] on input at bounding box center [554, 114] width 119 height 12
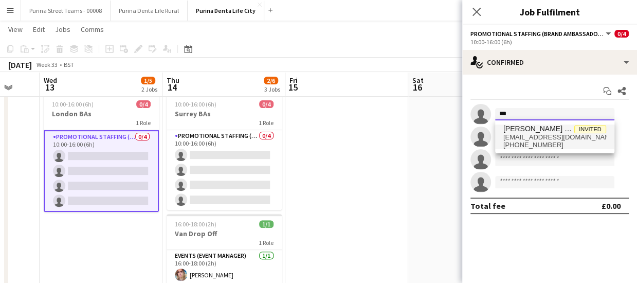
type input "***"
click at [528, 131] on span "[PERSON_NAME] Egyiawan" at bounding box center [539, 129] width 71 height 9
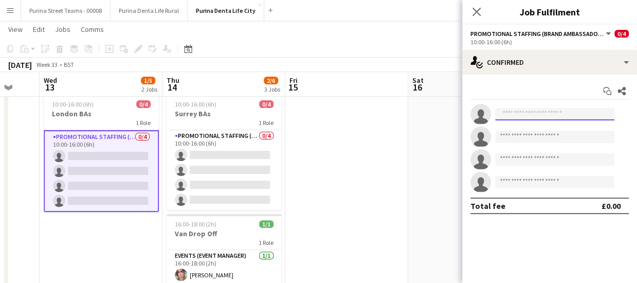
scroll to position [0, 0]
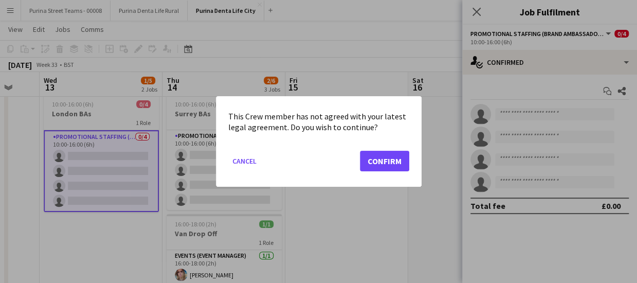
click at [418, 165] on div "This Crew member has not agreed with your latest legal agreement. Do you wish t…" at bounding box center [319, 141] width 206 height 91
click at [404, 163] on button "Confirm" at bounding box center [384, 161] width 49 height 21
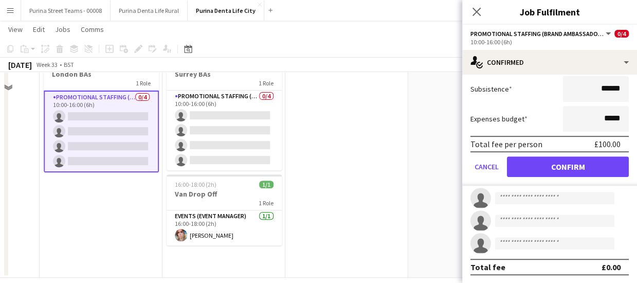
scroll to position [152, 0]
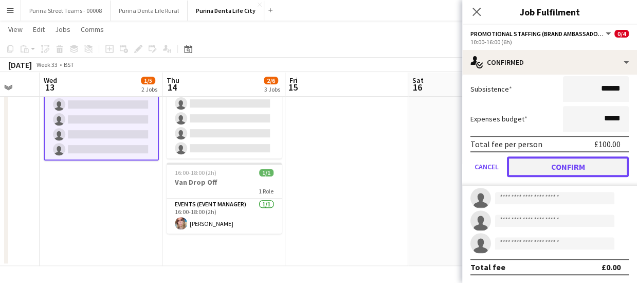
click at [562, 164] on button "Confirm" at bounding box center [568, 166] width 122 height 21
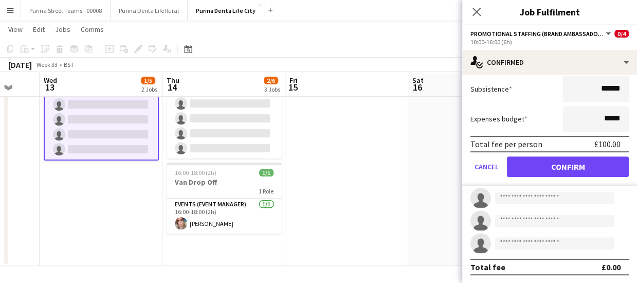
scroll to position [0, 0]
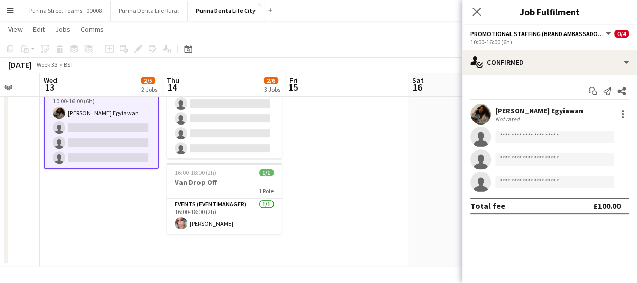
click at [630, 114] on div "[PERSON_NAME] Egyiawan Not rated" at bounding box center [550, 114] width 175 height 21
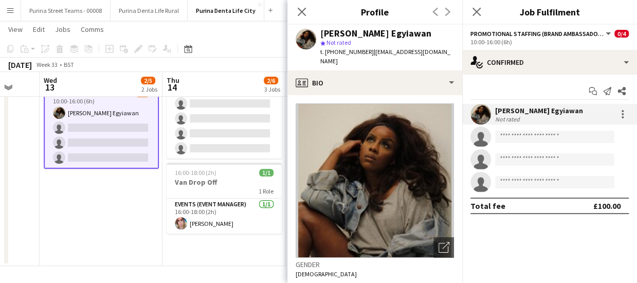
click at [237, 96] on app-board-header-date "Thu 14 2/6 3 Jobs" at bounding box center [224, 84] width 123 height 25
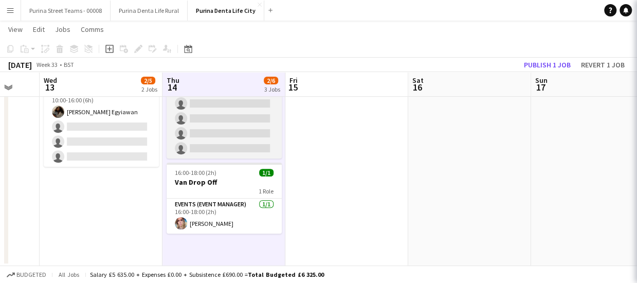
click at [239, 103] on app-card-role "Promotional Staffing (Brand Ambassadors) 0/4 10:00-16:00 (6h) single-neutral-ac…" at bounding box center [224, 119] width 115 height 80
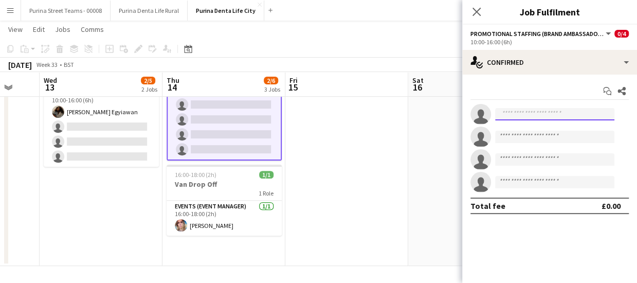
click at [517, 113] on input at bounding box center [554, 114] width 119 height 12
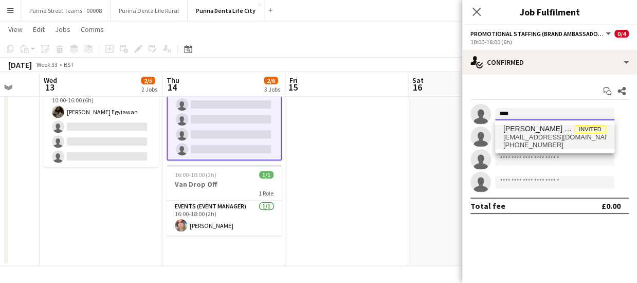
type input "****"
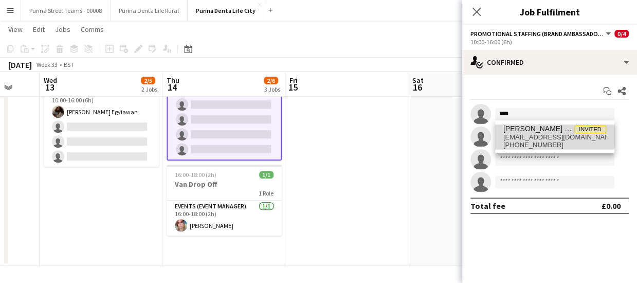
click at [526, 129] on span "[PERSON_NAME] Egyiawan" at bounding box center [539, 129] width 71 height 9
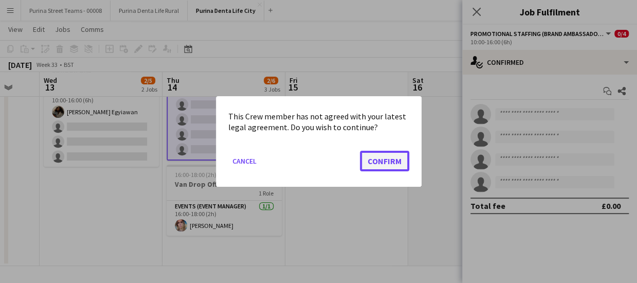
click at [391, 160] on button "Confirm" at bounding box center [384, 161] width 49 height 21
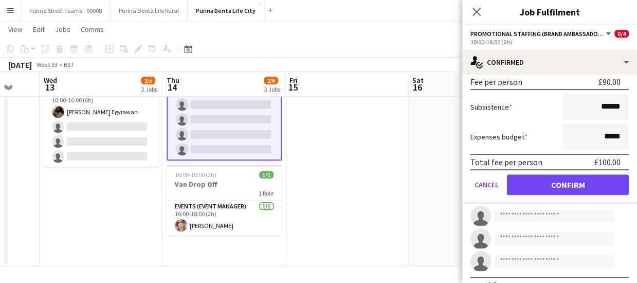
scroll to position [172, 0]
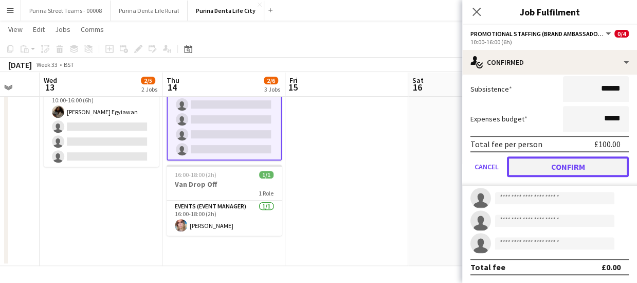
click at [557, 169] on button "Confirm" at bounding box center [568, 166] width 122 height 21
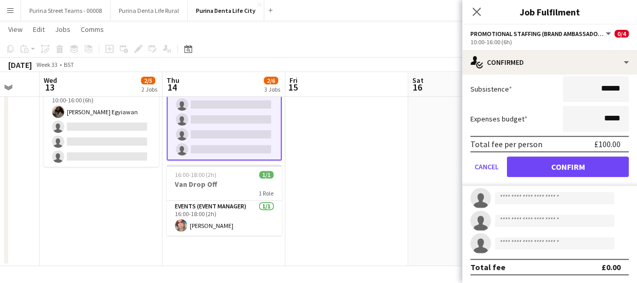
scroll to position [0, 0]
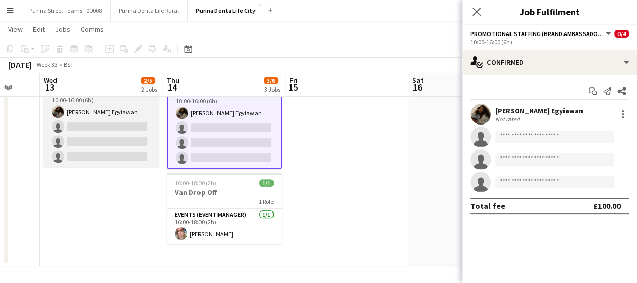
click at [92, 127] on app-card-role "Promotional Staffing (Brand Ambassadors) [DATE] 10:00-16:00 (6h) [PERSON_NAME] …" at bounding box center [101, 127] width 115 height 80
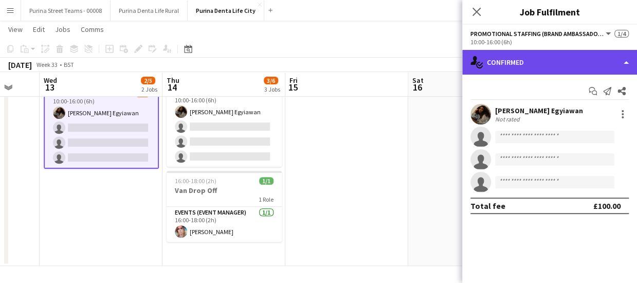
click at [616, 61] on div "single-neutral-actions-check-2 Confirmed" at bounding box center [550, 62] width 175 height 25
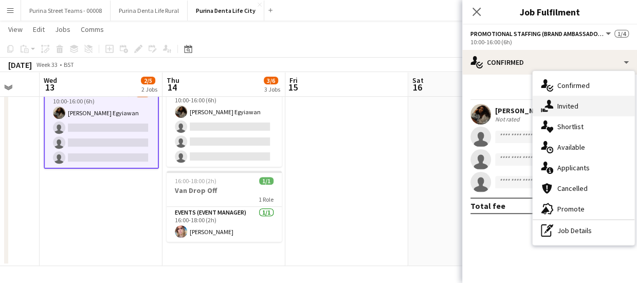
click at [578, 104] on div "single-neutral-actions-share-1 Invited" at bounding box center [584, 106] width 102 height 21
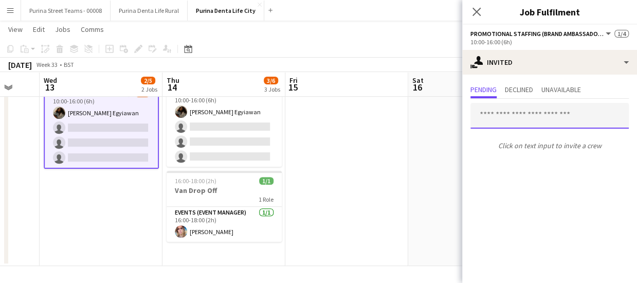
click at [503, 119] on input "text" at bounding box center [550, 116] width 158 height 26
click at [503, 119] on input "*" at bounding box center [550, 116] width 158 height 26
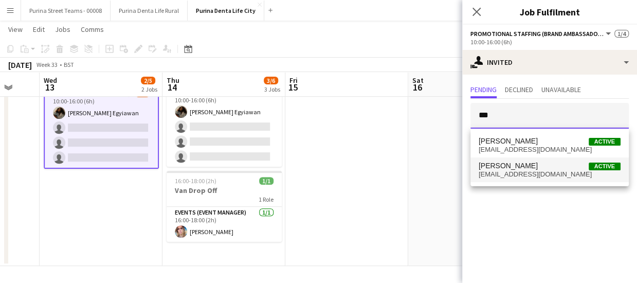
type input "***"
click at [517, 173] on span "[EMAIL_ADDRESS][DOMAIN_NAME]" at bounding box center [550, 174] width 142 height 8
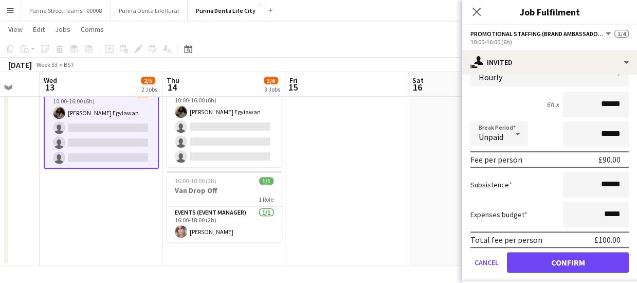
scroll to position [139, 0]
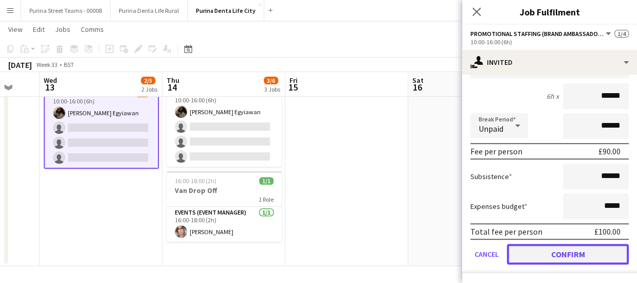
click at [584, 257] on button "Confirm" at bounding box center [568, 254] width 122 height 21
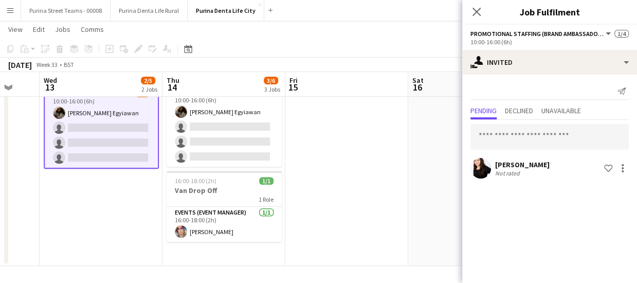
scroll to position [0, 0]
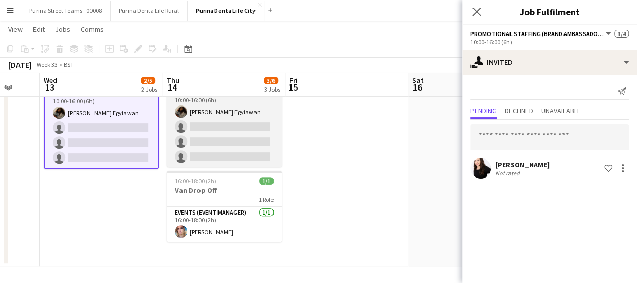
click at [211, 125] on app-card-role "Promotional Staffing (Brand Ambassadors) [DATE] 10:00-16:00 (6h) [PERSON_NAME] …" at bounding box center [224, 127] width 115 height 80
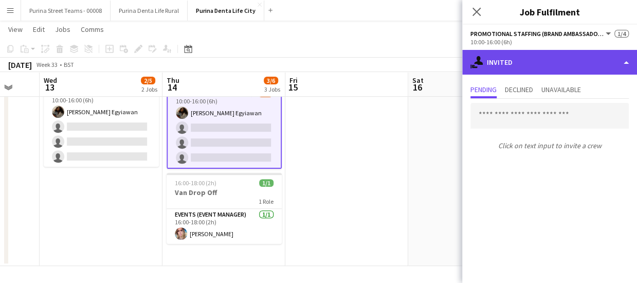
click at [619, 67] on div "single-neutral-actions-share-1 Invited" at bounding box center [550, 62] width 175 height 25
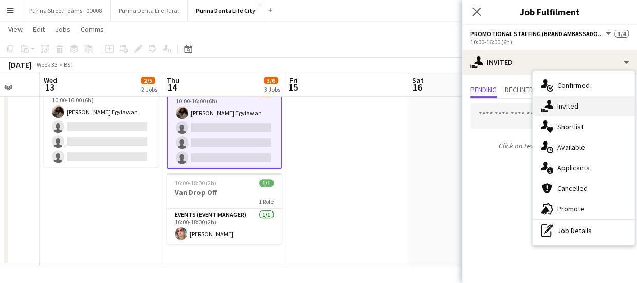
click at [576, 109] on div "single-neutral-actions-share-1 Invited" at bounding box center [584, 106] width 102 height 21
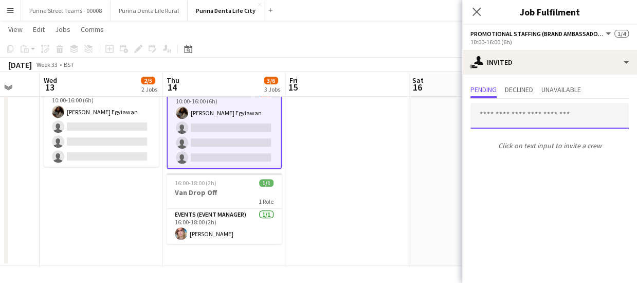
click at [557, 118] on input "text" at bounding box center [550, 116] width 158 height 26
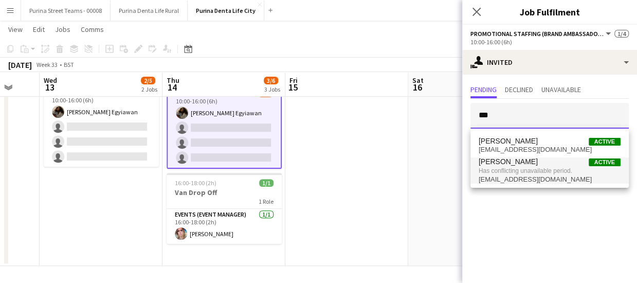
type input "***"
click at [519, 175] on span "[EMAIL_ADDRESS][DOMAIN_NAME]" at bounding box center [550, 179] width 142 height 8
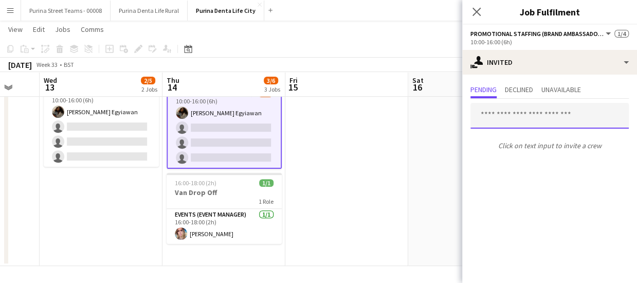
click at [509, 120] on input "text" at bounding box center [550, 116] width 158 height 26
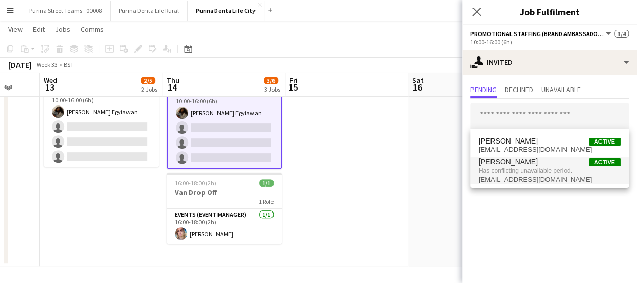
click at [396, 175] on app-date-cell at bounding box center [347, 114] width 123 height 303
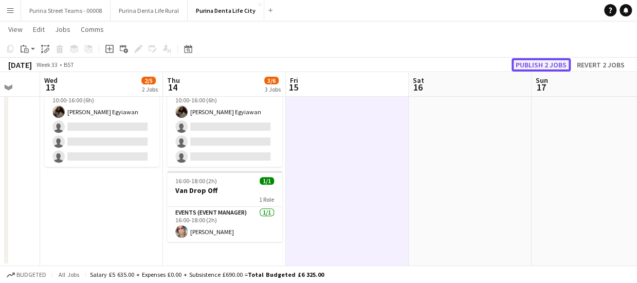
click at [526, 61] on button "Publish 2 jobs" at bounding box center [541, 64] width 59 height 13
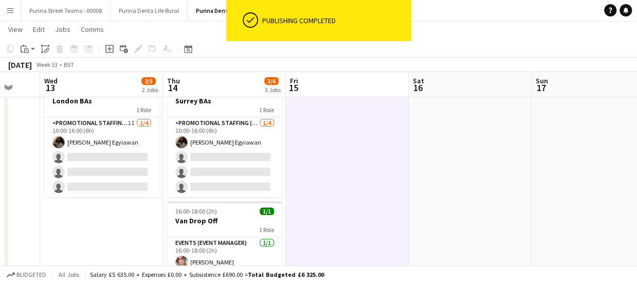
scroll to position [100, 0]
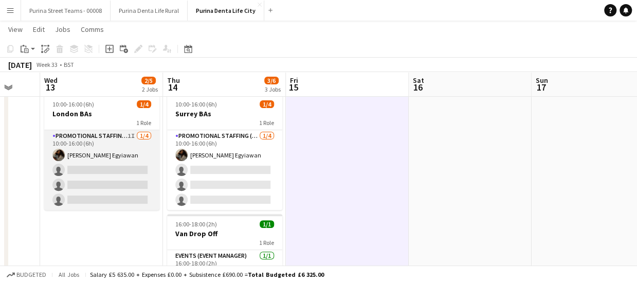
click at [114, 170] on app-card-role "Promotional Staffing (Brand Ambassadors) 1I [DATE] 10:00-16:00 (6h) [PERSON_NAM…" at bounding box center [101, 170] width 115 height 80
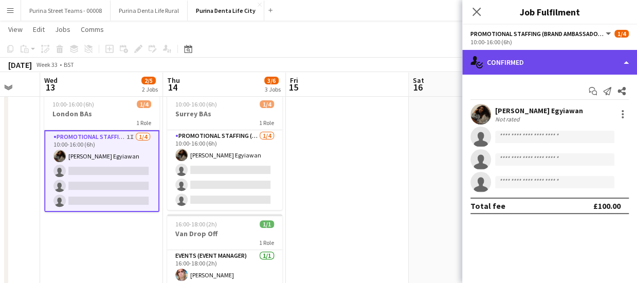
click at [631, 62] on div "single-neutral-actions-check-2 Confirmed" at bounding box center [550, 62] width 175 height 25
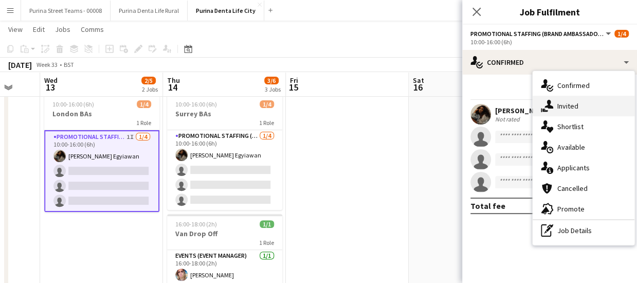
click at [577, 107] on div "single-neutral-actions-share-1 Invited" at bounding box center [584, 106] width 102 height 21
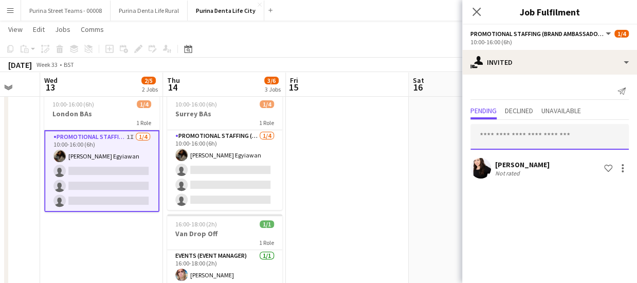
click at [517, 133] on input "text" at bounding box center [550, 137] width 158 height 26
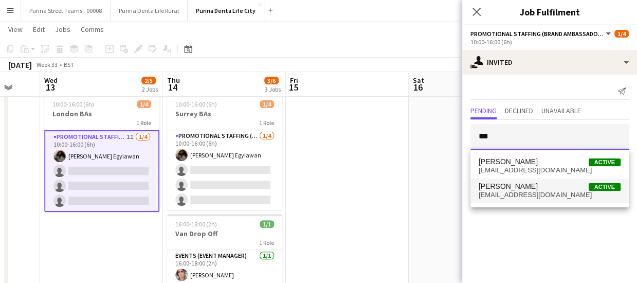
type input "***"
click at [523, 191] on span "[EMAIL_ADDRESS][DOMAIN_NAME]" at bounding box center [550, 195] width 142 height 8
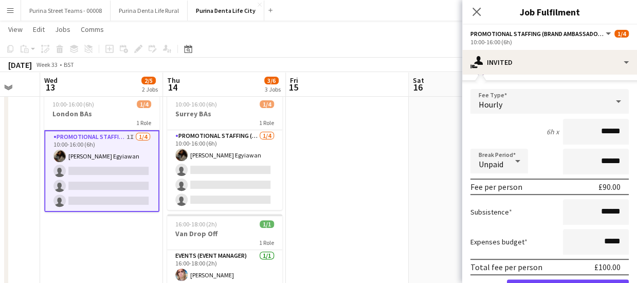
scroll to position [162, 0]
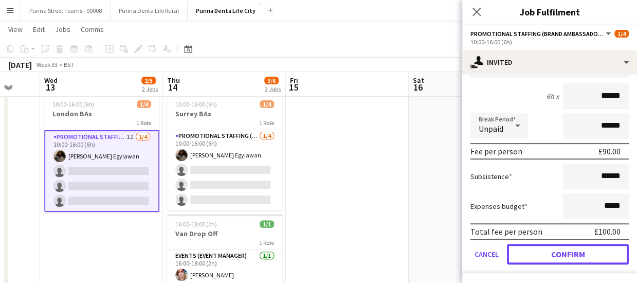
click at [580, 246] on button "Confirm" at bounding box center [568, 254] width 122 height 21
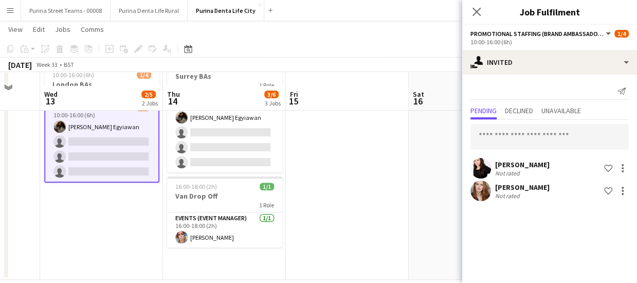
scroll to position [152, 0]
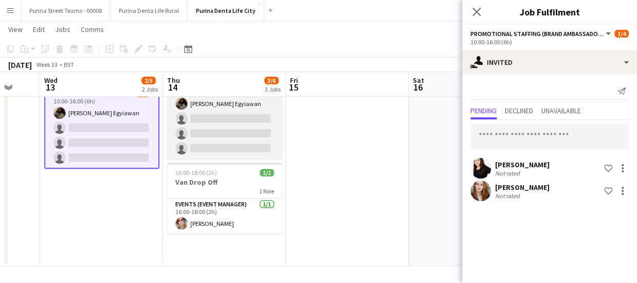
click at [239, 118] on app-card-role "Promotional Staffing (Brand Ambassadors) [DATE] 10:00-16:00 (6h) [PERSON_NAME] …" at bounding box center [224, 119] width 115 height 80
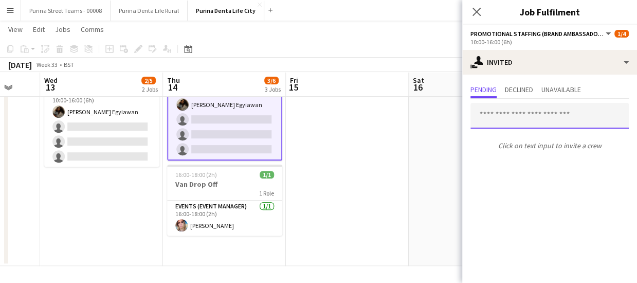
click at [511, 116] on input "text" at bounding box center [550, 116] width 158 height 26
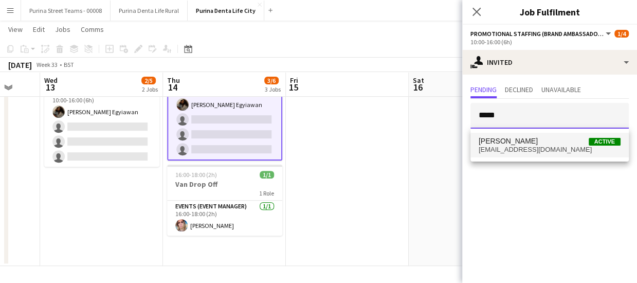
type input "*****"
click at [531, 151] on span "[EMAIL_ADDRESS][DOMAIN_NAME]" at bounding box center [550, 150] width 142 height 8
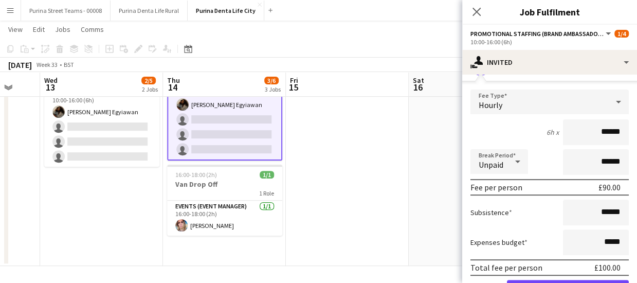
scroll to position [0, 0]
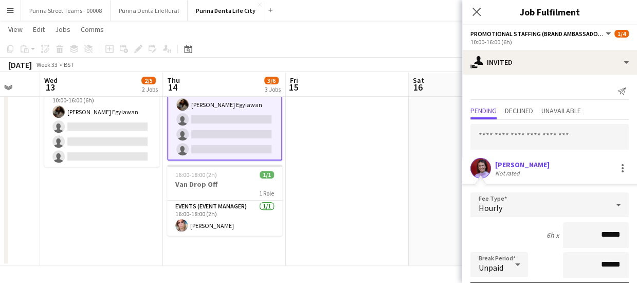
click at [496, 120] on div "[PERSON_NAME] Not rated Fee Type Hourly 6h x ****** Break Period Unpaid ****** …" at bounding box center [550, 267] width 175 height 294
click at [517, 136] on input "text" at bounding box center [550, 137] width 158 height 26
click at [538, 117] on div "Pending Declined Unavailable" at bounding box center [550, 112] width 158 height 16
click at [527, 140] on input "text" at bounding box center [550, 137] width 158 height 26
click at [617, 166] on div at bounding box center [623, 168] width 12 height 12
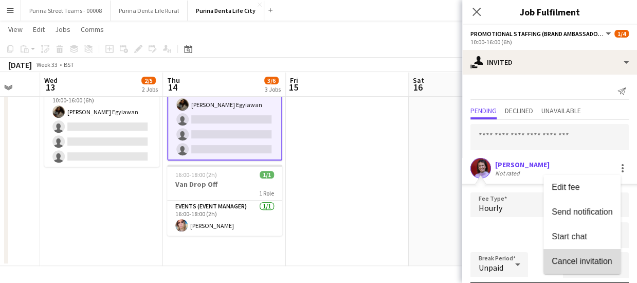
drag, startPoint x: 589, startPoint y: 263, endPoint x: 549, endPoint y: 202, distance: 73.2
click at [589, 263] on span "Cancel invitation" at bounding box center [582, 260] width 60 height 9
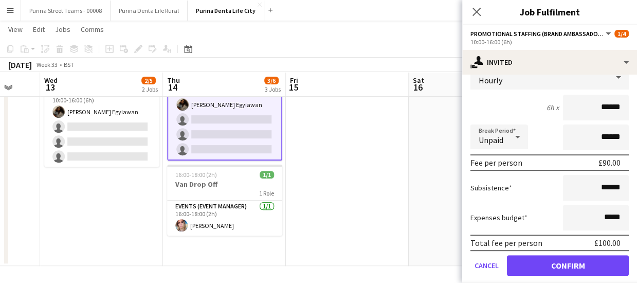
scroll to position [139, 0]
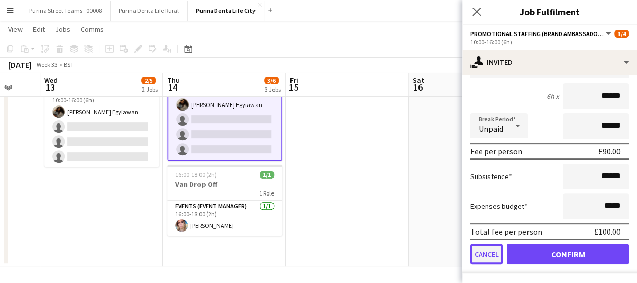
click at [496, 251] on button "Cancel" at bounding box center [487, 254] width 32 height 21
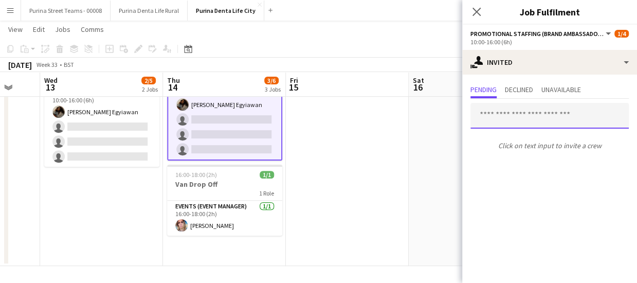
click at [516, 116] on input "text" at bounding box center [550, 116] width 158 height 26
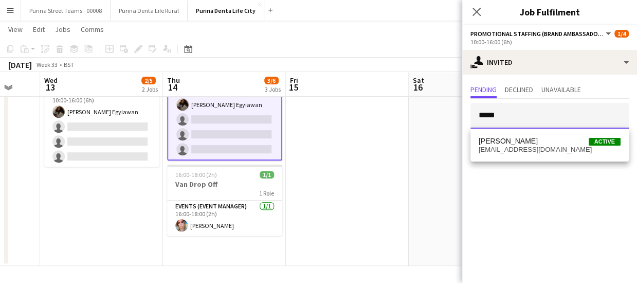
click at [506, 113] on input "*****" at bounding box center [550, 116] width 158 height 26
type input "*"
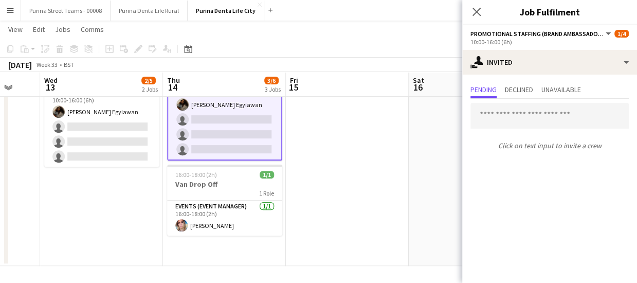
click at [404, 151] on app-date-cell at bounding box center [347, 114] width 123 height 303
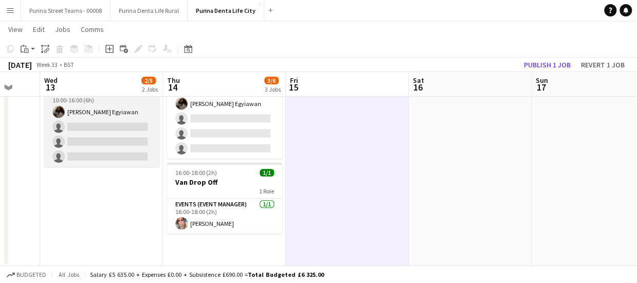
click at [102, 123] on app-card-role "Promotional Staffing (Brand Ambassadors) 2I [DATE] 10:00-16:00 (6h) [PERSON_NAM…" at bounding box center [101, 127] width 115 height 80
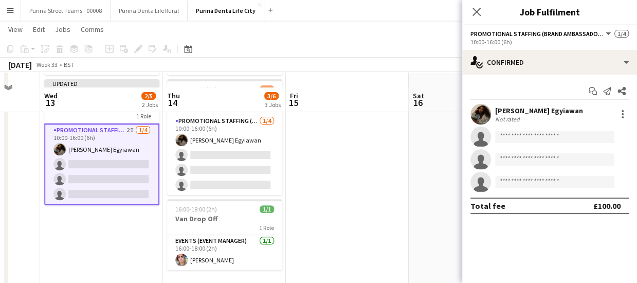
scroll to position [100, 0]
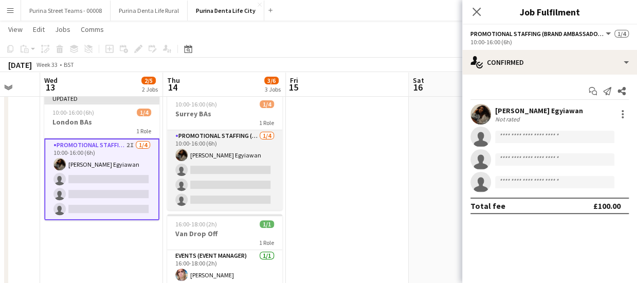
click at [232, 149] on app-card-role "Promotional Staffing (Brand Ambassadors) [DATE] 10:00-16:00 (6h) [PERSON_NAME] …" at bounding box center [224, 170] width 115 height 80
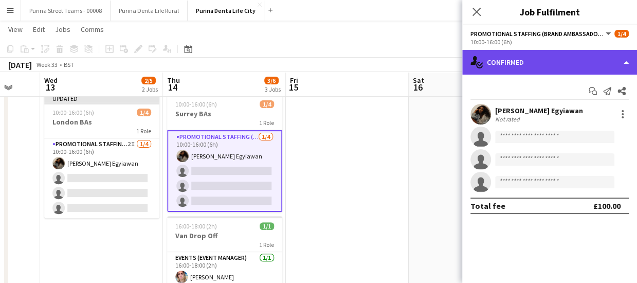
click at [623, 61] on div "single-neutral-actions-check-2 Confirmed" at bounding box center [550, 62] width 175 height 25
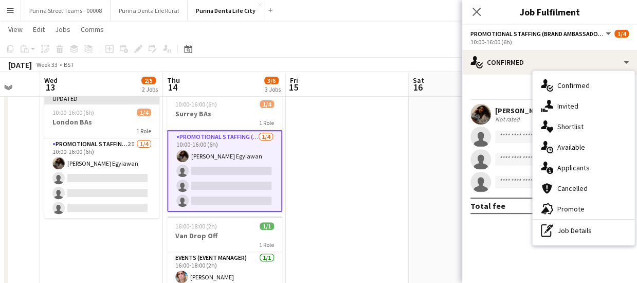
click at [576, 109] on div "single-neutral-actions-share-1 Invited" at bounding box center [584, 106] width 102 height 21
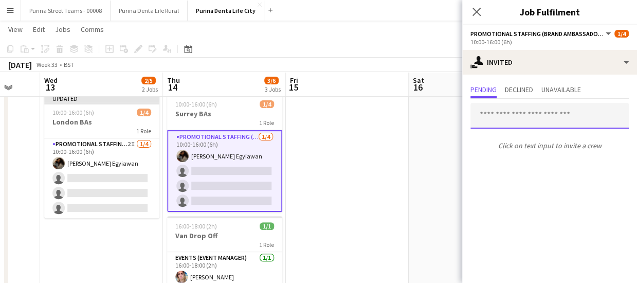
click at [522, 119] on input "text" at bounding box center [550, 116] width 158 height 26
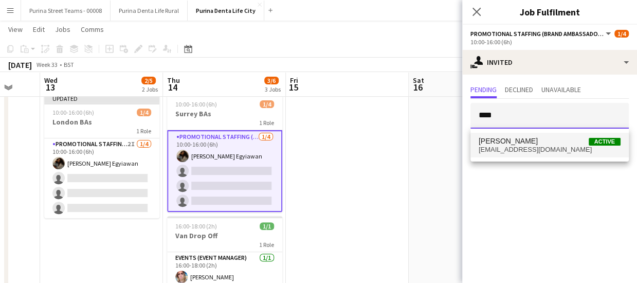
type input "****"
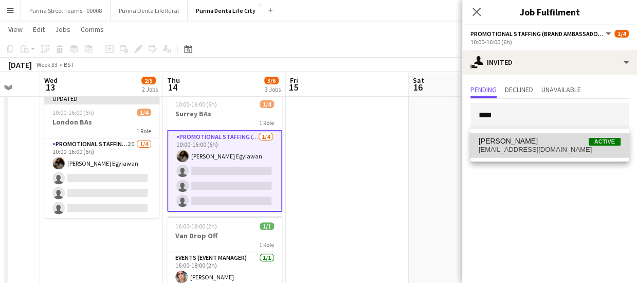
click at [521, 142] on span "[PERSON_NAME]" at bounding box center [508, 141] width 59 height 9
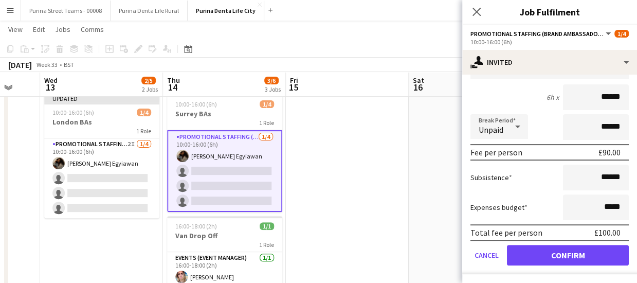
scroll to position [139, 0]
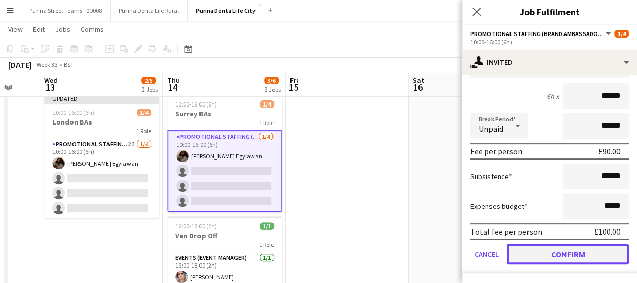
click at [561, 262] on button "Confirm" at bounding box center [568, 254] width 122 height 21
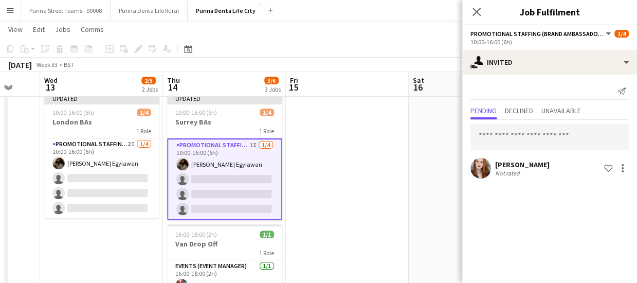
scroll to position [0, 0]
click at [474, 15] on icon at bounding box center [477, 12] width 10 height 10
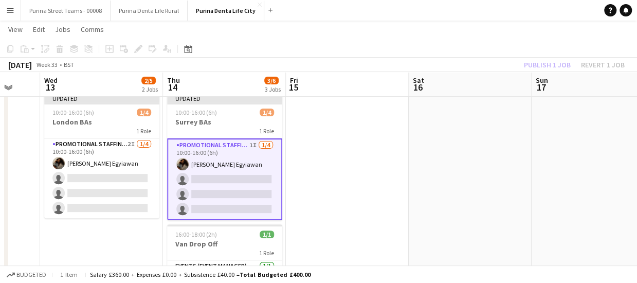
click at [438, 165] on app-date-cell at bounding box center [470, 166] width 123 height 303
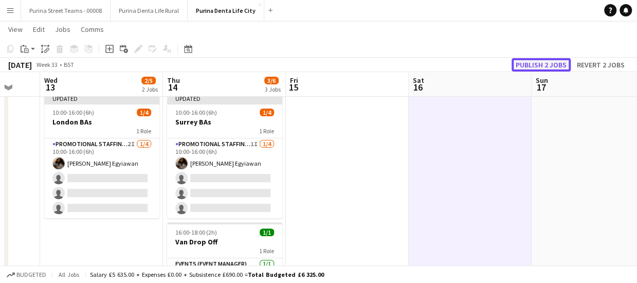
click at [540, 61] on button "Publish 2 jobs" at bounding box center [541, 64] width 59 height 13
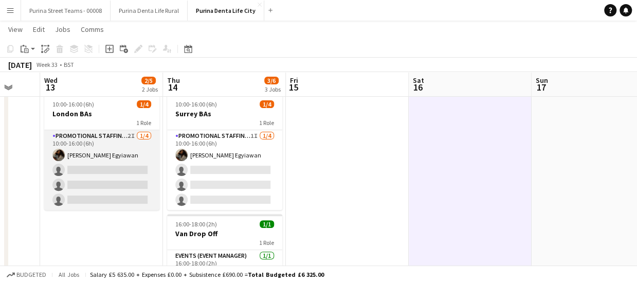
click at [97, 138] on app-card-role "Promotional Staffing (Brand Ambassadors) 2I [DATE] 10:00-16:00 (6h) [PERSON_NAM…" at bounding box center [101, 170] width 115 height 80
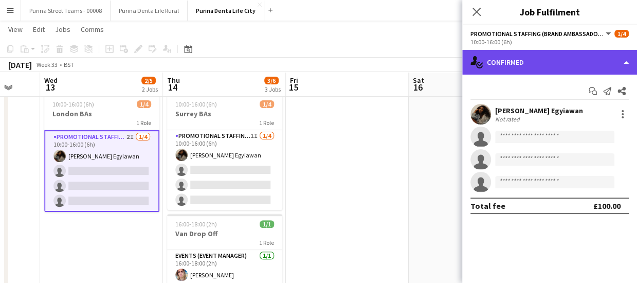
click at [600, 60] on div "single-neutral-actions-check-2 Confirmed" at bounding box center [550, 62] width 175 height 25
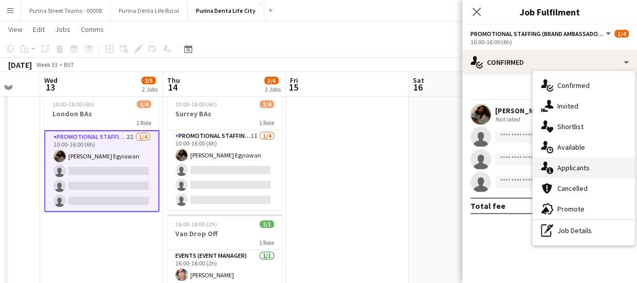
click at [596, 171] on div "single-neutral-actions-information Applicants" at bounding box center [584, 167] width 102 height 21
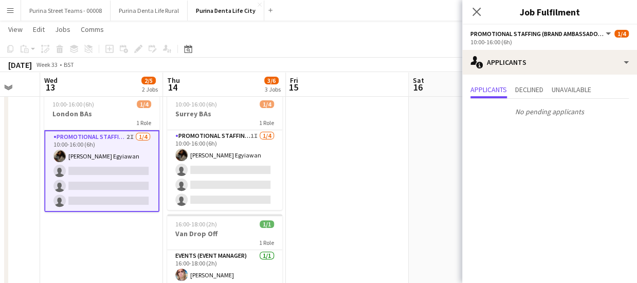
click at [479, 4] on div "Close pop-in" at bounding box center [477, 12] width 29 height 24
drag, startPoint x: 409, startPoint y: 246, endPoint x: 410, endPoint y: 240, distance: 6.4
click at [409, 247] on app-date-cell at bounding box center [470, 166] width 123 height 303
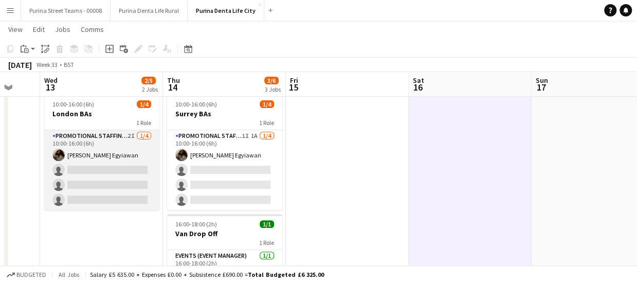
click at [74, 168] on app-card-role "Promotional Staffing (Brand Ambassadors) 2I [DATE] 10:00-16:00 (6h) [PERSON_NAM…" at bounding box center [101, 170] width 115 height 80
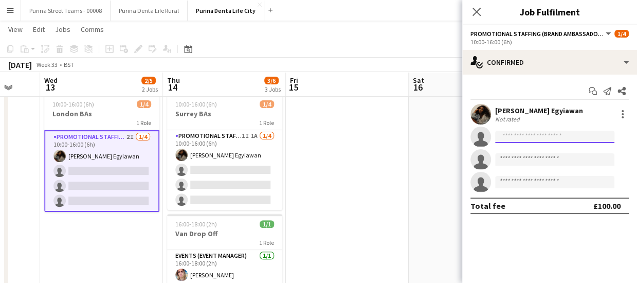
click at [514, 138] on input at bounding box center [554, 137] width 119 height 12
type input "*****"
drag, startPoint x: 522, startPoint y: 138, endPoint x: 468, endPoint y: 138, distance: 54.0
click at [468, 138] on app-invite-slot "single-neutral-actions *****" at bounding box center [550, 137] width 175 height 21
drag, startPoint x: 533, startPoint y: 131, endPoint x: 467, endPoint y: 132, distance: 65.9
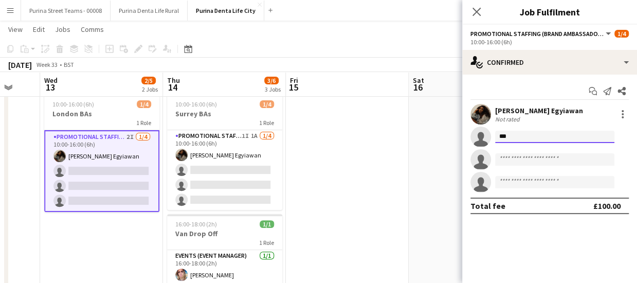
click at [468, 133] on app-invite-slot "single-neutral-actions ***" at bounding box center [550, 137] width 175 height 21
type input "***"
drag, startPoint x: 540, startPoint y: 138, endPoint x: 476, endPoint y: 137, distance: 63.8
click at [472, 142] on app-invite-slot "single-neutral-actions ***" at bounding box center [550, 137] width 175 height 21
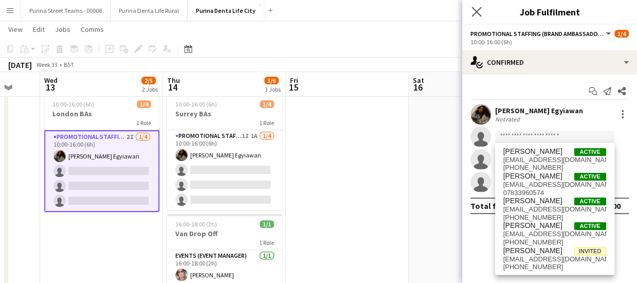
click at [471, 10] on app-icon "Close pop-in" at bounding box center [477, 12] width 15 height 15
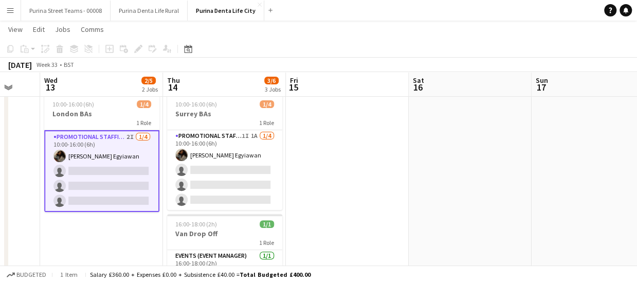
drag, startPoint x: 13, startPoint y: 11, endPoint x: 25, endPoint y: 36, distance: 27.4
click at [13, 11] on app-icon "Menu" at bounding box center [10, 10] width 8 height 8
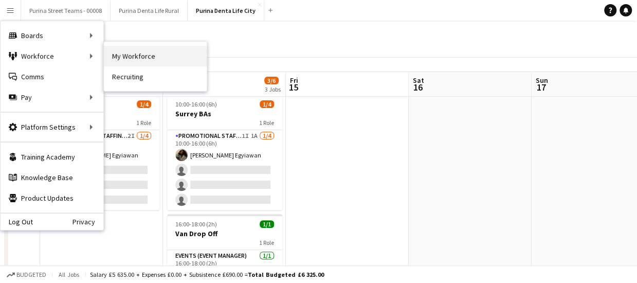
click at [146, 59] on link "My Workforce" at bounding box center [155, 56] width 103 height 21
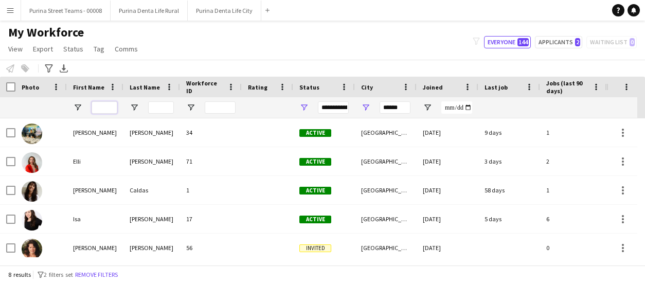
drag, startPoint x: 102, startPoint y: 106, endPoint x: 102, endPoint y: 112, distance: 5.7
click at [102, 106] on input "First Name Filter Input" at bounding box center [105, 107] width 26 height 12
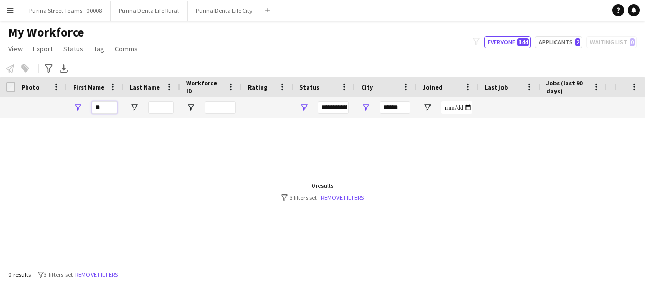
type input "*"
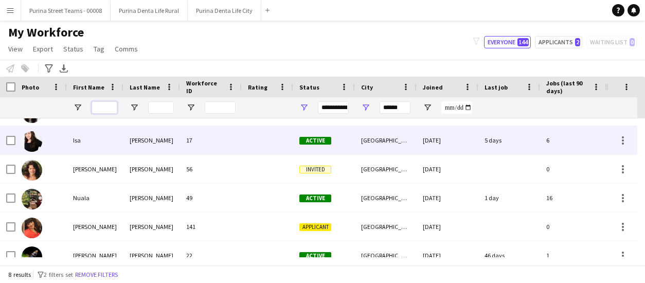
scroll to position [92, 0]
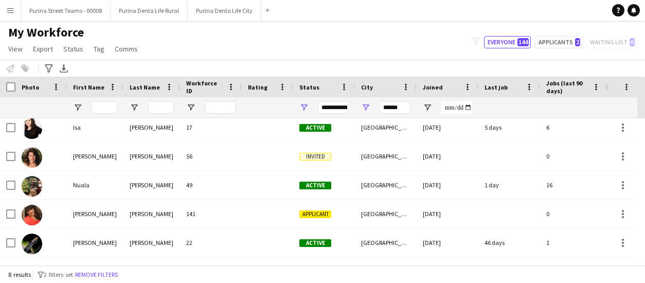
click at [20, 18] on button "Menu" at bounding box center [10, 10] width 21 height 21
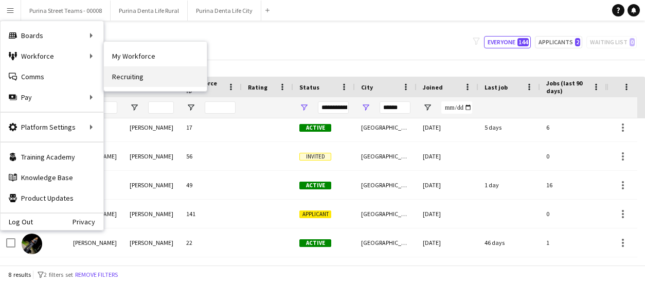
click at [156, 74] on link "Recruiting" at bounding box center [155, 76] width 103 height 21
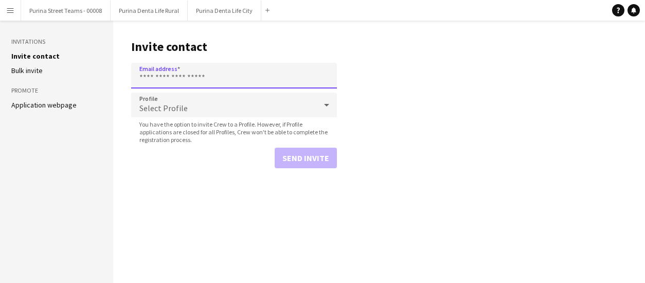
click at [162, 70] on input "Email address" at bounding box center [234, 76] width 206 height 26
paste input "**********"
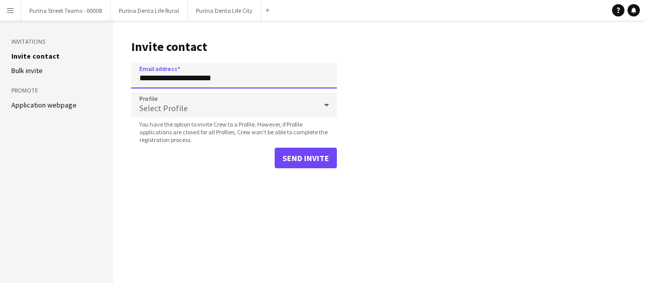
type input "**********"
drag, startPoint x: 421, startPoint y: 122, endPoint x: 417, endPoint y: 128, distance: 7.4
click at [421, 122] on main "**********" at bounding box center [379, 152] width 532 height 262
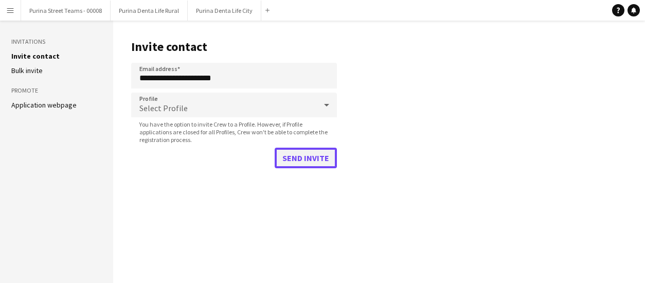
click at [325, 160] on button "Send invite" at bounding box center [306, 158] width 62 height 21
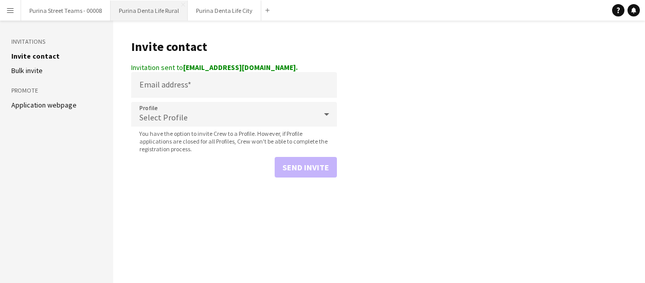
click at [138, 12] on button "Purina Denta Life Rural Close" at bounding box center [149, 11] width 77 height 20
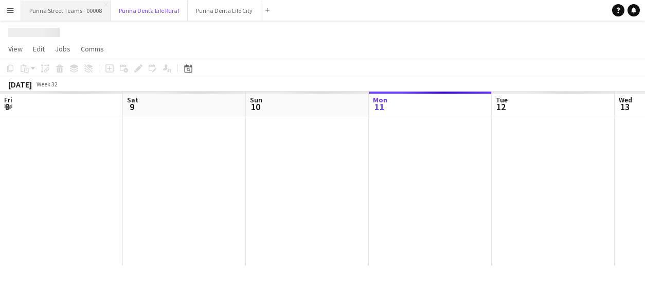
scroll to position [0, 246]
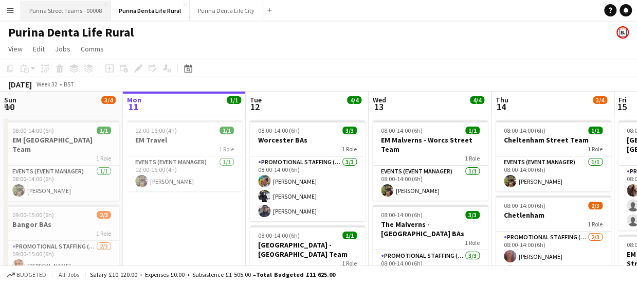
click at [70, 9] on button "Purina Street Teams - 00008 Close" at bounding box center [66, 11] width 90 height 20
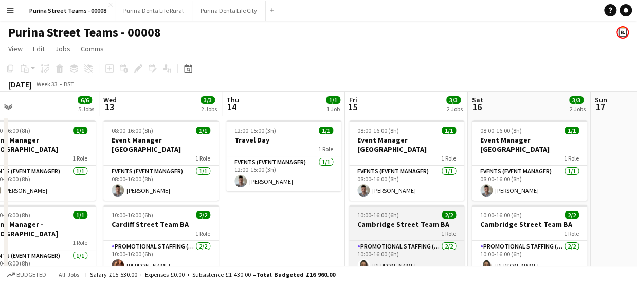
drag, startPoint x: 498, startPoint y: 214, endPoint x: 357, endPoint y: 199, distance: 141.8
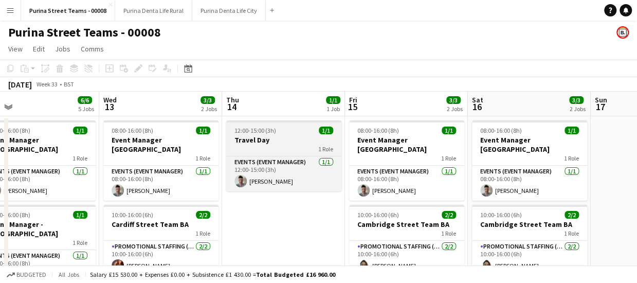
scroll to position [0, 267]
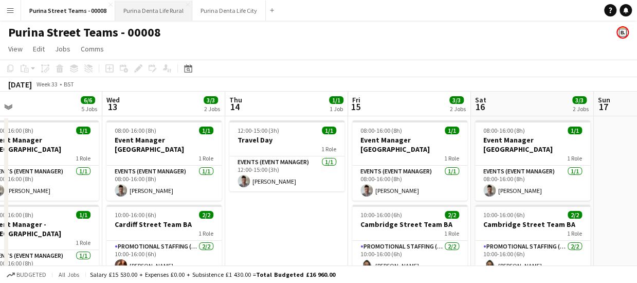
click at [156, 14] on button "Purina Denta Life Rural Close" at bounding box center [153, 11] width 77 height 20
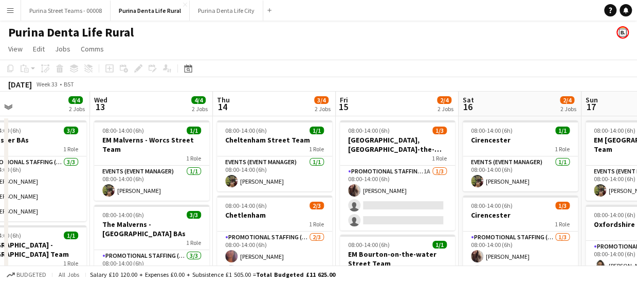
scroll to position [0, 292]
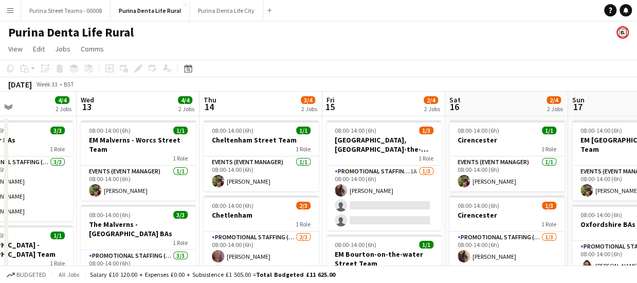
drag, startPoint x: 301, startPoint y: 188, endPoint x: 218, endPoint y: 190, distance: 82.9
click at [218, 190] on app-calendar-viewport "Sun 10 3/4 2 Jobs Mon 11 1/1 1 Job Tue 12 4/4 2 Jobs Wed 13 4/4 2 Jobs Thu 14 3…" at bounding box center [318, 214] width 637 height 245
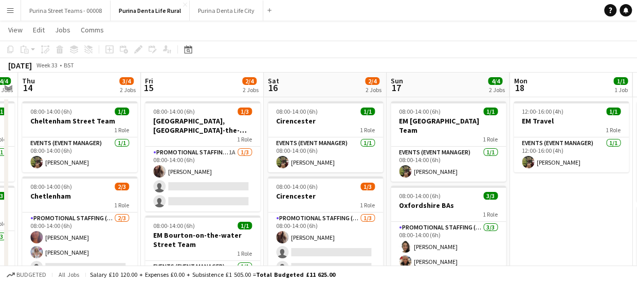
scroll to position [0, 320]
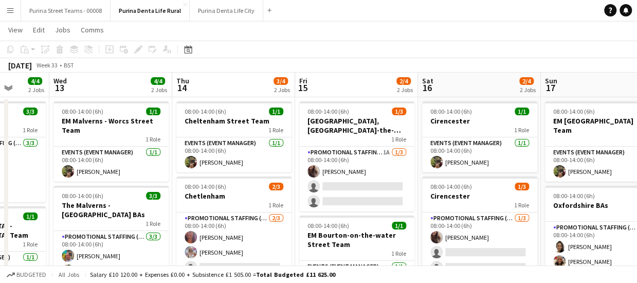
drag, startPoint x: 471, startPoint y: 186, endPoint x: 221, endPoint y: 178, distance: 250.2
click at [221, 178] on app-calendar-viewport "Sun 10 3/4 2 Jobs Mon 11 1/1 1 Job Tue 12 4/4 2 Jobs Wed 13 4/4 2 Jobs Thu 14 3…" at bounding box center [318, 195] width 637 height 245
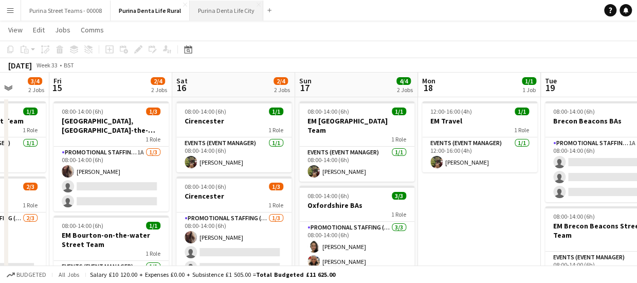
click at [205, 10] on button "Purina Denta Life City Close" at bounding box center [227, 11] width 74 height 20
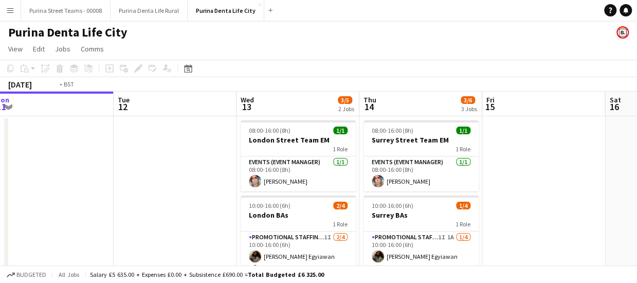
scroll to position [0, 449]
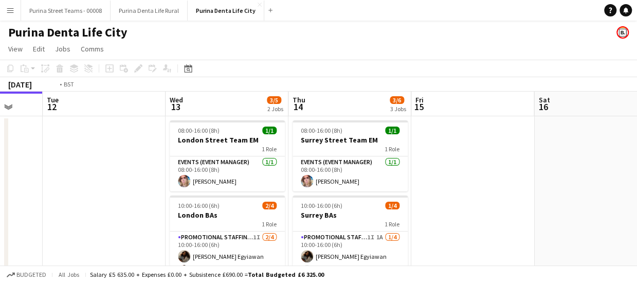
drag, startPoint x: 358, startPoint y: 185, endPoint x: 287, endPoint y: 188, distance: 71.1
click at [287, 188] on app-calendar-viewport "Fri 8 3/4 2 Jobs Sat 9 2/4 2 Jobs Sun 10 1/1 1 Job Mon 11 Tue 12 Wed 13 3/5 2 J…" at bounding box center [318, 255] width 637 height 327
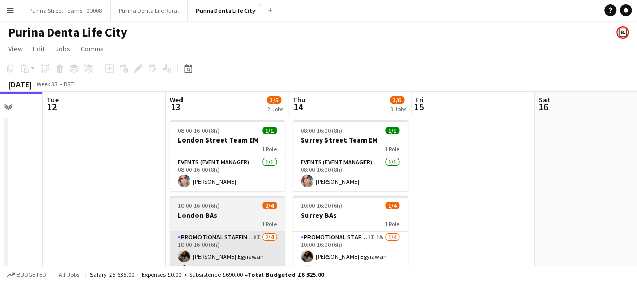
scroll to position [51, 0]
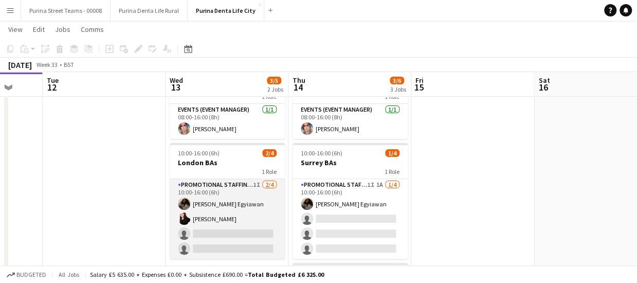
click at [212, 229] on app-card-role "Promotional Staffing (Brand Ambassadors) 1I [DATE] 10:00-16:00 (6h) [PERSON_NAM…" at bounding box center [227, 219] width 115 height 80
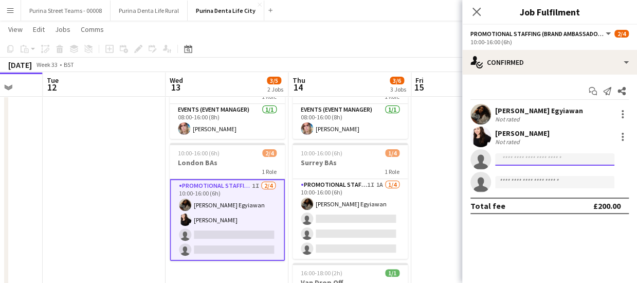
click at [507, 161] on input at bounding box center [554, 159] width 119 height 12
type input "*"
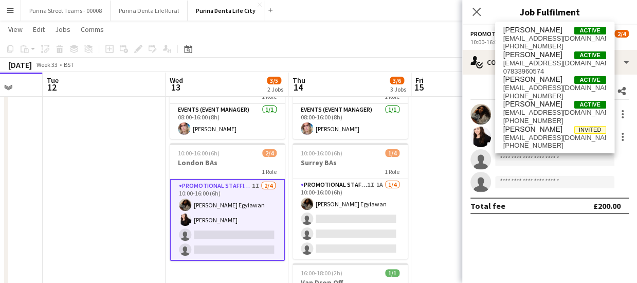
click at [424, 220] on app-date-cell at bounding box center [473, 215] width 123 height 303
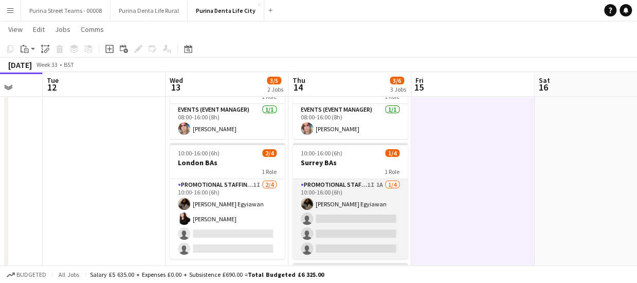
click at [361, 220] on app-card-role "Promotional Staffing (Brand Ambassadors) 1I 1A [DATE] 10:00-16:00 (6h) [PERSON_…" at bounding box center [350, 219] width 115 height 80
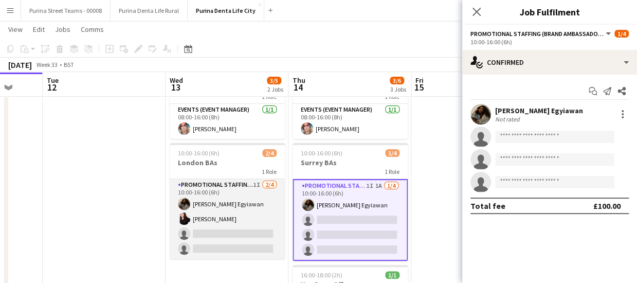
click at [246, 229] on app-card-role "Promotional Staffing (Brand Ambassadors) 1I [DATE] 10:00-16:00 (6h) [PERSON_NAM…" at bounding box center [227, 219] width 115 height 80
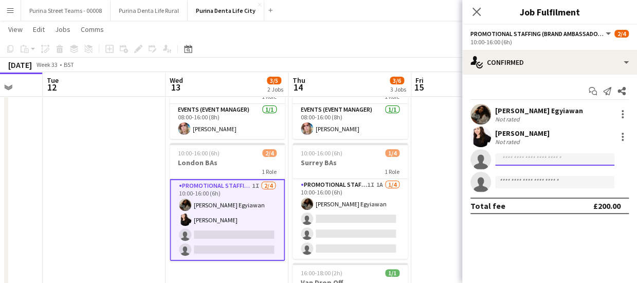
click at [515, 157] on input at bounding box center [554, 159] width 119 height 12
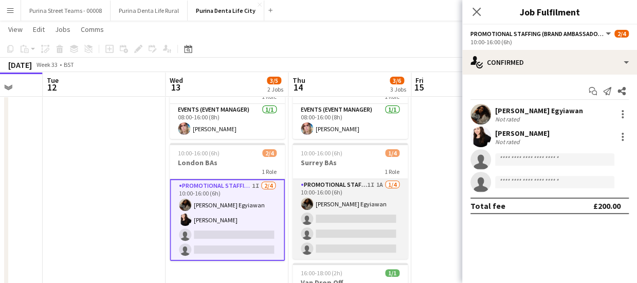
click at [376, 180] on app-card-role "Promotional Staffing (Brand Ambassadors) 1I 1A [DATE] 10:00-16:00 (6h) [PERSON_…" at bounding box center [350, 219] width 115 height 80
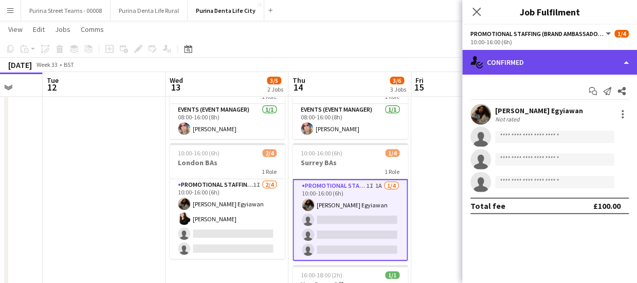
click at [624, 58] on div "single-neutral-actions-check-2 Confirmed" at bounding box center [550, 62] width 175 height 25
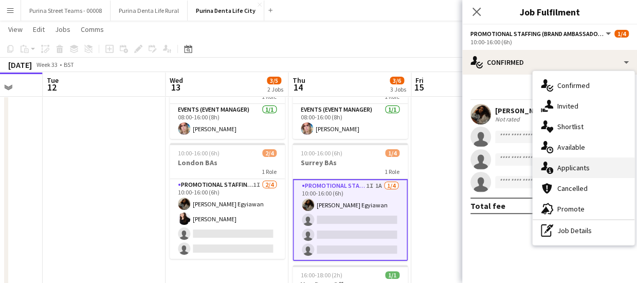
click at [596, 165] on div "single-neutral-actions-information Applicants" at bounding box center [584, 167] width 102 height 21
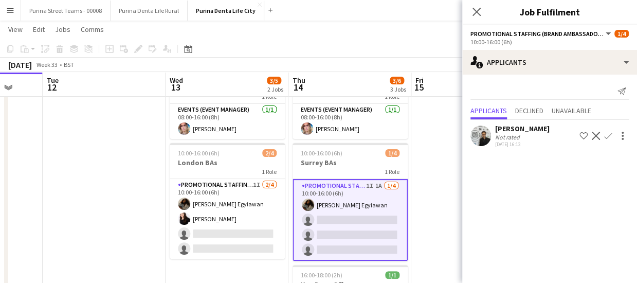
click at [524, 128] on div "[PERSON_NAME]" at bounding box center [522, 128] width 55 height 9
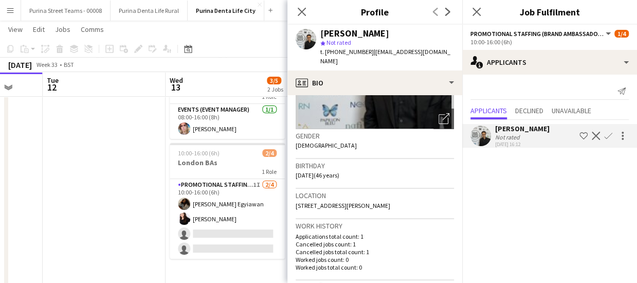
scroll to position [154, 0]
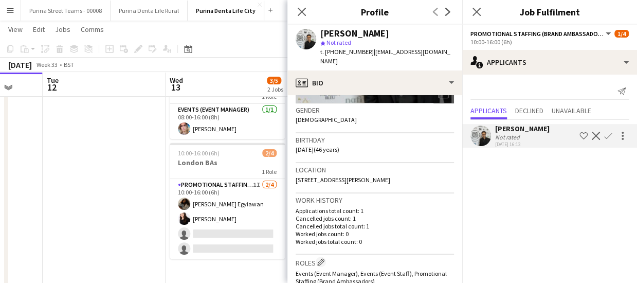
click at [608, 134] on app-icon "Confirm" at bounding box center [609, 136] width 8 height 8
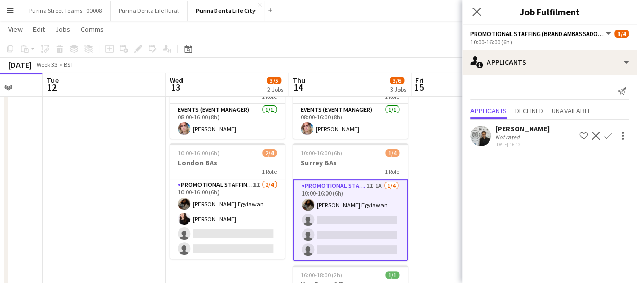
click at [608, 134] on app-icon "Confirm" at bounding box center [609, 136] width 8 height 8
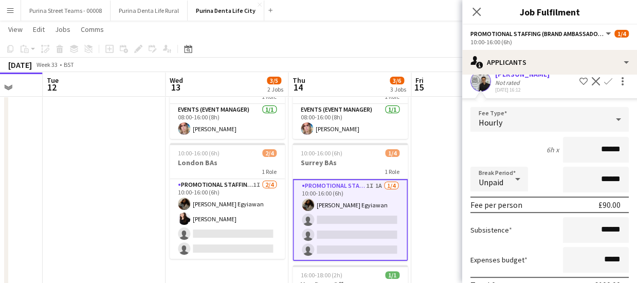
scroll to position [108, 0]
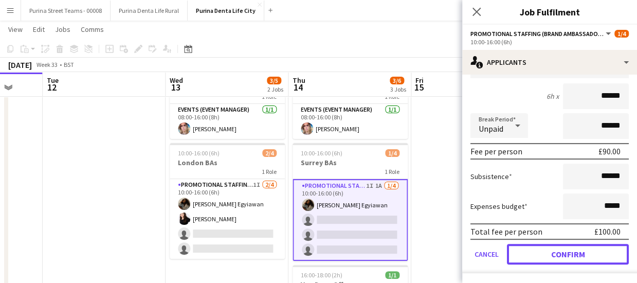
click at [583, 252] on button "Confirm" at bounding box center [568, 254] width 122 height 21
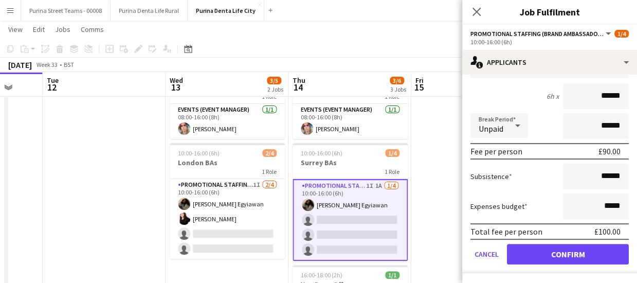
scroll to position [0, 0]
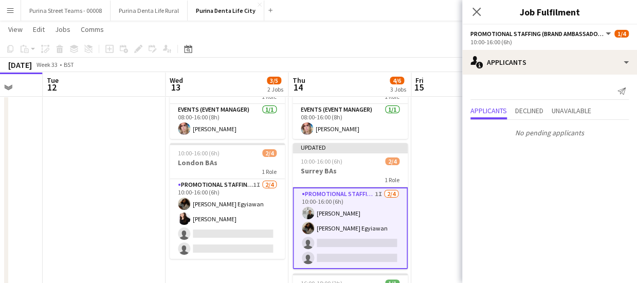
click at [428, 182] on app-date-cell at bounding box center [473, 215] width 123 height 303
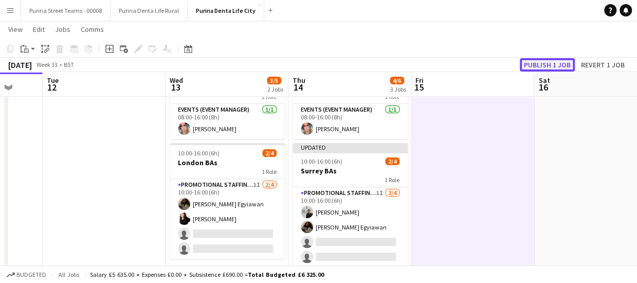
click at [535, 61] on button "Publish 1 job" at bounding box center [547, 64] width 55 height 13
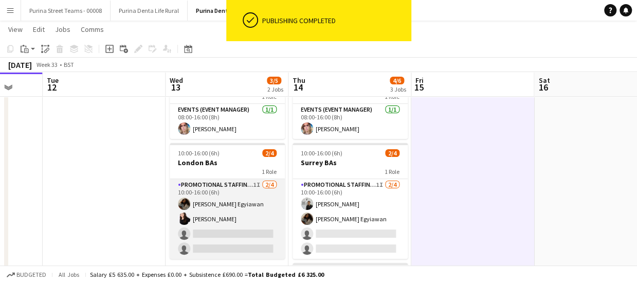
click at [246, 234] on app-card-role "Promotional Staffing (Brand Ambassadors) 1I [DATE] 10:00-16:00 (6h) [PERSON_NAM…" at bounding box center [227, 219] width 115 height 80
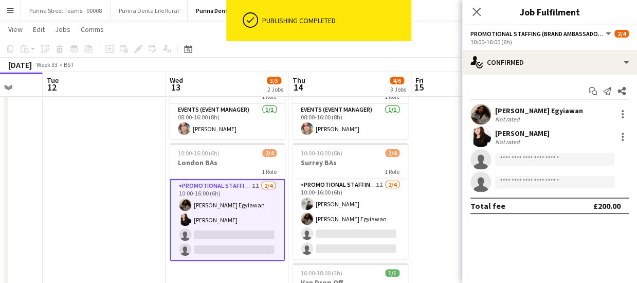
click at [536, 173] on app-invite-slot "single-neutral-actions" at bounding box center [550, 182] width 175 height 21
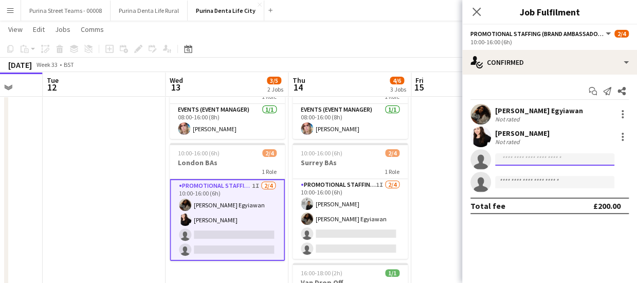
click at [536, 160] on input at bounding box center [554, 159] width 119 height 12
type input "*****"
drag, startPoint x: 536, startPoint y: 160, endPoint x: 489, endPoint y: 124, distance: 58.8
click at [437, 153] on body "Menu Boards Boards Boards All jobs Status Workforce Workforce My Workforce Recr…" at bounding box center [318, 166] width 637 height 435
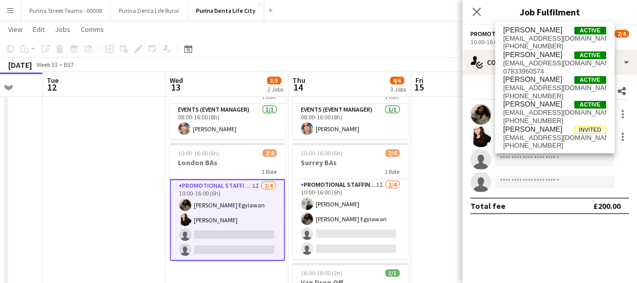
click at [414, 50] on app-toolbar "Copy Paste Paste Ctrl+V Paste with crew Ctrl+Shift+V Paste linked Job [GEOGRAPH…" at bounding box center [318, 48] width 637 height 17
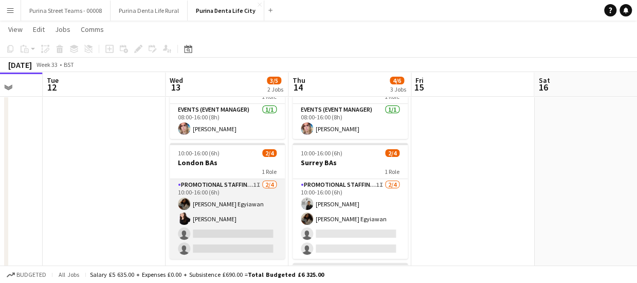
click at [259, 236] on app-card-role "Promotional Staffing (Brand Ambassadors) 1I [DATE] 10:00-16:00 (6h) [PERSON_NAM…" at bounding box center [227, 219] width 115 height 80
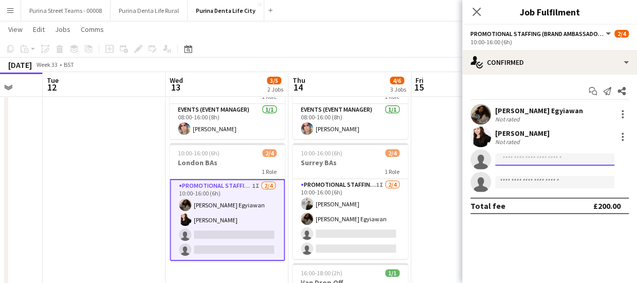
click at [515, 160] on input at bounding box center [554, 159] width 119 height 12
type input "*****"
click at [515, 160] on input "*****" at bounding box center [554, 159] width 119 height 12
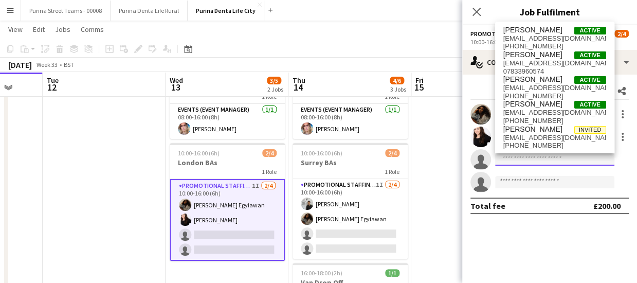
click at [519, 158] on input at bounding box center [554, 159] width 119 height 12
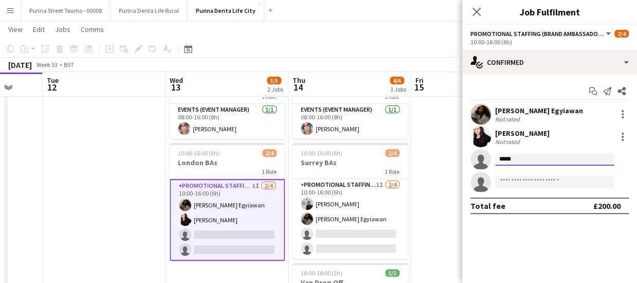
type input "*****"
click at [468, 10] on div "Close pop-in" at bounding box center [477, 12] width 29 height 24
click at [473, 11] on app-icon "Close pop-in" at bounding box center [477, 12] width 15 height 15
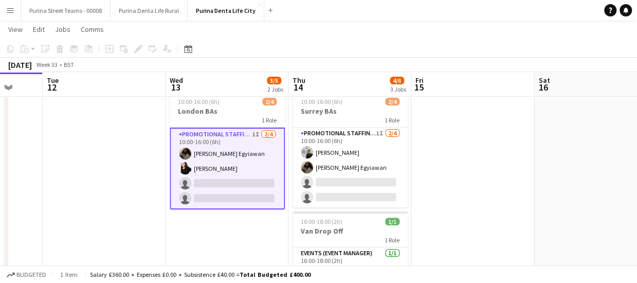
click at [457, 156] on app-date-cell at bounding box center [473, 163] width 123 height 303
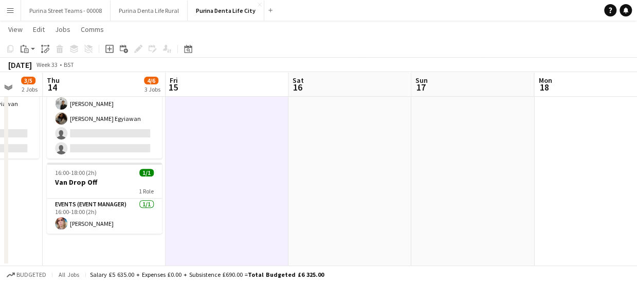
scroll to position [0, 386]
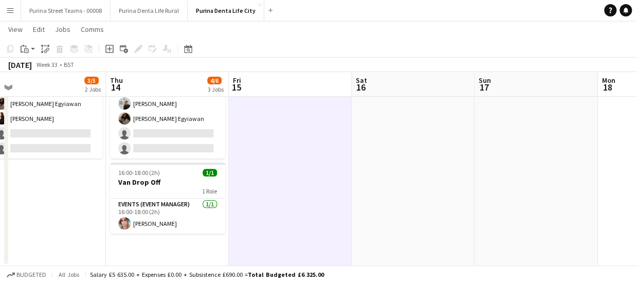
drag, startPoint x: 456, startPoint y: 149, endPoint x: 274, endPoint y: 151, distance: 182.7
click at [274, 151] on app-calendar-viewport "Sun 10 1/1 1 Job Mon 11 Tue 12 Wed 13 3/5 2 Jobs Thu 14 4/6 3 Jobs Fri 15 Sat 1…" at bounding box center [318, 77] width 637 height 378
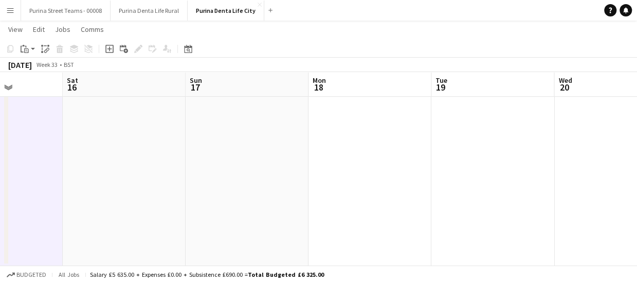
drag, startPoint x: 404, startPoint y: 170, endPoint x: 115, endPoint y: 174, distance: 289.2
click at [115, 174] on app-calendar-viewport "Tue 12 Wed 13 3/5 2 Jobs Thu 14 4/6 3 Jobs Fri 15 Sat 16 Sun 17 Mon 18 Tue 19 W…" at bounding box center [318, 77] width 637 height 378
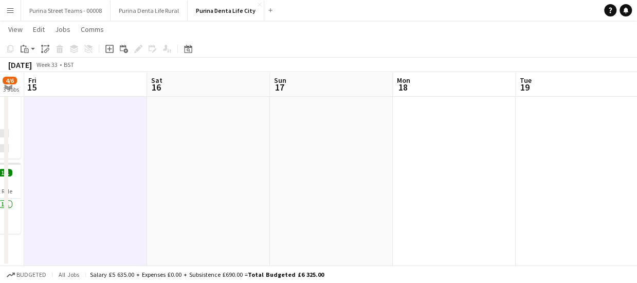
drag, startPoint x: 377, startPoint y: 157, endPoint x: 231, endPoint y: 167, distance: 146.4
click at [467, 153] on app-calendar-viewport "Tue 12 Wed 13 3/5 2 Jobs Thu 14 4/6 3 Jobs Fri 15 Sat 16 Sun 17 Mon 18 Tue 19 W…" at bounding box center [318, 77] width 637 height 378
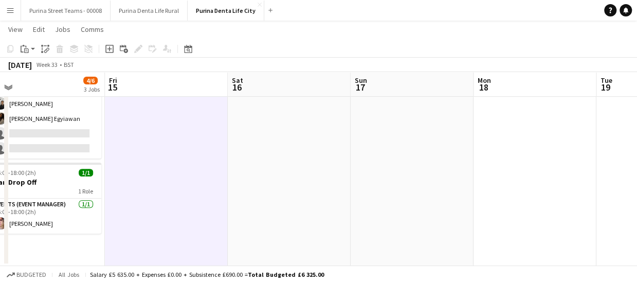
drag, startPoint x: 225, startPoint y: 168, endPoint x: 278, endPoint y: 171, distance: 52.6
click at [434, 161] on app-calendar-viewport "Tue 12 Wed 13 3/5 2 Jobs Thu 14 4/6 3 Jobs Fri 15 Sat 16 Sun 17 Mon 18 Tue 19 W…" at bounding box center [318, 77] width 637 height 378
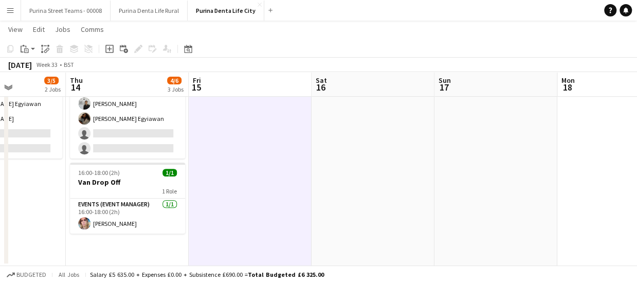
drag, startPoint x: 264, startPoint y: 165, endPoint x: 335, endPoint y: 163, distance: 70.5
click at [335, 163] on app-calendar-viewport "Mon 11 Tue 12 Wed 13 3/5 2 Jobs Thu 14 4/6 3 Jobs Fri 15 Sat 16 Sun 17 Mon 18 T…" at bounding box center [318, 77] width 637 height 378
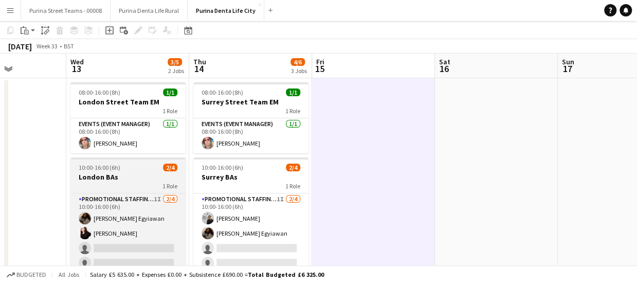
scroll to position [0, 0]
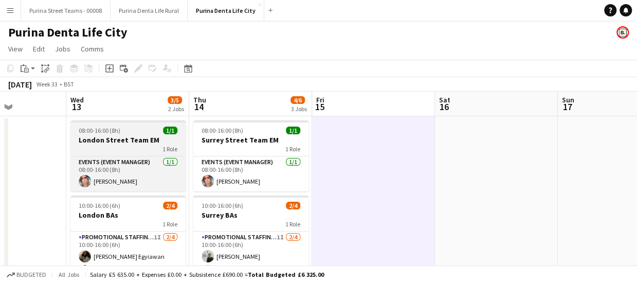
click at [133, 141] on h3 "London Street Team EM" at bounding box center [127, 139] width 115 height 9
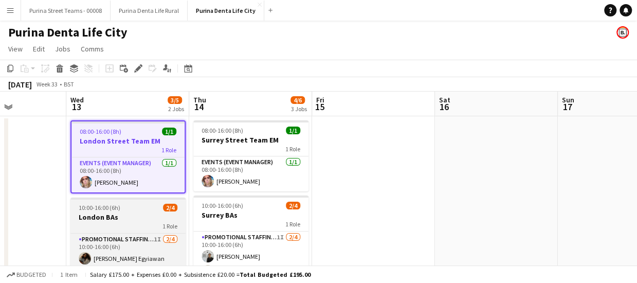
click at [130, 221] on h3 "London BAs" at bounding box center [127, 216] width 115 height 9
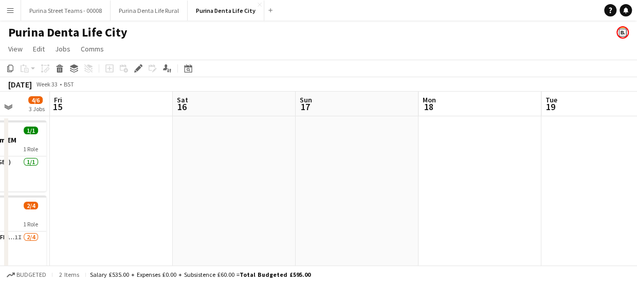
scroll to position [0, 365]
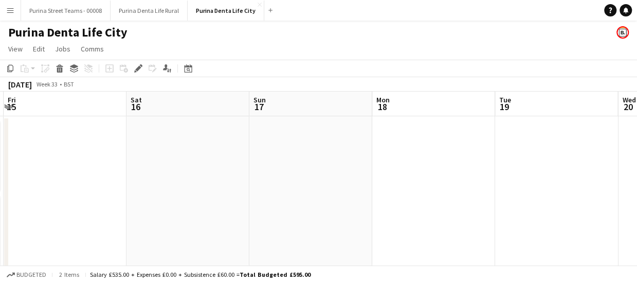
drag, startPoint x: 481, startPoint y: 214, endPoint x: 172, endPoint y: 212, distance: 308.7
click at [172, 212] on app-calendar-viewport "Tue 12 Wed 13 3/5 2 Jobs Thu 14 4/6 3 Jobs Fri 15 Sat 16 Sun 17 Mon 18 Tue 19 W…" at bounding box center [318, 255] width 637 height 327
click at [404, 153] on app-date-cell at bounding box center [434, 267] width 123 height 303
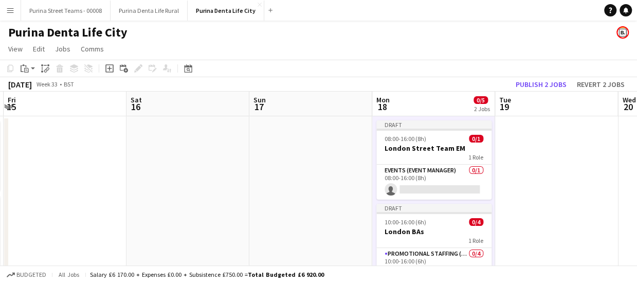
click at [426, 151] on h3 "London Street Team EM" at bounding box center [434, 148] width 115 height 9
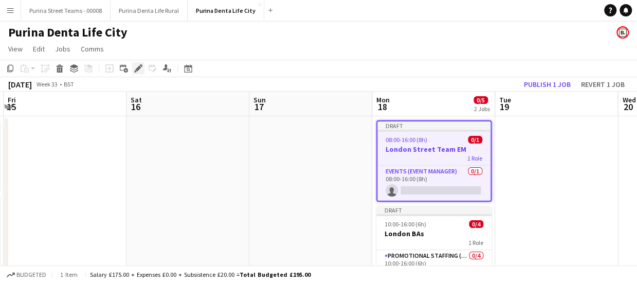
click at [138, 68] on icon at bounding box center [138, 69] width 6 height 6
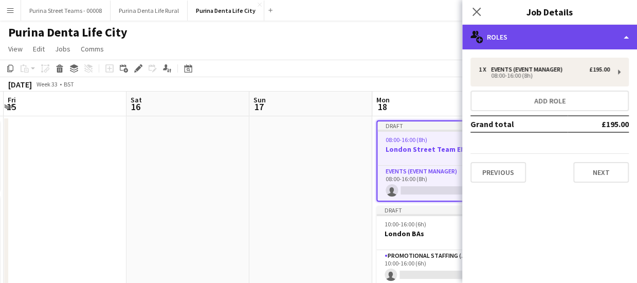
click at [524, 37] on div "multiple-users-add Roles" at bounding box center [550, 37] width 175 height 25
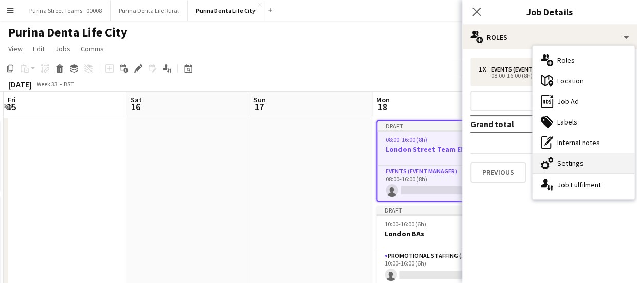
click at [573, 168] on div "cog-double-3 Settings" at bounding box center [584, 163] width 102 height 21
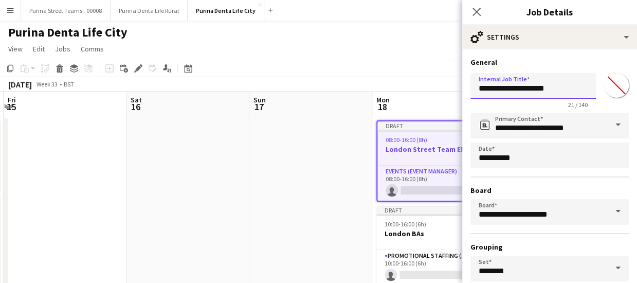
click at [493, 92] on input "**********" at bounding box center [534, 86] width 126 height 26
click at [492, 92] on input "**********" at bounding box center [534, 86] width 126 height 26
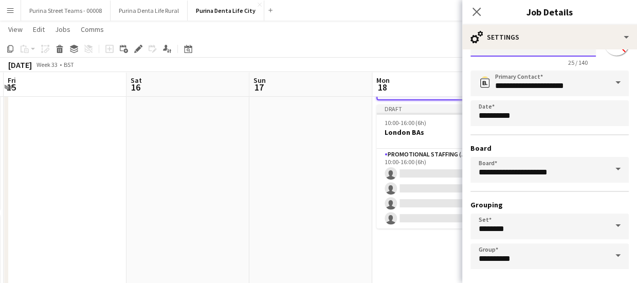
scroll to position [86, 0]
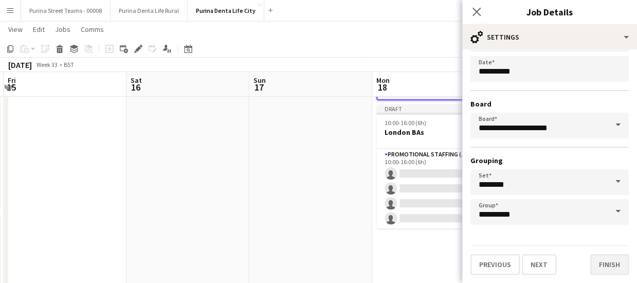
type input "**********"
click at [596, 265] on button "Finish" at bounding box center [610, 264] width 39 height 21
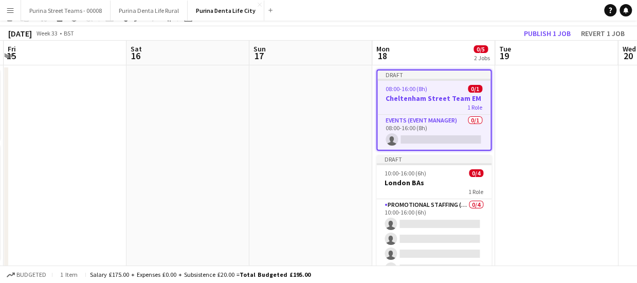
scroll to position [0, 0]
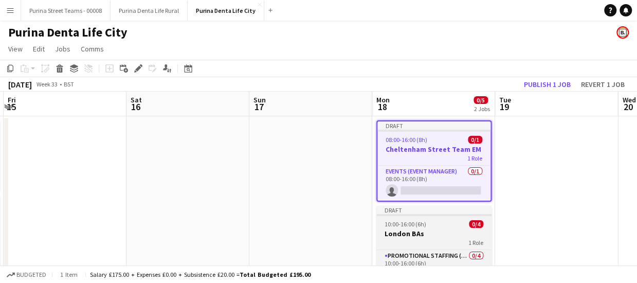
click at [387, 238] on div "1 Role" at bounding box center [434, 242] width 115 height 8
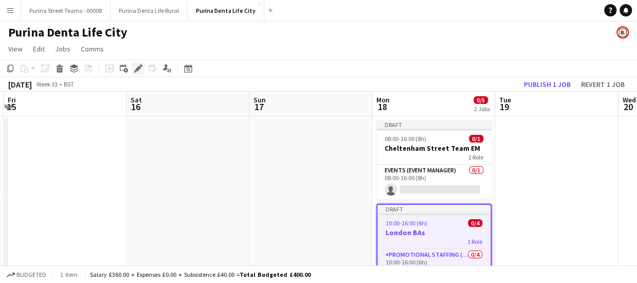
click at [135, 68] on icon "Edit" at bounding box center [138, 68] width 8 height 8
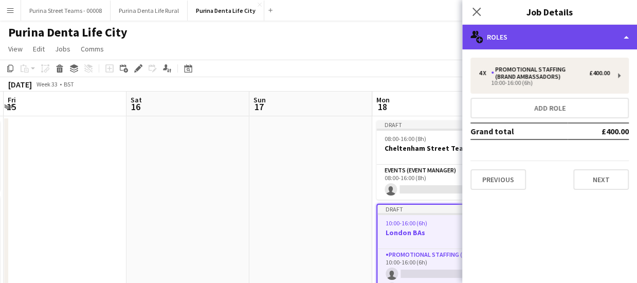
click at [618, 38] on div "multiple-users-add Roles" at bounding box center [550, 37] width 175 height 25
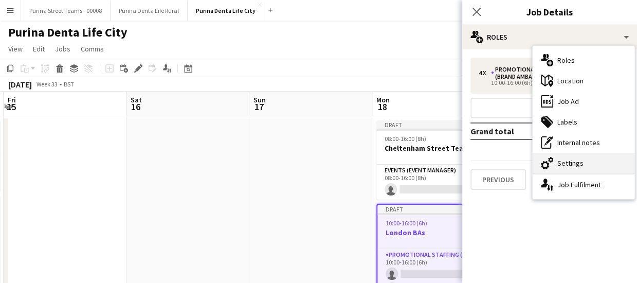
click at [589, 164] on div "cog-double-3 Settings" at bounding box center [584, 163] width 102 height 21
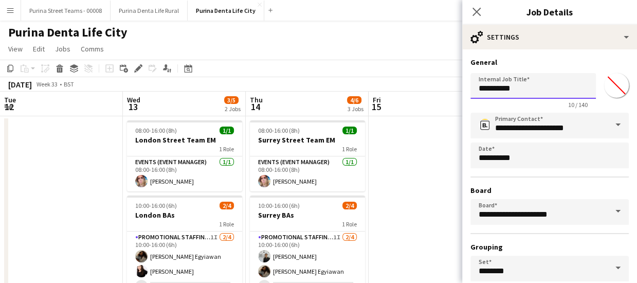
scroll to position [0, 365]
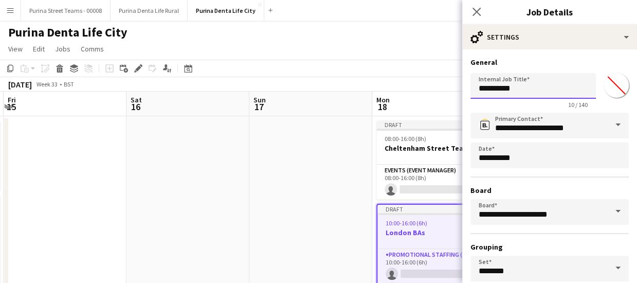
click at [493, 89] on input "**********" at bounding box center [534, 86] width 126 height 26
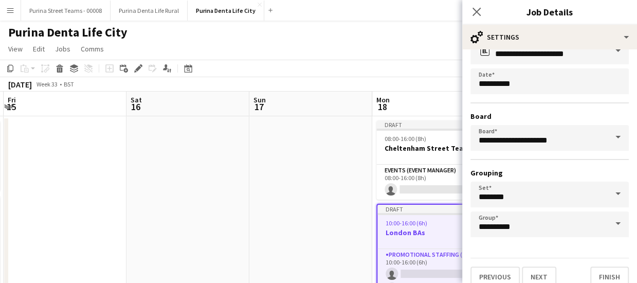
scroll to position [86, 0]
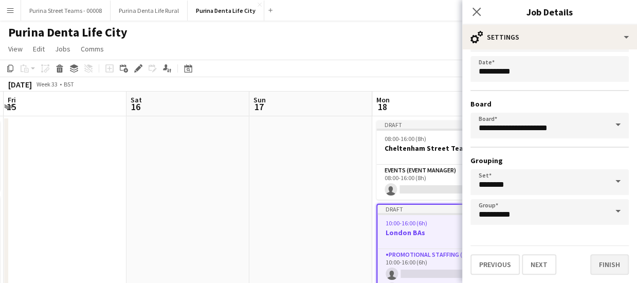
type input "**********"
click at [607, 258] on button "Finish" at bounding box center [610, 264] width 39 height 21
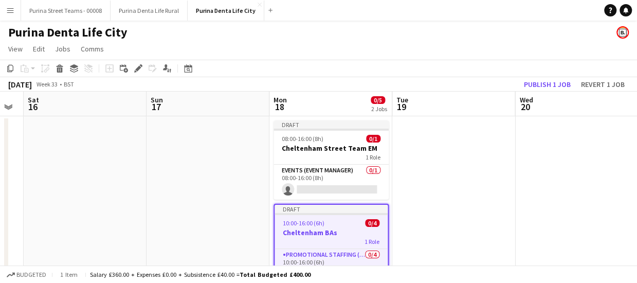
scroll to position [0, 481]
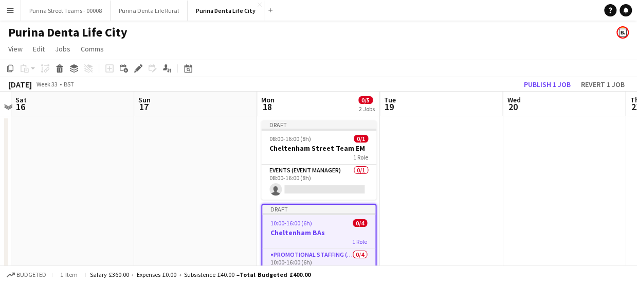
drag, startPoint x: 493, startPoint y: 171, endPoint x: 428, endPoint y: 172, distance: 65.9
click at [428, 172] on app-calendar-viewport "Tue 12 Wed 13 3/5 2 Jobs Thu 14 4/6 3 Jobs Fri 15 Sat 16 Sun 17 Mon 18 0/5 2 Jo…" at bounding box center [318, 255] width 637 height 327
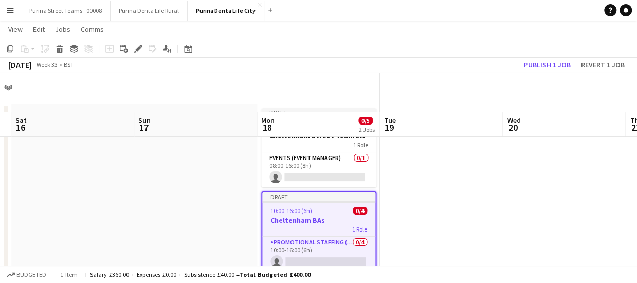
scroll to position [0, 0]
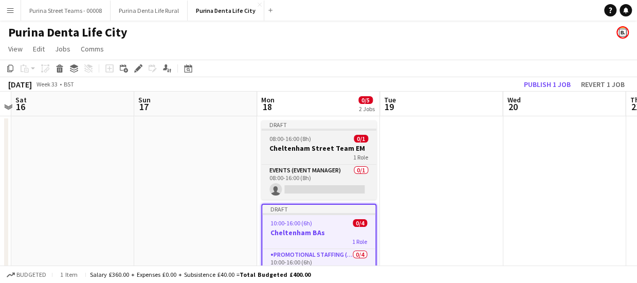
click at [303, 147] on h3 "Cheltenham Street Team EM" at bounding box center [318, 148] width 115 height 9
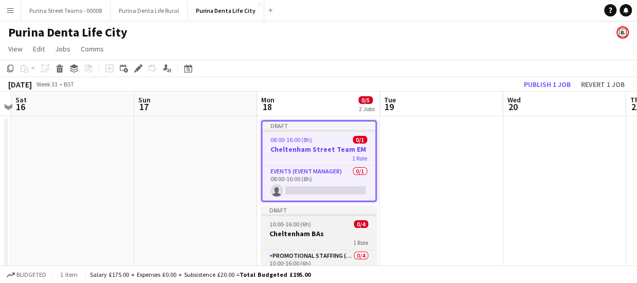
click at [311, 240] on div "1 Role" at bounding box center [318, 242] width 115 height 8
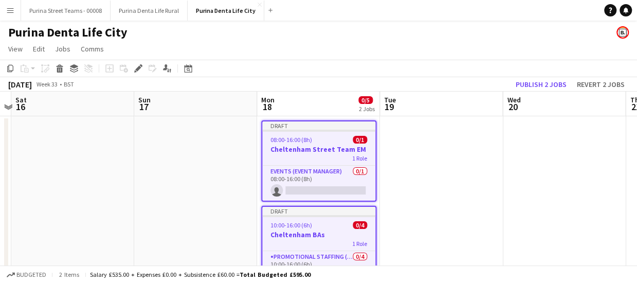
click at [434, 151] on app-date-cell at bounding box center [441, 267] width 123 height 303
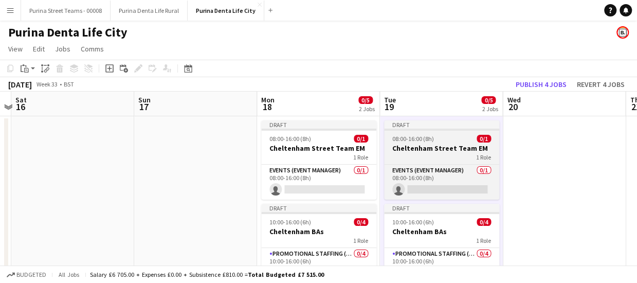
click at [433, 143] on app-job-card "Draft 08:00-16:00 (8h) 0/1 Cheltenham Street Team EM 1 Role Events (Event Manag…" at bounding box center [441, 159] width 115 height 79
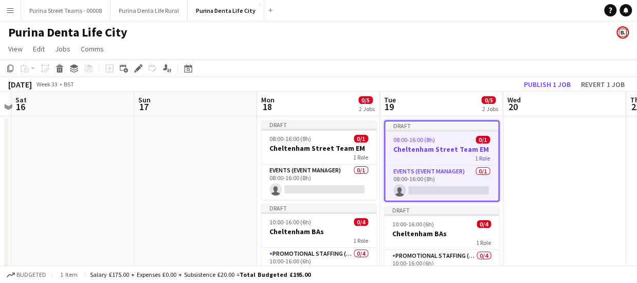
click at [145, 64] on div "Add job Add linked Job Edit Edit linked Job Applicants" at bounding box center [134, 68] width 79 height 12
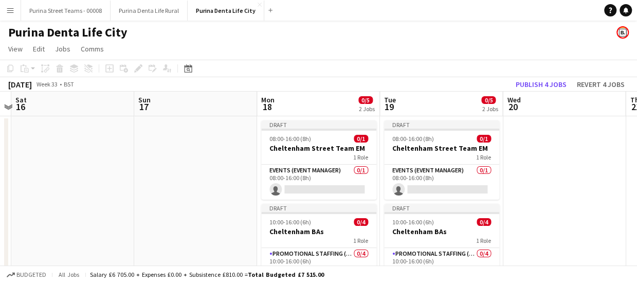
click at [141, 66] on div "Add job Add linked Job Edit Edit linked Job Applicants" at bounding box center [134, 68] width 79 height 12
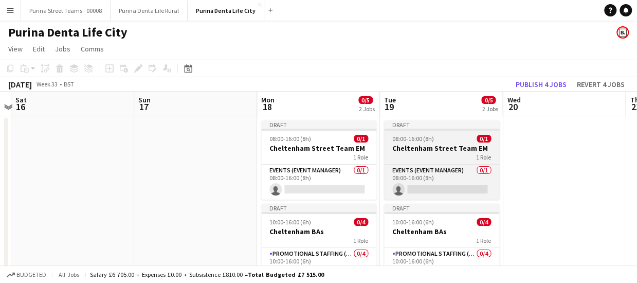
click at [452, 152] on h3 "Cheltenham Street Team EM" at bounding box center [441, 148] width 115 height 9
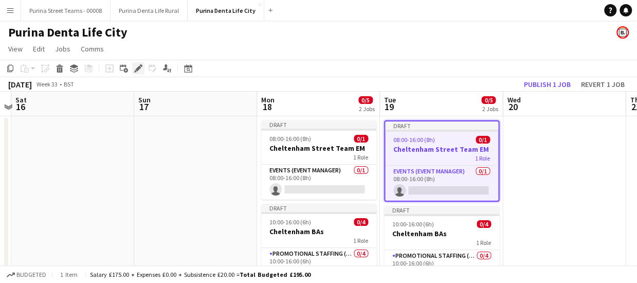
click at [139, 67] on icon at bounding box center [138, 69] width 6 height 6
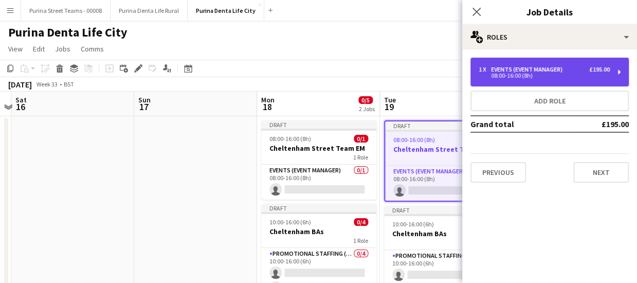
click at [529, 74] on div "08:00-16:00 (8h)" at bounding box center [544, 75] width 131 height 5
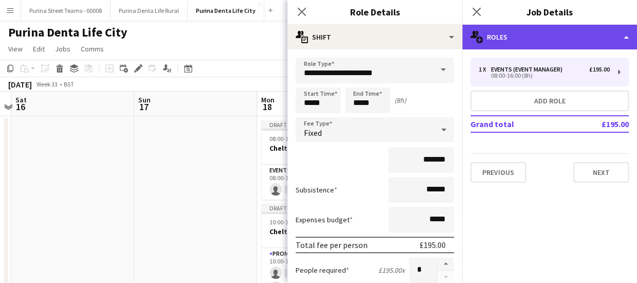
click at [591, 34] on div "multiple-users-add Roles" at bounding box center [550, 37] width 175 height 25
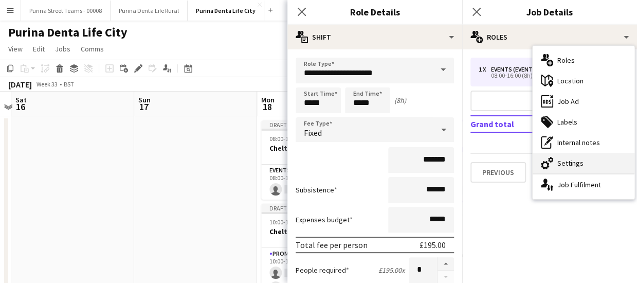
click at [572, 163] on div "cog-double-3 Settings" at bounding box center [584, 163] width 102 height 21
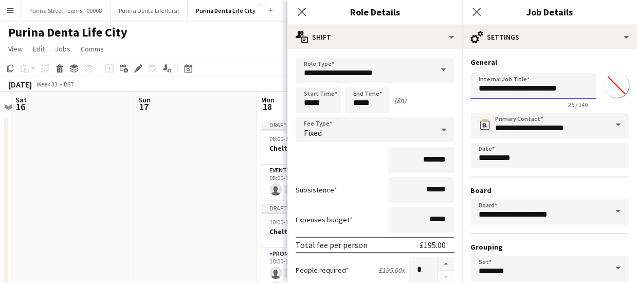
click at [490, 90] on input "**********" at bounding box center [534, 86] width 126 height 26
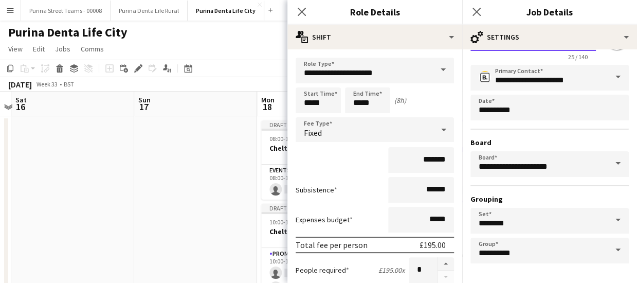
scroll to position [86, 0]
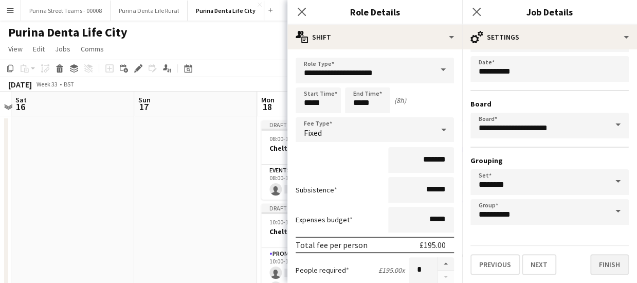
type input "**********"
click at [603, 255] on button "Finish" at bounding box center [610, 264] width 39 height 21
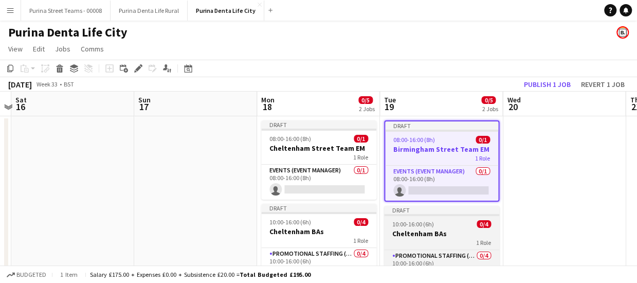
click at [432, 236] on h3 "Cheltenham BAs" at bounding box center [441, 233] width 115 height 9
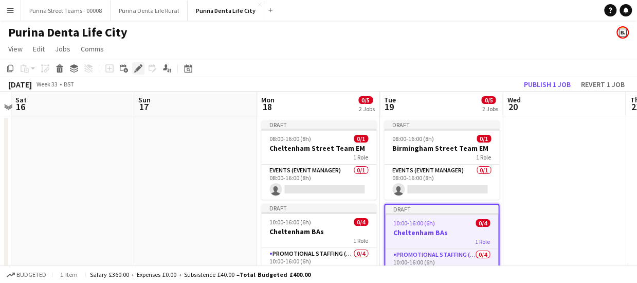
click at [135, 72] on icon at bounding box center [135, 71] width 3 height 3
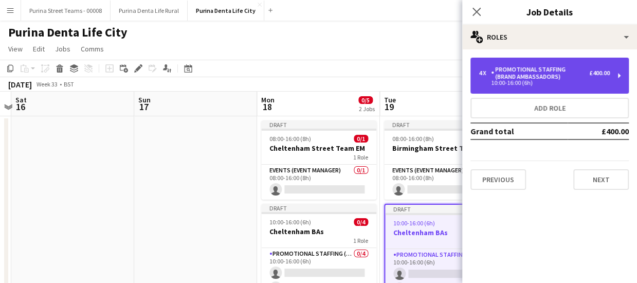
click at [548, 67] on div "Promotional Staffing (Brand Ambassadors)" at bounding box center [540, 73] width 98 height 14
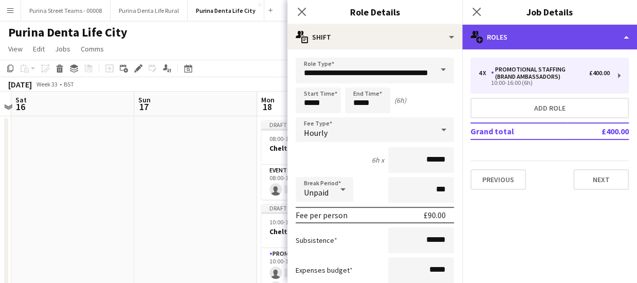
click at [573, 41] on div "multiple-users-add Roles" at bounding box center [550, 37] width 175 height 25
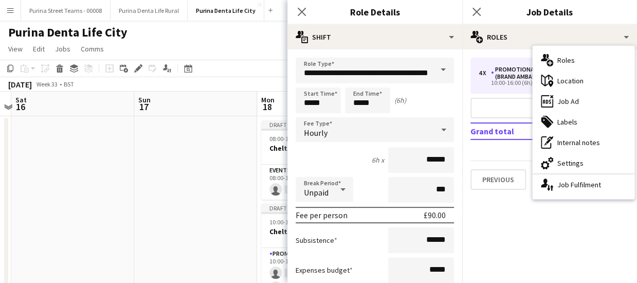
click at [561, 156] on div "cog-double-3 Settings" at bounding box center [584, 163] width 102 height 21
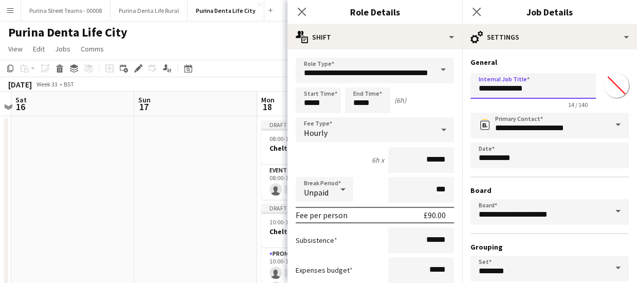
click at [501, 88] on input "**********" at bounding box center [534, 86] width 126 height 26
paste input "text"
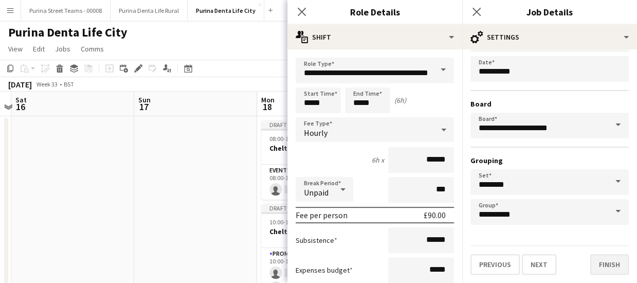
type input "**********"
click at [604, 269] on button "Finish" at bounding box center [610, 264] width 39 height 21
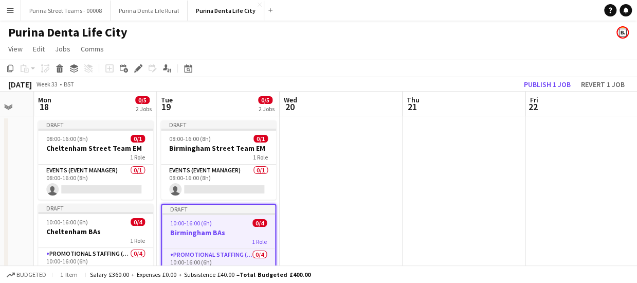
scroll to position [0, 464]
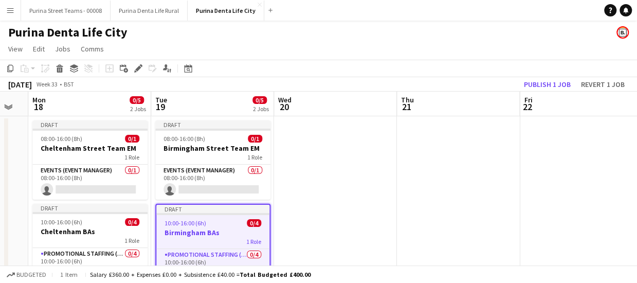
drag, startPoint x: 551, startPoint y: 153, endPoint x: 322, endPoint y: 161, distance: 229.1
click at [322, 161] on app-calendar-viewport "Thu 14 4/6 3 Jobs Fri 15 Sat 16 Sun 17 Mon 18 0/5 2 Jobs Tue 19 0/5 2 Jobs Wed …" at bounding box center [318, 255] width 637 height 327
click at [365, 191] on app-date-cell at bounding box center [335, 267] width 123 height 303
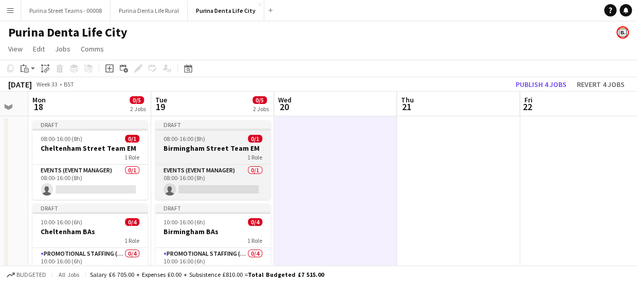
click at [201, 140] on span "08:00-16:00 (8h)" at bounding box center [185, 139] width 42 height 8
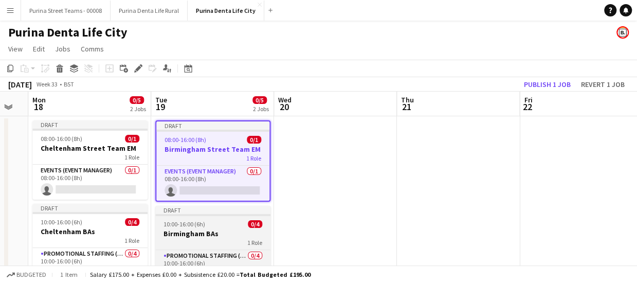
click at [216, 227] on div "10:00-16:00 (6h) 0/4" at bounding box center [212, 224] width 115 height 8
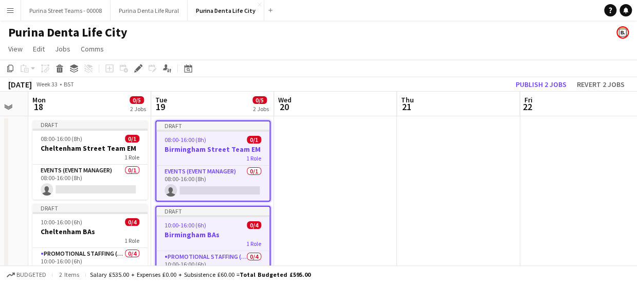
click at [333, 174] on app-date-cell at bounding box center [335, 267] width 123 height 303
click at [331, 144] on app-date-cell at bounding box center [335, 267] width 123 height 303
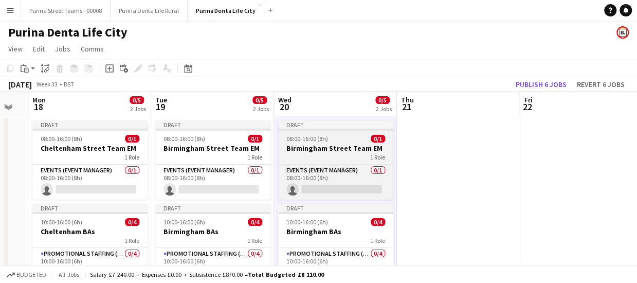
click at [321, 157] on div "1 Role" at bounding box center [335, 157] width 115 height 8
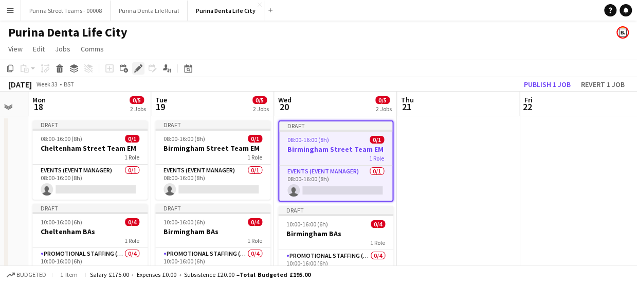
click at [135, 69] on icon "Edit" at bounding box center [138, 68] width 8 height 8
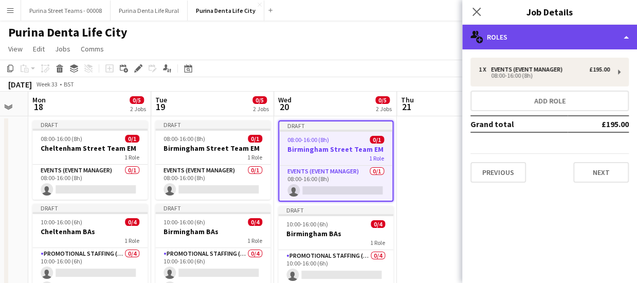
click at [615, 38] on div "multiple-users-add Roles" at bounding box center [550, 37] width 175 height 25
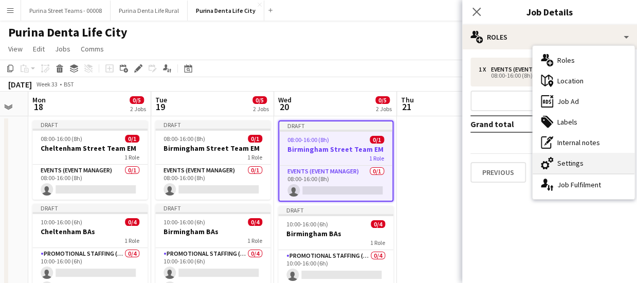
click at [582, 162] on div "cog-double-3 Settings" at bounding box center [584, 163] width 102 height 21
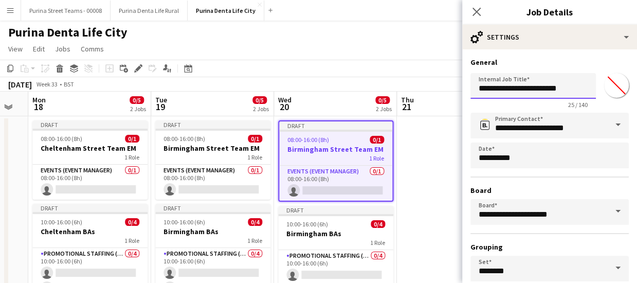
click at [497, 87] on input "**********" at bounding box center [534, 86] width 126 height 26
click at [490, 87] on input "**********" at bounding box center [534, 86] width 126 height 26
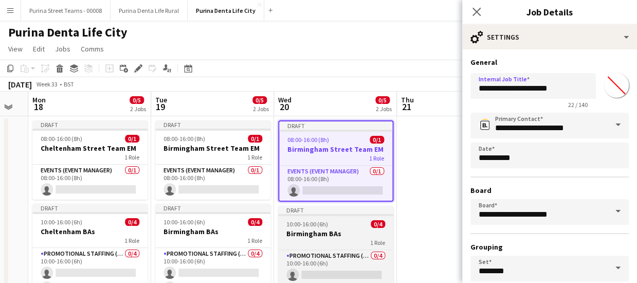
click at [324, 227] on span "10:00-16:00 (6h)" at bounding box center [308, 224] width 42 height 8
type input "**********"
type input "*******"
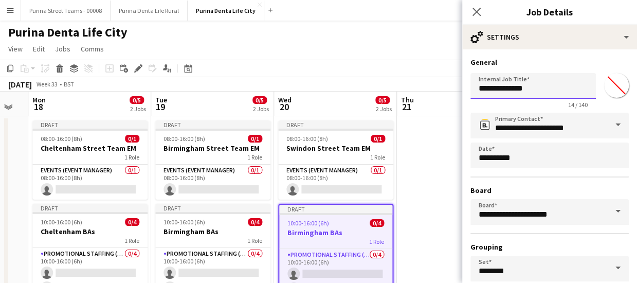
click at [559, 93] on input "**********" at bounding box center [534, 86] width 126 height 26
click at [520, 96] on input "**********" at bounding box center [534, 86] width 126 height 26
click at [505, 96] on input "**********" at bounding box center [534, 86] width 126 height 26
paste input "text"
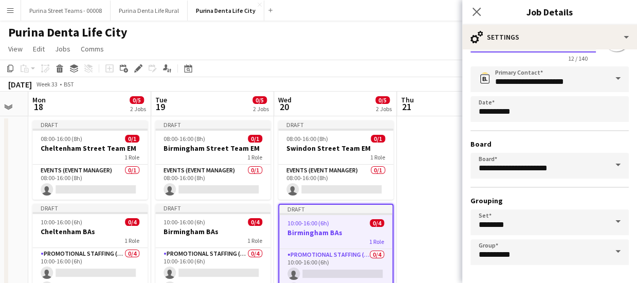
scroll to position [86, 0]
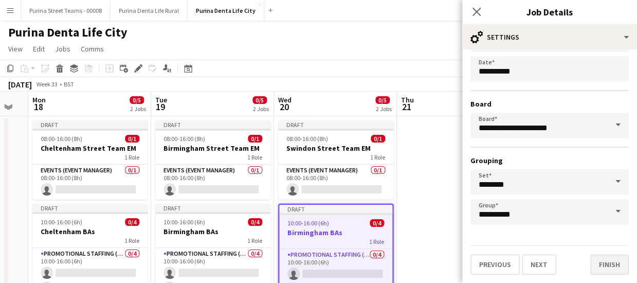
type input "**********"
click at [601, 258] on button "Finish" at bounding box center [610, 264] width 39 height 21
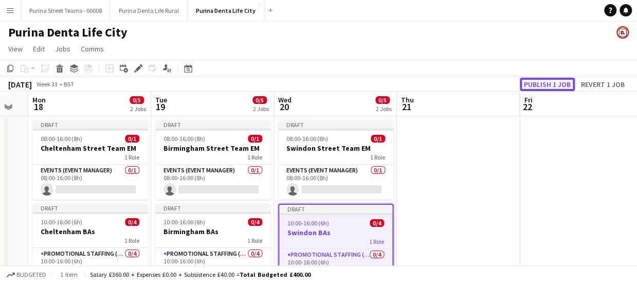
click at [522, 82] on button "Publish 1 job" at bounding box center [547, 84] width 55 height 13
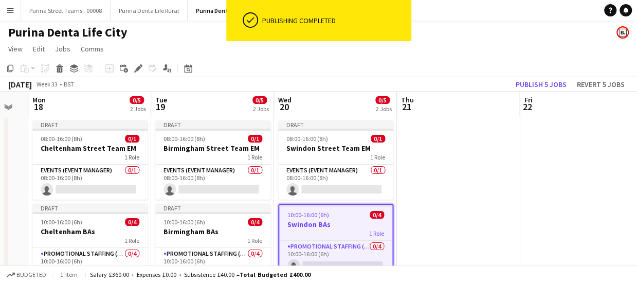
click at [484, 125] on app-date-cell at bounding box center [458, 267] width 123 height 303
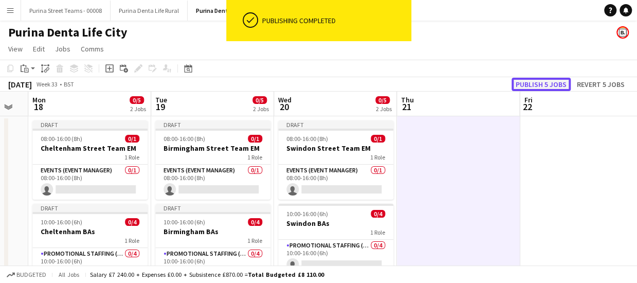
click at [529, 80] on button "Publish 5 jobs" at bounding box center [541, 84] width 59 height 13
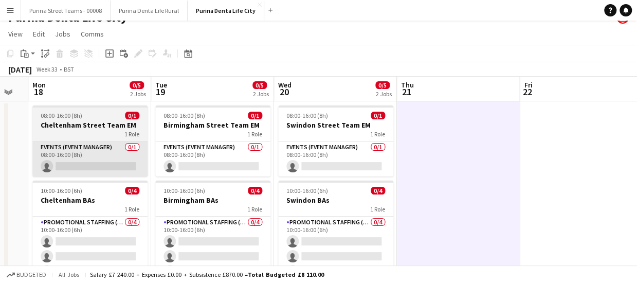
scroll to position [0, 0]
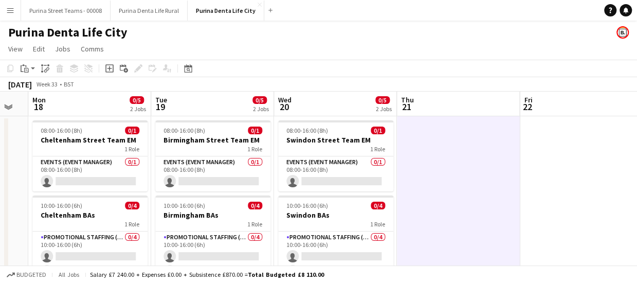
drag, startPoint x: 462, startPoint y: 160, endPoint x: 462, endPoint y: 170, distance: 10.3
click at [462, 160] on app-date-cell at bounding box center [458, 267] width 123 height 303
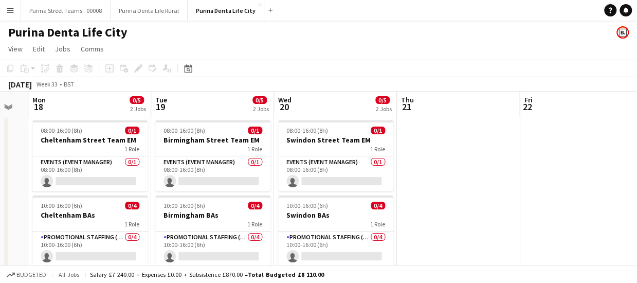
scroll to position [51, 0]
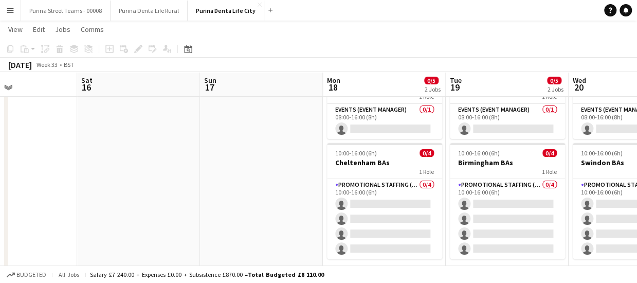
drag, startPoint x: 251, startPoint y: 181, endPoint x: 214, endPoint y: 180, distance: 36.5
click at [427, 176] on app-calendar-viewport "Wed 13 3/5 2 Jobs Thu 14 4/6 3 Jobs Fri 15 Sat 16 Sun 17 Mon 18 0/5 2 Jobs Tue …" at bounding box center [318, 178] width 637 height 378
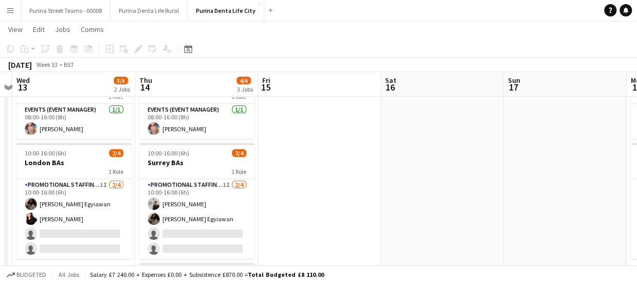
drag, startPoint x: 147, startPoint y: 183, endPoint x: 445, endPoint y: 174, distance: 298.0
click at [450, 174] on app-calendar-viewport "Mon 11 Tue 12 Wed 13 3/5 2 Jobs Thu 14 4/6 3 Jobs Fri 15 Sat 16 Sun 17 Mon 18 0…" at bounding box center [318, 178] width 637 height 378
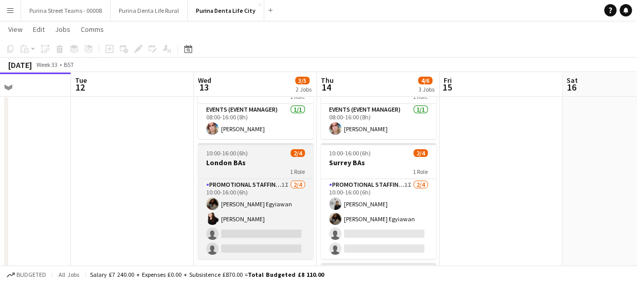
drag, startPoint x: 387, startPoint y: 173, endPoint x: 315, endPoint y: 151, distance: 75.0
click at [391, 173] on app-calendar-viewport "Sat 9 2/4 2 Jobs Sun 10 1/1 1 Job Mon 11 Tue 12 Wed 13 3/5 2 Jobs Thu 14 4/6 3 …" at bounding box center [318, 178] width 637 height 378
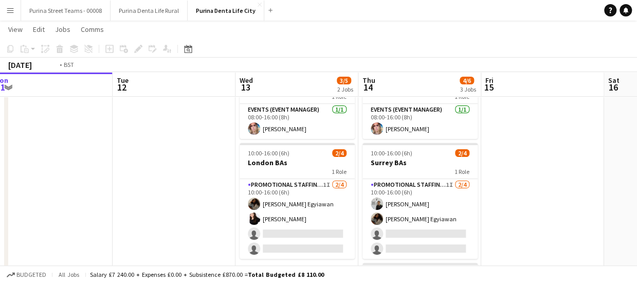
drag, startPoint x: 111, startPoint y: 183, endPoint x: 449, endPoint y: 180, distance: 337.5
click at [488, 180] on app-calendar-viewport "Sat 9 2/4 2 Jobs Sun 10 1/1 1 Job Mon 11 Tue 12 Wed 13 3/5 2 Jobs Thu 14 4/6 3 …" at bounding box center [318, 178] width 637 height 378
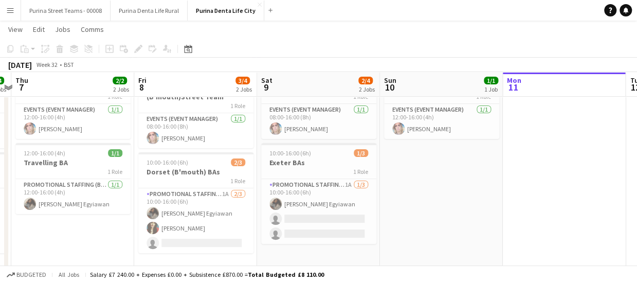
drag, startPoint x: 208, startPoint y: 185, endPoint x: 434, endPoint y: 183, distance: 226.4
click at [434, 183] on app-calendar-viewport "Mon 4 Tue 5 Wed 6 4/4 2 Jobs Thu 7 2/2 2 Jobs Fri 8 3/4 2 Jobs Sat 9 2/4 2 Jobs…" at bounding box center [318, 178] width 637 height 378
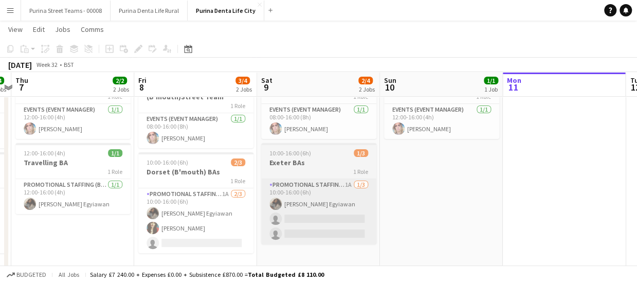
scroll to position [0, 279]
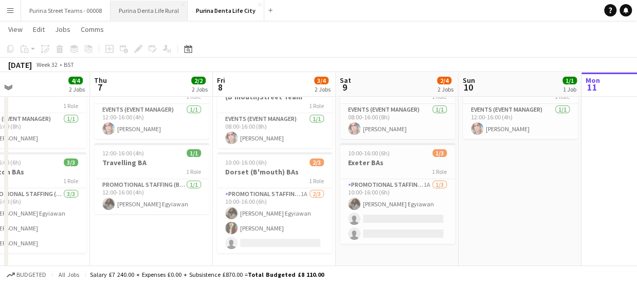
click at [164, 13] on button "Purina Denta Life Rural Close" at bounding box center [149, 11] width 77 height 20
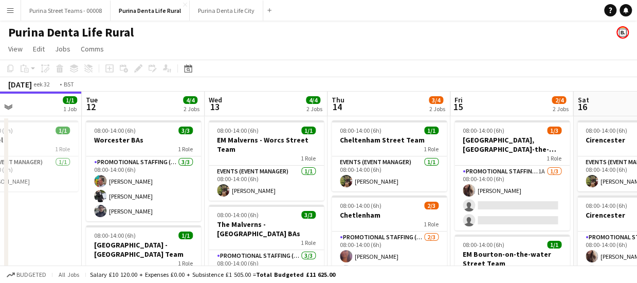
scroll to position [0, 463]
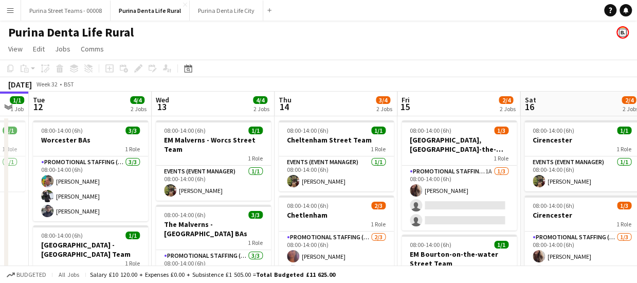
drag, startPoint x: 278, startPoint y: 219, endPoint x: 205, endPoint y: 220, distance: 73.1
click at [205, 220] on app-calendar-viewport "Fri 8 3/4 2 Jobs Sat 9 3/4 2 Jobs Sun 10 3/4 2 Jobs Mon 11 1/1 1 Job Tue 12 4/4…" at bounding box center [318, 214] width 637 height 245
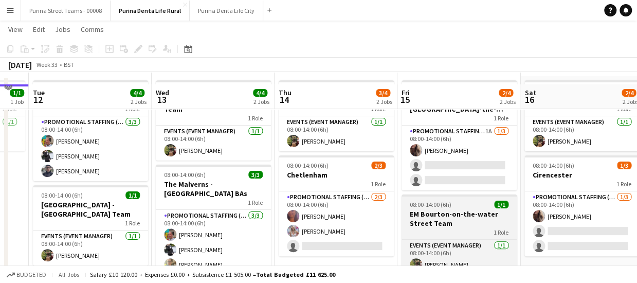
scroll to position [51, 0]
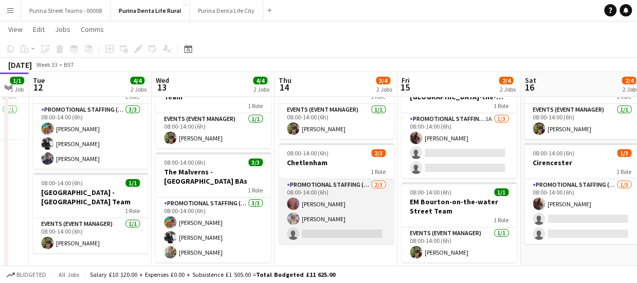
click at [352, 205] on app-card-role "Promotional Staffing (Brand Ambassadors) [DATE] 08:00-14:00 (6h) [PERSON_NAME] …" at bounding box center [336, 211] width 115 height 65
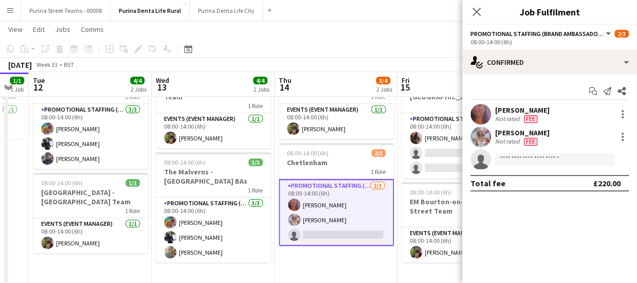
click at [548, 117] on div "Not rated Fee" at bounding box center [522, 119] width 55 height 8
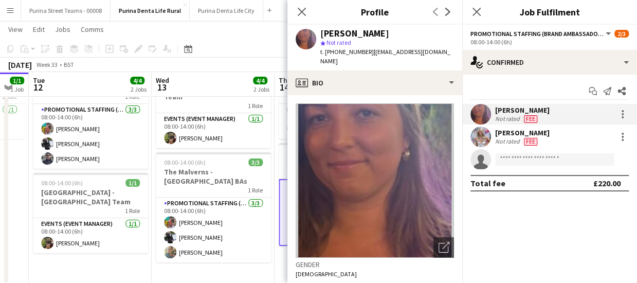
click at [588, 109] on div "[PERSON_NAME] Not rated Fee" at bounding box center [550, 114] width 175 height 21
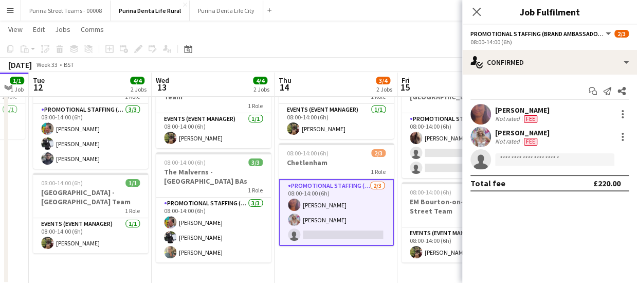
click at [609, 110] on div "[PERSON_NAME] Not rated Fee" at bounding box center [550, 114] width 175 height 21
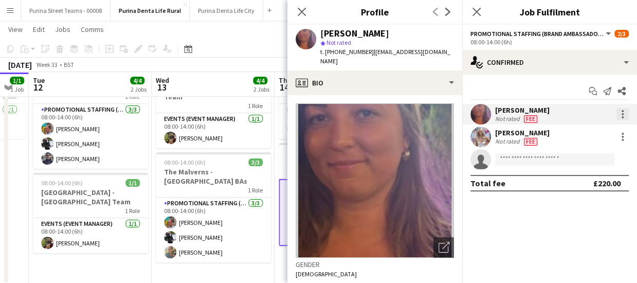
click at [624, 111] on div at bounding box center [623, 111] width 2 height 2
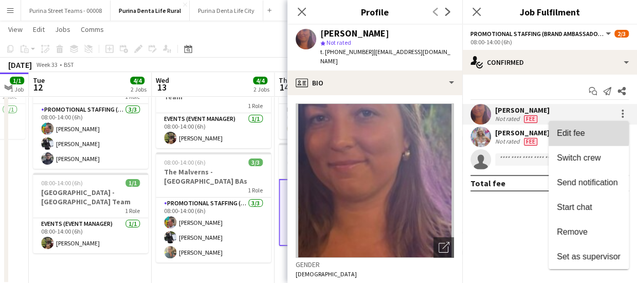
click at [588, 133] on span "Edit fee" at bounding box center [589, 133] width 64 height 9
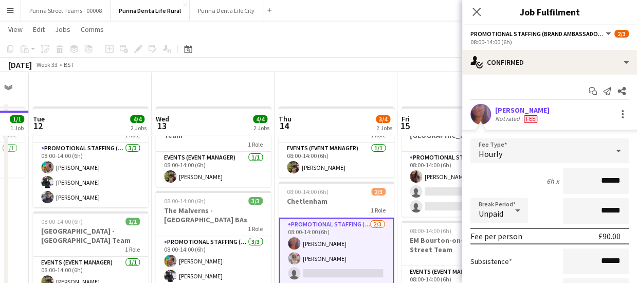
scroll to position [0, 0]
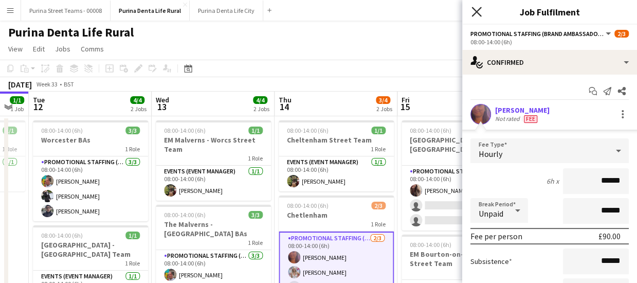
click at [480, 14] on icon "Close pop-in" at bounding box center [477, 12] width 10 height 10
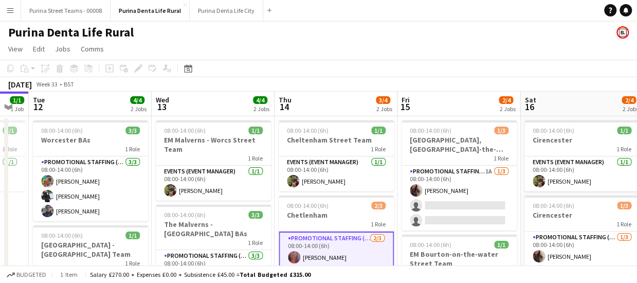
click at [343, 252] on app-card-role "Promotional Staffing (Brand Ambassadors) [DATE] 08:00-14:00 (6h) [PERSON_NAME] …" at bounding box center [336, 265] width 115 height 67
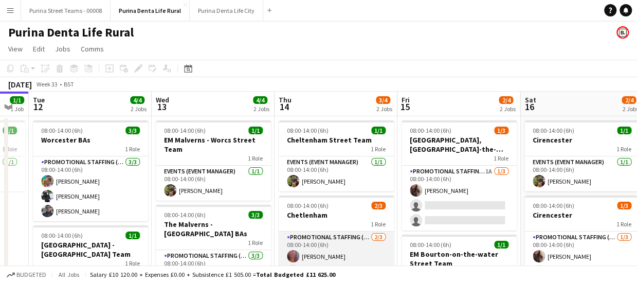
click at [343, 252] on app-card-role "Promotional Staffing (Brand Ambassadors) [DATE] 08:00-14:00 (6h) [PERSON_NAME] …" at bounding box center [336, 264] width 115 height 65
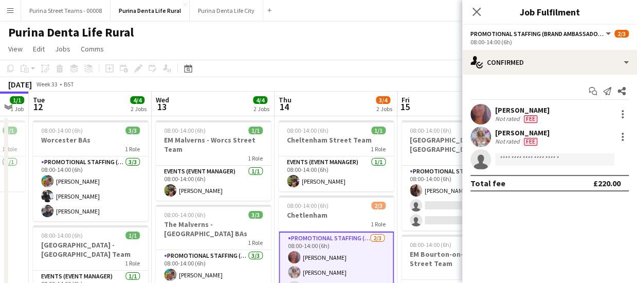
click at [550, 115] on div "[PERSON_NAME]" at bounding box center [522, 109] width 55 height 9
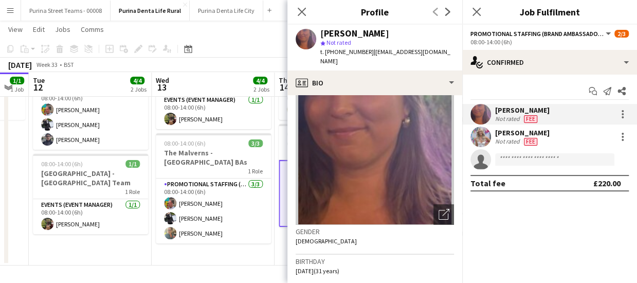
scroll to position [103, 0]
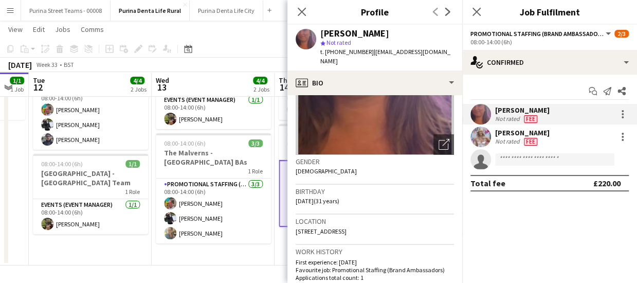
click at [347, 229] on span "[STREET_ADDRESS]" at bounding box center [321, 231] width 51 height 8
copy span "Newbury"
click at [297, 15] on icon "Close pop-in" at bounding box center [302, 12] width 10 height 10
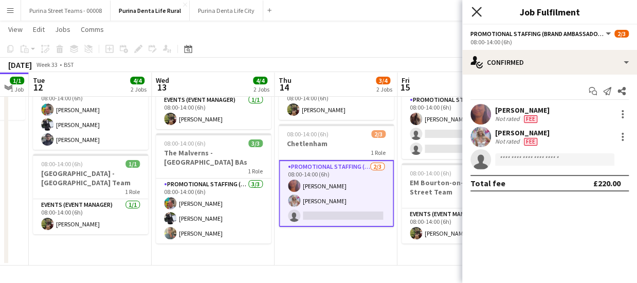
click at [474, 12] on icon "Close pop-in" at bounding box center [477, 12] width 10 height 10
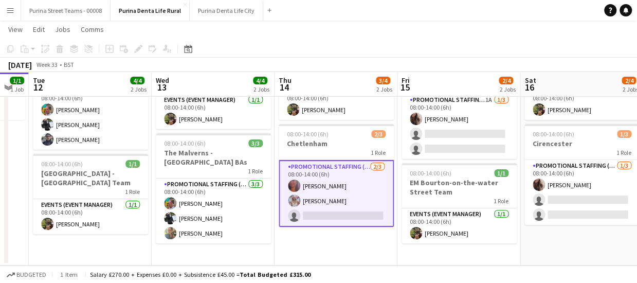
click at [332, 214] on app-card-role "Promotional Staffing (Brand Ambassadors) [DATE] 08:00-14:00 (6h) [PERSON_NAME] …" at bounding box center [336, 193] width 115 height 67
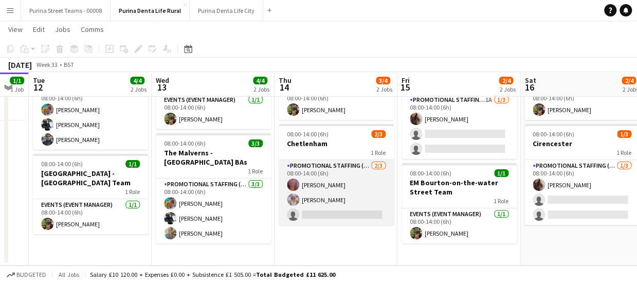
click at [371, 208] on app-card-role "Promotional Staffing (Brand Ambassadors) [DATE] 08:00-14:00 (6h) [PERSON_NAME] …" at bounding box center [336, 192] width 115 height 65
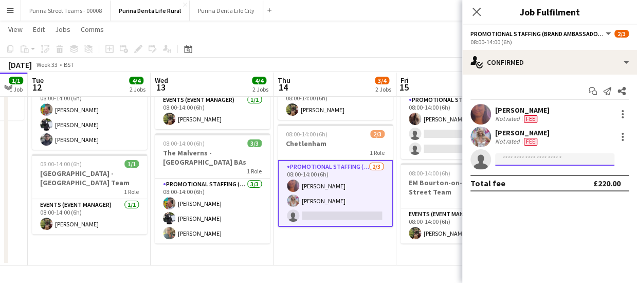
click at [566, 164] on input at bounding box center [554, 159] width 119 height 12
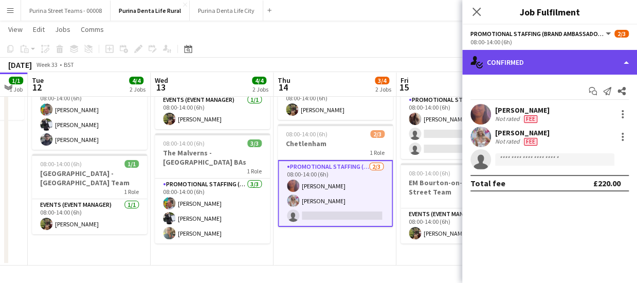
click at [605, 68] on div "single-neutral-actions-check-2 Confirmed" at bounding box center [550, 62] width 175 height 25
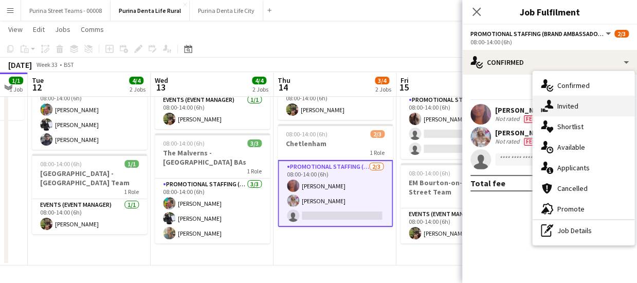
click at [573, 101] on div "single-neutral-actions-share-1 Invited" at bounding box center [584, 106] width 102 height 21
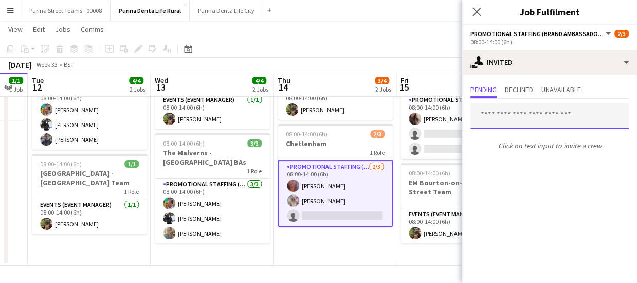
click at [497, 117] on input "text" at bounding box center [550, 116] width 158 height 26
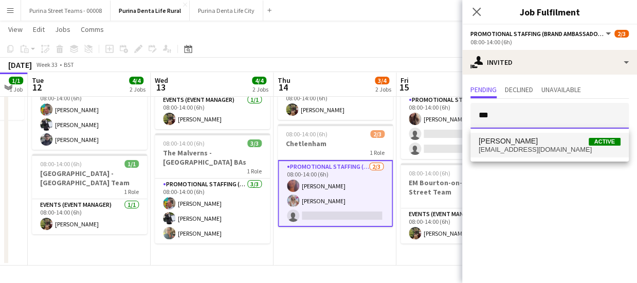
type input "***"
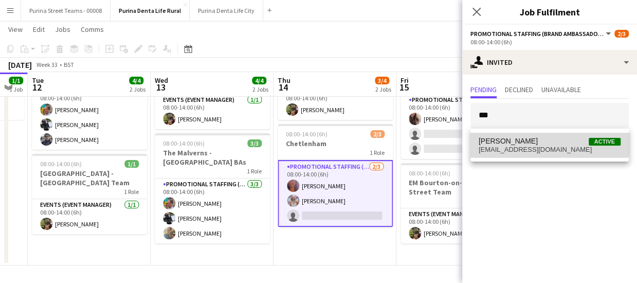
click at [500, 140] on span "[PERSON_NAME]" at bounding box center [508, 141] width 59 height 9
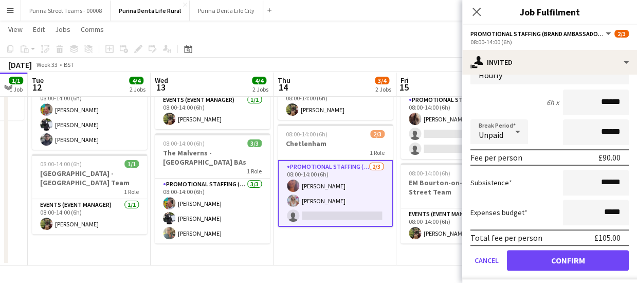
scroll to position [139, 0]
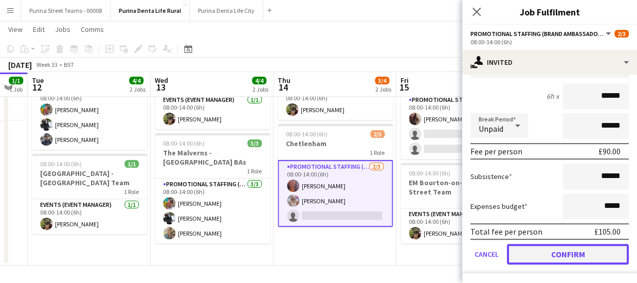
click at [596, 252] on button "Confirm" at bounding box center [568, 254] width 122 height 21
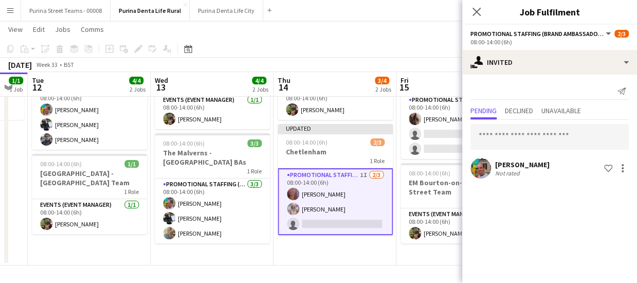
scroll to position [0, 0]
click at [477, 11] on icon at bounding box center [477, 12] width 10 height 10
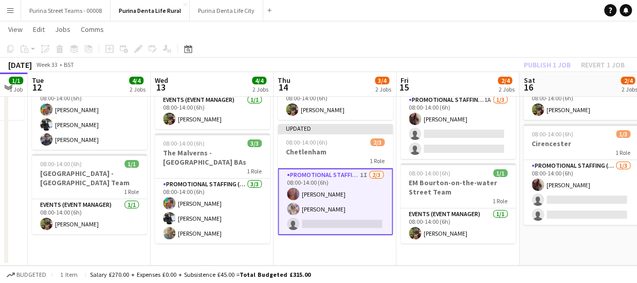
click at [507, 19] on app-navbar "Menu Boards Boards Boards All jobs Status Workforce Workforce My Workforce Recr…" at bounding box center [318, 10] width 637 height 21
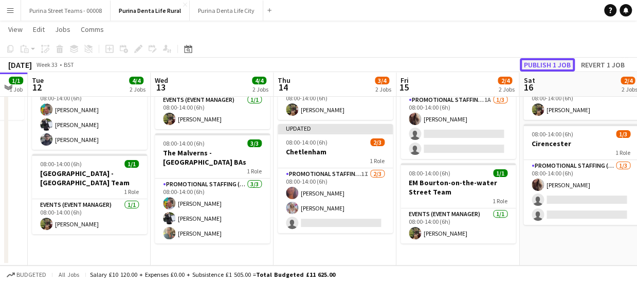
click at [534, 60] on button "Publish 1 job" at bounding box center [547, 64] width 55 height 13
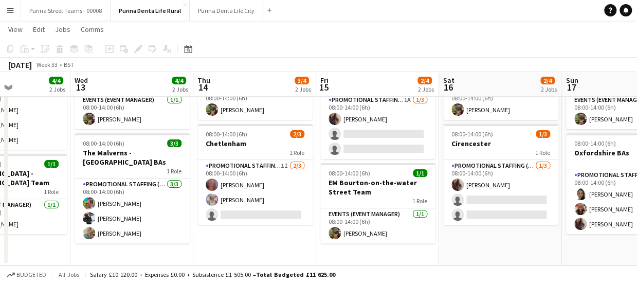
scroll to position [0, 325]
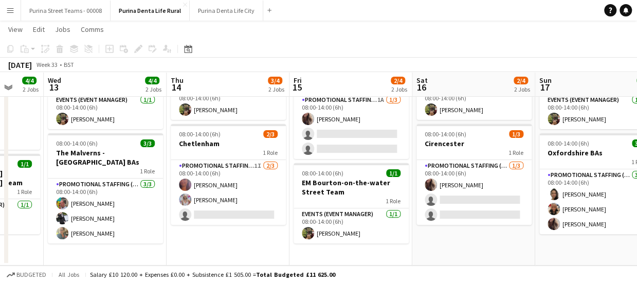
drag, startPoint x: 262, startPoint y: 238, endPoint x: 238, endPoint y: 235, distance: 25.0
click at [238, 235] on app-calendar-viewport "Sun 10 3/4 2 Jobs Mon 11 1/1 1 Job Tue 12 4/4 2 Jobs Wed 13 4/4 2 Jobs Thu 14 3…" at bounding box center [318, 118] width 637 height 296
drag, startPoint x: 238, startPoint y: 235, endPoint x: 202, endPoint y: 249, distance: 38.3
click at [202, 249] on app-date-cell "08:00-14:00 (6h) 1/1 Cheltenham Street Team 1 Role Events (Event Manager) 1/1 0…" at bounding box center [228, 155] width 123 height 221
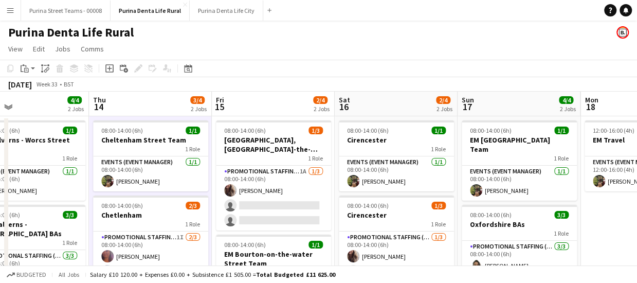
scroll to position [0, 403]
drag, startPoint x: 338, startPoint y: 209, endPoint x: 261, endPoint y: 202, distance: 77.5
click at [261, 202] on app-calendar-viewport "Sun 10 3/4 2 Jobs Mon 11 1/1 1 Job Tue 12 4/4 2 Jobs Wed 13 4/4 2 Jobs Thu 14 3…" at bounding box center [318, 214] width 637 height 245
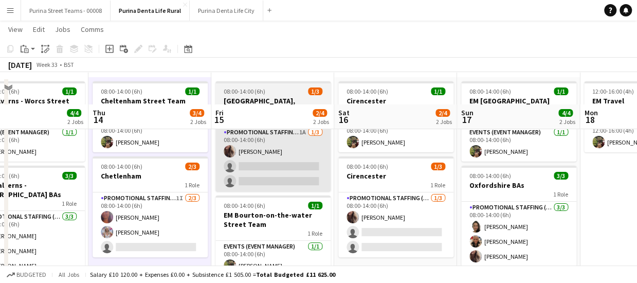
scroll to position [70, 0]
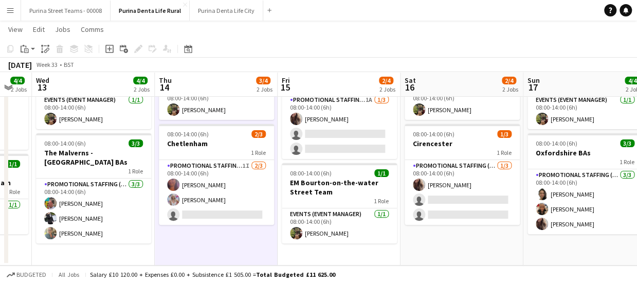
drag, startPoint x: 160, startPoint y: 234, endPoint x: 233, endPoint y: 232, distance: 72.6
click at [233, 232] on app-calendar-viewport "Sun 10 3/4 2 Jobs Mon 11 1/1 1 Job Tue 12 4/4 2 Jobs Wed 13 4/4 2 Jobs Thu 14 3…" at bounding box center [318, 118] width 637 height 296
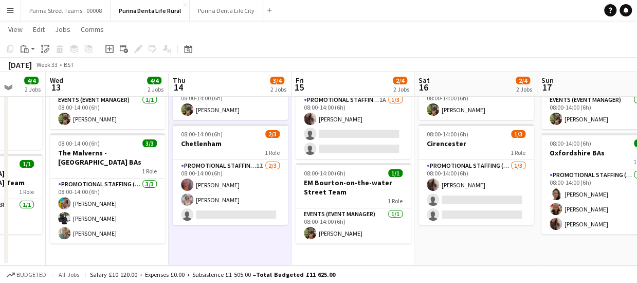
click at [13, 6] on app-icon "Menu" at bounding box center [10, 10] width 8 height 8
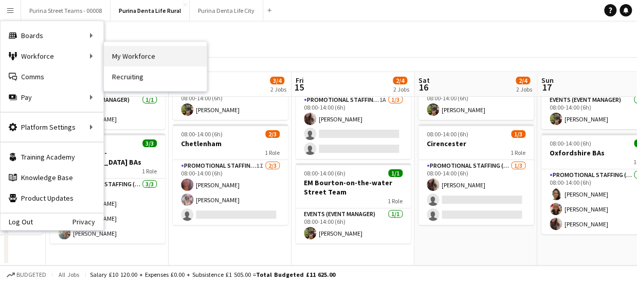
click at [150, 60] on link "My Workforce" at bounding box center [155, 56] width 103 height 21
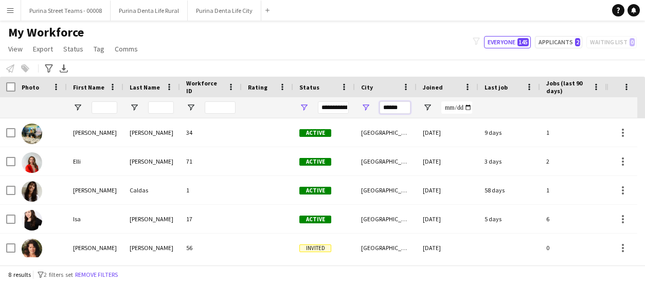
click at [384, 103] on input "******" at bounding box center [395, 107] width 31 height 12
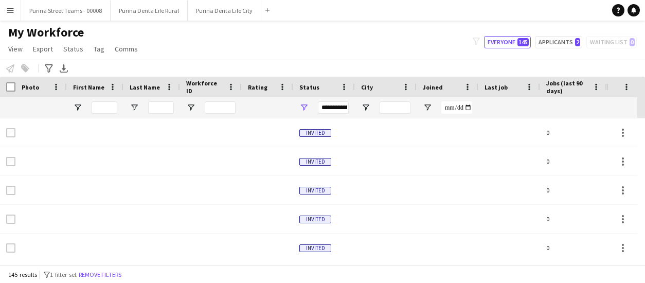
click at [377, 64] on app-workforce-header "My Workforce View Views Default view New view Update view Delete view Edit name…" at bounding box center [322, 51] width 645 height 52
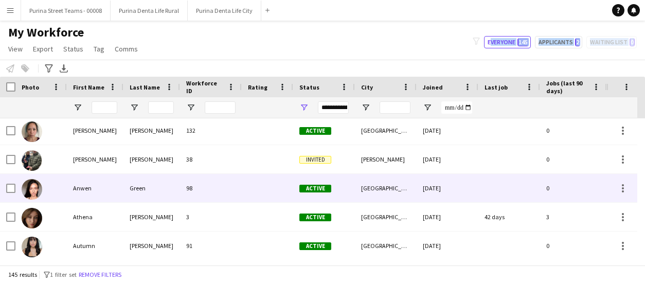
scroll to position [504, 0]
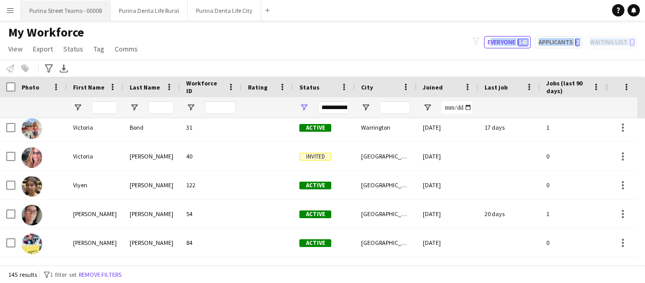
click at [63, 11] on button "Purina Street Teams - 00008 Close" at bounding box center [66, 11] width 90 height 20
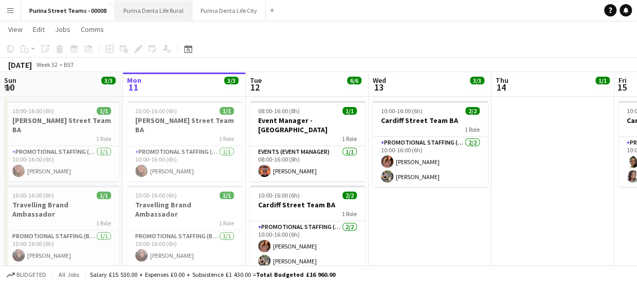
click at [142, 5] on button "Purina Denta Life Rural Close" at bounding box center [153, 11] width 77 height 20
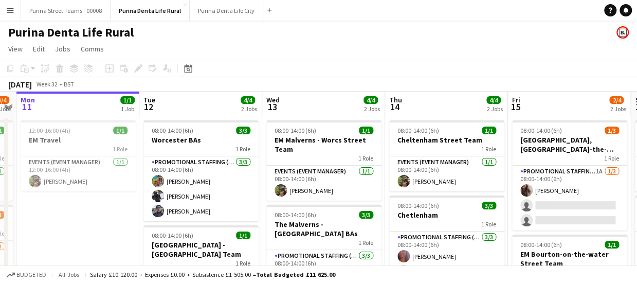
drag, startPoint x: 396, startPoint y: 152, endPoint x: 307, endPoint y: 144, distance: 89.4
click at [307, 144] on app-calendar-viewport "Fri 8 3/4 2 Jobs Sat 9 3/4 2 Jobs Sun 10 3/4 2 Jobs Mon 11 1/1 1 Job Tue 12 4/4…" at bounding box center [318, 214] width 637 height 245
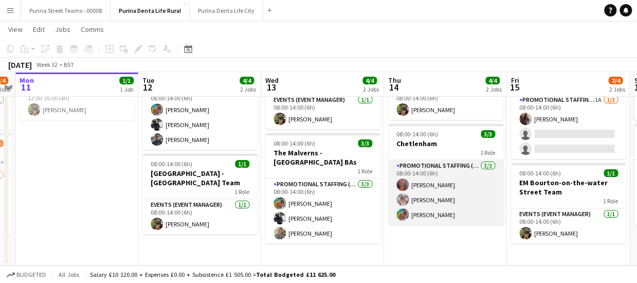
click at [422, 220] on app-card-role "Promotional Staffing (Brand Ambassadors) 3/3 08:00-14:00 (6h) Laura Bartlett-Na…" at bounding box center [445, 192] width 115 height 65
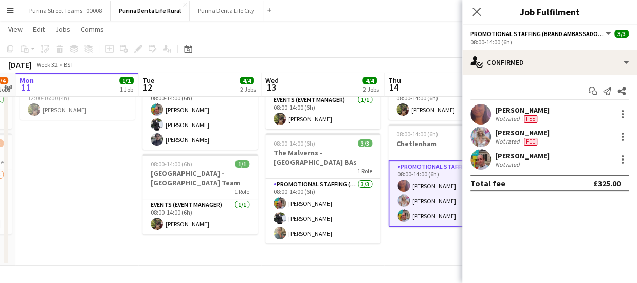
click at [523, 158] on div "[PERSON_NAME]" at bounding box center [522, 155] width 55 height 9
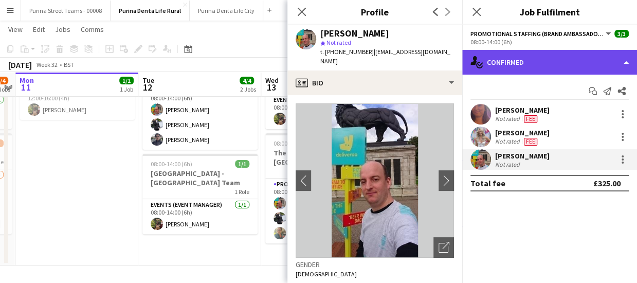
click at [593, 67] on div "single-neutral-actions-check-2 Confirmed" at bounding box center [550, 62] width 175 height 25
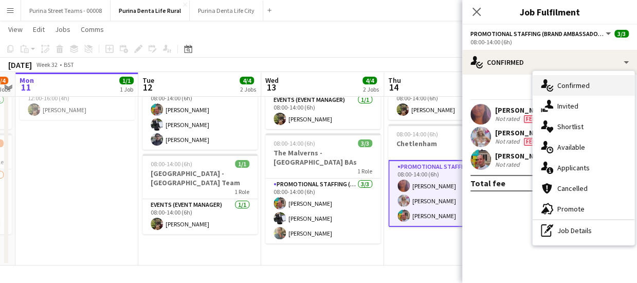
click at [582, 91] on div "single-neutral-actions-check-2 Confirmed" at bounding box center [584, 85] width 102 height 21
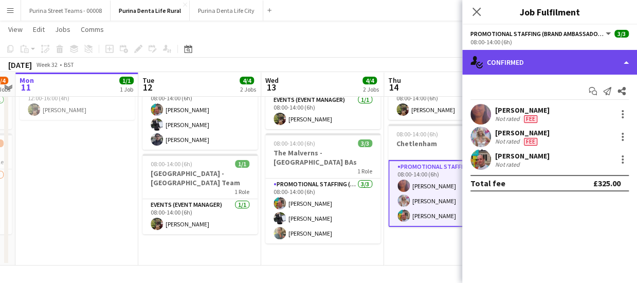
click at [629, 61] on div "single-neutral-actions-check-2 Confirmed" at bounding box center [550, 62] width 175 height 25
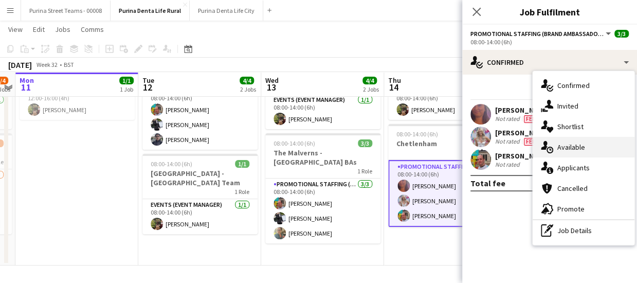
click at [605, 146] on div "single-neutral-actions-upload Available" at bounding box center [584, 147] width 102 height 21
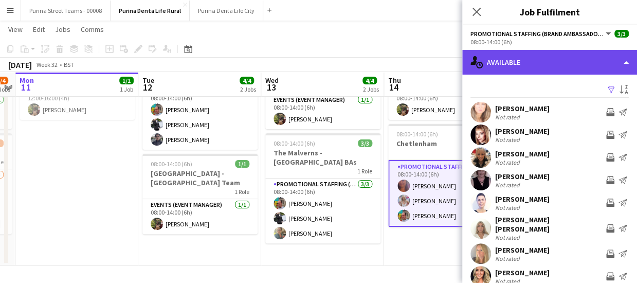
click at [566, 60] on div "single-neutral-actions-upload Available" at bounding box center [550, 62] width 175 height 25
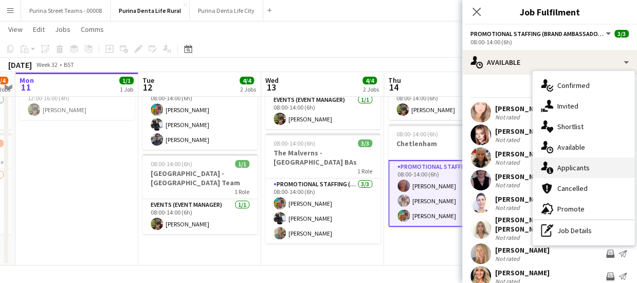
click at [573, 164] on div "single-neutral-actions-information Applicants" at bounding box center [584, 167] width 102 height 21
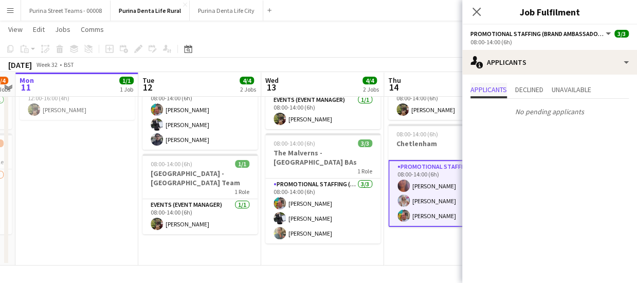
click at [491, 87] on span "Applicants" at bounding box center [489, 89] width 37 height 7
click at [541, 75] on div "Applicants Declined Unavailable No pending applicants" at bounding box center [550, 102] width 175 height 54
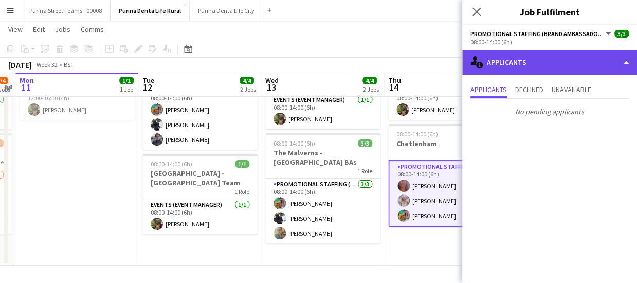
click at [541, 65] on div "single-neutral-actions-information Applicants" at bounding box center [550, 62] width 175 height 25
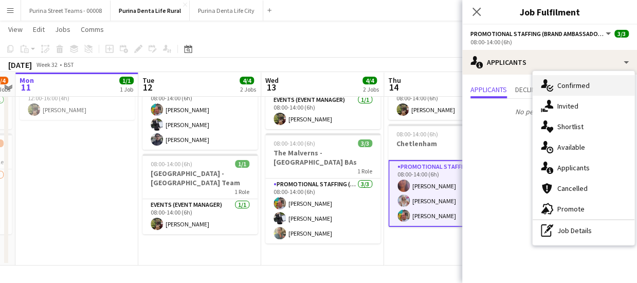
click at [561, 83] on div "single-neutral-actions-check-2 Confirmed" at bounding box center [584, 85] width 102 height 21
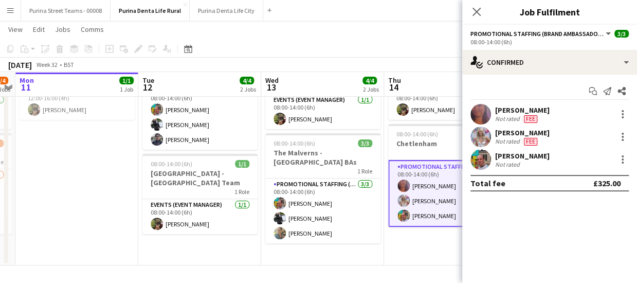
click at [531, 156] on div "[PERSON_NAME]" at bounding box center [522, 155] width 55 height 9
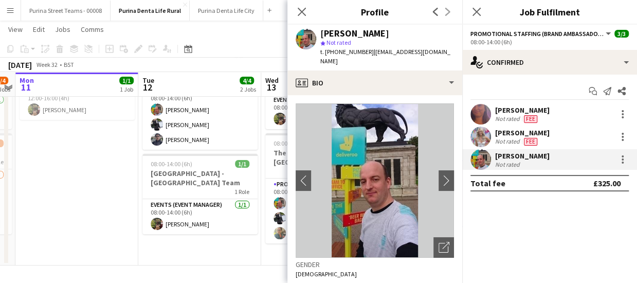
click at [519, 218] on mat-expansion-panel "check Confirmed Start chat Send notification Share Laura Bartlett-Napper Not ra…" at bounding box center [550, 179] width 175 height 208
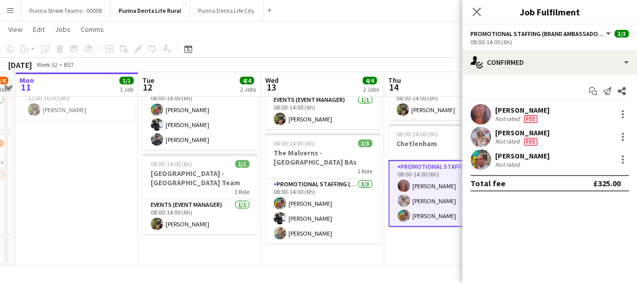
click at [410, 255] on app-date-cell "08:00-14:00 (6h) 1/1 Cheltenham Street Team 1 Role Events (Event Manager) 1/1 0…" at bounding box center [445, 155] width 123 height 221
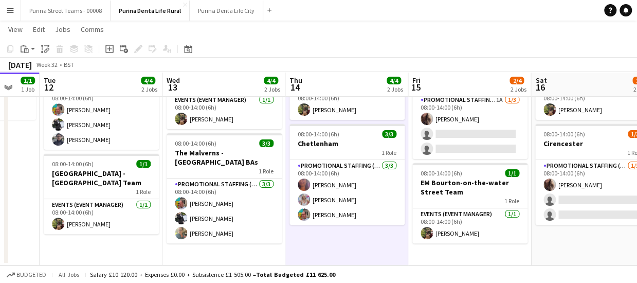
scroll to position [0, 464]
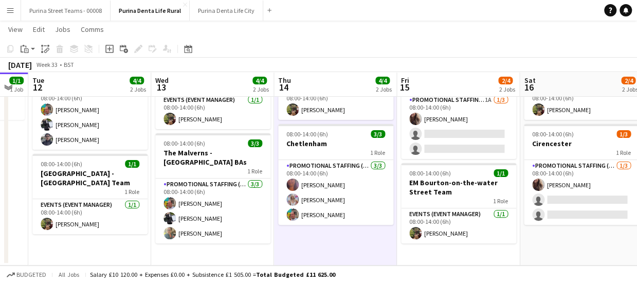
drag, startPoint x: 363, startPoint y: 256, endPoint x: 291, endPoint y: 260, distance: 71.7
click at [291, 260] on app-calendar-viewport "Fri 8 3/4 2 Jobs Sat 9 3/4 2 Jobs Sun 10 3/4 2 Jobs Mon 11 1/1 1 Job Tue 12 4/4…" at bounding box center [318, 118] width 637 height 296
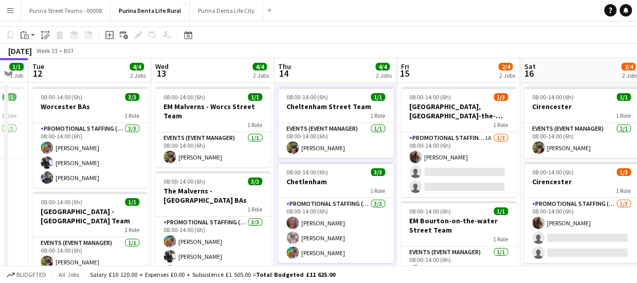
scroll to position [19, 0]
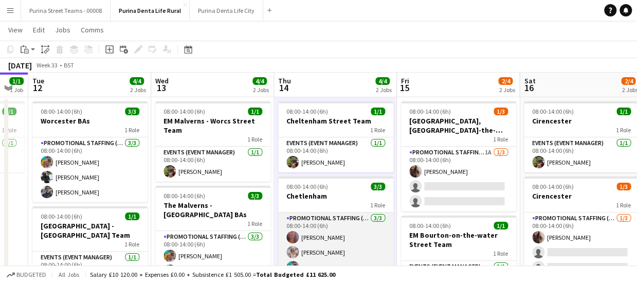
click at [342, 238] on app-card-role "Promotional Staffing (Brand Ambassadors) 3/3 08:00-14:00 (6h) Laura Bartlett-Na…" at bounding box center [335, 244] width 115 height 65
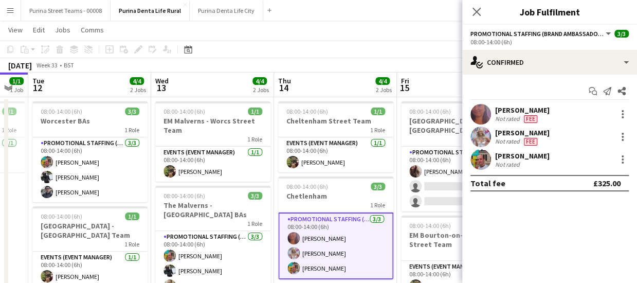
click at [540, 116] on div "Not rated Fee" at bounding box center [522, 119] width 55 height 8
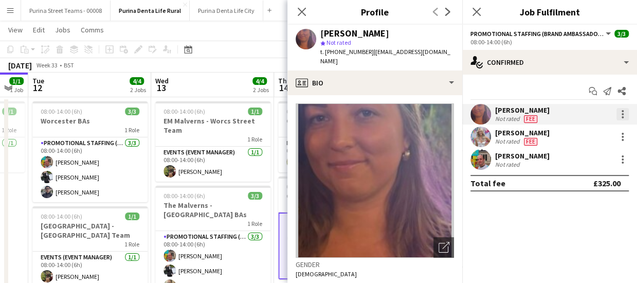
click at [620, 109] on div at bounding box center [623, 114] width 12 height 12
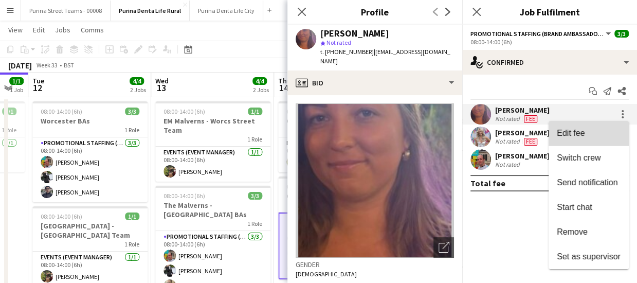
click at [574, 134] on span "Edit fee" at bounding box center [571, 133] width 28 height 9
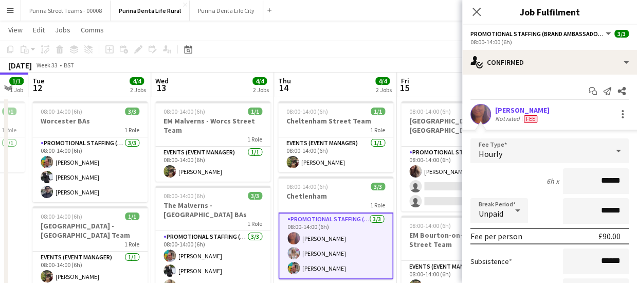
click at [422, 55] on app-toolbar "Copy Paste Paste Ctrl+V Paste with crew Ctrl+Shift+V Paste linked Job [GEOGRAPH…" at bounding box center [318, 49] width 637 height 17
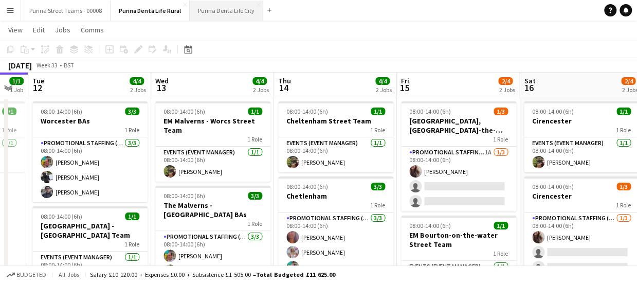
click at [201, 8] on button "Purina Denta Life City Close" at bounding box center [227, 11] width 74 height 20
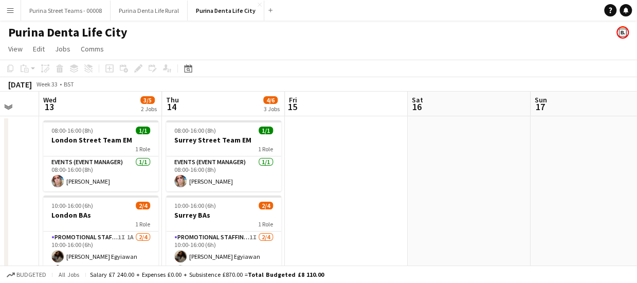
click at [193, 170] on app-calendar-viewport "Sun 10 1/1 1 Job Mon 11 Tue 12 Wed 13 3/5 2 Jobs Thu 14 4/6 3 Jobs Fri 15 Sat 1…" at bounding box center [318, 255] width 637 height 327
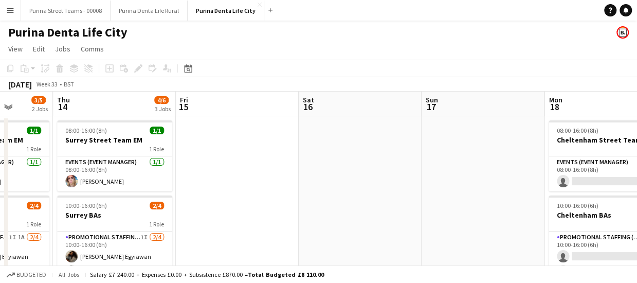
drag, startPoint x: 465, startPoint y: 192, endPoint x: 310, endPoint y: 188, distance: 155.5
click at [254, 200] on app-calendar-viewport "Sun 10 1/1 1 Job Mon 11 Tue 12 Wed 13 3/5 2 Jobs Thu 14 4/6 3 Jobs Fri 15 Sat 1…" at bounding box center [318, 255] width 637 height 327
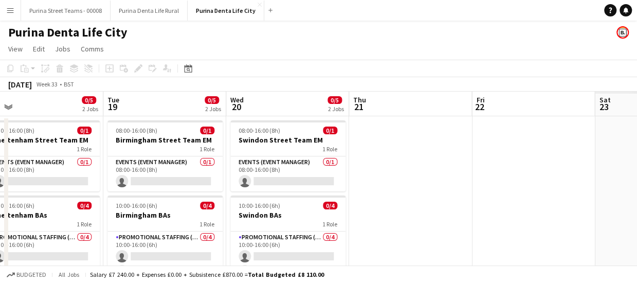
scroll to position [0, 270]
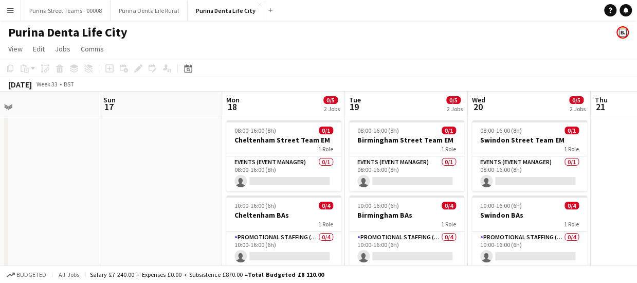
drag, startPoint x: 288, startPoint y: 194, endPoint x: 242, endPoint y: 194, distance: 46.3
click at [242, 194] on app-calendar-viewport "Thu 14 4/6 3 Jobs Fri 15 Sat 16 Sun 17 Mon 18 0/5 2 Jobs Tue 19 0/5 2 Jobs Wed …" at bounding box center [318, 255] width 637 height 327
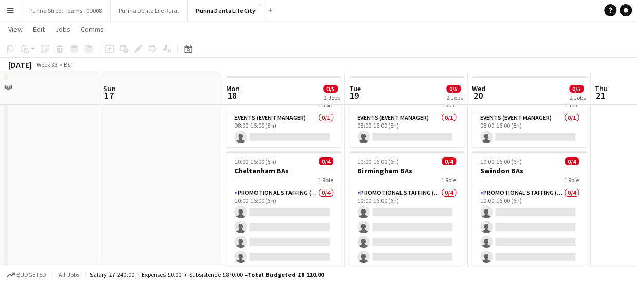
scroll to position [0, 0]
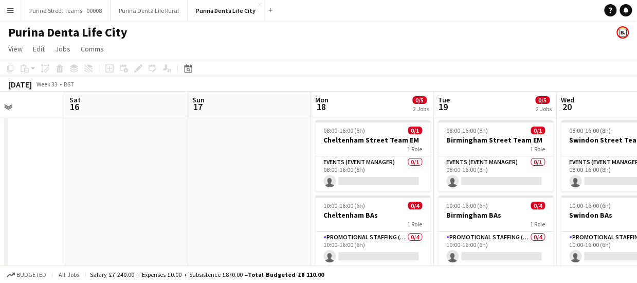
drag, startPoint x: 312, startPoint y: 202, endPoint x: 401, endPoint y: 200, distance: 89.5
click at [401, 200] on app-calendar-viewport "Wed 13 3/5 2 Jobs Thu 14 4/6 3 Jobs Fri 15 Sat 16 Sun 17 Mon 18 0/5 2 Jobs Tue …" at bounding box center [318, 255] width 637 height 327
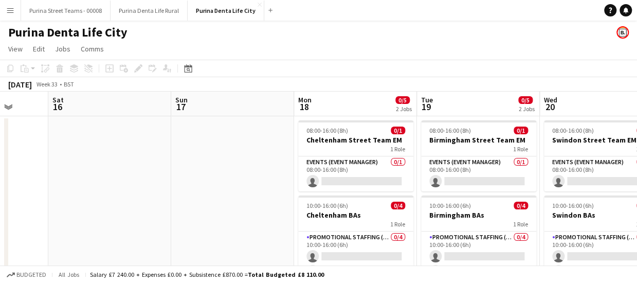
drag, startPoint x: 404, startPoint y: 201, endPoint x: 446, endPoint y: 199, distance: 41.7
click at [519, 198] on app-calendar-viewport "Wed 13 3/5 2 Jobs Thu 14 4/6 3 Jobs Fri 15 Sat 16 Sun 17 Mon 18 0/5 2 Jobs Tue …" at bounding box center [318, 255] width 637 height 327
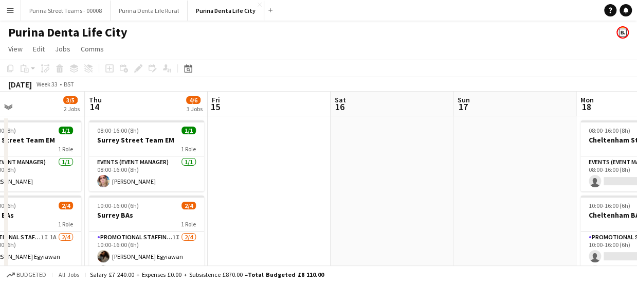
drag, startPoint x: 267, startPoint y: 194, endPoint x: 294, endPoint y: 194, distance: 27.3
click at [294, 194] on app-calendar-viewport "Mon 11 Tue 12 Wed 13 3/5 2 Jobs Thu 14 4/6 3 Jobs Fri 15 Sat 16 Sun 17 Mon 18 0…" at bounding box center [318, 255] width 637 height 327
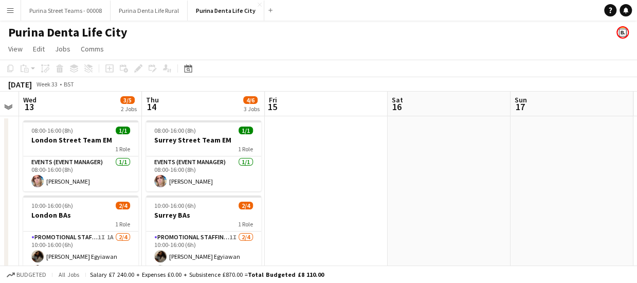
drag, startPoint x: 254, startPoint y: 209, endPoint x: 311, endPoint y: 207, distance: 57.7
click at [311, 207] on app-calendar-viewport "Mon 11 Tue 12 Wed 13 3/5 2 Jobs Thu 14 4/6 3 Jobs Fri 15 Sat 16 Sun 17 Mon 18 0…" at bounding box center [318, 255] width 637 height 327
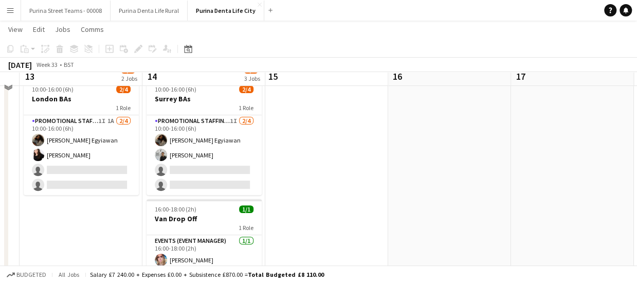
scroll to position [100, 0]
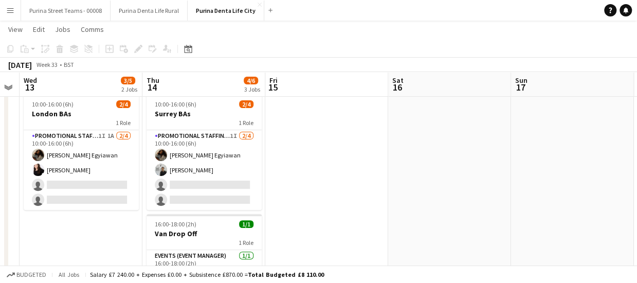
click at [103, 184] on app-card-role "Promotional Staffing (Brand Ambassadors) 1I 1A 2/4 10:00-16:00 (6h) Odilia Egyi…" at bounding box center [81, 170] width 115 height 80
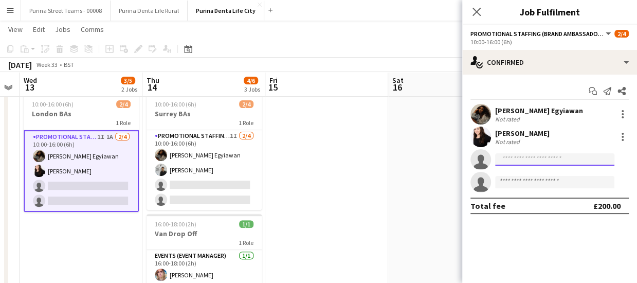
click at [533, 157] on input at bounding box center [554, 159] width 119 height 12
type input "*****"
drag, startPoint x: 521, startPoint y: 160, endPoint x: 486, endPoint y: 155, distance: 35.7
click at [486, 155] on app-invite-slot "single-neutral-actions *****" at bounding box center [550, 159] width 175 height 21
click at [370, 202] on app-date-cell at bounding box center [326, 166] width 123 height 303
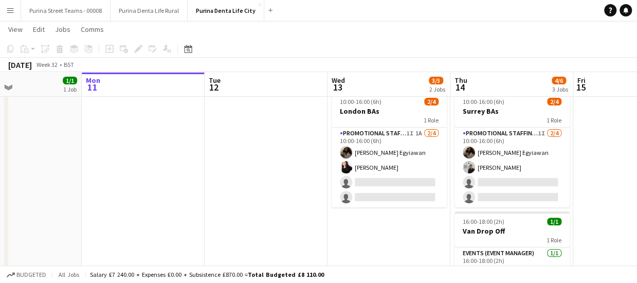
scroll to position [0, 344]
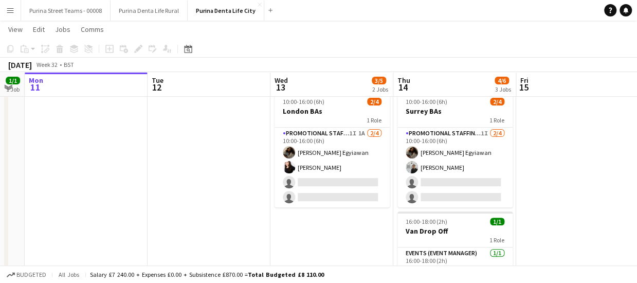
drag, startPoint x: 423, startPoint y: 241, endPoint x: 325, endPoint y: 242, distance: 98.3
click at [325, 242] on app-calendar-viewport "Fri 8 3/4 2 Jobs Sat 9 2/4 2 Jobs Sun 10 1/1 1 Job Mon 11 Tue 12 Wed 13 3/5 2 J…" at bounding box center [318, 126] width 637 height 378
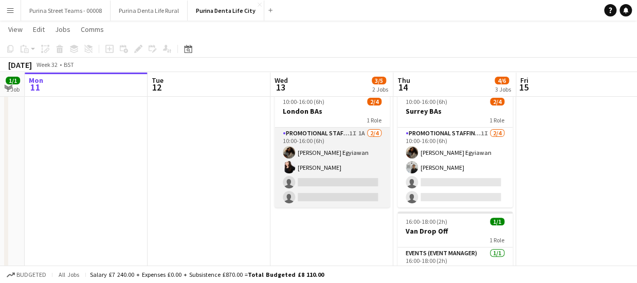
click at [329, 179] on app-card-role "Promotional Staffing (Brand Ambassadors) 1I 1A 2/4 10:00-16:00 (6h) Odilia Egyi…" at bounding box center [332, 168] width 115 height 80
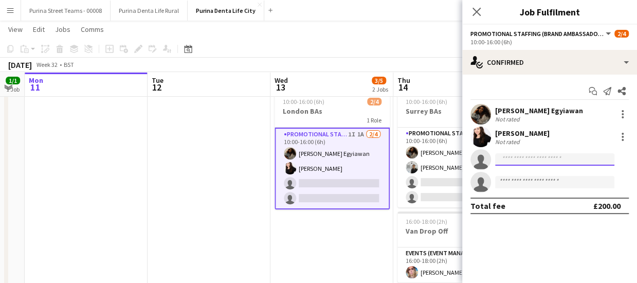
click at [552, 157] on input at bounding box center [554, 159] width 119 height 12
click at [552, 157] on input "***" at bounding box center [554, 159] width 119 height 12
type input "*"
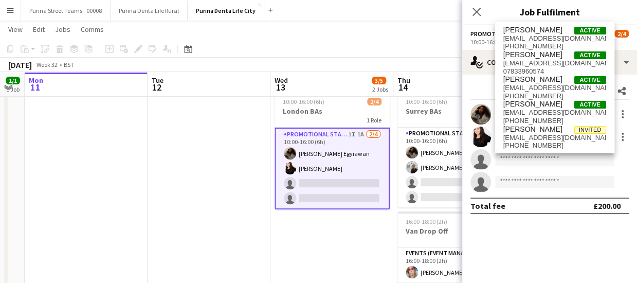
click at [223, 195] on app-date-cell at bounding box center [209, 163] width 123 height 303
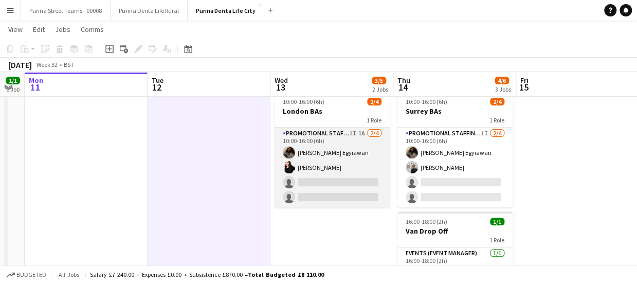
click at [348, 130] on app-card-role "Promotional Staffing (Brand Ambassadors) 1I 1A 2/4 10:00-16:00 (6h) Odilia Egyi…" at bounding box center [332, 168] width 115 height 80
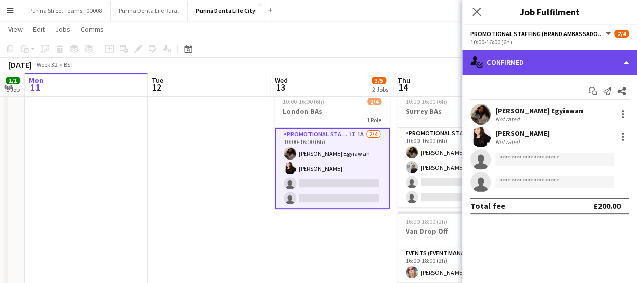
click at [616, 71] on div "single-neutral-actions-check-2 Confirmed" at bounding box center [550, 62] width 175 height 25
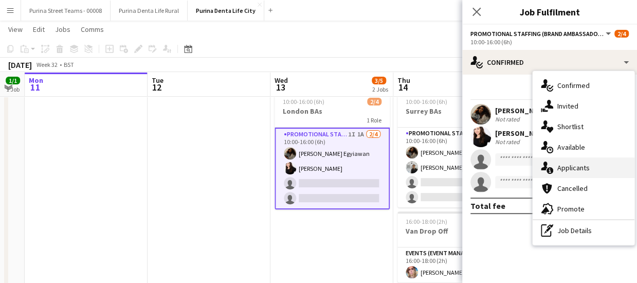
click at [575, 166] on div "single-neutral-actions-information Applicants" at bounding box center [584, 167] width 102 height 21
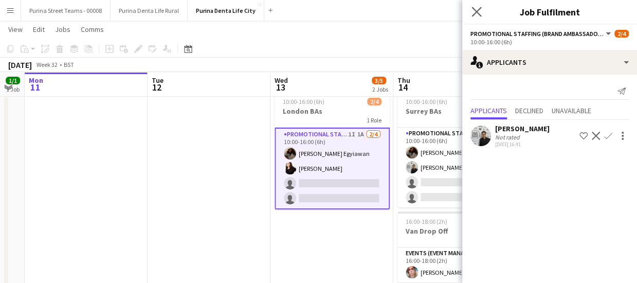
click at [471, 11] on app-icon "Close pop-in" at bounding box center [477, 12] width 15 height 15
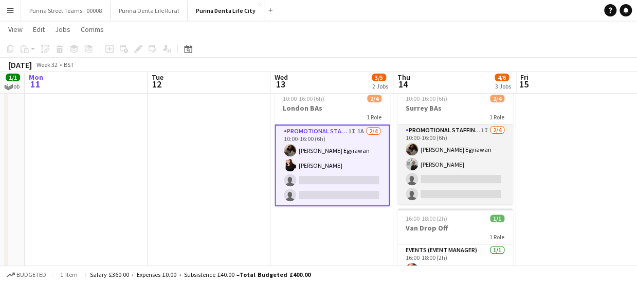
scroll to position [152, 0]
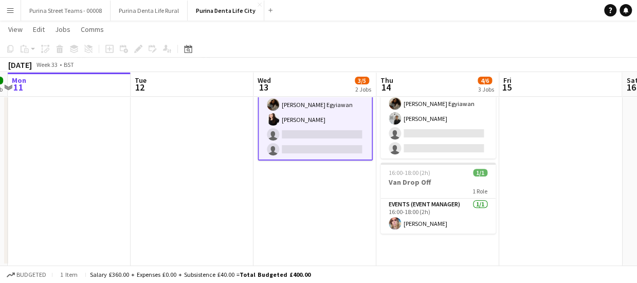
drag, startPoint x: 526, startPoint y: 174, endPoint x: 394, endPoint y: 162, distance: 132.3
click at [253, 163] on app-calendar-viewport "Fri 8 3/4 2 Jobs Sat 9 2/4 2 Jobs Sun 10 1/1 1 Job Mon 11 Tue 12 Wed 13 3/5 2 J…" at bounding box center [318, 77] width 637 height 378
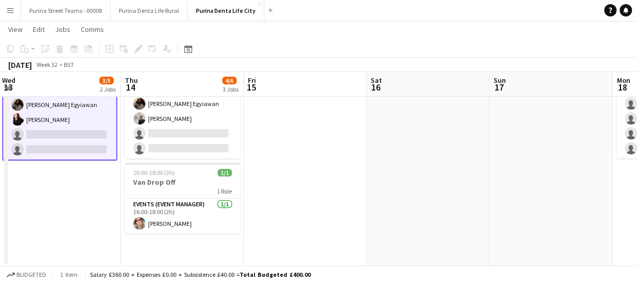
scroll to position [0, 401]
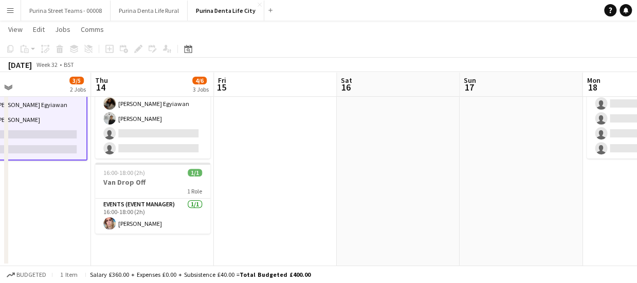
drag, startPoint x: 462, startPoint y: 166, endPoint x: 186, endPoint y: 147, distance: 276.4
click at [186, 147] on app-calendar-viewport "Sun 10 1/1 1 Job Mon 11 Tue 12 Wed 13 3/5 2 Jobs Thu 14 4/6 3 Jobs Fri 15 Sat 1…" at bounding box center [318, 77] width 637 height 378
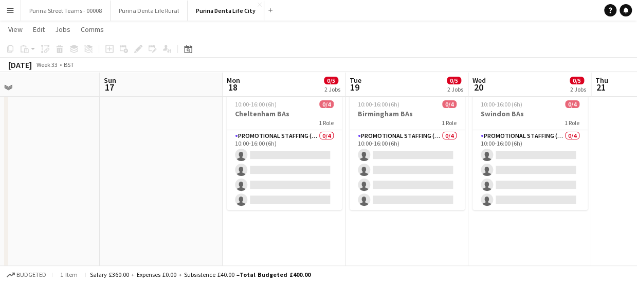
scroll to position [0, 271]
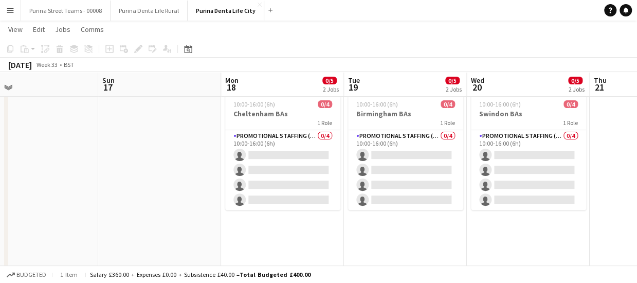
drag, startPoint x: 474, startPoint y: 236, endPoint x: 359, endPoint y: 238, distance: 115.8
click at [359, 238] on app-calendar-viewport "Thu 14 4/6 3 Jobs Fri 15 Sat 16 Sun 17 Mon 18 0/5 2 Jobs Tue 19 0/5 2 Jobs Wed …" at bounding box center [318, 129] width 637 height 378
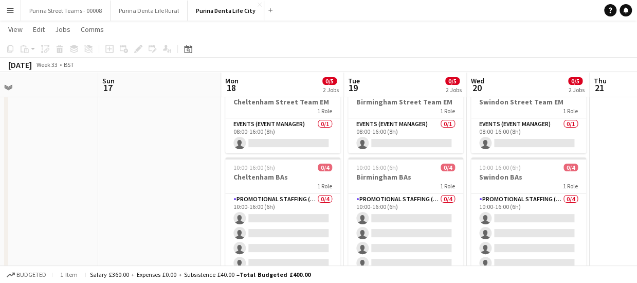
scroll to position [0, 0]
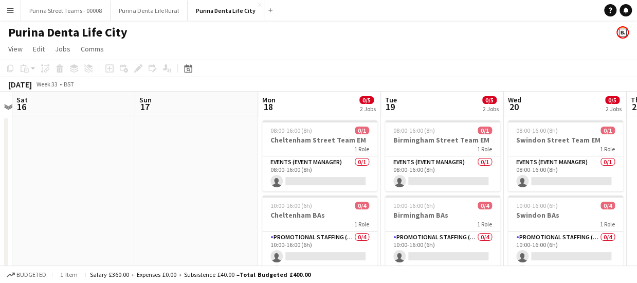
drag, startPoint x: 146, startPoint y: 187, endPoint x: 421, endPoint y: 193, distance: 274.8
click at [429, 192] on app-calendar-viewport "Thu 14 4/6 3 Jobs Fri 15 Sat 16 Sun 17 Mon 18 0/5 2 Jobs Tue 19 0/5 2 Jobs Wed …" at bounding box center [318, 255] width 637 height 327
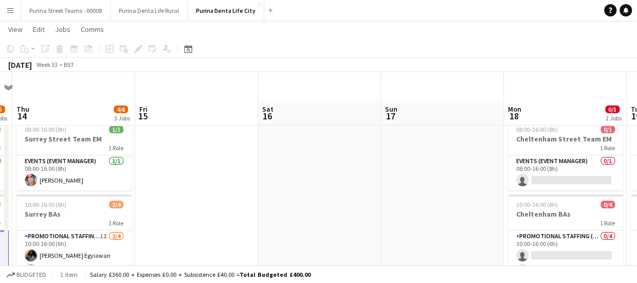
scroll to position [51, 0]
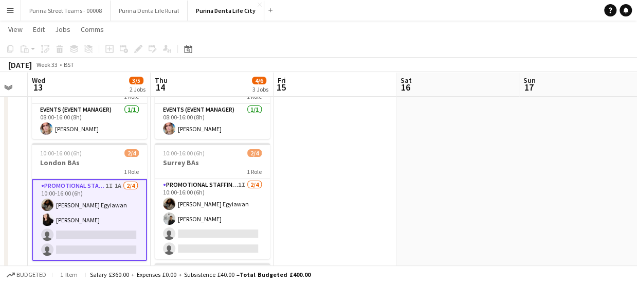
drag, startPoint x: 316, startPoint y: 209, endPoint x: 329, endPoint y: 208, distance: 12.9
click at [330, 208] on app-calendar-viewport "Mon 11 Tue 12 Wed 13 3/5 2 Jobs Thu 14 4/6 3 Jobs Fri 15 Sat 16 Sun 17 Mon 18 0…" at bounding box center [318, 178] width 637 height 378
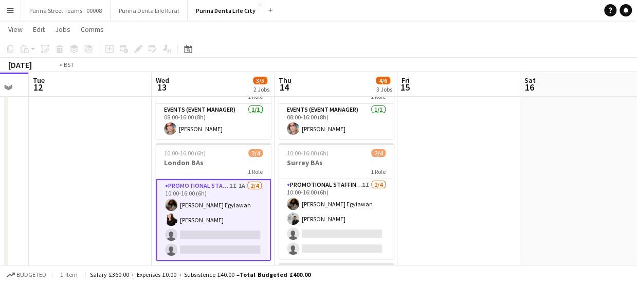
scroll to position [0, 211]
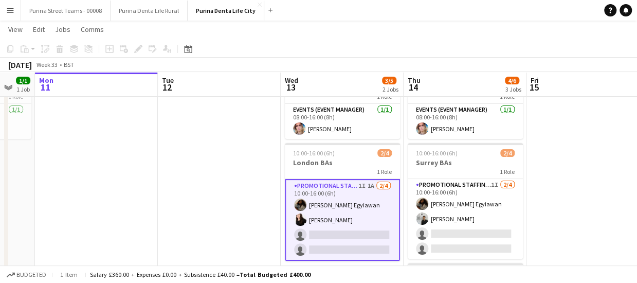
drag, startPoint x: 92, startPoint y: 208, endPoint x: 329, endPoint y: 184, distance: 238.9
click at [329, 184] on app-calendar-viewport "Sat 9 2/4 2 Jobs Sun 10 1/1 1 Job Mon 11 Tue 12 Wed 13 3/5 2 Jobs Thu 14 4/6 3 …" at bounding box center [318, 178] width 637 height 378
click at [329, 184] on app-card-role "Promotional Staffing (Brand Ambassadors) 1I 1A 2/4 10:00-16:00 (6h) Odilia Egyi…" at bounding box center [342, 220] width 115 height 82
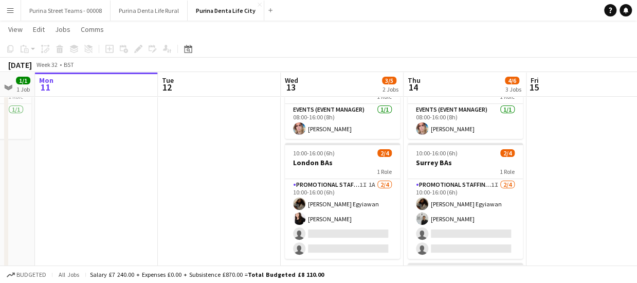
click at [128, 187] on app-date-cell at bounding box center [96, 215] width 123 height 303
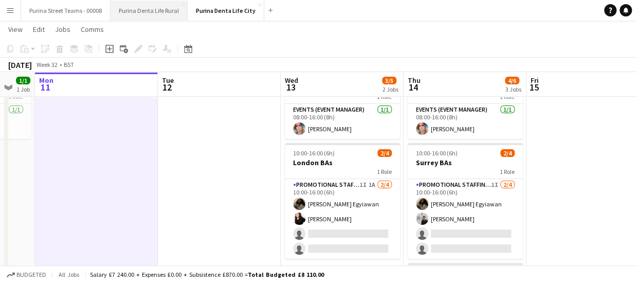
click at [130, 15] on button "Purina Denta Life Rural Close" at bounding box center [149, 11] width 77 height 20
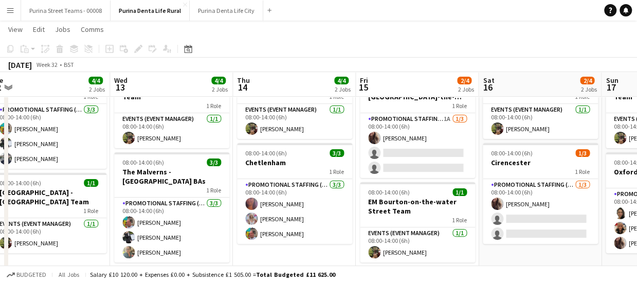
scroll to position [0, 505]
drag, startPoint x: 347, startPoint y: 207, endPoint x: 206, endPoint y: 205, distance: 141.0
click at [206, 205] on app-calendar-viewport "Fri 8 3/4 2 Jobs Sat 9 3/4 2 Jobs Sun 10 3/4 2 Jobs Mon 11 1/1 1 Job Tue 12 4/4…" at bounding box center [318, 137] width 637 height 296
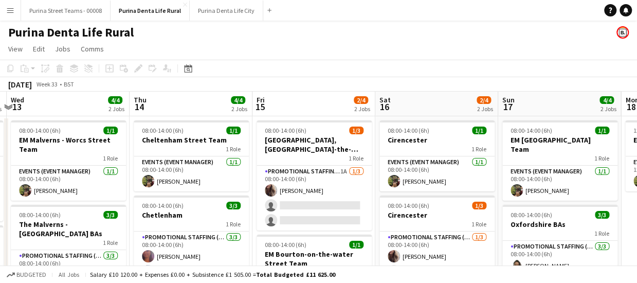
scroll to position [0, 379]
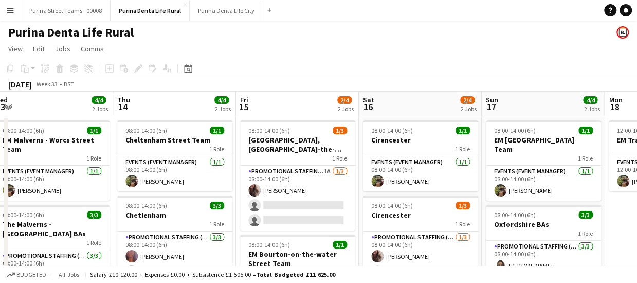
drag, startPoint x: 427, startPoint y: 210, endPoint x: 308, endPoint y: 212, distance: 119.4
click at [308, 212] on app-calendar-viewport "Sun 10 3/4 2 Jobs Mon 11 1/1 1 Job Tue 12 4/4 2 Jobs Wed 13 4/4 2 Jobs Thu 14 4…" at bounding box center [318, 214] width 637 height 245
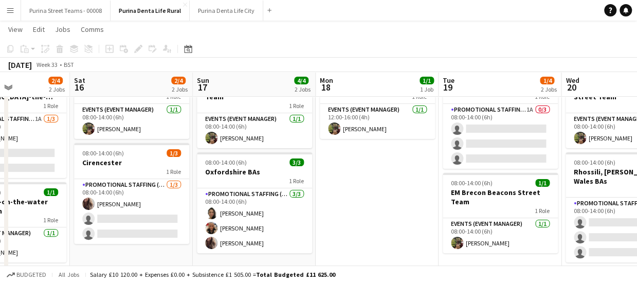
scroll to position [0, 317]
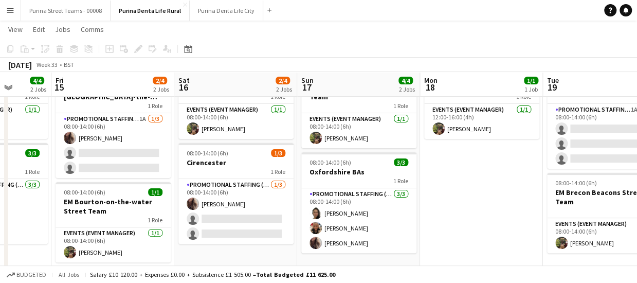
drag, startPoint x: 414, startPoint y: 209, endPoint x: 229, endPoint y: 200, distance: 184.9
click at [229, 200] on app-calendar-viewport "Tue 12 4/4 2 Jobs Wed 13 4/4 2 Jobs Thu 14 4/4 2 Jobs Fri 15 2/4 2 Jobs Sat 16 …" at bounding box center [318, 137] width 637 height 296
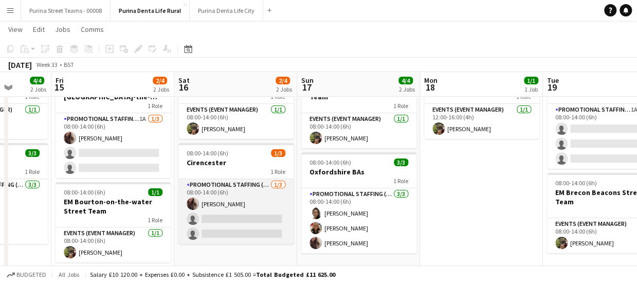
click at [228, 220] on app-card-role "Promotional Staffing (Brand Ambassadors) [DATE] 08:00-14:00 (6h) [PERSON_NAME] …" at bounding box center [236, 211] width 115 height 65
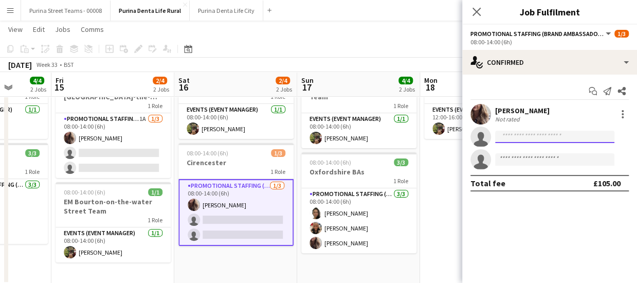
click at [509, 133] on input at bounding box center [554, 137] width 119 height 12
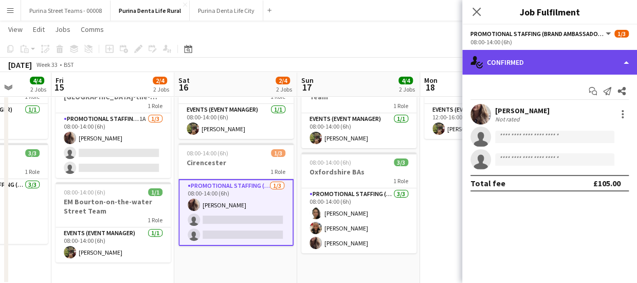
click at [619, 61] on div "single-neutral-actions-check-2 Confirmed" at bounding box center [550, 62] width 175 height 25
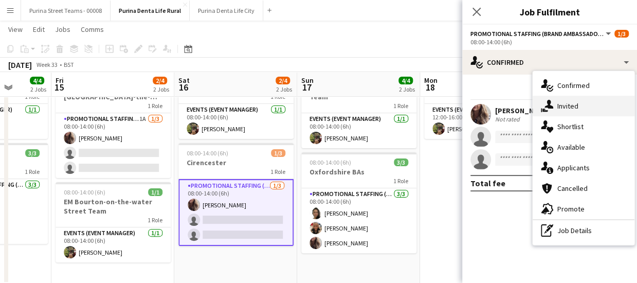
click at [594, 109] on div "single-neutral-actions-share-1 Invited" at bounding box center [584, 106] width 102 height 21
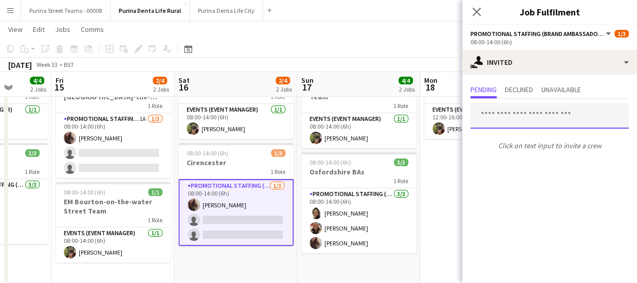
click at [538, 118] on input "text" at bounding box center [550, 116] width 158 height 26
type input "*"
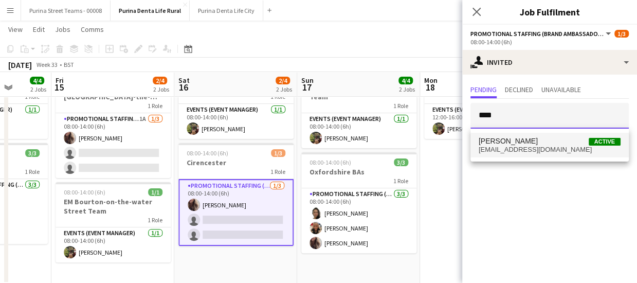
type input "****"
click at [540, 142] on span "Owen Prince Active" at bounding box center [550, 141] width 142 height 9
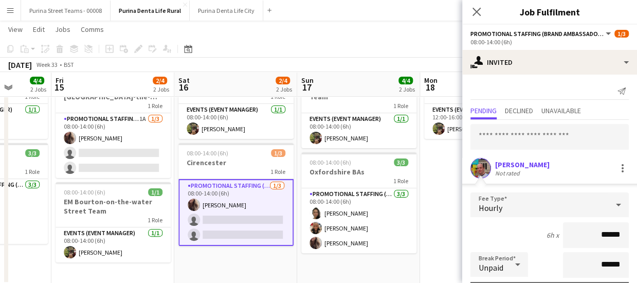
scroll to position [139, 0]
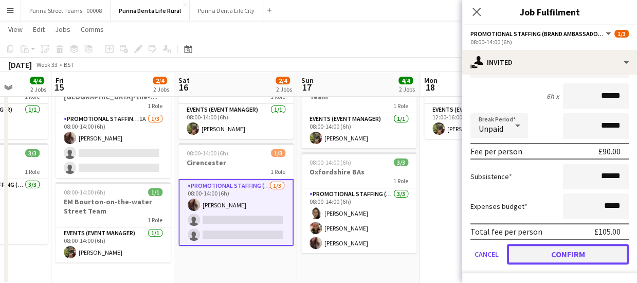
click at [605, 260] on button "Confirm" at bounding box center [568, 254] width 122 height 21
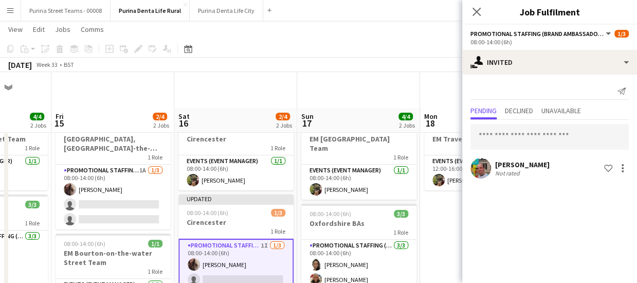
scroll to position [70, 0]
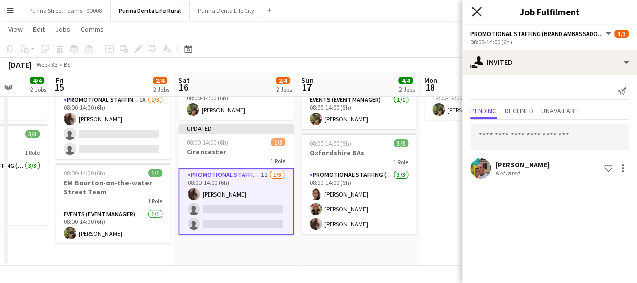
click at [480, 14] on icon "Close pop-in" at bounding box center [477, 12] width 10 height 10
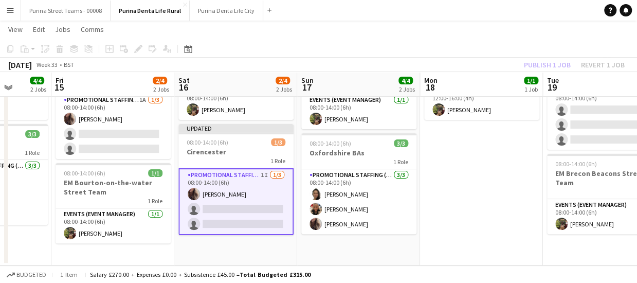
scroll to position [0, 389]
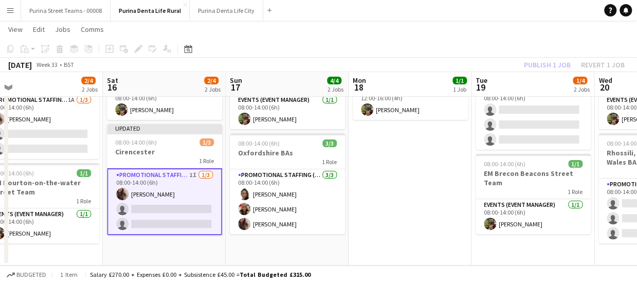
drag, startPoint x: 498, startPoint y: 189, endPoint x: 426, endPoint y: 189, distance: 71.5
click at [426, 189] on app-calendar-viewport "Tue 12 4/4 2 Jobs Wed 13 4/4 2 Jobs Thu 14 4/4 2 Jobs Fri 15 2/4 2 Jobs Sat 16 …" at bounding box center [318, 118] width 637 height 296
click at [426, 189] on app-date-cell "12:00-16:00 (4h) 1/1 EM Travel 1 Role Events (Event Manager) [DATE] 12:00-16:00…" at bounding box center [410, 155] width 123 height 221
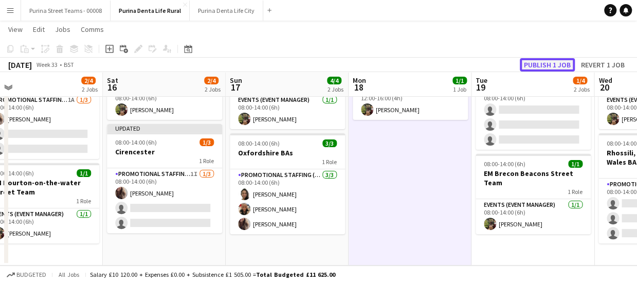
click at [544, 64] on button "Publish 1 job" at bounding box center [547, 64] width 55 height 13
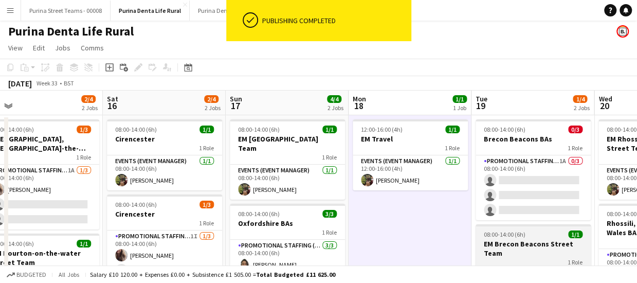
scroll to position [0, 0]
